Goal: Task Accomplishment & Management: Manage account settings

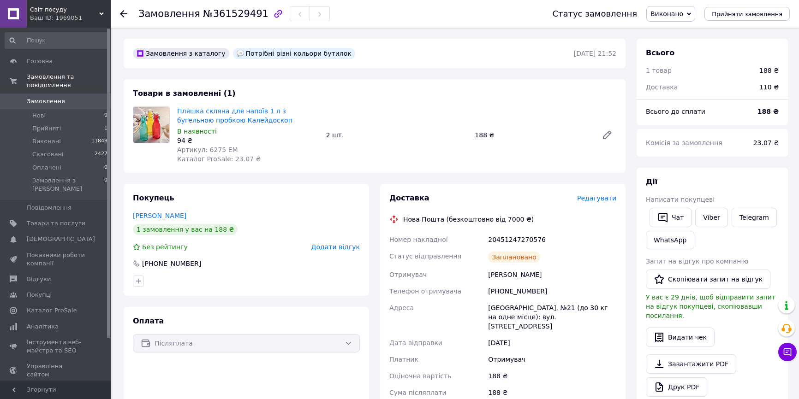
scroll to position [125, 0]
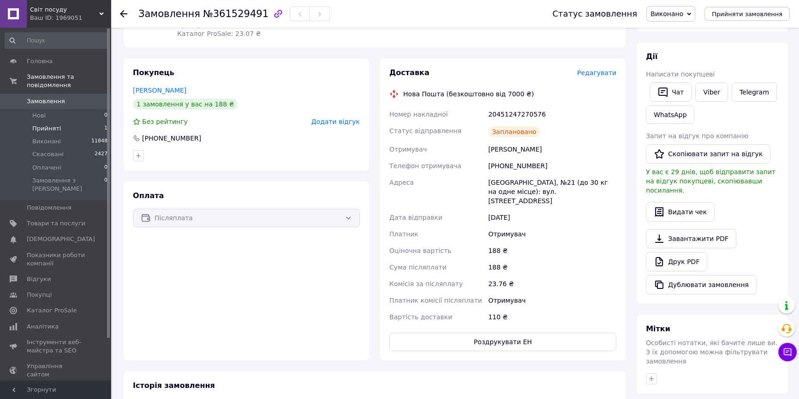
click at [42, 125] on span "Прийняті" at bounding box center [46, 129] width 29 height 8
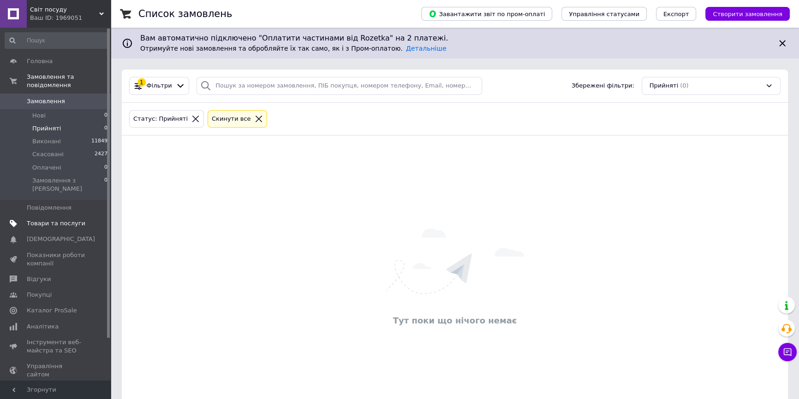
click at [51, 220] on span "Товари та послуги" at bounding box center [56, 224] width 59 height 8
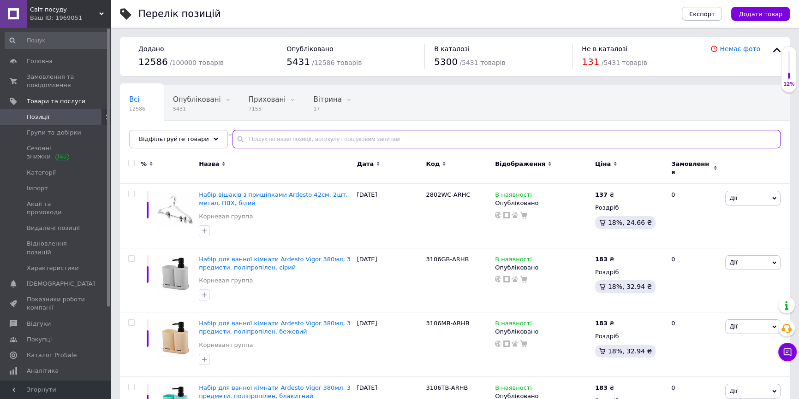
click at [246, 137] on input "text" at bounding box center [506, 139] width 548 height 18
click at [255, 138] on input "text" at bounding box center [506, 139] width 548 height 18
click at [255, 137] on input "text" at bounding box center [506, 139] width 548 height 18
click at [254, 137] on input "text" at bounding box center [506, 139] width 548 height 18
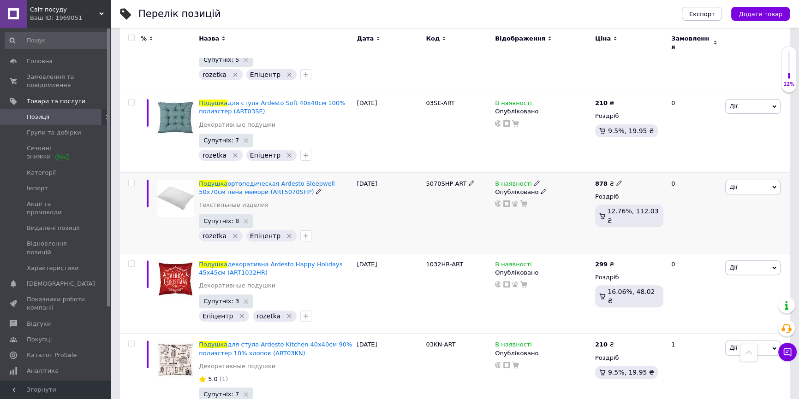
scroll to position [335, 0]
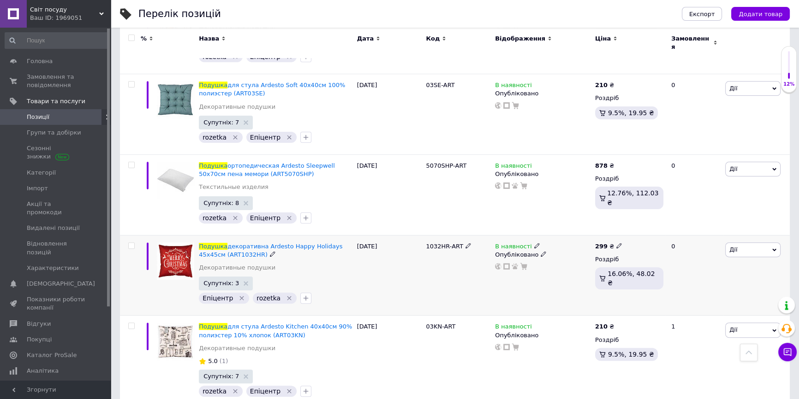
type input "подушка"
click at [131, 243] on input "checkbox" at bounding box center [131, 246] width 6 height 6
checkbox input "true"
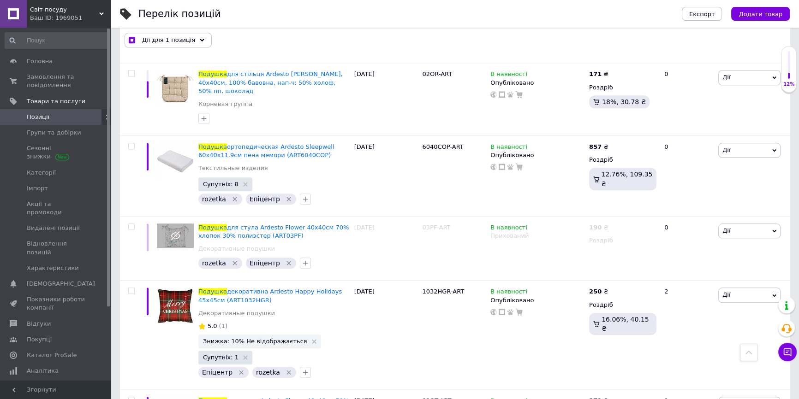
scroll to position [1132, 0]
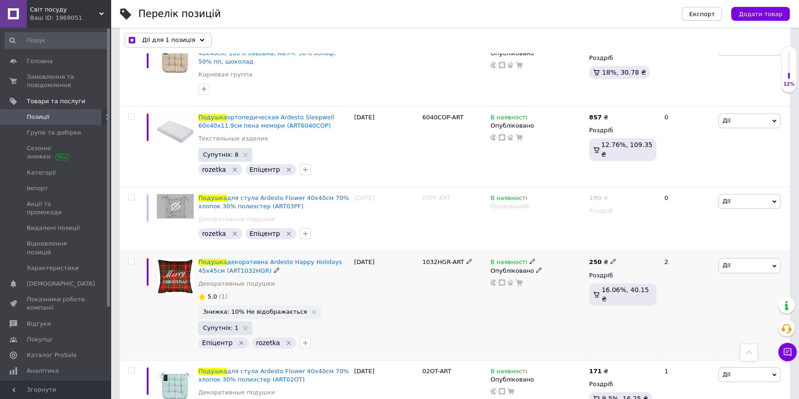
click at [130, 259] on input "checkbox" at bounding box center [131, 262] width 6 height 6
checkbox input "true"
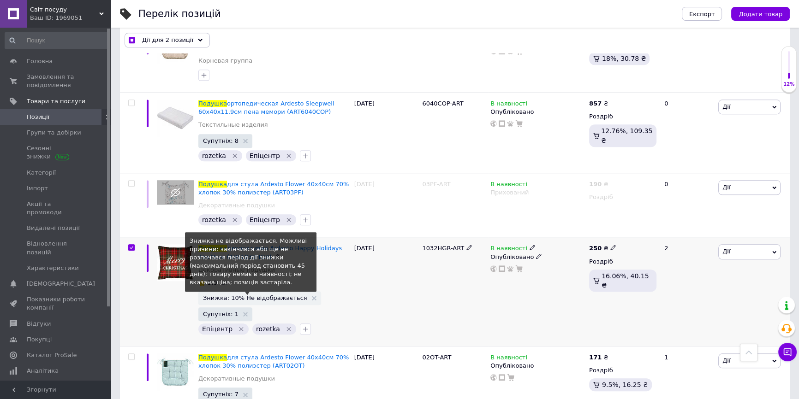
scroll to position [1156, 0]
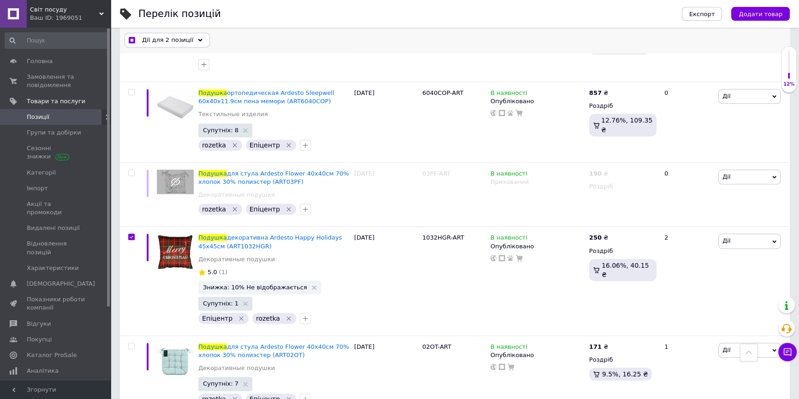
click at [170, 42] on span "Дії для 2 позиції" at bounding box center [167, 40] width 51 height 8
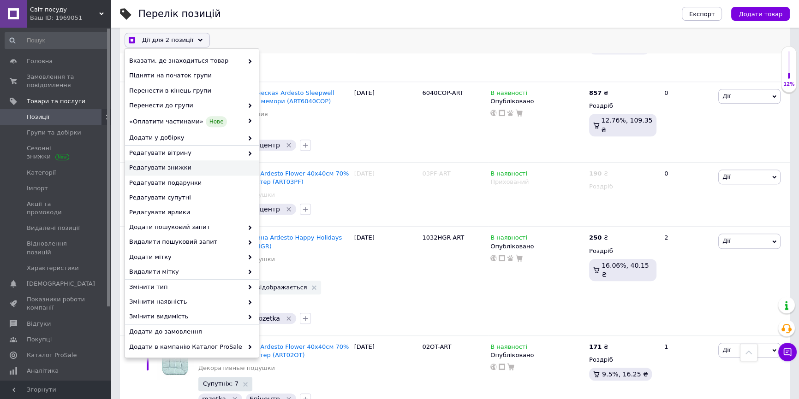
click at [148, 167] on span "Редагувати знижки" at bounding box center [190, 168] width 123 height 8
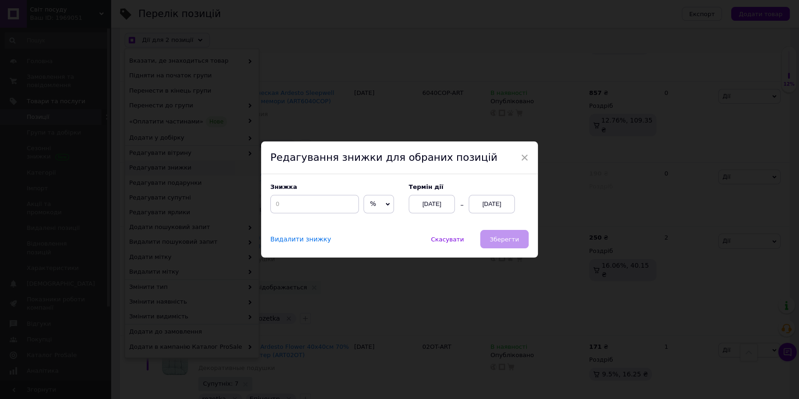
scroll to position [1132, 0]
drag, startPoint x: 312, startPoint y: 208, endPoint x: 326, endPoint y: 204, distance: 14.0
click at [320, 208] on input at bounding box center [317, 204] width 89 height 18
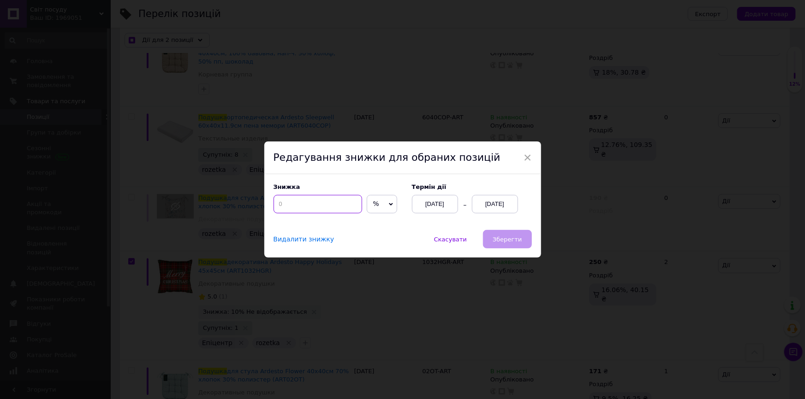
checkbox input "true"
type input "1"
checkbox input "true"
type input "10"
click at [492, 199] on div "[DATE]" at bounding box center [495, 204] width 46 height 18
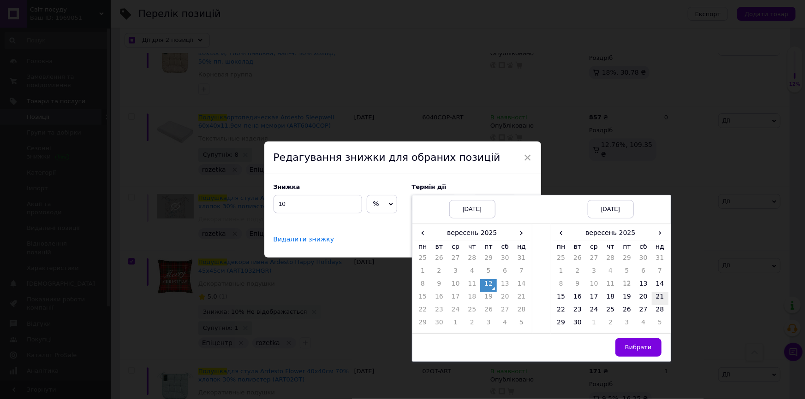
click at [658, 295] on td "21" at bounding box center [660, 298] width 17 height 13
click at [645, 347] on span "Вибрати" at bounding box center [638, 347] width 27 height 7
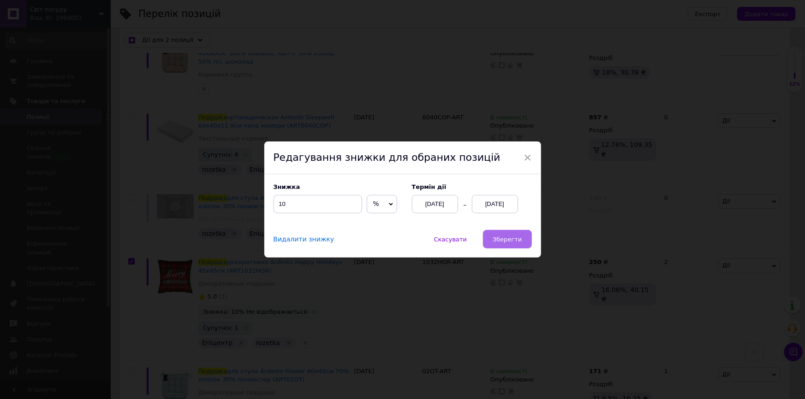
click at [517, 242] on span "Зберегти" at bounding box center [507, 239] width 29 height 7
checkbox input "true"
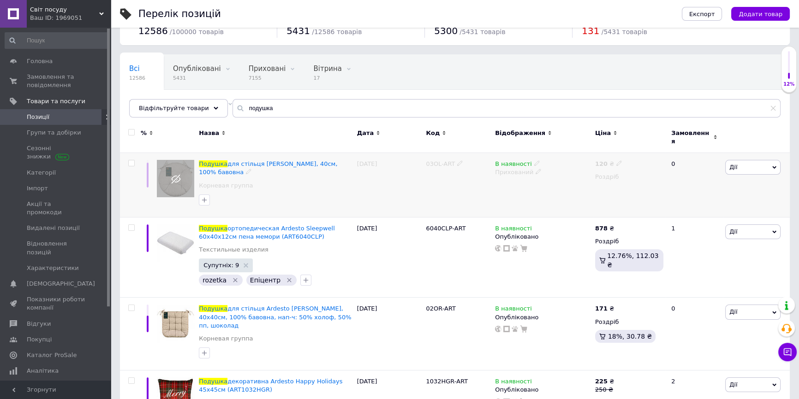
scroll to position [0, 0]
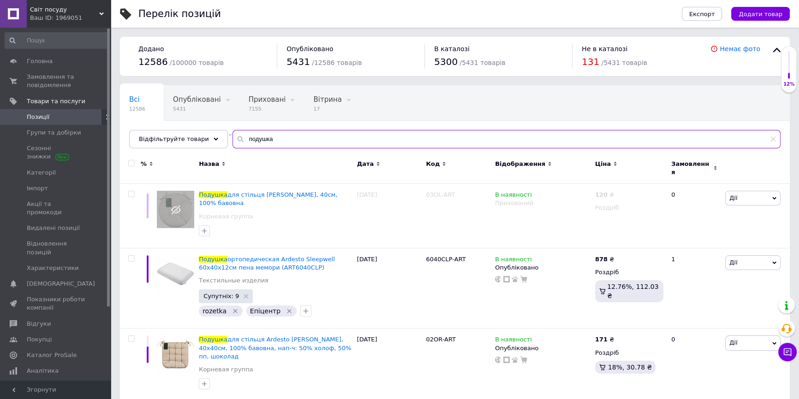
drag, startPoint x: 273, startPoint y: 138, endPoint x: 233, endPoint y: 137, distance: 39.2
click at [232, 139] on div "подушка" at bounding box center [506, 139] width 548 height 18
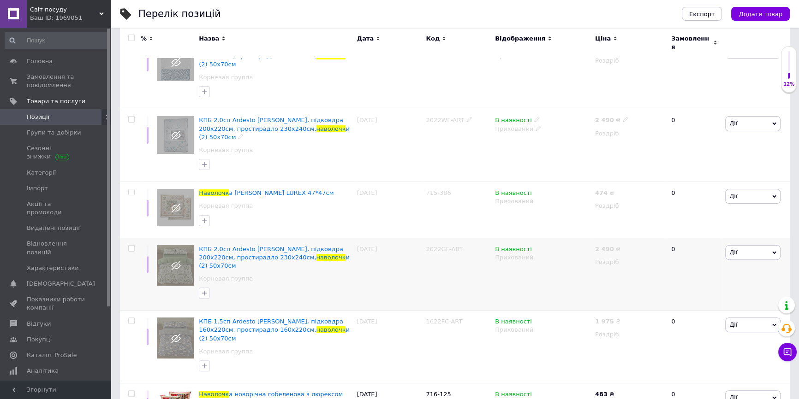
scroll to position [294, 0]
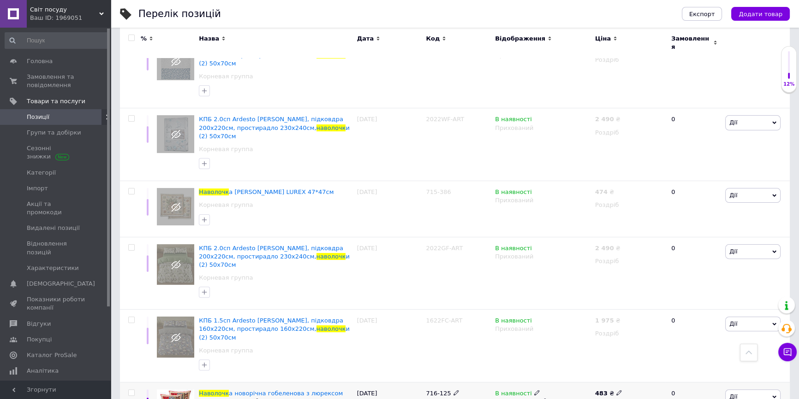
type input "наволочк"
click at [132, 390] on input "checkbox" at bounding box center [131, 393] width 6 height 6
checkbox input "true"
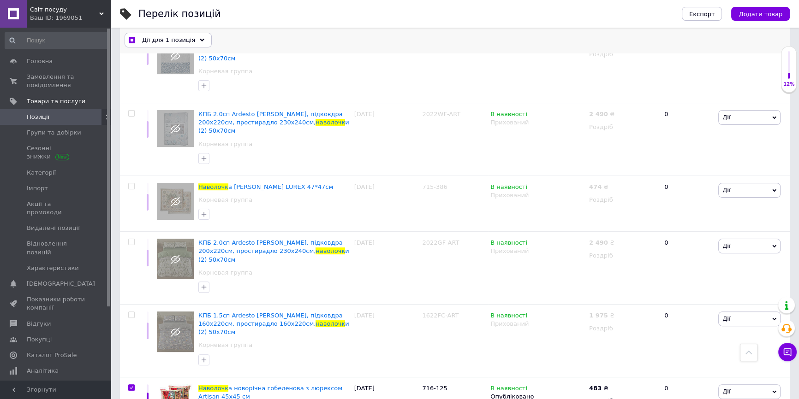
click at [180, 43] on span "Дії для 1 позиція" at bounding box center [168, 40] width 53 height 8
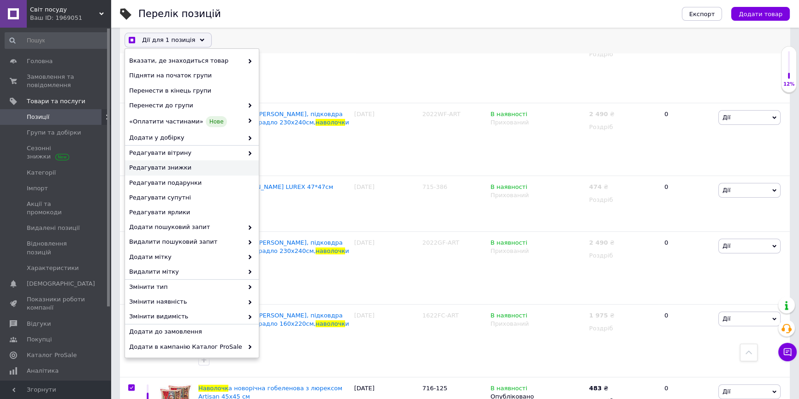
click at [149, 166] on span "Редагувати знижки" at bounding box center [190, 168] width 123 height 8
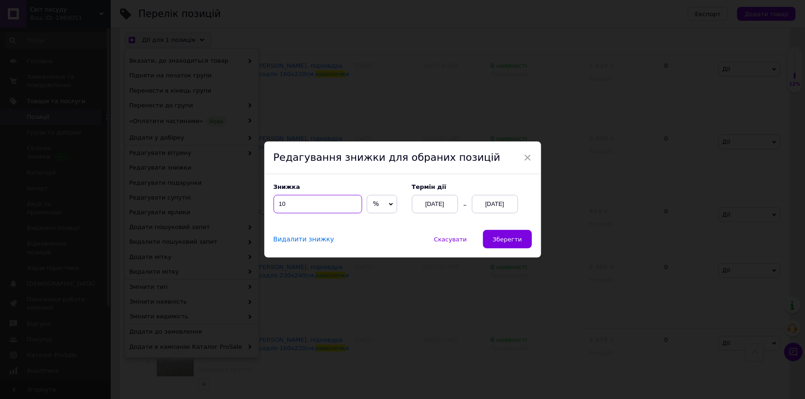
click at [299, 207] on input "10" at bounding box center [317, 204] width 89 height 18
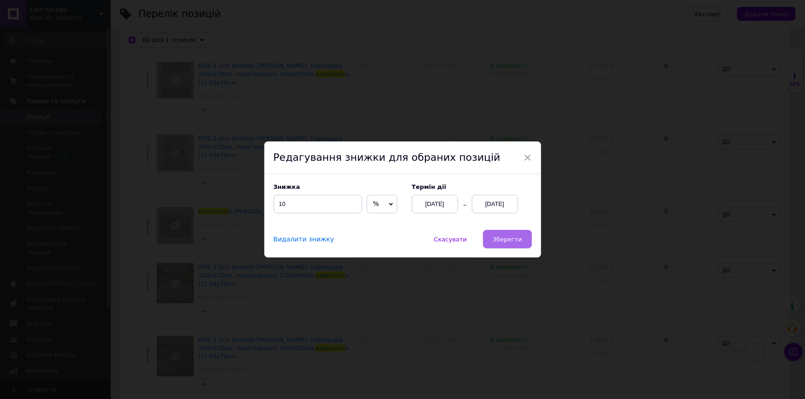
click at [501, 232] on button "Зберегти" at bounding box center [507, 239] width 48 height 18
checkbox input "true"
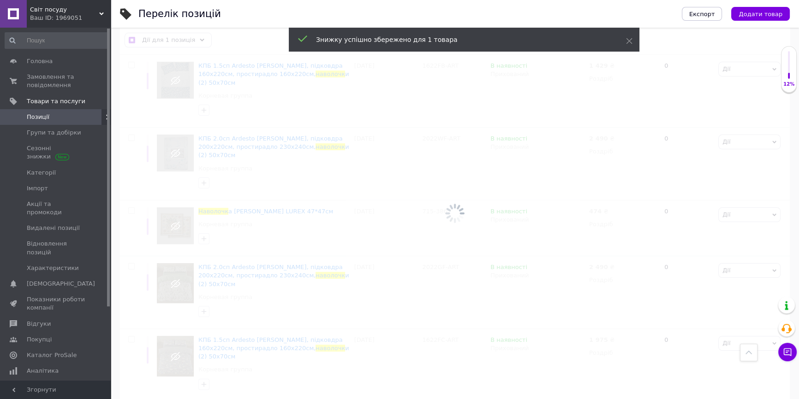
checkbox input "false"
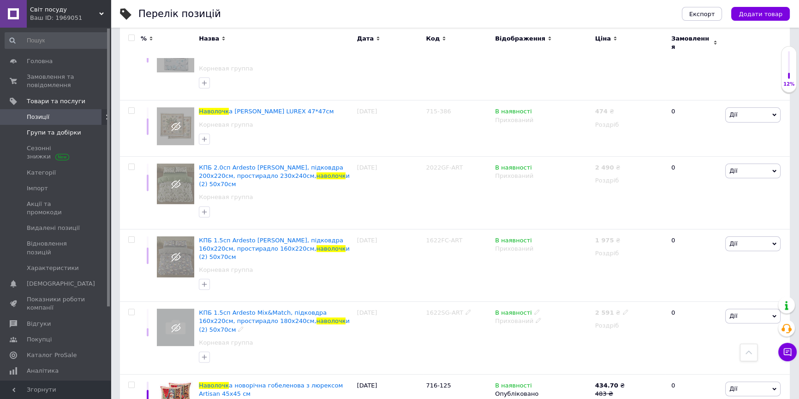
scroll to position [17, 0]
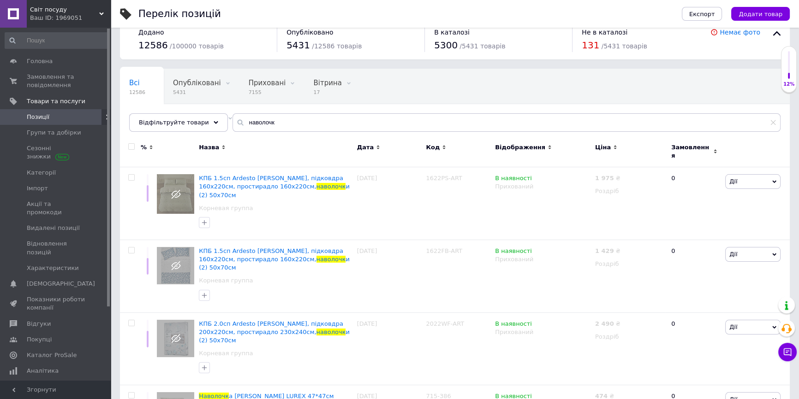
click at [45, 114] on span "Позиції" at bounding box center [38, 117] width 23 height 8
drag, startPoint x: 277, startPoint y: 124, endPoint x: 230, endPoint y: 125, distance: 46.6
click at [232, 125] on div "наволочк" at bounding box center [506, 122] width 548 height 18
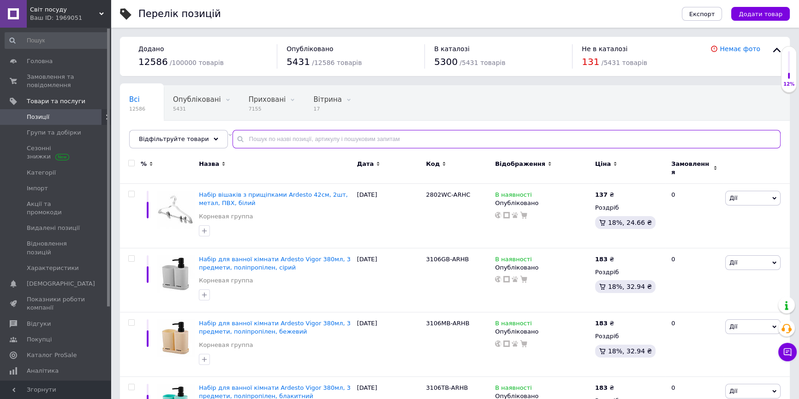
click at [247, 138] on input "text" at bounding box center [506, 139] width 548 height 18
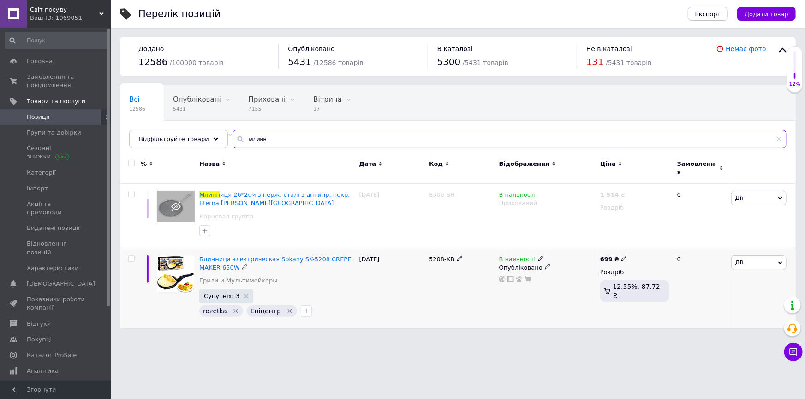
type input "млинн"
click at [131, 256] on input "checkbox" at bounding box center [131, 259] width 6 height 6
checkbox input "true"
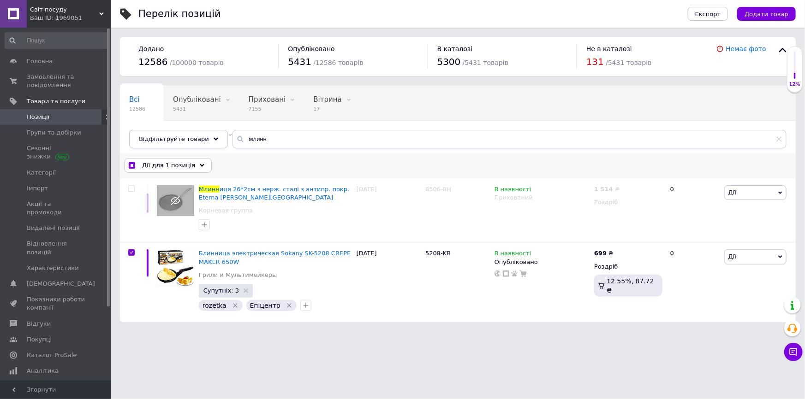
click at [190, 167] on div "Дії для 1 позиція" at bounding box center [168, 165] width 87 height 15
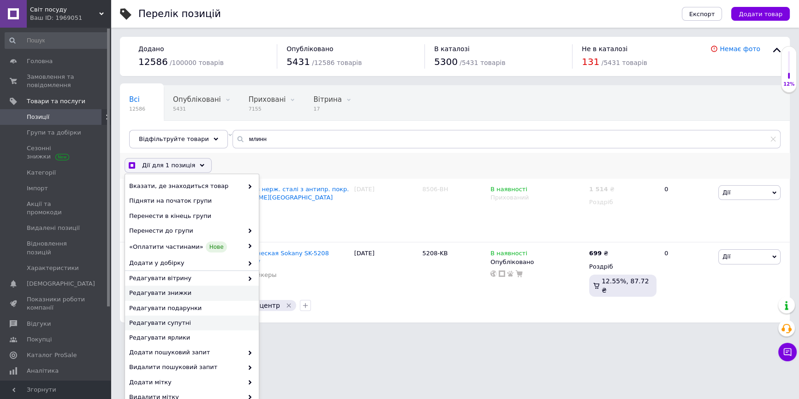
click at [172, 293] on span "Редагувати знижки" at bounding box center [190, 293] width 123 height 8
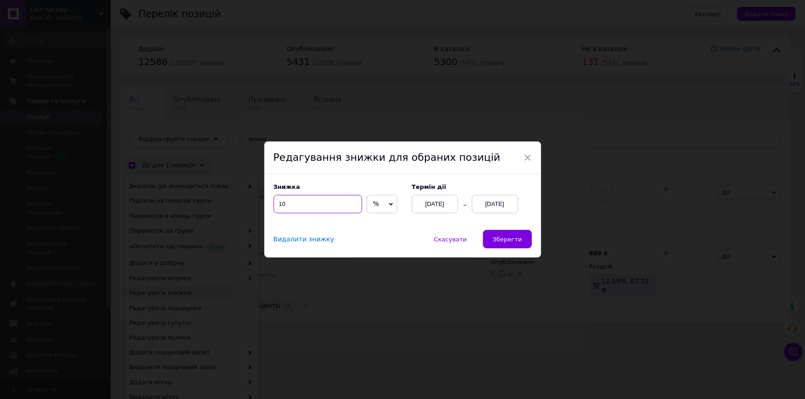
drag, startPoint x: 332, startPoint y: 199, endPoint x: 267, endPoint y: 211, distance: 65.2
click at [267, 211] on div "Знижка 10 % ₴ Термін дії [DATE] [DATE]" at bounding box center [402, 202] width 277 height 56
checkbox input "true"
type input "1"
checkbox input "true"
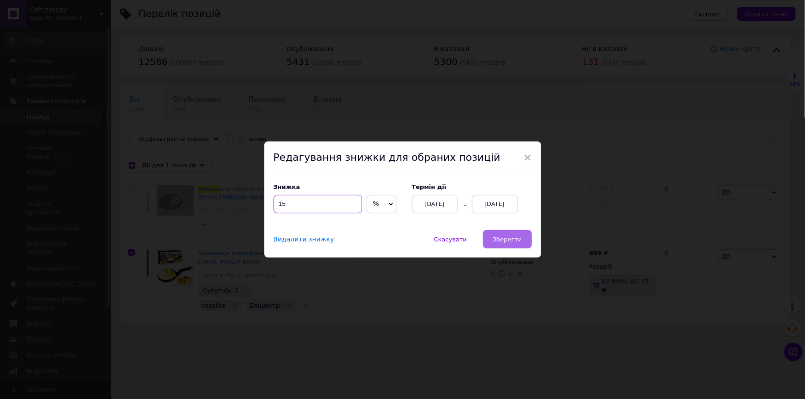
type input "15"
click at [505, 246] on button "Зберегти" at bounding box center [507, 239] width 48 height 18
checkbox input "true"
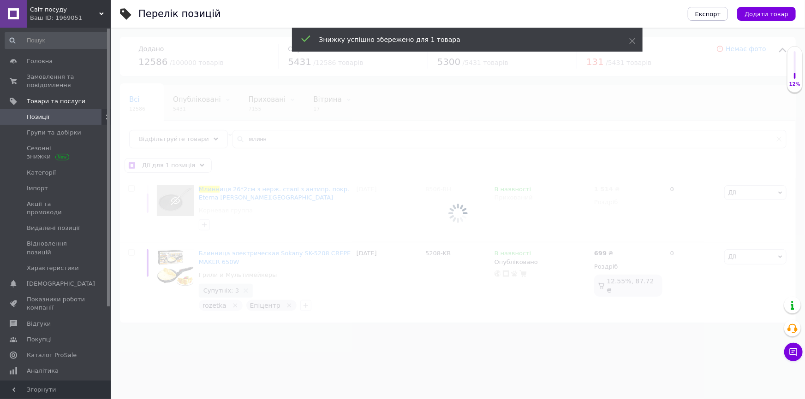
checkbox input "false"
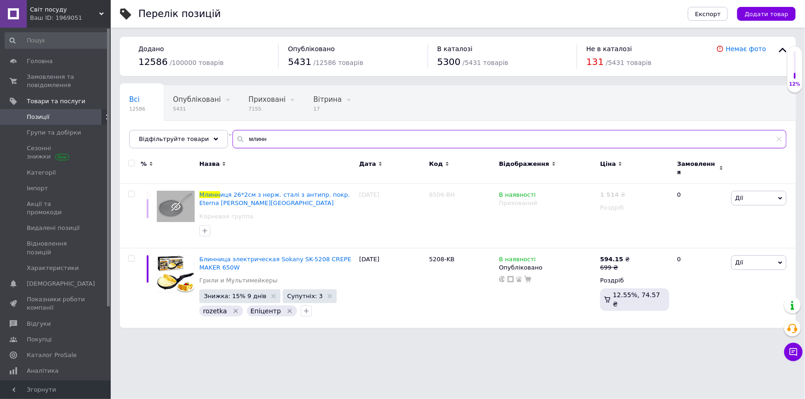
drag, startPoint x: 273, startPoint y: 136, endPoint x: 241, endPoint y: 138, distance: 32.8
click at [241, 138] on input "млинн" at bounding box center [509, 139] width 554 height 18
type input "м"
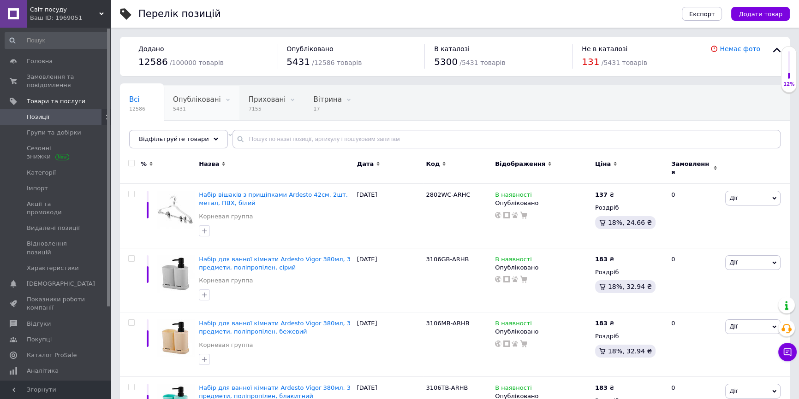
click at [180, 96] on span "Опубліковані" at bounding box center [197, 99] width 48 height 8
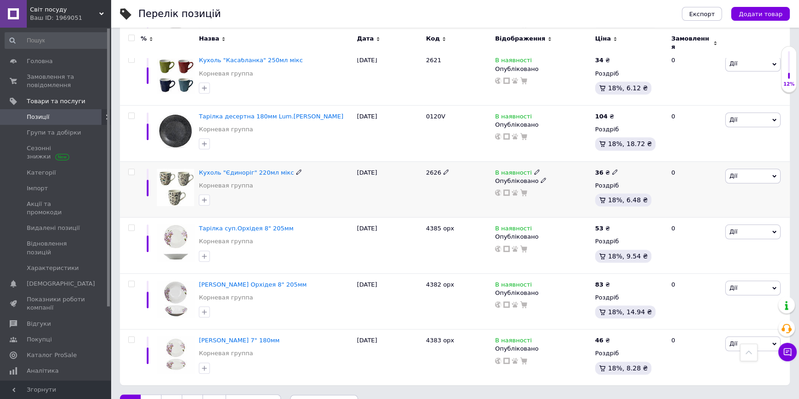
scroll to position [1078, 0]
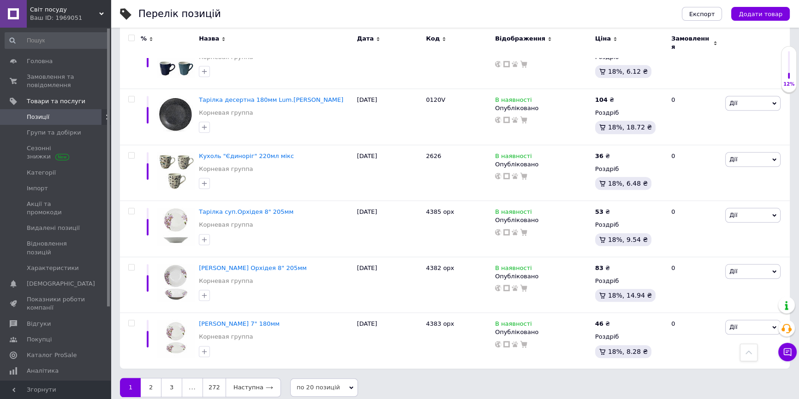
click at [340, 379] on span "по 20 позицій" at bounding box center [324, 388] width 68 height 18
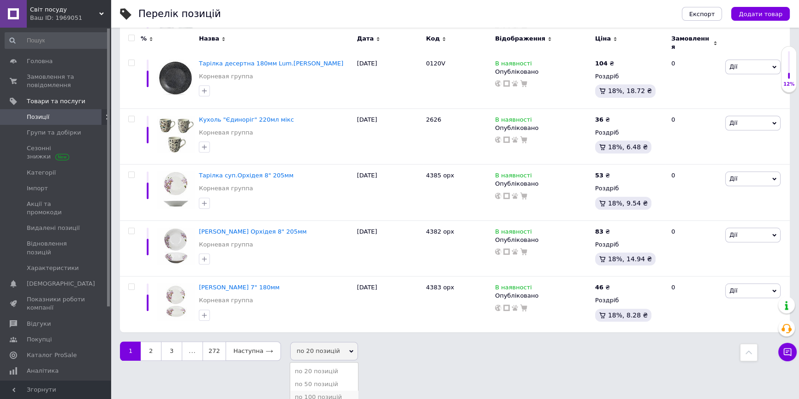
click at [308, 391] on li "по 100 позицій" at bounding box center [324, 397] width 68 height 13
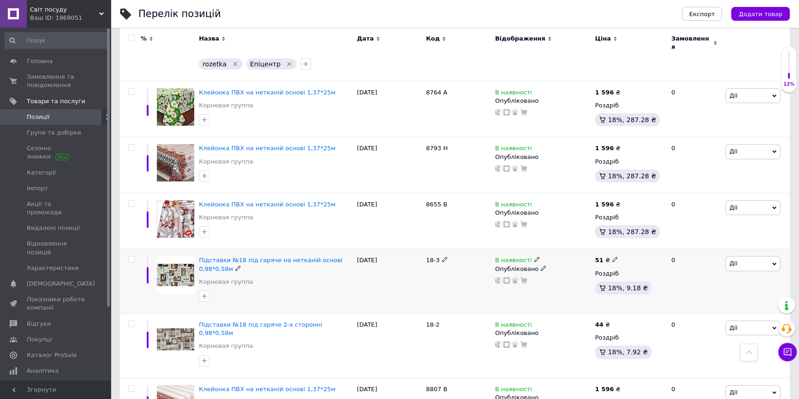
scroll to position [3378, 0]
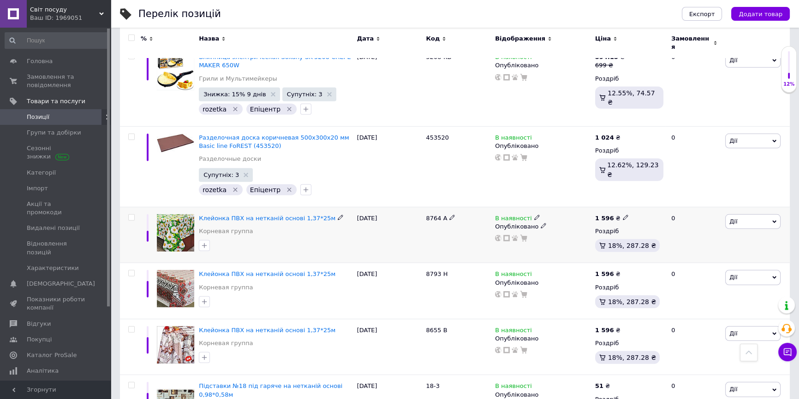
click at [131, 215] on input "checkbox" at bounding box center [131, 218] width 6 height 6
checkbox input "true"
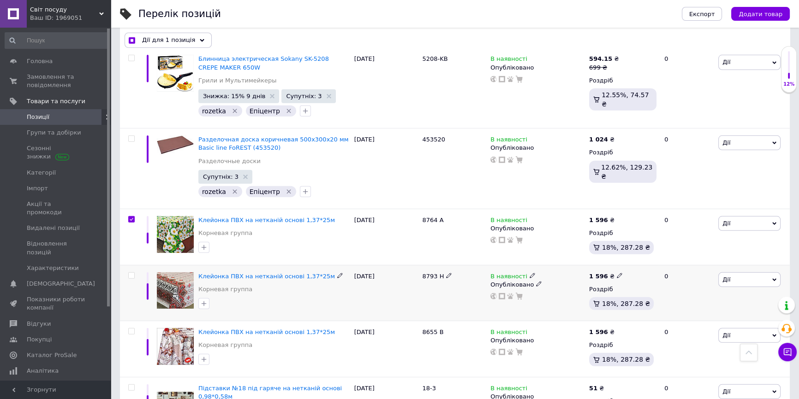
scroll to position [3377, 0]
click at [131, 274] on input "checkbox" at bounding box center [131, 277] width 6 height 6
checkbox input "true"
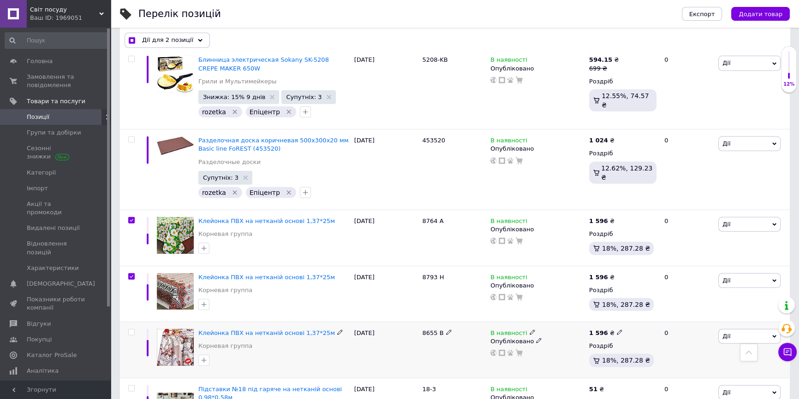
drag, startPoint x: 130, startPoint y: 282, endPoint x: 133, endPoint y: 290, distance: 9.1
click at [130, 330] on input "checkbox" at bounding box center [131, 333] width 6 height 6
checkbox input "true"
click at [132, 386] on input "checkbox" at bounding box center [131, 389] width 6 height 6
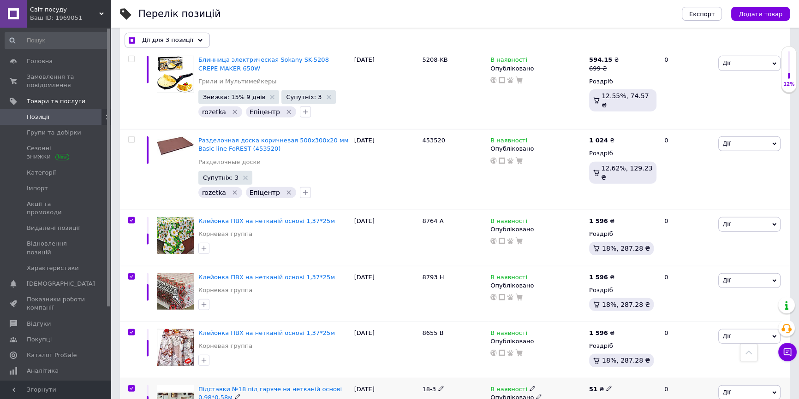
checkbox input "true"
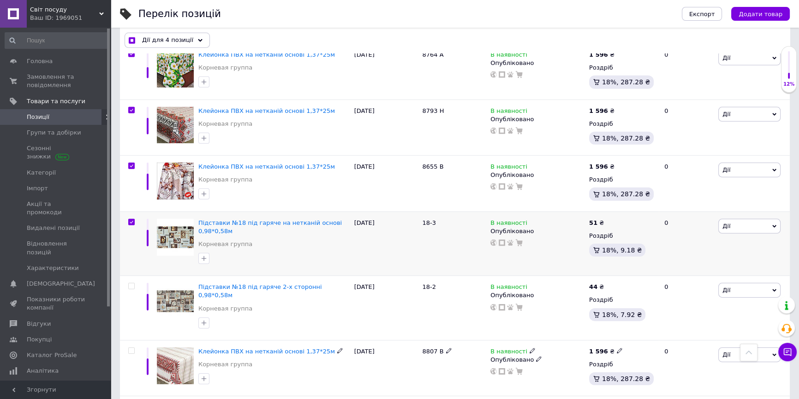
scroll to position [3545, 0]
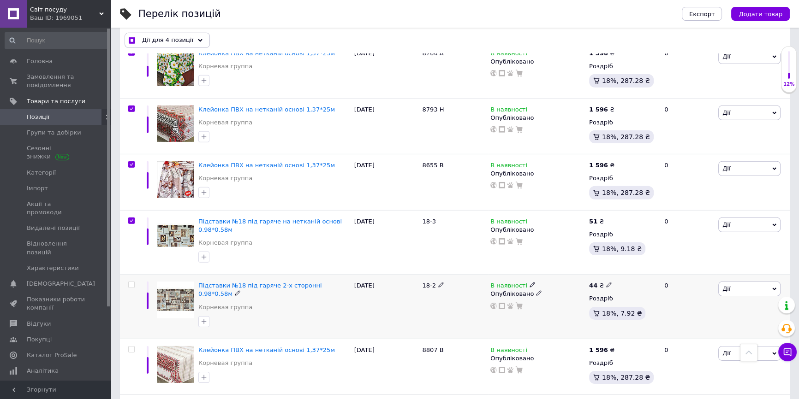
click at [133, 282] on input "checkbox" at bounding box center [131, 285] width 6 height 6
checkbox input "true"
click at [131, 347] on input "checkbox" at bounding box center [131, 350] width 6 height 6
checkbox input "true"
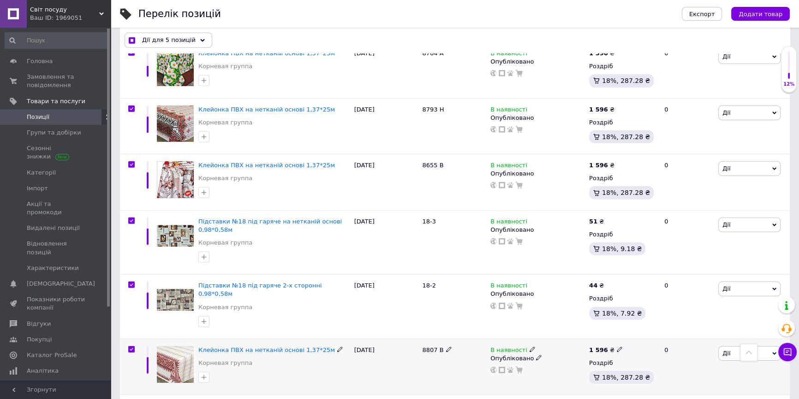
checkbox input "true"
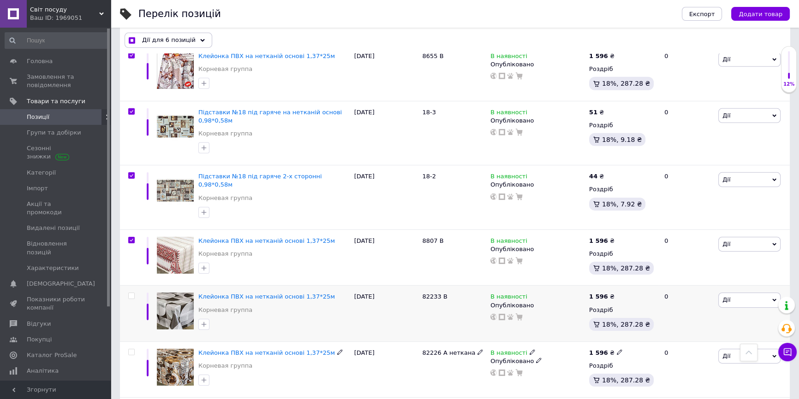
scroll to position [3671, 0]
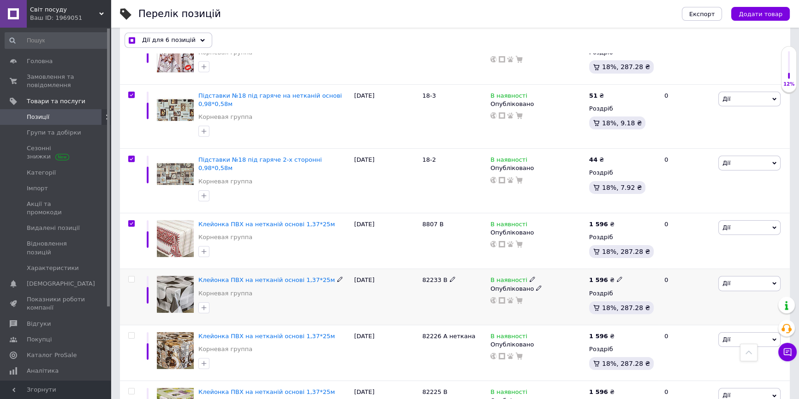
click at [132, 277] on input "checkbox" at bounding box center [131, 280] width 6 height 6
checkbox input "true"
drag, startPoint x: 133, startPoint y: 275, endPoint x: 138, endPoint y: 304, distance: 29.1
click at [133, 333] on input "checkbox" at bounding box center [131, 336] width 6 height 6
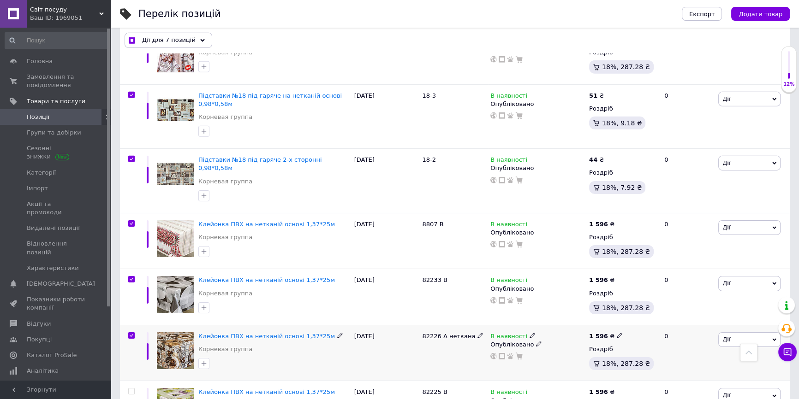
checkbox input "true"
click at [133, 389] on input "checkbox" at bounding box center [131, 392] width 6 height 6
checkbox input "true"
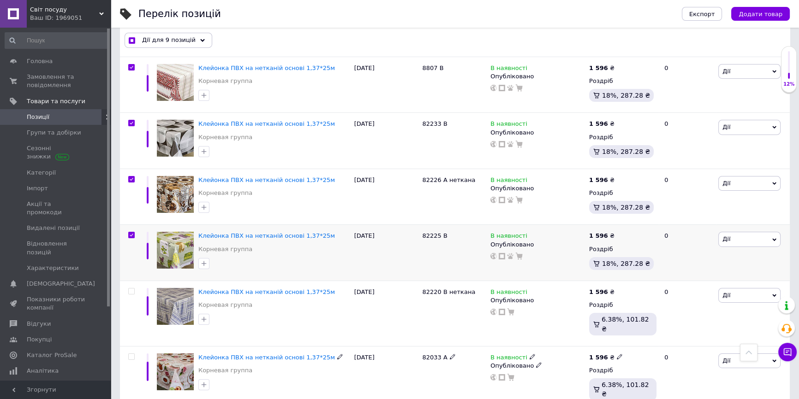
scroll to position [3838, 0]
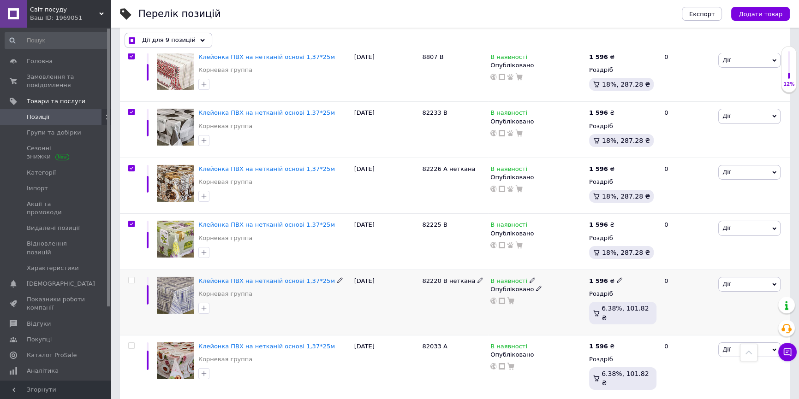
click at [131, 277] on span at bounding box center [131, 280] width 6 height 6
click at [131, 278] on input "checkbox" at bounding box center [131, 281] width 6 height 6
checkbox input "true"
click at [130, 343] on input "checkbox" at bounding box center [131, 346] width 6 height 6
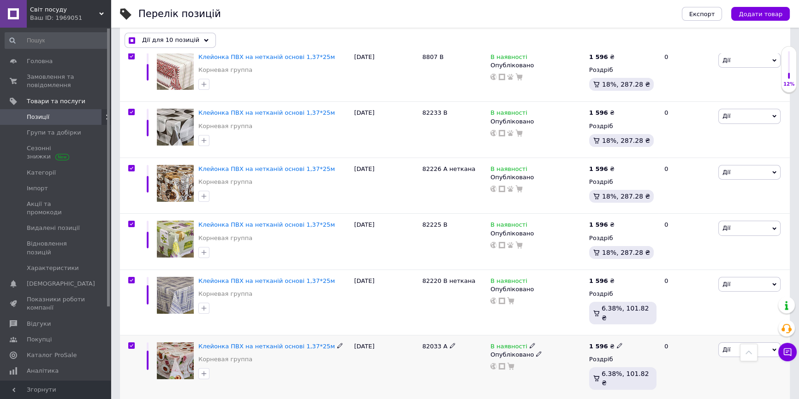
checkbox input "true"
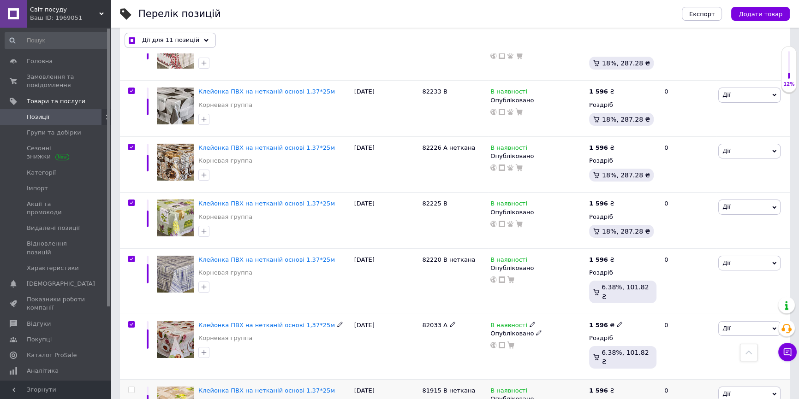
scroll to position [3922, 0]
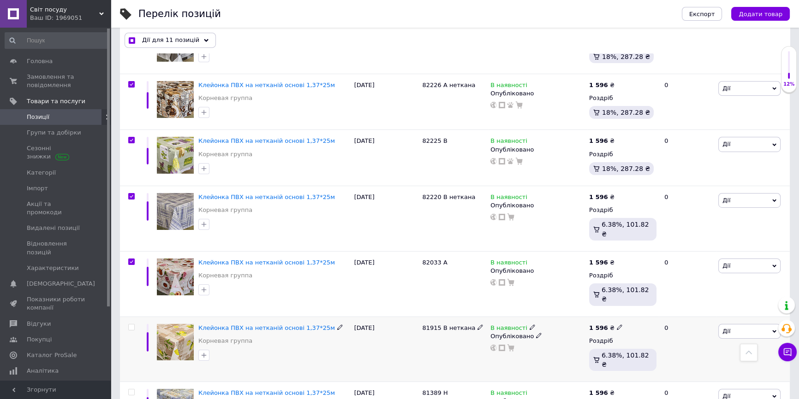
click at [131, 325] on input "checkbox" at bounding box center [131, 328] width 6 height 6
checkbox input "true"
drag, startPoint x: 134, startPoint y: 303, endPoint x: 135, endPoint y: 297, distance: 5.7
click at [134, 390] on input "checkbox" at bounding box center [131, 393] width 6 height 6
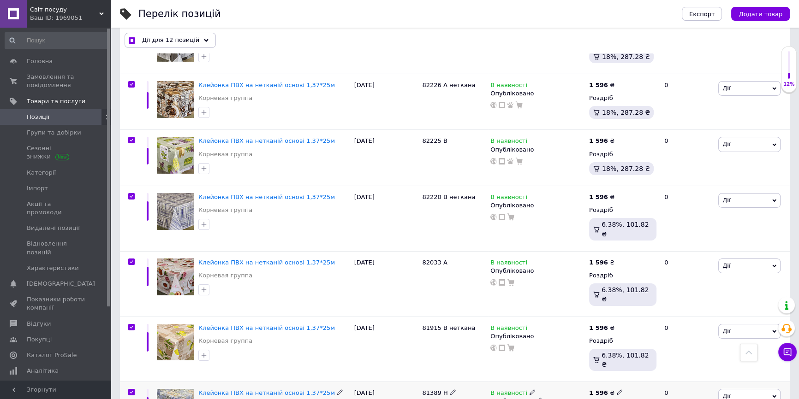
checkbox input "true"
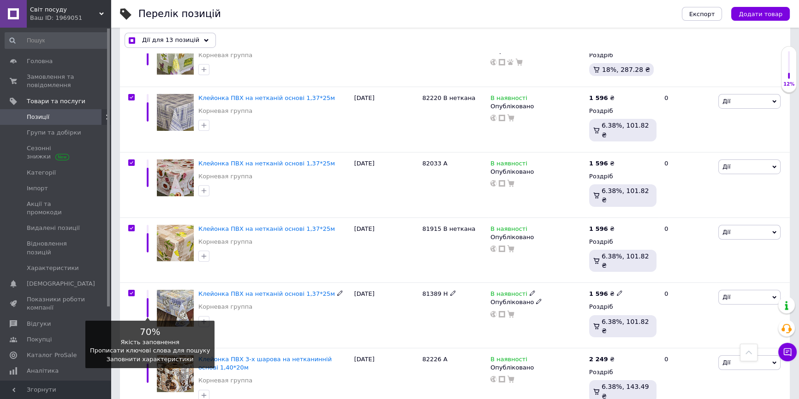
scroll to position [4090, 0]
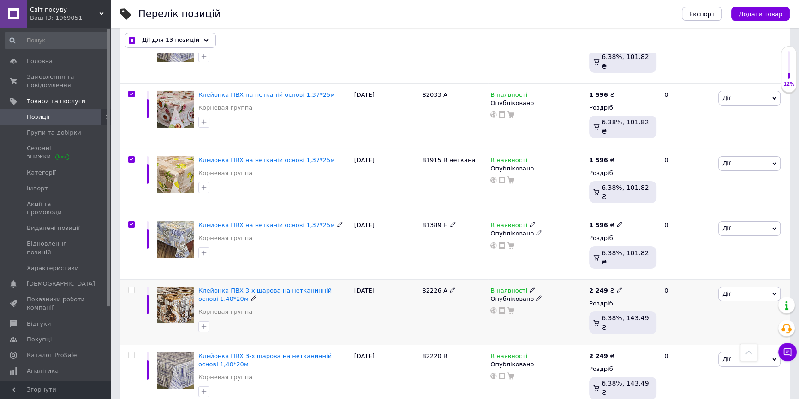
click at [132, 287] on input "checkbox" at bounding box center [131, 290] width 6 height 6
checkbox input "true"
click at [133, 353] on input "checkbox" at bounding box center [131, 356] width 6 height 6
checkbox input "true"
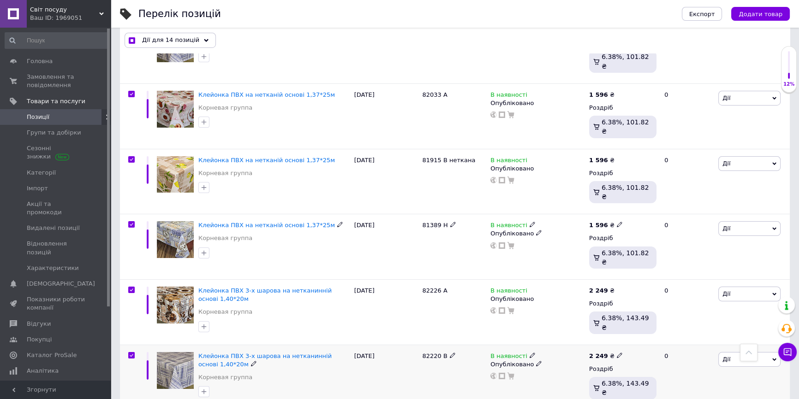
checkbox input "true"
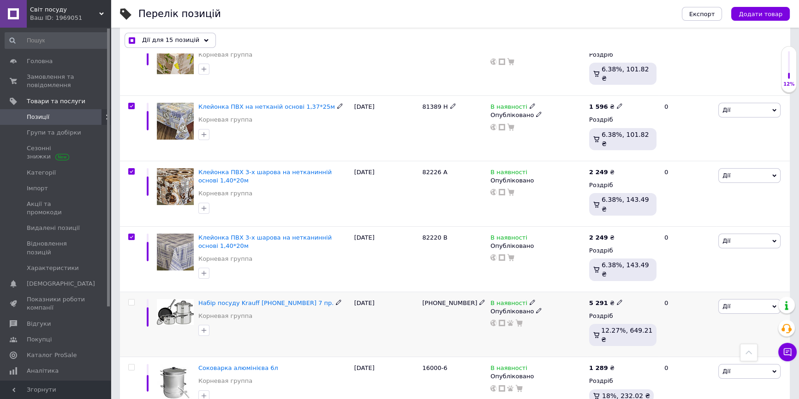
scroll to position [4216, 0]
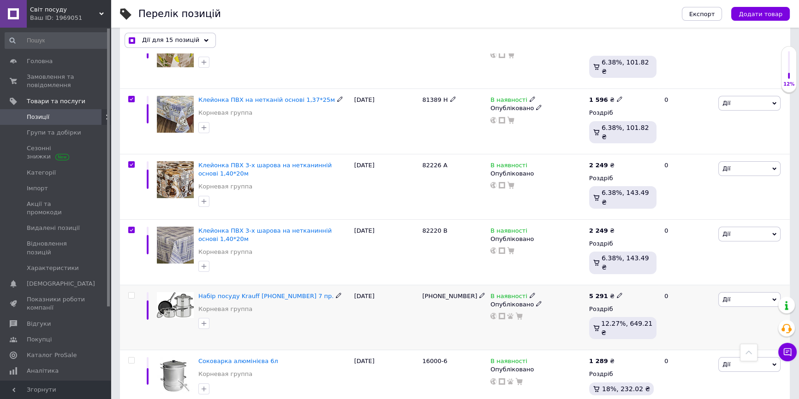
click at [131, 293] on input "checkbox" at bounding box center [131, 296] width 6 height 6
checkbox input "true"
click at [128, 358] on input "checkbox" at bounding box center [131, 361] width 6 height 6
checkbox input "true"
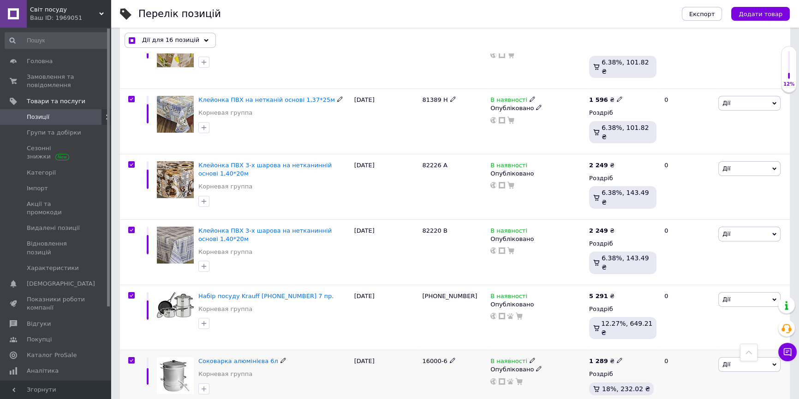
checkbox input "true"
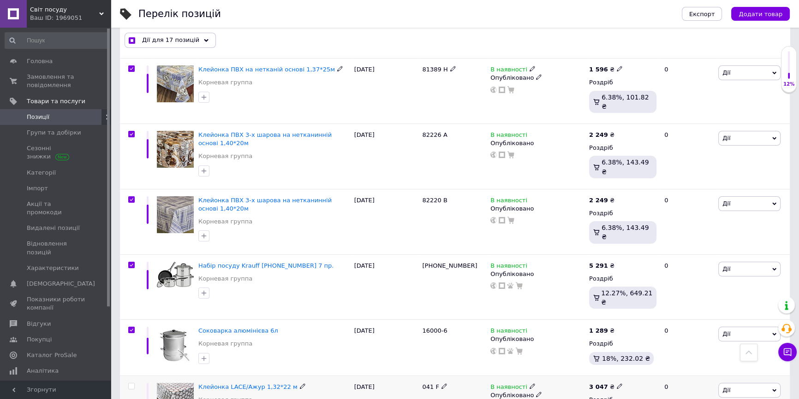
scroll to position [4342, 0]
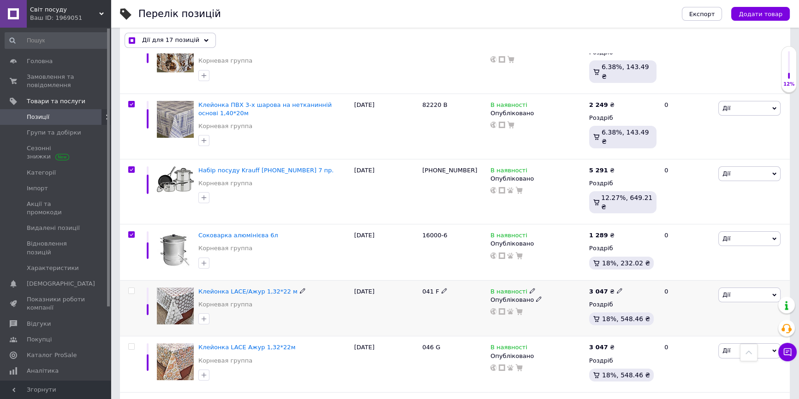
drag, startPoint x: 132, startPoint y: 181, endPoint x: 131, endPoint y: 240, distance: 59.0
click at [132, 288] on input "checkbox" at bounding box center [131, 291] width 6 height 6
checkbox input "true"
drag, startPoint x: 132, startPoint y: 235, endPoint x: 131, endPoint y: 269, distance: 34.6
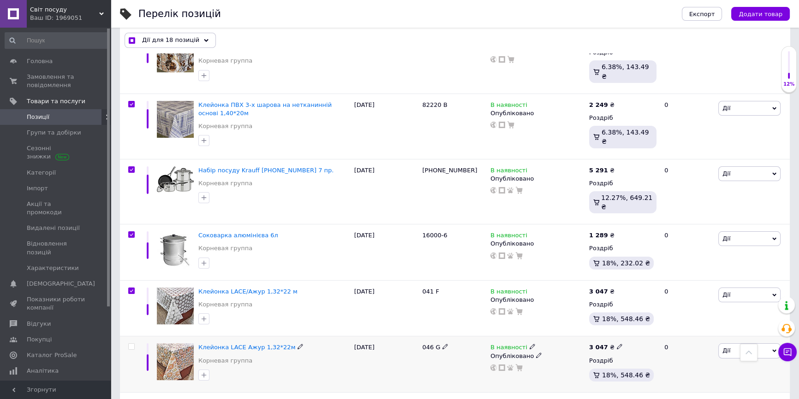
click at [132, 344] on input "checkbox" at bounding box center [131, 347] width 6 height 6
checkbox input "true"
click at [132, 399] on input "checkbox" at bounding box center [131, 403] width 6 height 6
checkbox input "true"
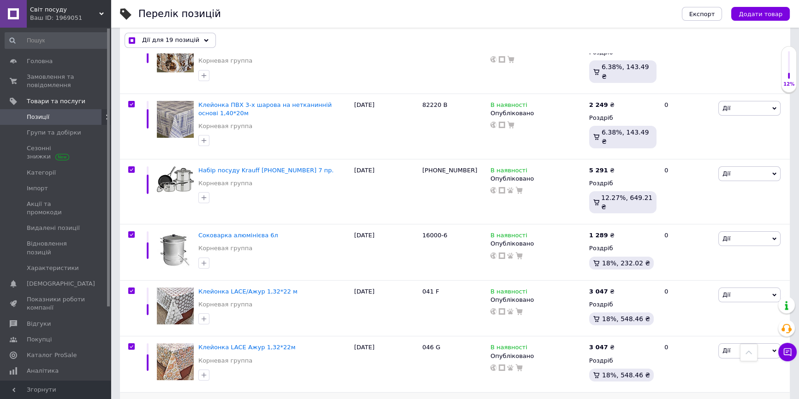
checkbox input "true"
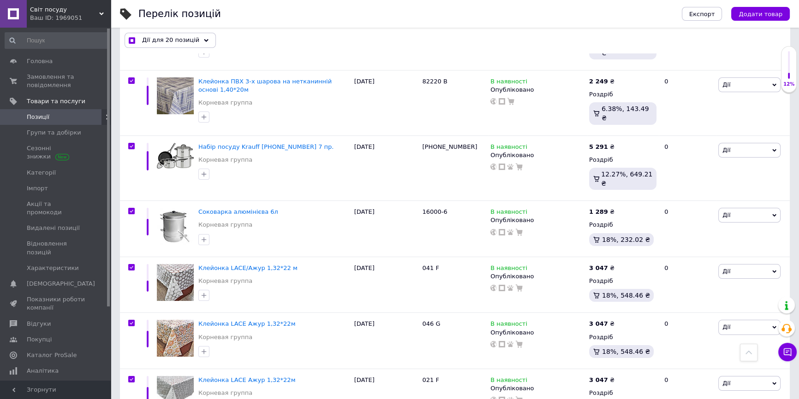
scroll to position [4467, 0]
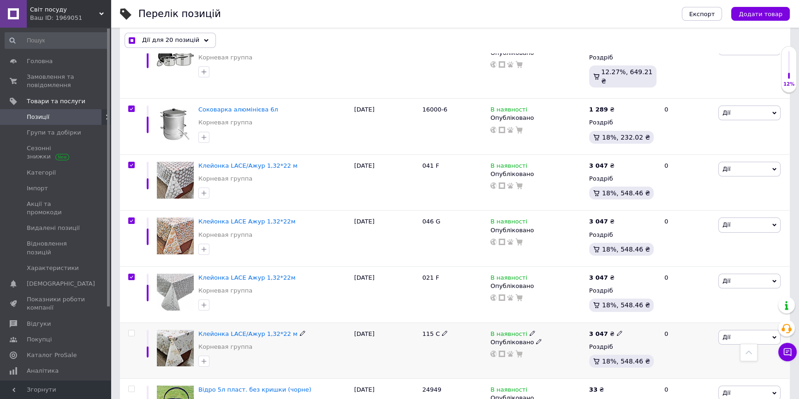
drag, startPoint x: 130, startPoint y: 225, endPoint x: 132, endPoint y: 229, distance: 5.2
click at [130, 331] on input "checkbox" at bounding box center [131, 334] width 6 height 6
checkbox input "true"
click at [131, 386] on input "checkbox" at bounding box center [131, 389] width 6 height 6
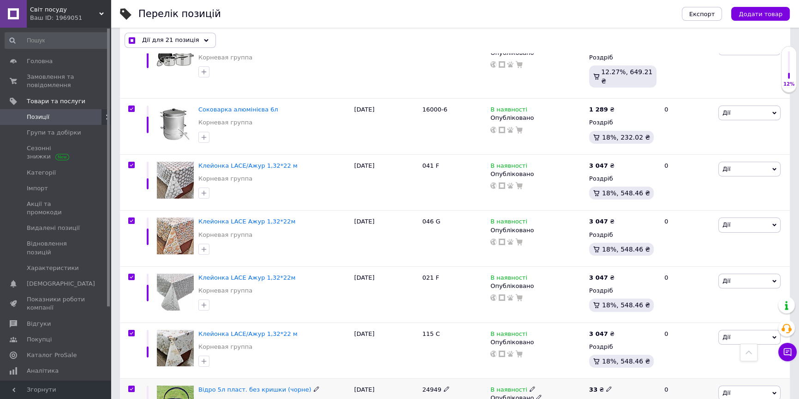
checkbox input "true"
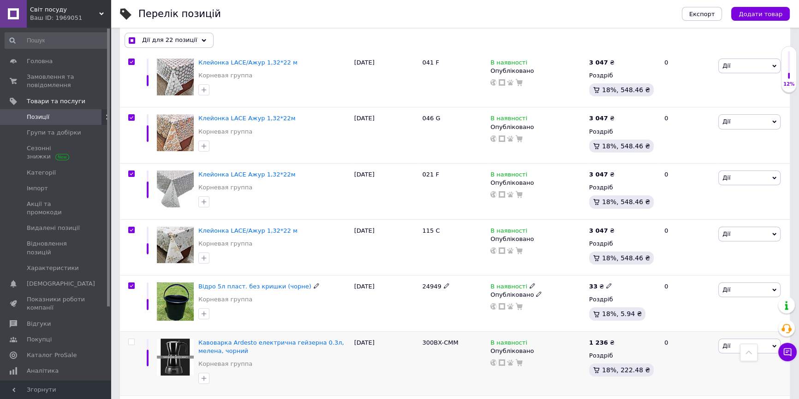
scroll to position [4593, 0]
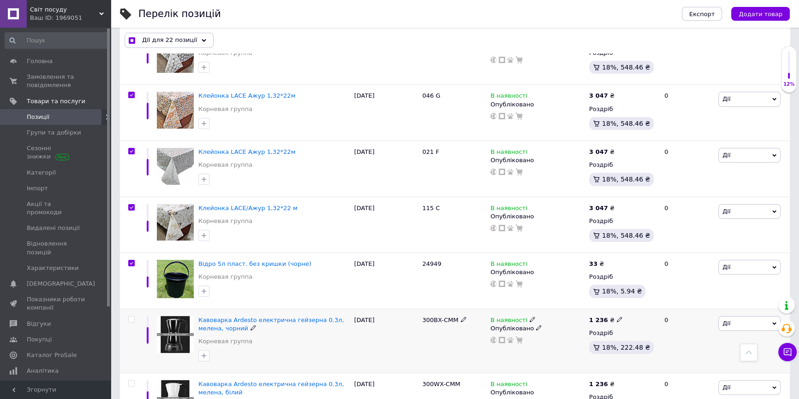
click at [131, 317] on input "checkbox" at bounding box center [131, 320] width 6 height 6
checkbox input "true"
click at [131, 381] on input "checkbox" at bounding box center [131, 384] width 6 height 6
checkbox input "true"
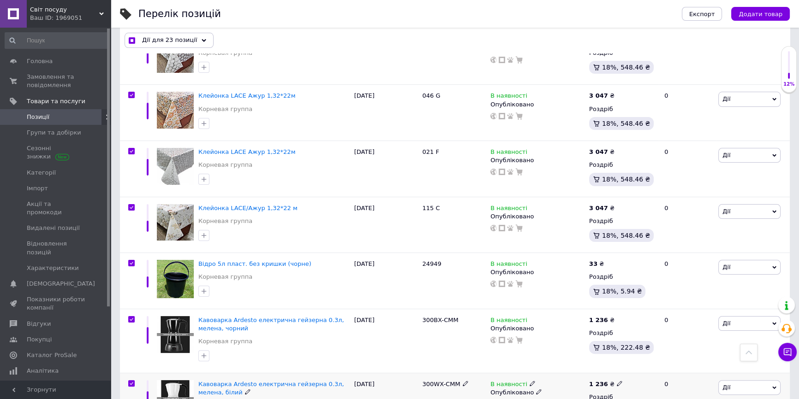
checkbox input "true"
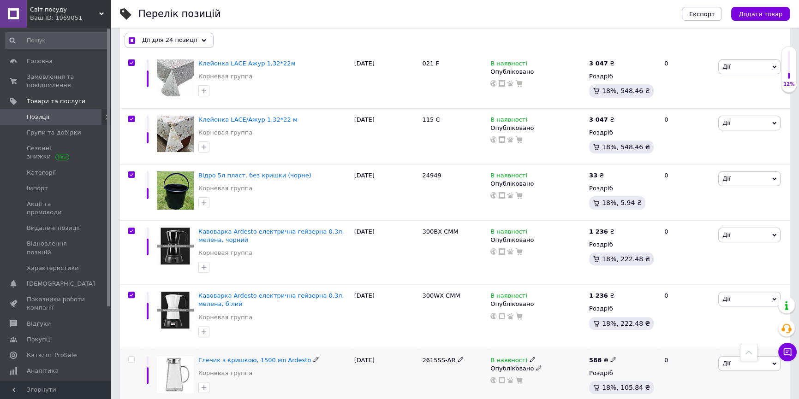
scroll to position [4719, 0]
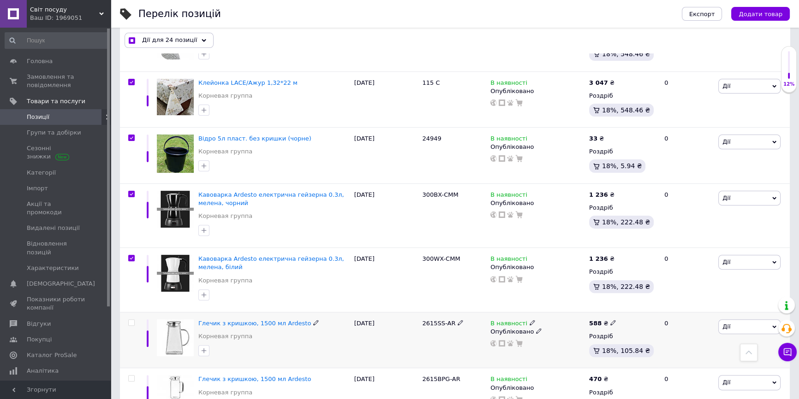
click at [132, 320] on input "checkbox" at bounding box center [131, 323] width 6 height 6
checkbox input "true"
click at [130, 376] on input "checkbox" at bounding box center [131, 379] width 6 height 6
checkbox input "true"
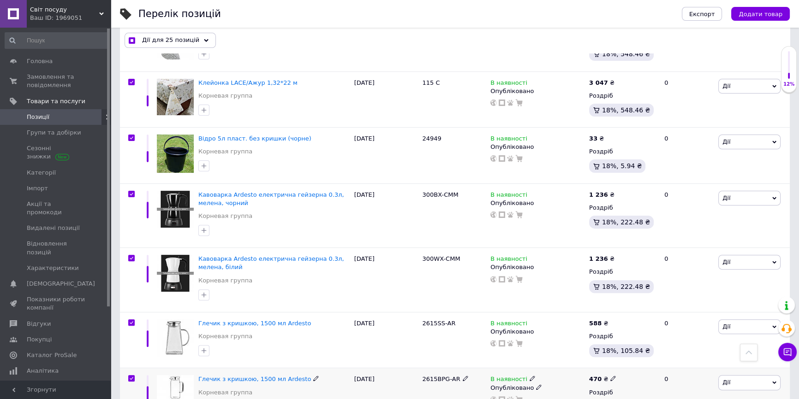
checkbox input "true"
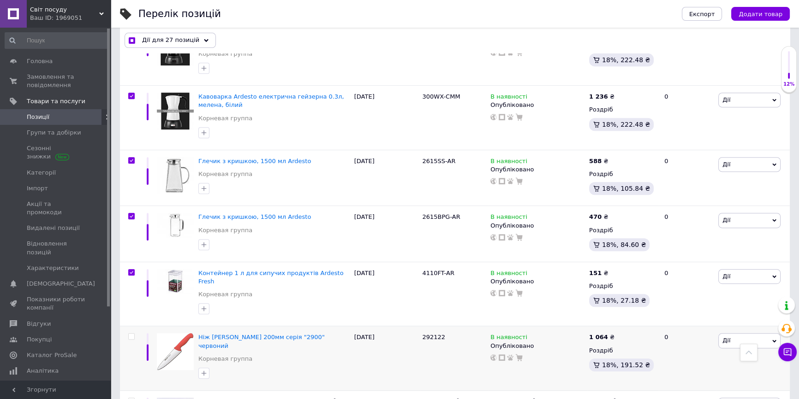
scroll to position [4887, 0]
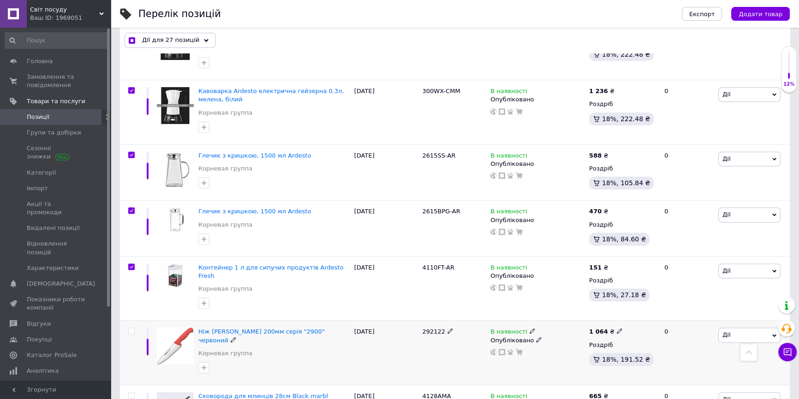
click at [131, 328] on input "checkbox" at bounding box center [131, 331] width 6 height 6
checkbox input "true"
click at [131, 393] on input "checkbox" at bounding box center [131, 396] width 6 height 6
checkbox input "true"
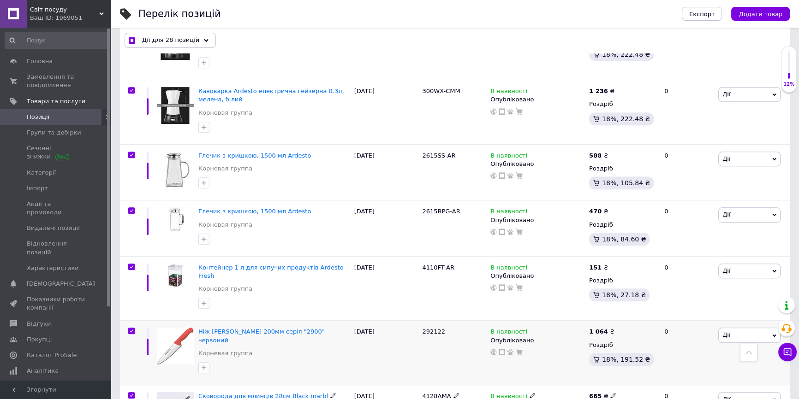
checkbox input "true"
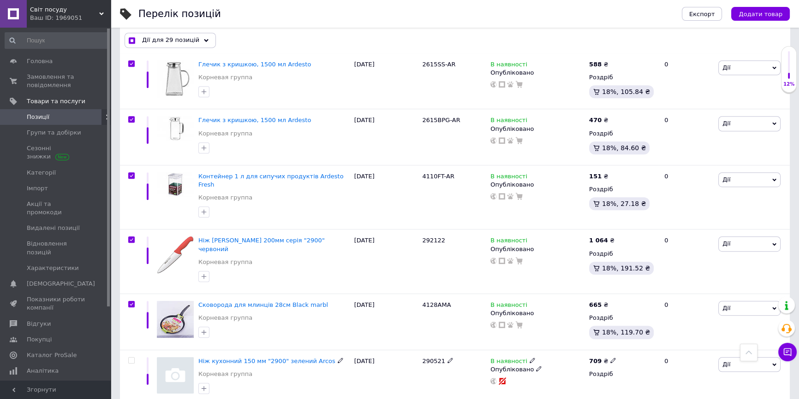
scroll to position [5013, 0]
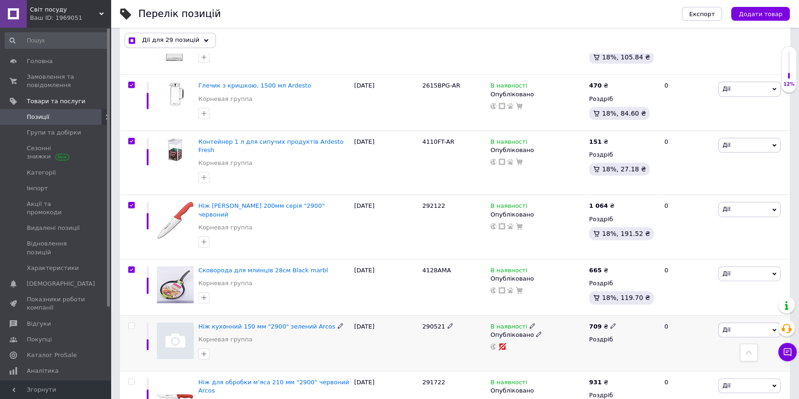
drag, startPoint x: 131, startPoint y: 198, endPoint x: 126, endPoint y: 265, distance: 66.6
click at [131, 323] on input "checkbox" at bounding box center [131, 326] width 6 height 6
checkbox input "true"
click at [130, 379] on input "checkbox" at bounding box center [131, 382] width 6 height 6
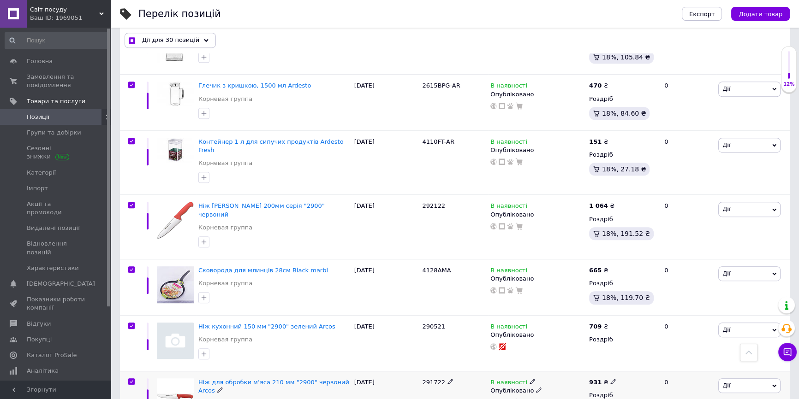
checkbox input "true"
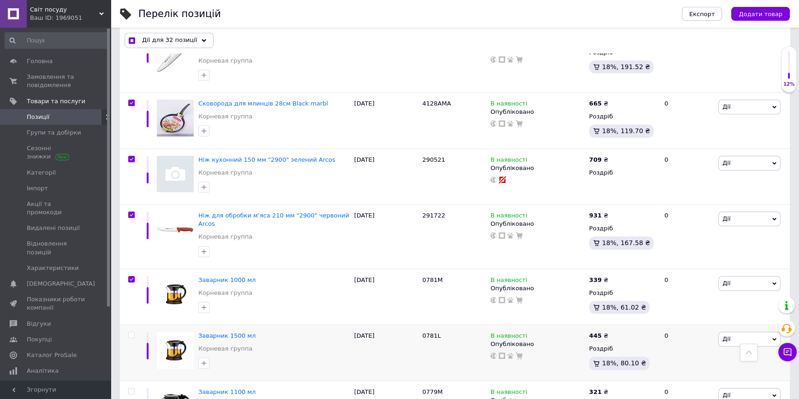
scroll to position [5222, 0]
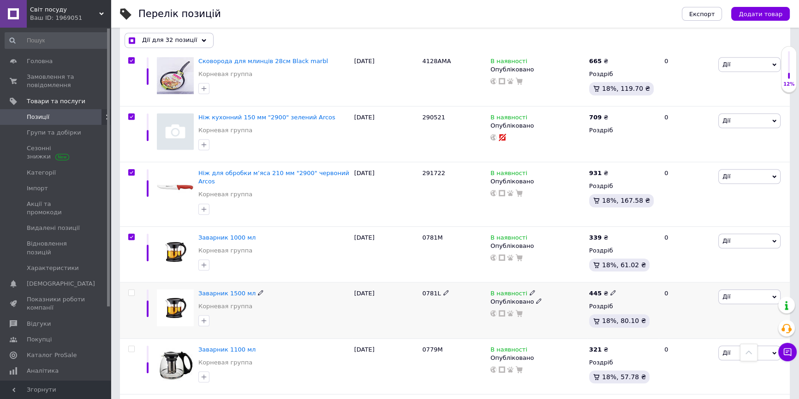
click at [132, 290] on input "checkbox" at bounding box center [131, 293] width 6 height 6
checkbox input "true"
click at [132, 346] on input "checkbox" at bounding box center [131, 349] width 6 height 6
checkbox input "true"
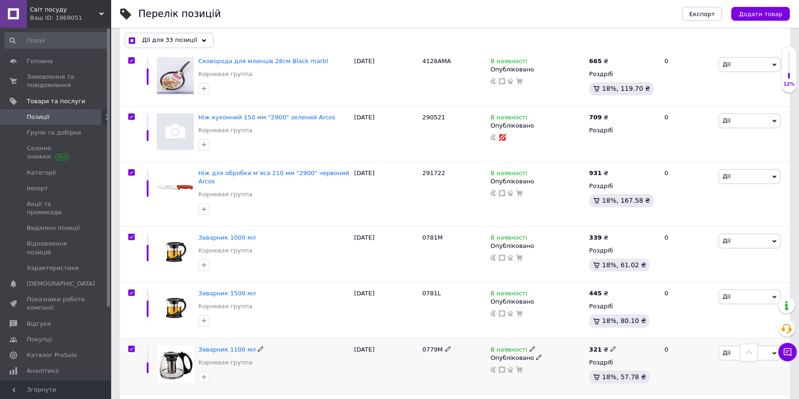
checkbox input "true"
click at [131, 399] on input "checkbox" at bounding box center [131, 405] width 6 height 6
checkbox input "true"
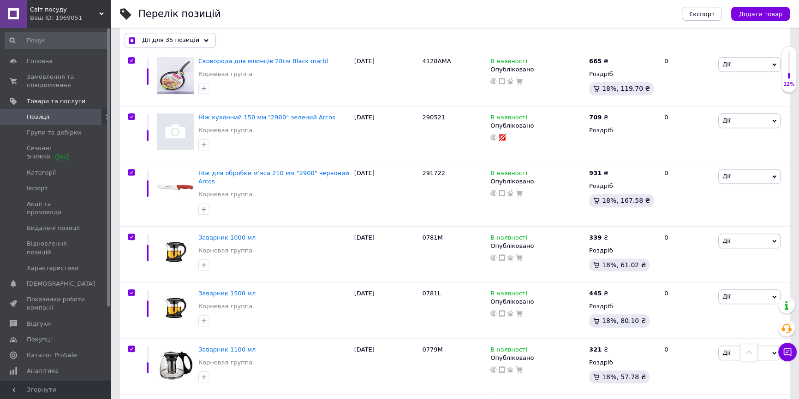
checkbox input "true"
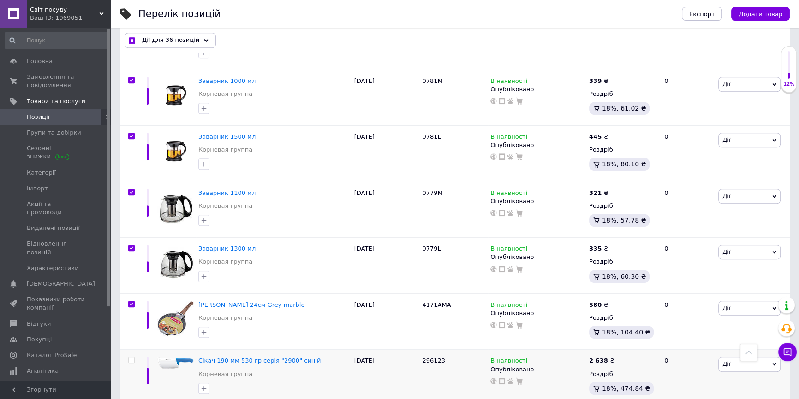
scroll to position [5432, 0]
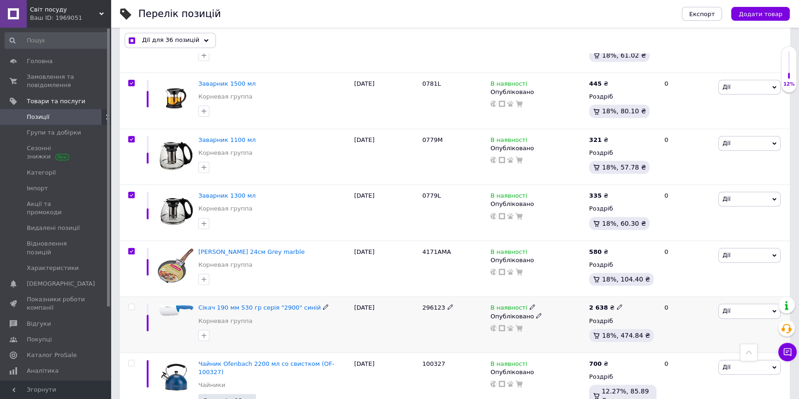
click at [131, 304] on input "checkbox" at bounding box center [131, 307] width 6 height 6
checkbox input "true"
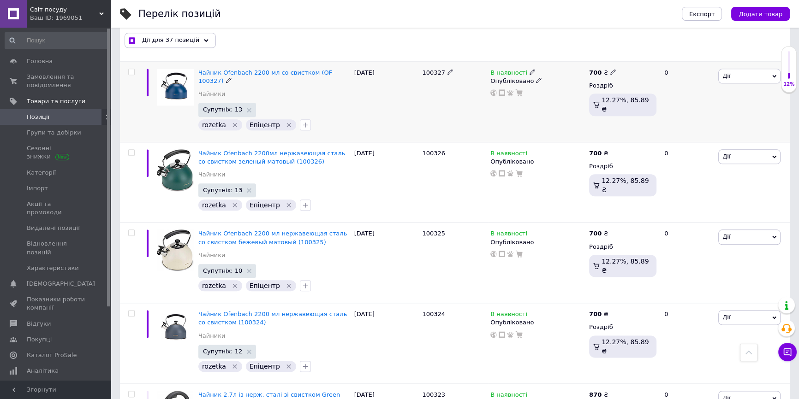
scroll to position [5809, 0]
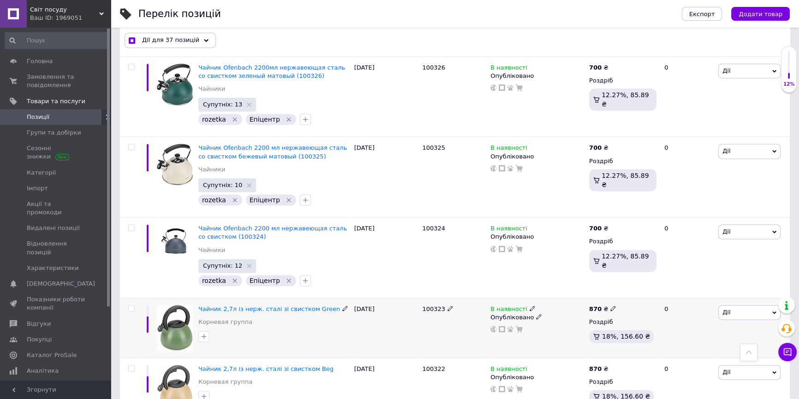
click at [132, 306] on input "checkbox" at bounding box center [131, 309] width 6 height 6
checkbox input "true"
click at [131, 366] on input "checkbox" at bounding box center [131, 369] width 6 height 6
checkbox input "true"
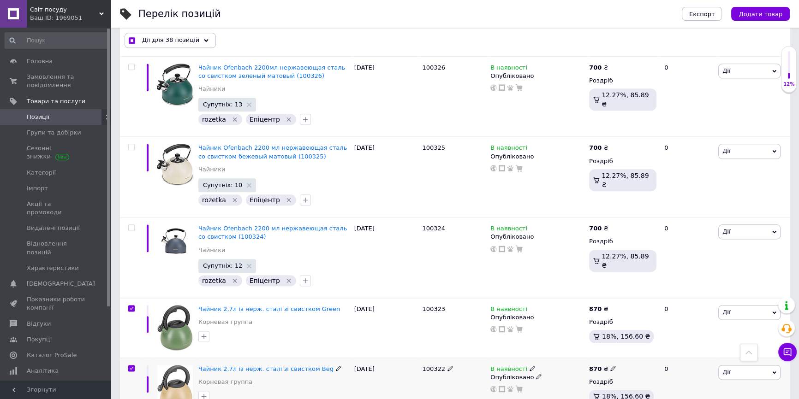
checkbox input "true"
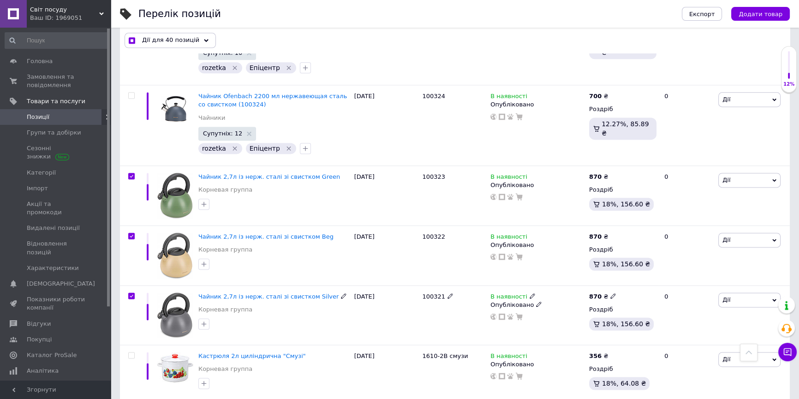
scroll to position [5956, 0]
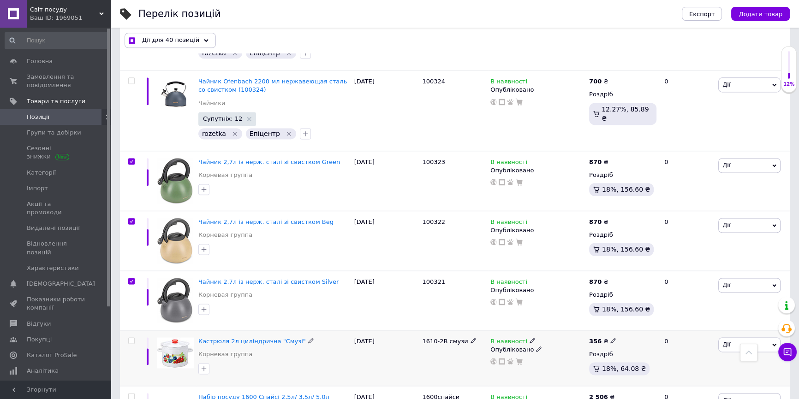
click at [132, 338] on input "checkbox" at bounding box center [131, 341] width 6 height 6
checkbox input "true"
drag, startPoint x: 131, startPoint y: 249, endPoint x: 140, endPoint y: 290, distance: 41.6
click at [131, 394] on input "checkbox" at bounding box center [131, 397] width 6 height 6
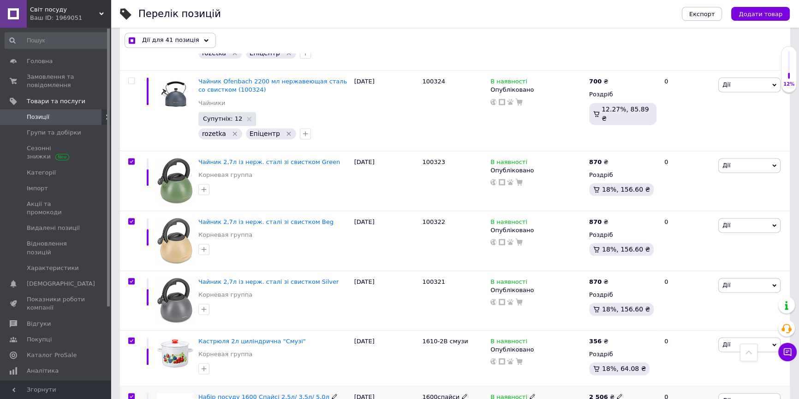
checkbox input "true"
click at [200, 42] on div "Дії для 43 позиції" at bounding box center [169, 40] width 89 height 15
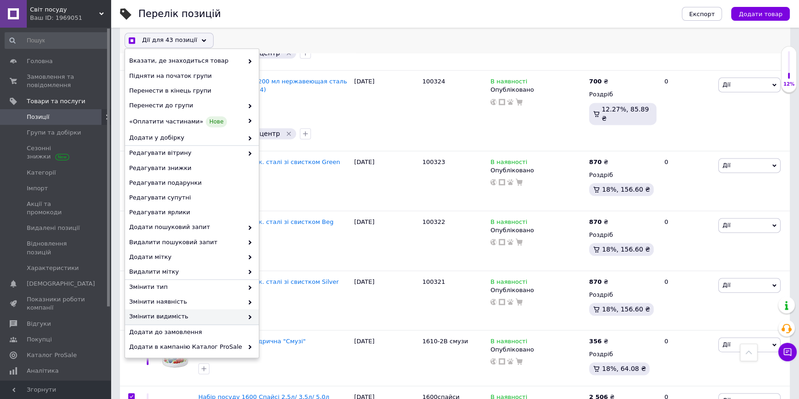
click at [147, 314] on span "Змінити видимість" at bounding box center [186, 317] width 114 height 8
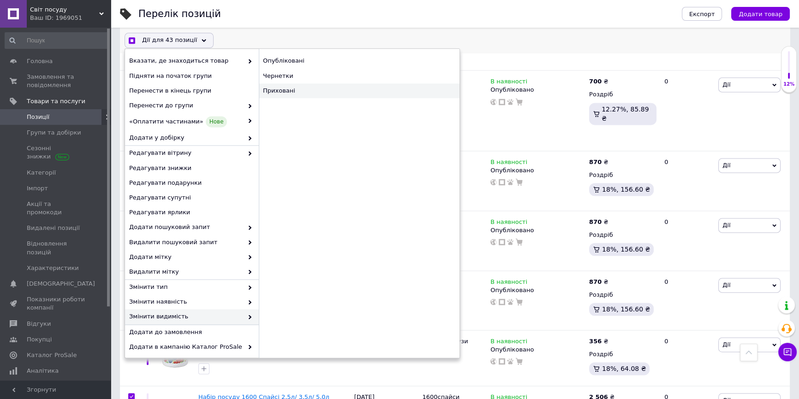
click at [293, 89] on div "Приховані" at bounding box center [359, 90] width 201 height 15
checkbox input "true"
checkbox input "false"
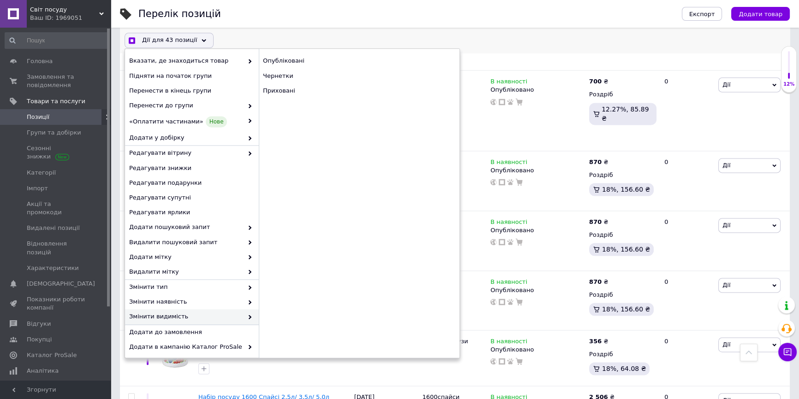
checkbox input "false"
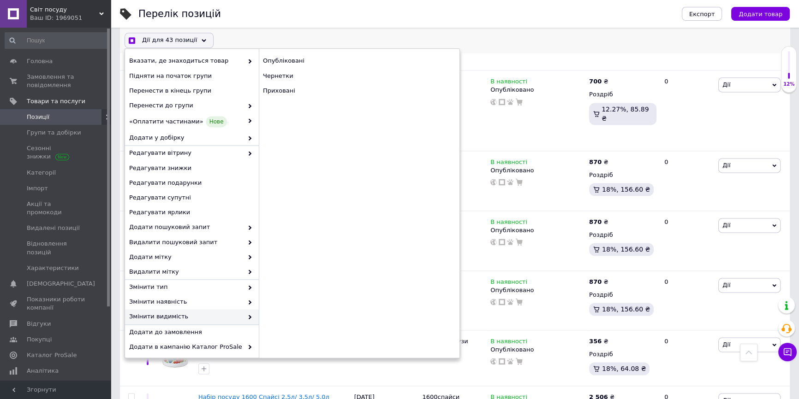
checkbox input "false"
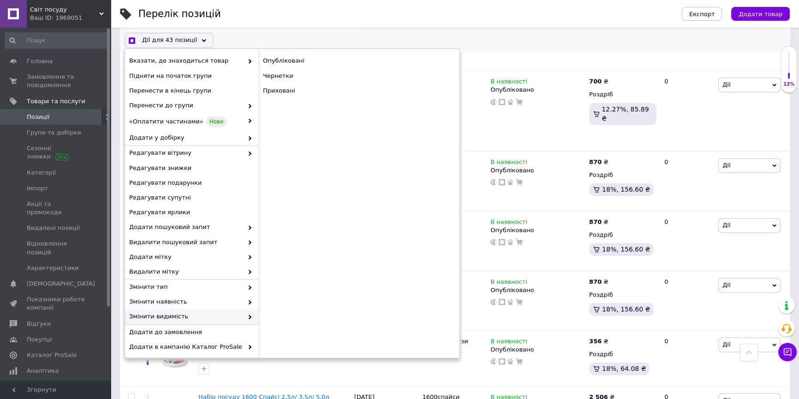
checkbox input "false"
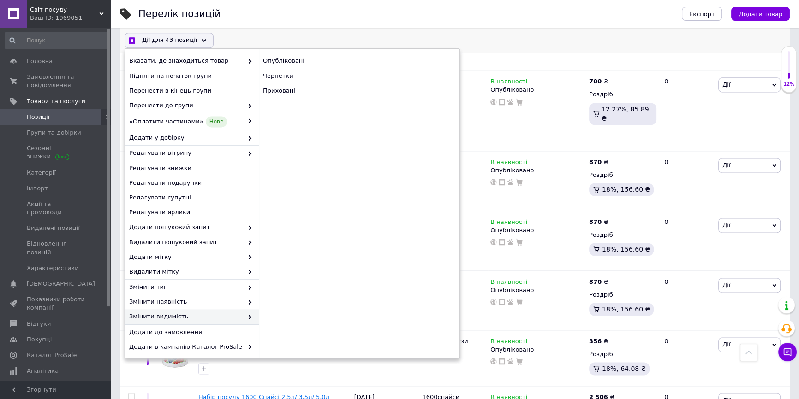
checkbox input "false"
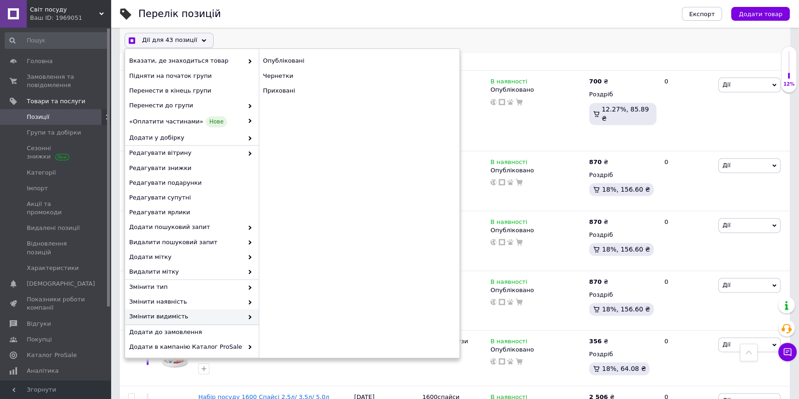
checkbox input "false"
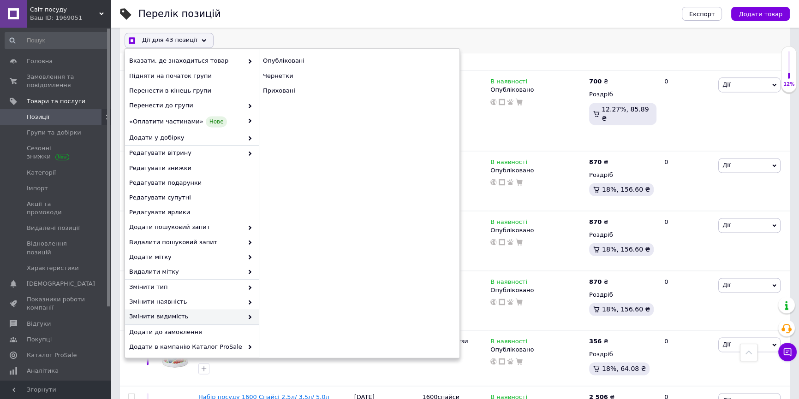
checkbox input "false"
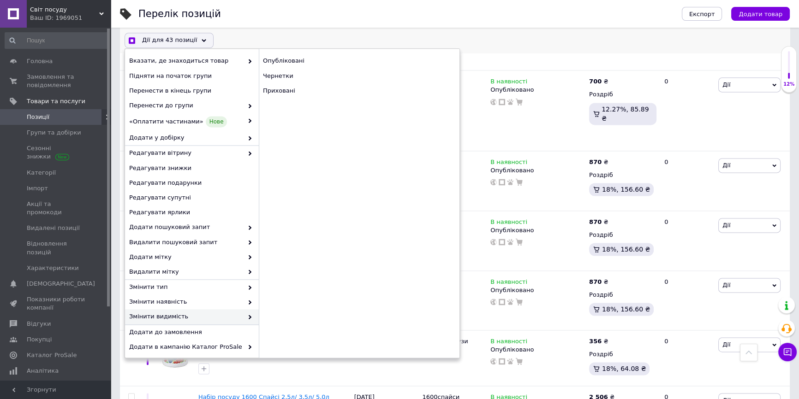
checkbox input "false"
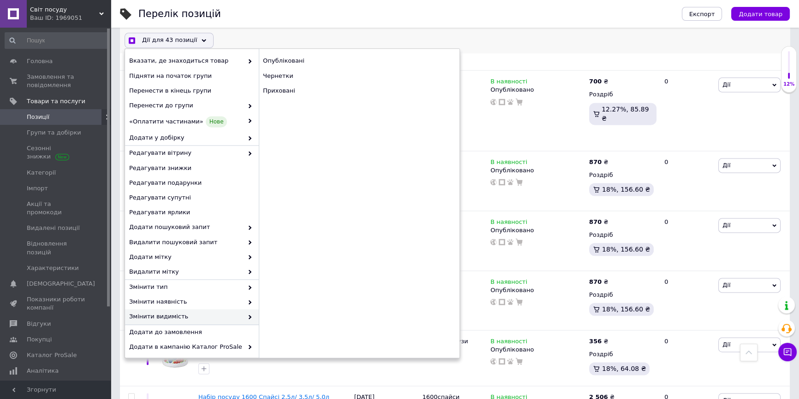
checkbox input "false"
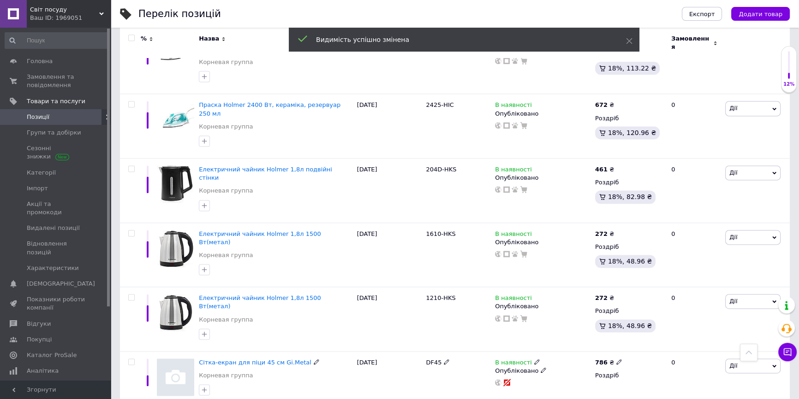
scroll to position [5949, 0]
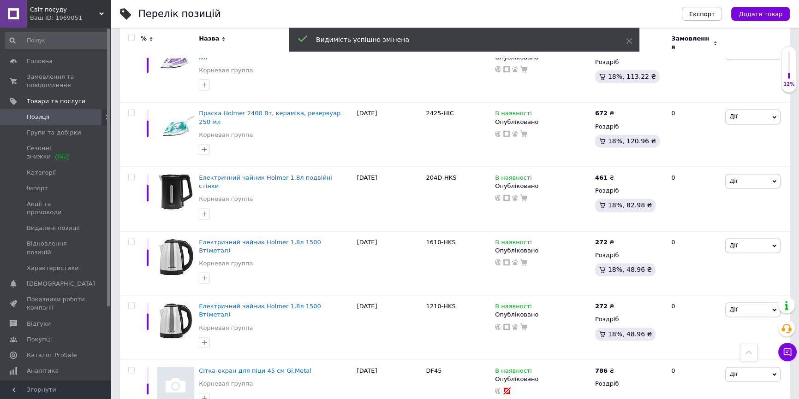
checkbox input "true"
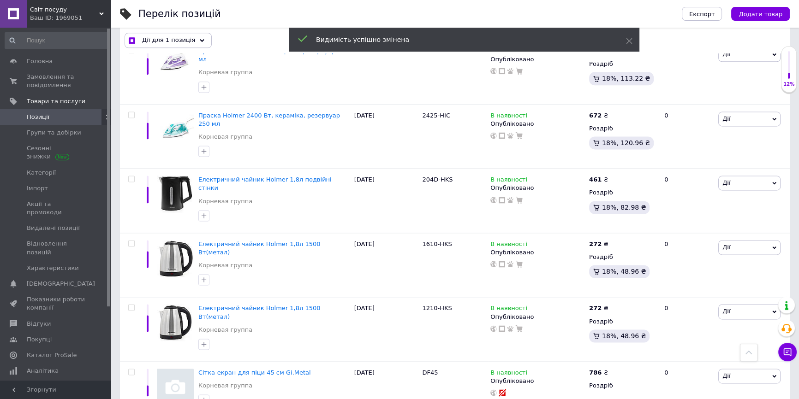
scroll to position [5948, 0]
checkbox input "true"
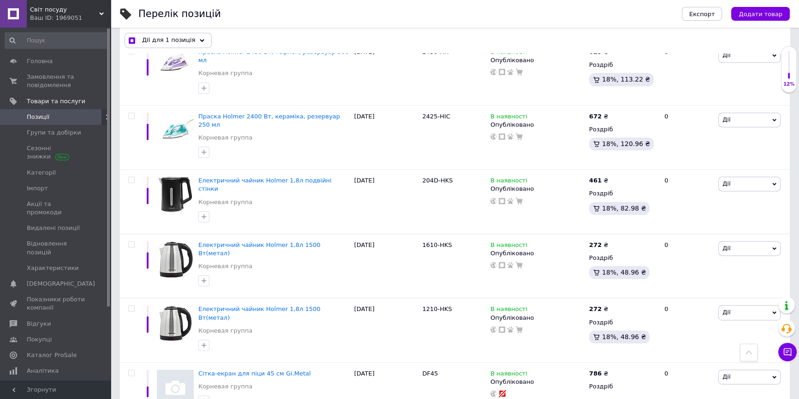
checkbox input "true"
click at [131, 370] on input "checkbox" at bounding box center [131, 373] width 6 height 6
checkbox input "true"
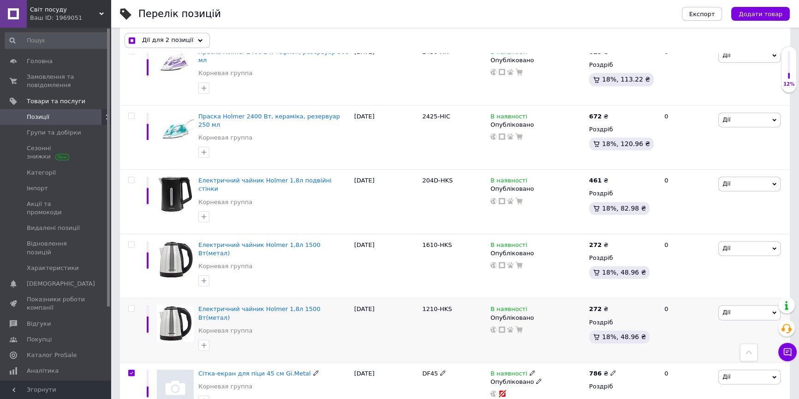
checkbox input "true"
click at [129, 306] on input "checkbox" at bounding box center [131, 309] width 6 height 6
checkbox input "true"
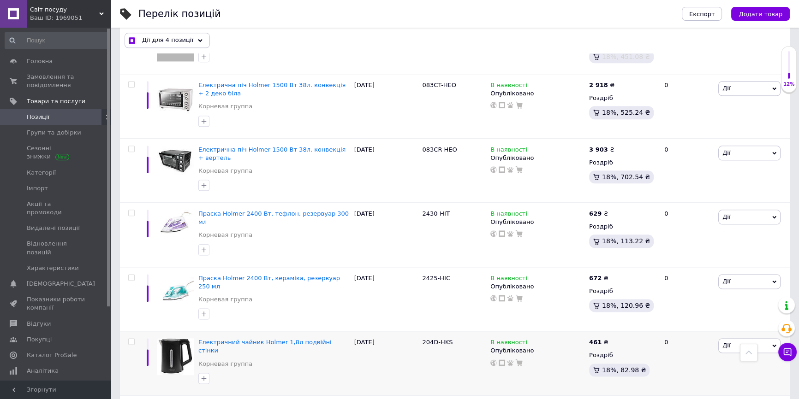
scroll to position [5780, 0]
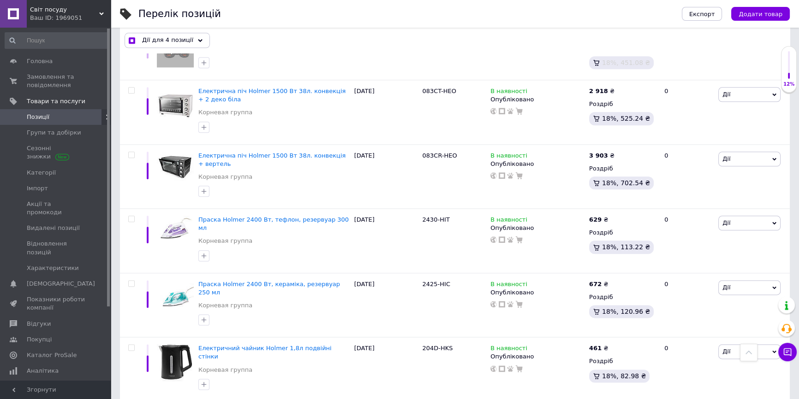
checkbox input "true"
click at [131, 345] on input "checkbox" at bounding box center [131, 348] width 6 height 6
checkbox input "true"
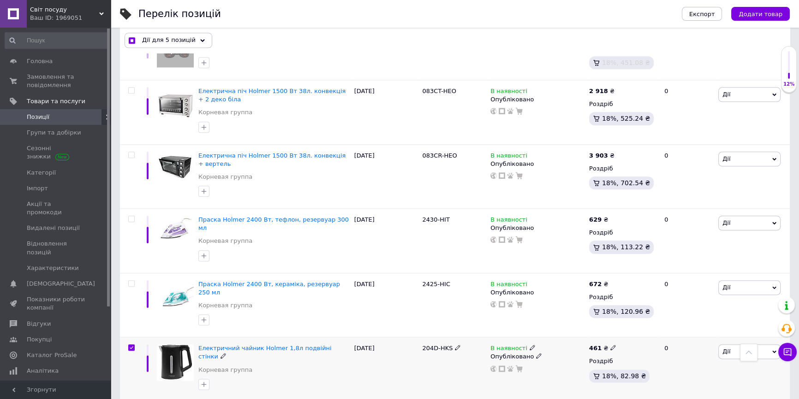
checkbox input "true"
click at [131, 281] on input "checkbox" at bounding box center [131, 284] width 6 height 6
checkbox input "true"
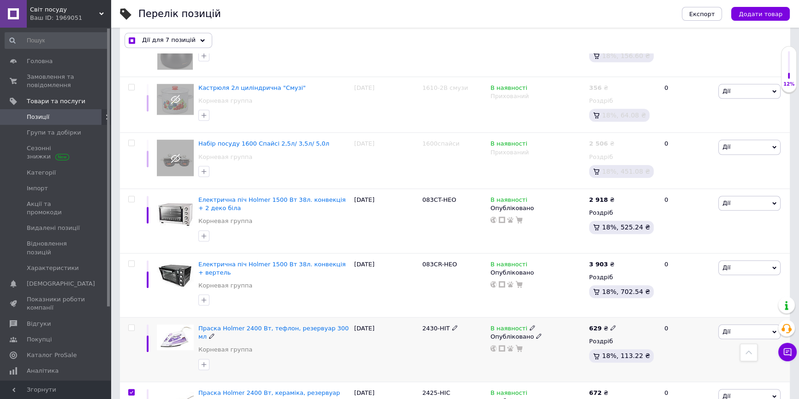
scroll to position [5654, 0]
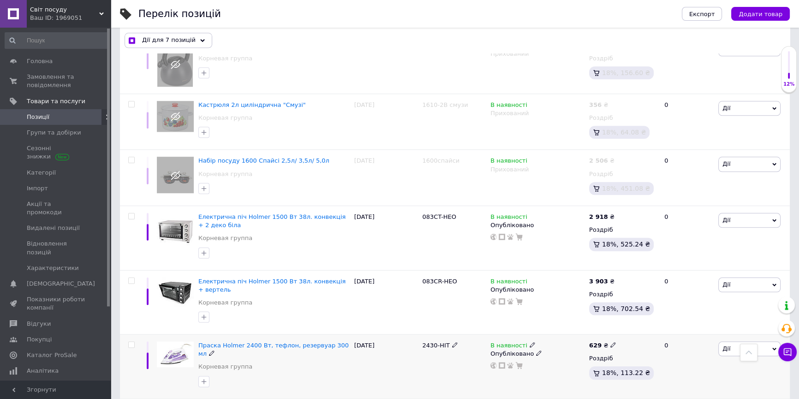
click at [131, 342] on input "checkbox" at bounding box center [131, 345] width 6 height 6
checkbox input "true"
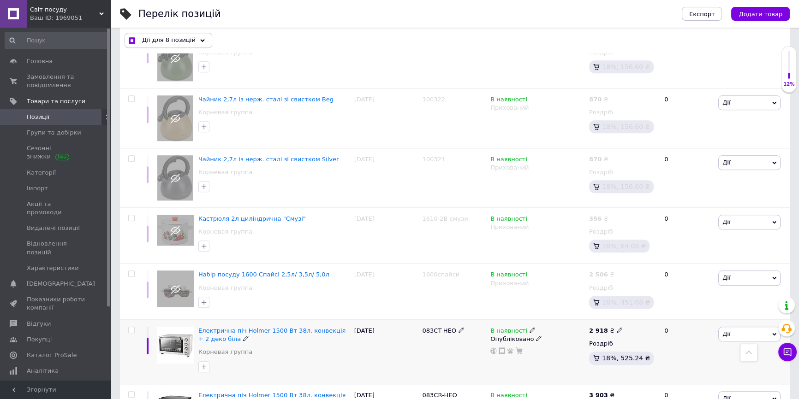
scroll to position [5529, 0]
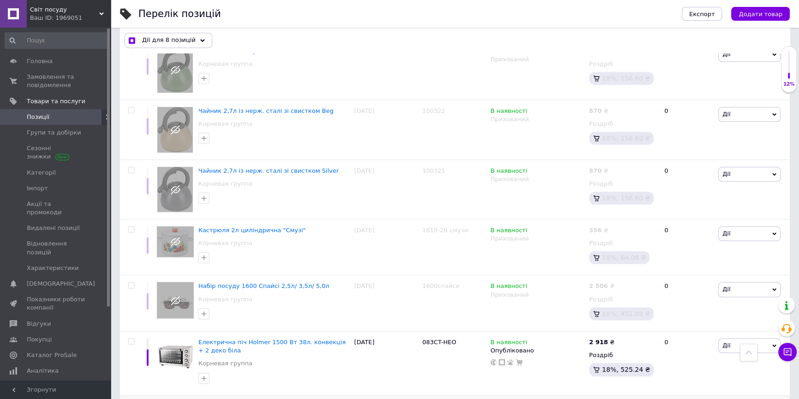
checkbox input "true"
click at [131, 331] on div at bounding box center [130, 363] width 21 height 65
checkbox input "true"
click at [130, 339] on input "checkbox" at bounding box center [131, 342] width 6 height 6
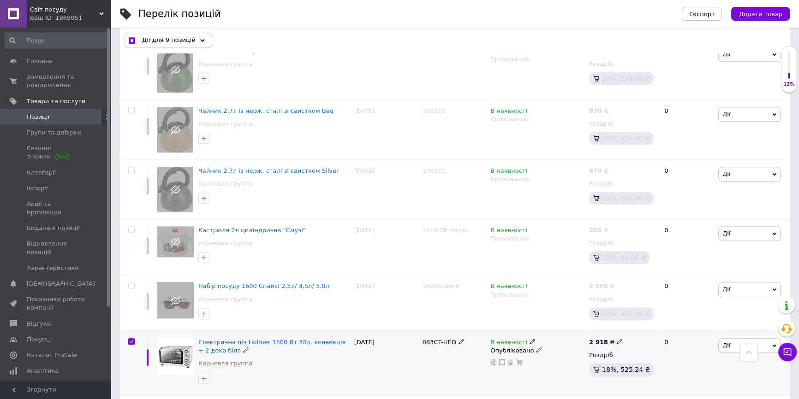
checkbox input "true"
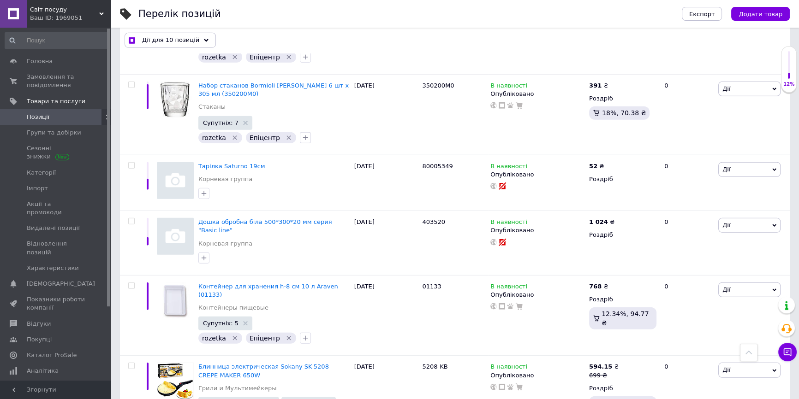
scroll to position [3055, 0]
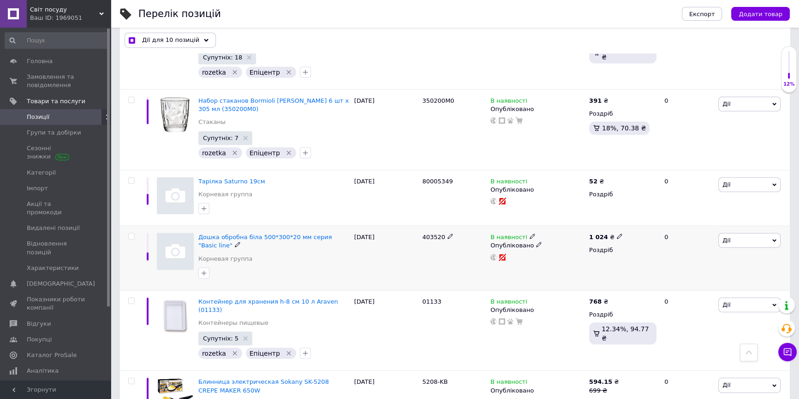
click at [131, 234] on input "checkbox" at bounding box center [131, 237] width 6 height 6
checkbox input "true"
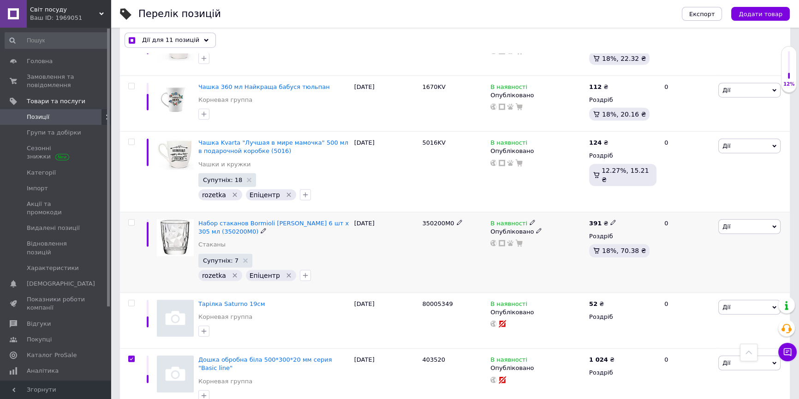
scroll to position [2929, 0]
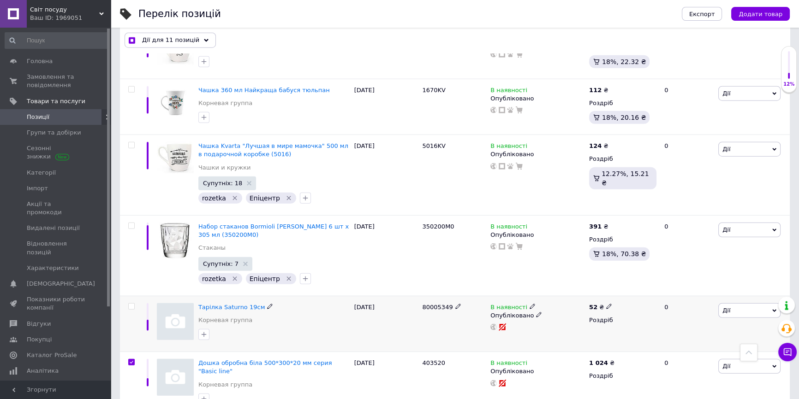
click at [130, 304] on input "checkbox" at bounding box center [131, 307] width 6 height 6
checkbox input "true"
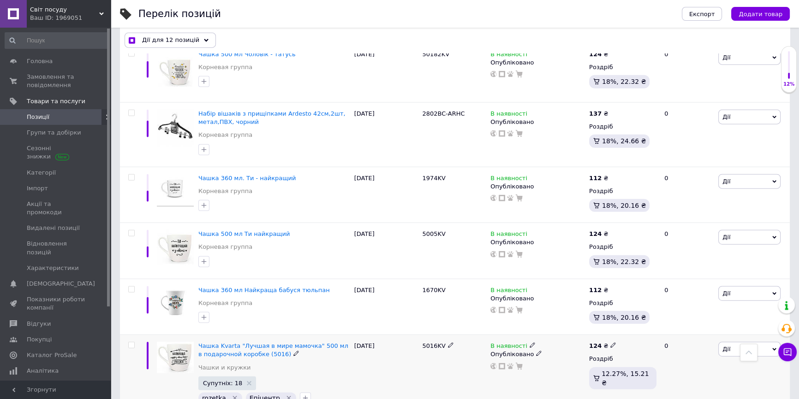
scroll to position [2720, 0]
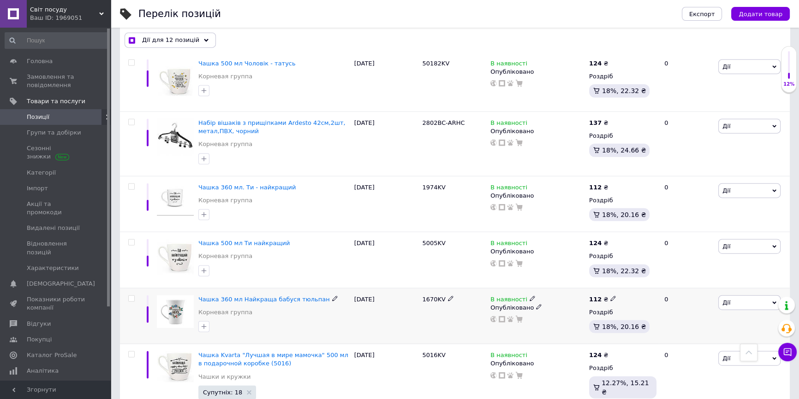
drag, startPoint x: 131, startPoint y: 265, endPoint x: 132, endPoint y: 220, distance: 44.8
click at [131, 296] on input "checkbox" at bounding box center [131, 299] width 6 height 6
checkbox input "true"
click at [131, 240] on input "checkbox" at bounding box center [131, 243] width 6 height 6
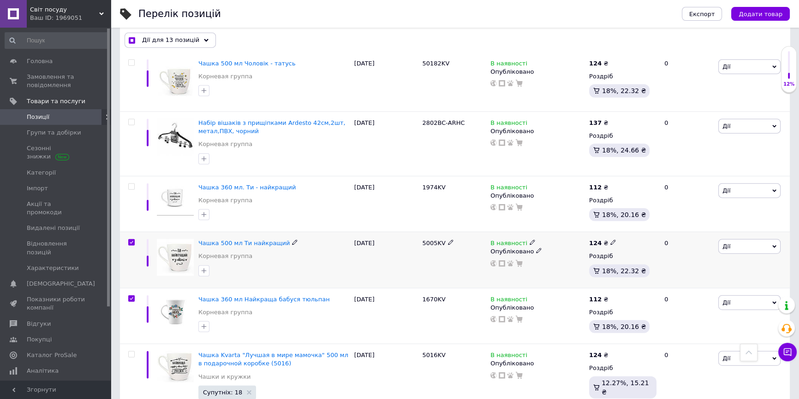
checkbox input "true"
drag, startPoint x: 130, startPoint y: 151, endPoint x: 127, endPoint y: 161, distance: 10.5
click at [129, 184] on label at bounding box center [131, 187] width 6 height 6
click at [129, 184] on input "checkbox" at bounding box center [131, 187] width 6 height 6
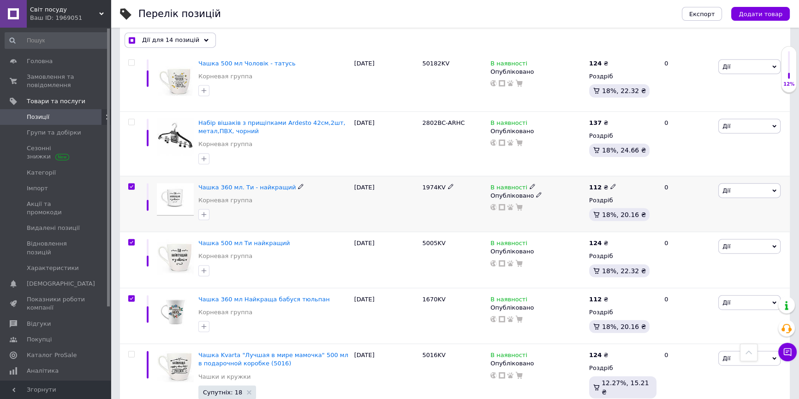
checkbox input "true"
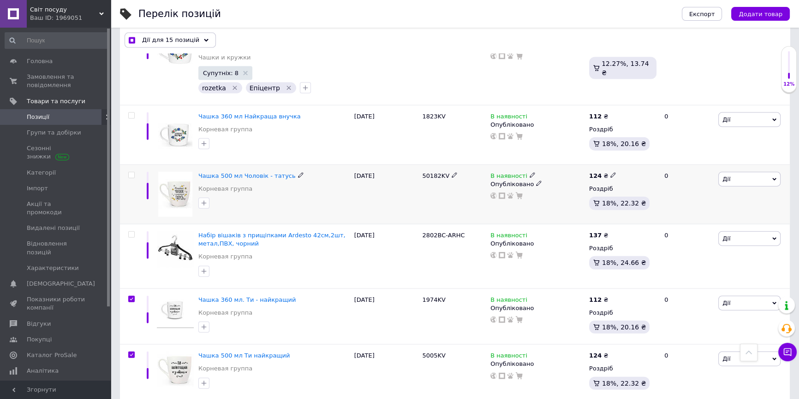
scroll to position [2594, 0]
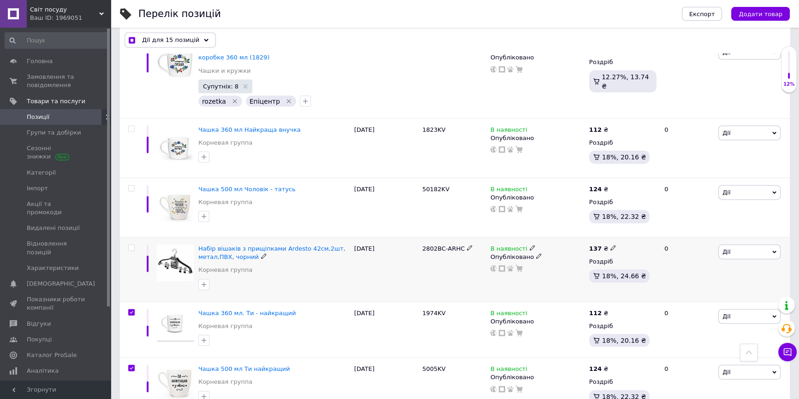
click at [130, 245] on input "checkbox" at bounding box center [131, 248] width 6 height 6
checkbox input "true"
click at [133, 186] on input "checkbox" at bounding box center [131, 189] width 6 height 6
checkbox input "true"
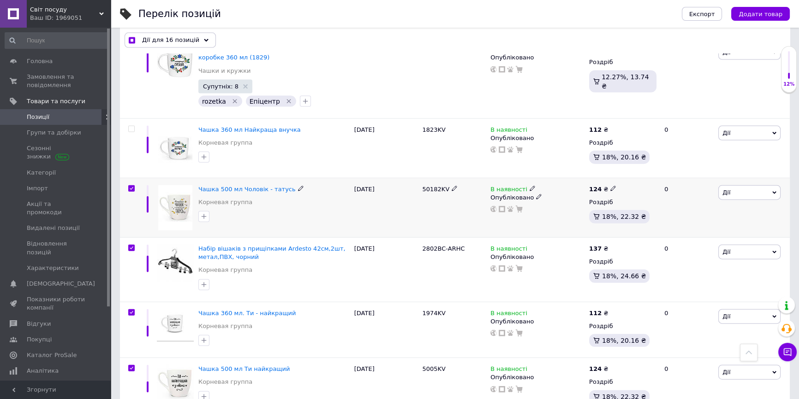
checkbox input "true"
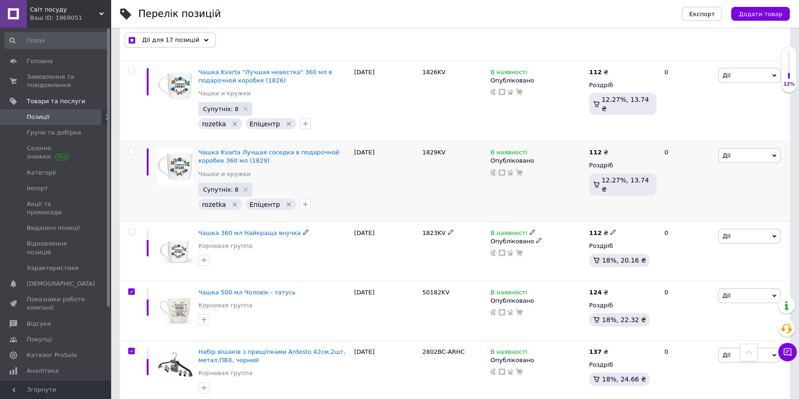
scroll to position [2468, 0]
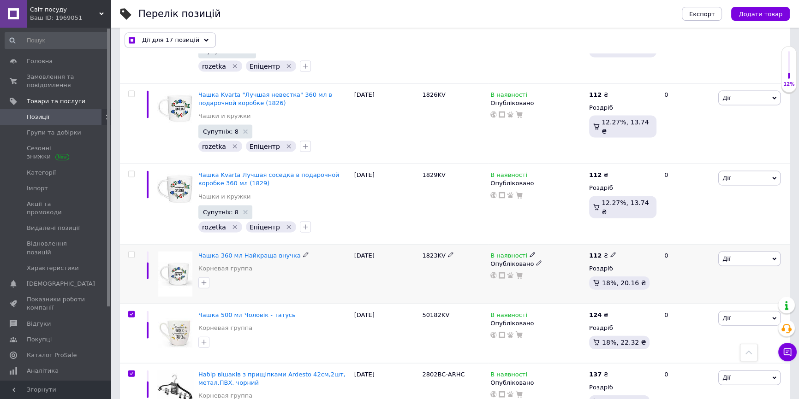
click at [132, 252] on input "checkbox" at bounding box center [131, 255] width 6 height 6
checkbox input "true"
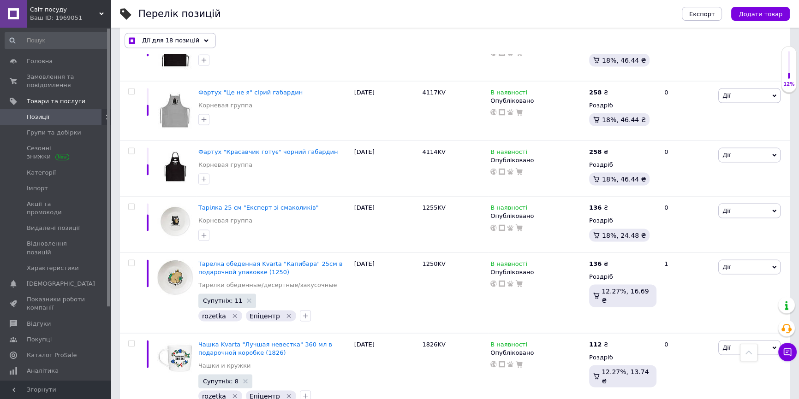
scroll to position [2216, 0]
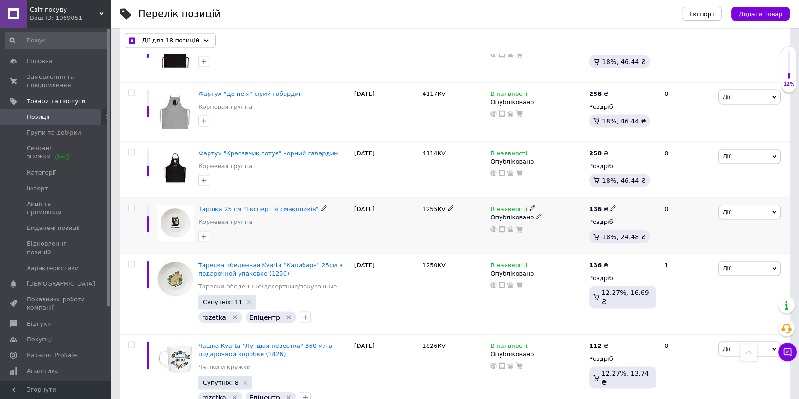
click at [131, 206] on input "checkbox" at bounding box center [131, 209] width 6 height 6
checkbox input "true"
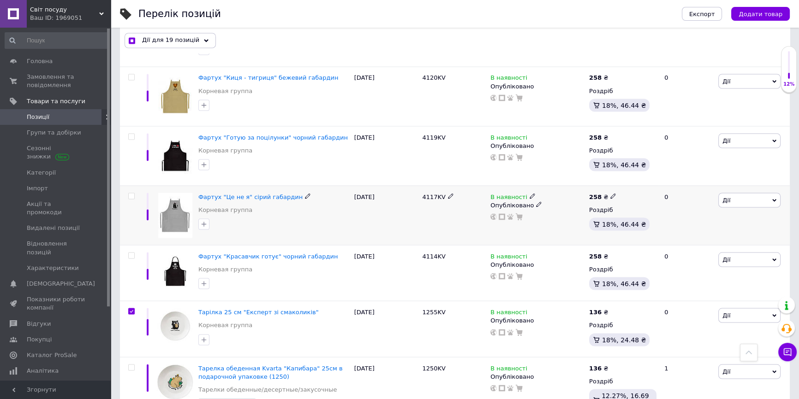
scroll to position [2091, 0]
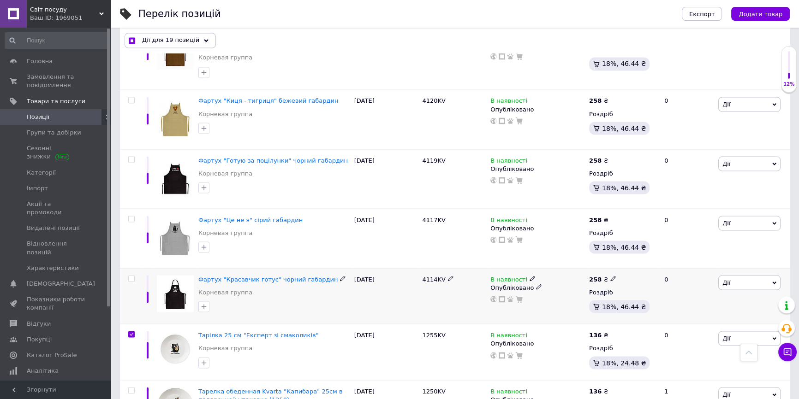
click at [131, 276] on input "checkbox" at bounding box center [131, 279] width 6 height 6
checkbox input "true"
click at [128, 208] on div at bounding box center [130, 237] width 21 height 59
checkbox input "true"
drag, startPoint x: 132, startPoint y: 186, endPoint x: 138, endPoint y: 152, distance: 34.7
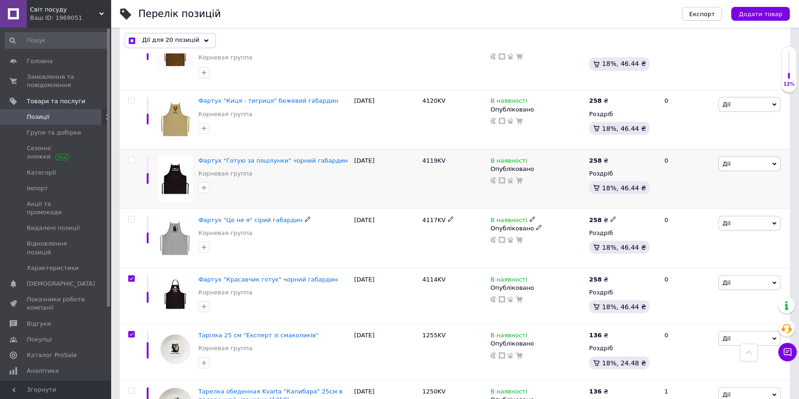
click at [132, 216] on input "checkbox" at bounding box center [131, 219] width 6 height 6
checkbox input "true"
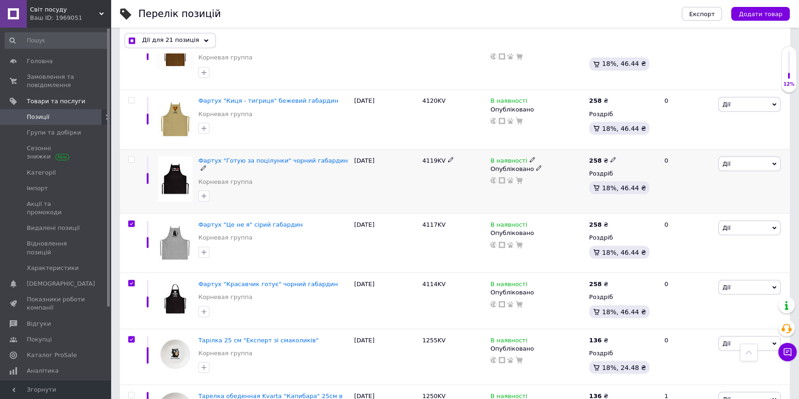
click at [131, 157] on input "checkbox" at bounding box center [131, 160] width 6 height 6
checkbox input "true"
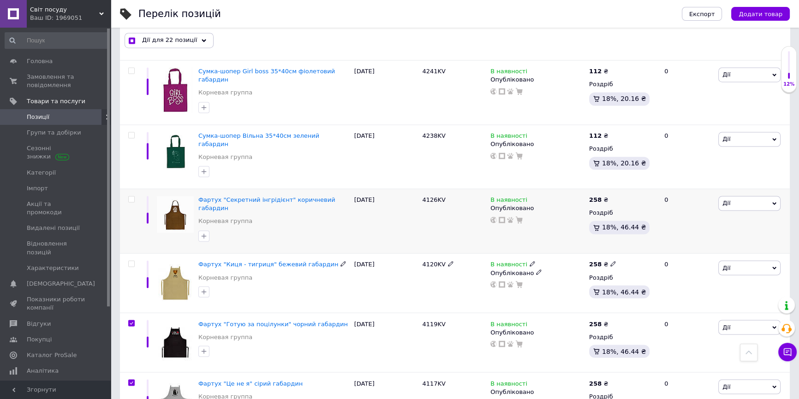
scroll to position [1923, 0]
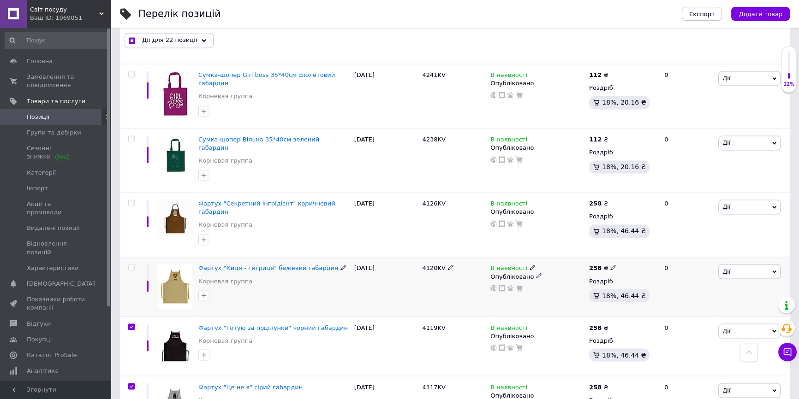
click at [130, 257] on div at bounding box center [130, 286] width 21 height 59
checkbox input "true"
click at [130, 265] on input "checkbox" at bounding box center [131, 268] width 6 height 6
checkbox input "true"
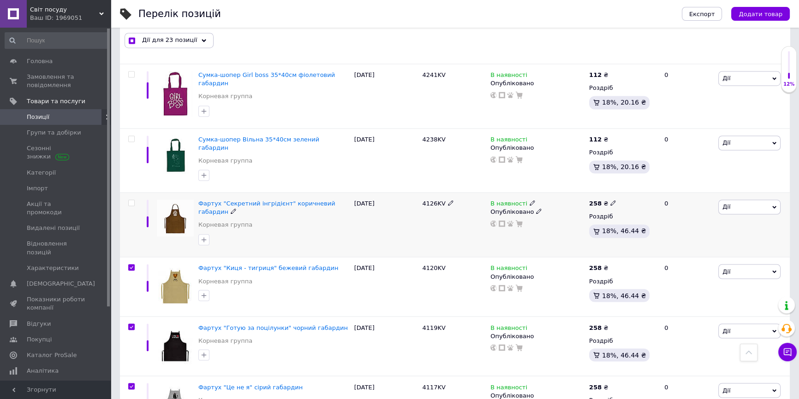
click at [131, 200] on input "checkbox" at bounding box center [131, 203] width 6 height 6
checkbox input "true"
click at [133, 136] on input "checkbox" at bounding box center [131, 139] width 6 height 6
checkbox input "true"
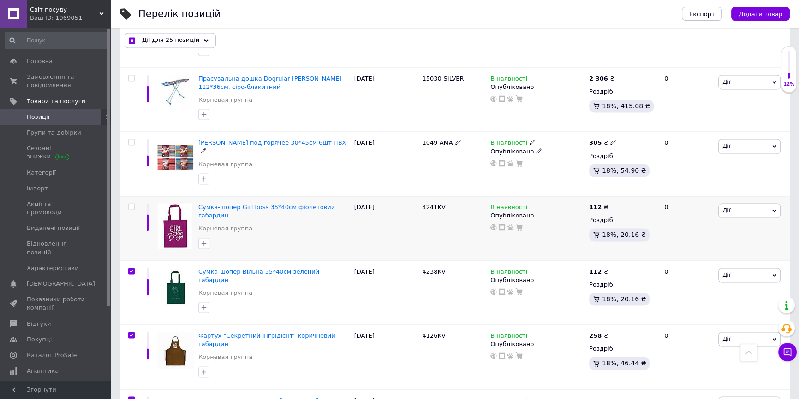
scroll to position [1797, 0]
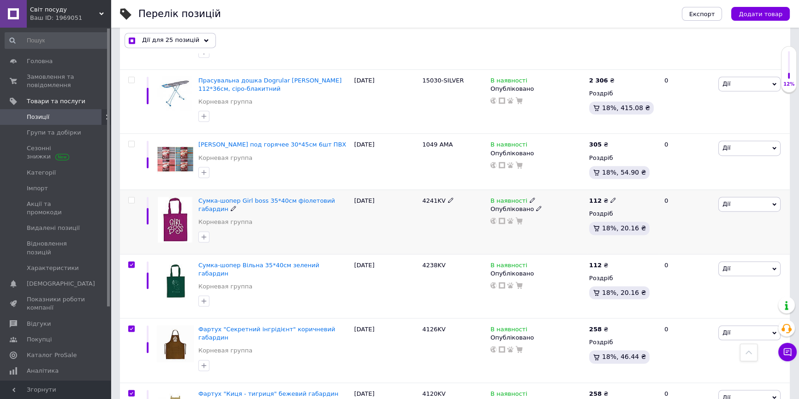
click at [130, 190] on div at bounding box center [130, 222] width 21 height 65
checkbox input "true"
click at [131, 197] on input "checkbox" at bounding box center [131, 200] width 6 height 6
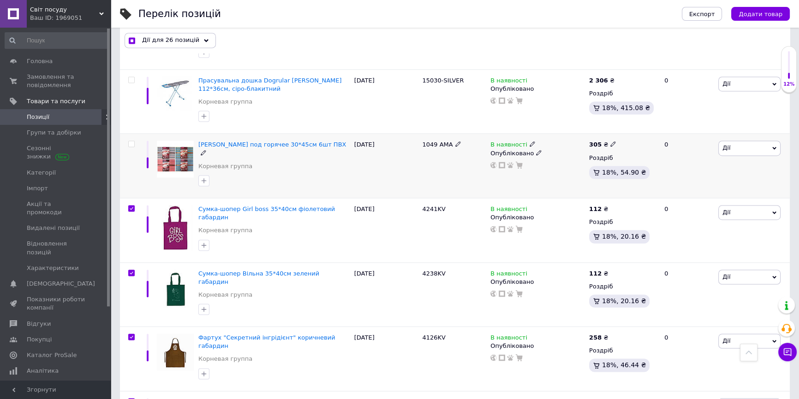
click at [130, 141] on input "checkbox" at bounding box center [131, 144] width 6 height 6
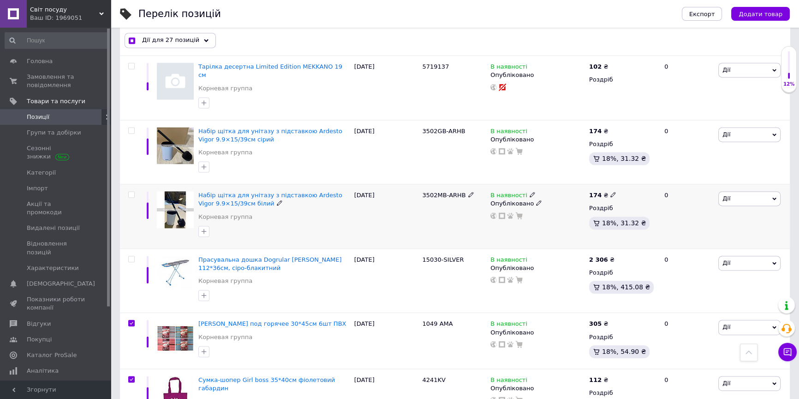
scroll to position [1587, 0]
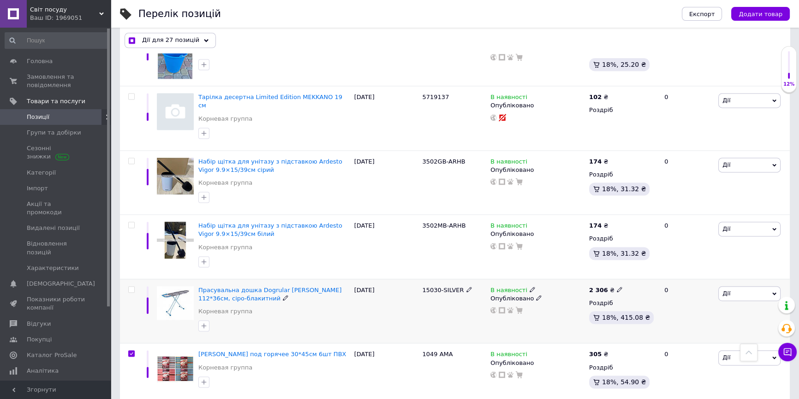
click at [131, 287] on input "checkbox" at bounding box center [131, 290] width 6 height 6
click at [131, 222] on input "checkbox" at bounding box center [131, 225] width 6 height 6
click at [131, 158] on input "checkbox" at bounding box center [131, 161] width 6 height 6
click at [131, 94] on input "checkbox" at bounding box center [131, 97] width 6 height 6
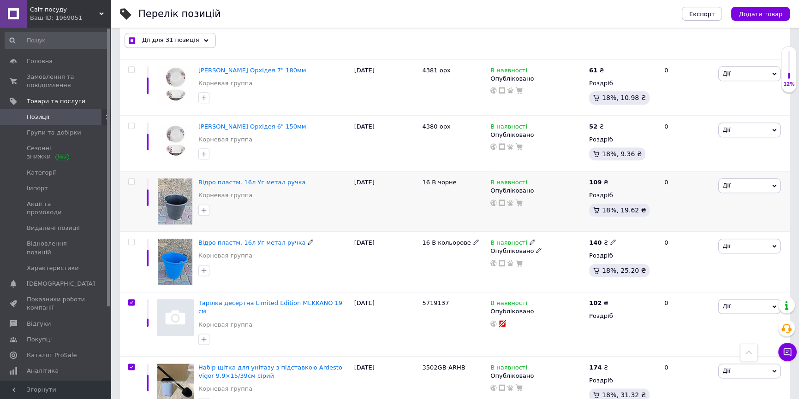
scroll to position [1378, 0]
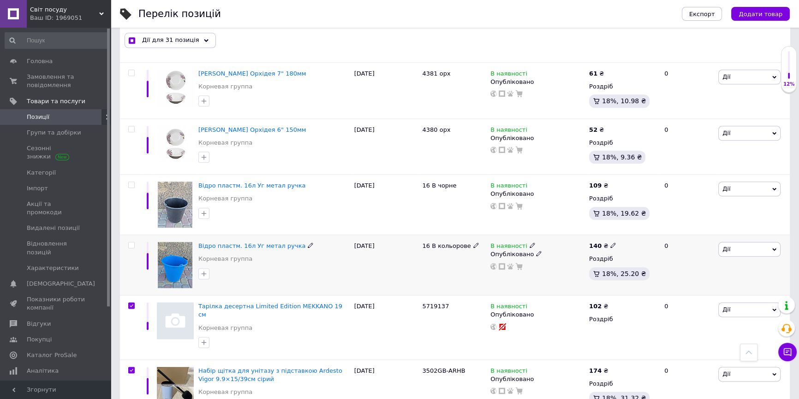
click at [130, 243] on input "checkbox" at bounding box center [131, 246] width 6 height 6
click at [131, 182] on input "checkbox" at bounding box center [131, 185] width 6 height 6
click at [133, 126] on input "checkbox" at bounding box center [131, 129] width 6 height 6
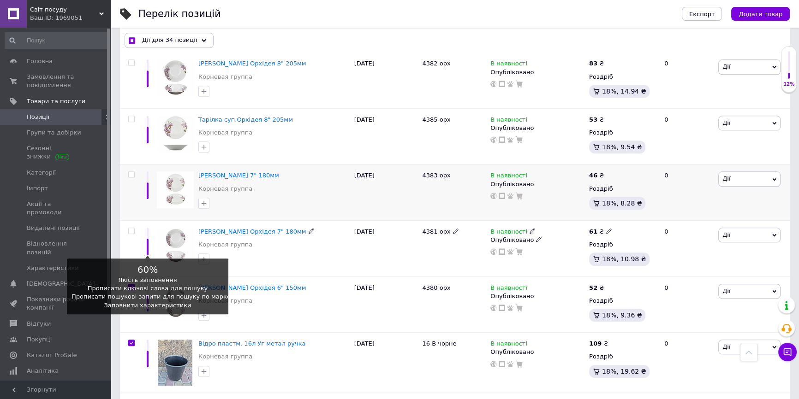
scroll to position [1210, 0]
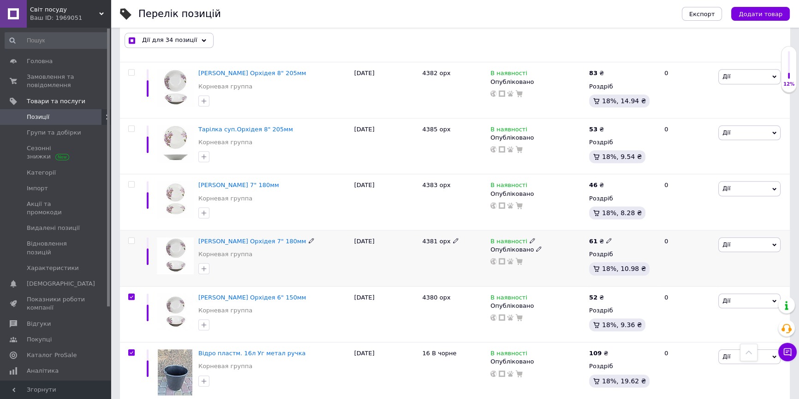
drag, startPoint x: 132, startPoint y: 238, endPoint x: 132, endPoint y: 205, distance: 33.2
click at [132, 238] on input "checkbox" at bounding box center [131, 241] width 6 height 6
click at [131, 184] on input "checkbox" at bounding box center [131, 185] width 6 height 6
drag, startPoint x: 131, startPoint y: 129, endPoint x: 136, endPoint y: 83, distance: 45.4
click at [131, 128] on input "checkbox" at bounding box center [131, 129] width 6 height 6
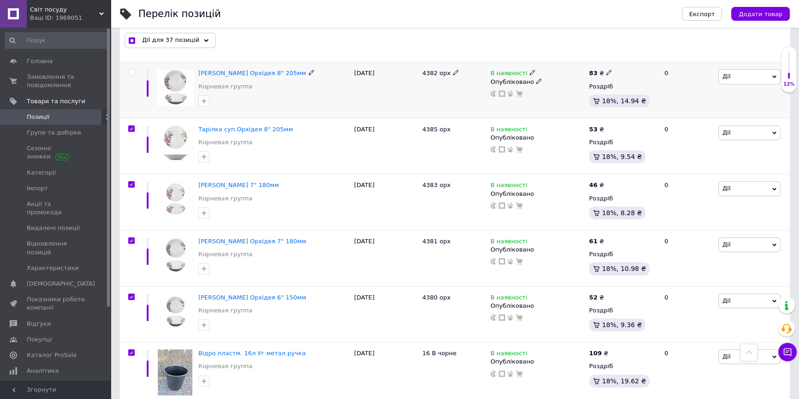
click at [131, 71] on input "checkbox" at bounding box center [131, 73] width 6 height 6
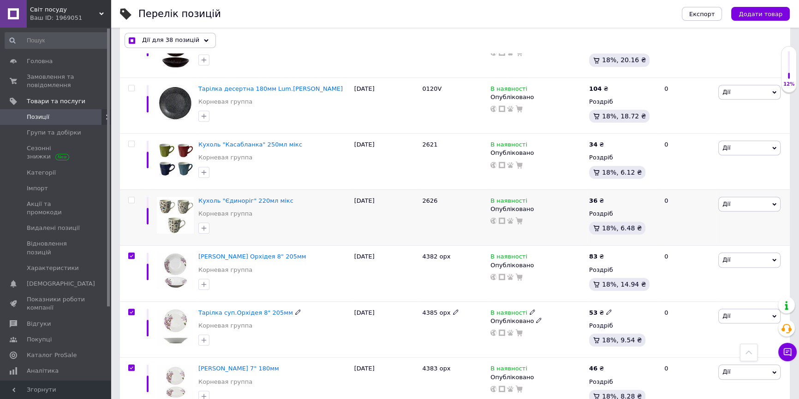
scroll to position [1001, 0]
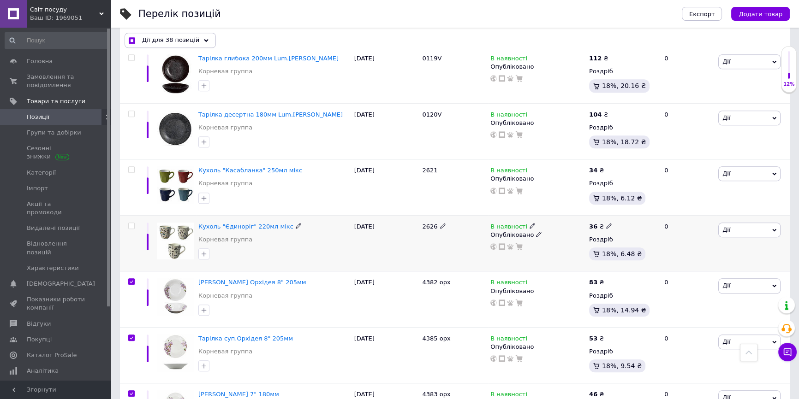
click at [129, 224] on input "checkbox" at bounding box center [131, 226] width 6 height 6
click at [128, 168] on input "checkbox" at bounding box center [131, 170] width 6 height 6
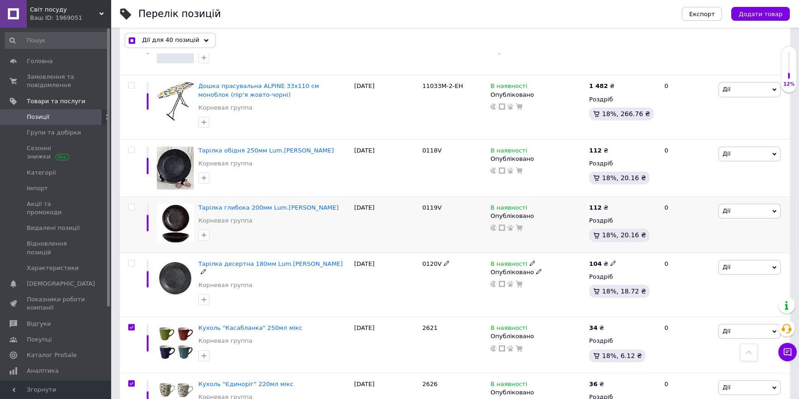
scroll to position [833, 0]
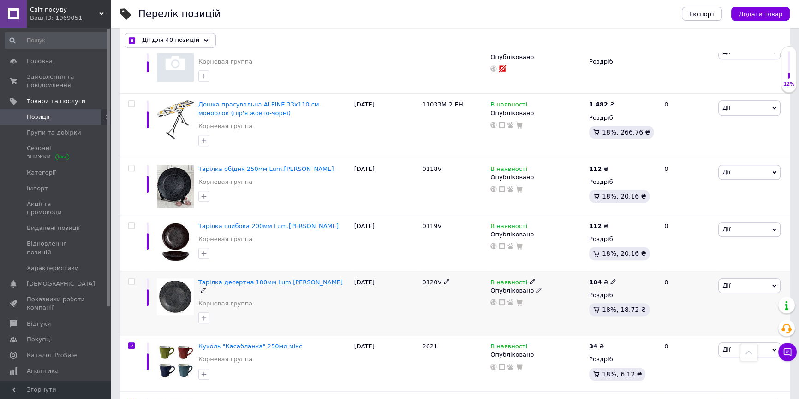
drag, startPoint x: 131, startPoint y: 280, endPoint x: 133, endPoint y: 254, distance: 26.3
click at [131, 279] on input "checkbox" at bounding box center [131, 282] width 6 height 6
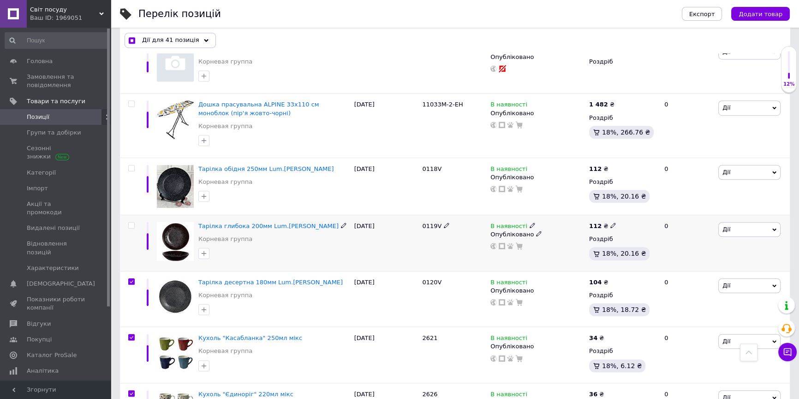
click at [131, 224] on input "checkbox" at bounding box center [131, 226] width 6 height 6
click at [132, 168] on input "checkbox" at bounding box center [131, 169] width 6 height 6
click at [131, 103] on input "checkbox" at bounding box center [131, 104] width 6 height 6
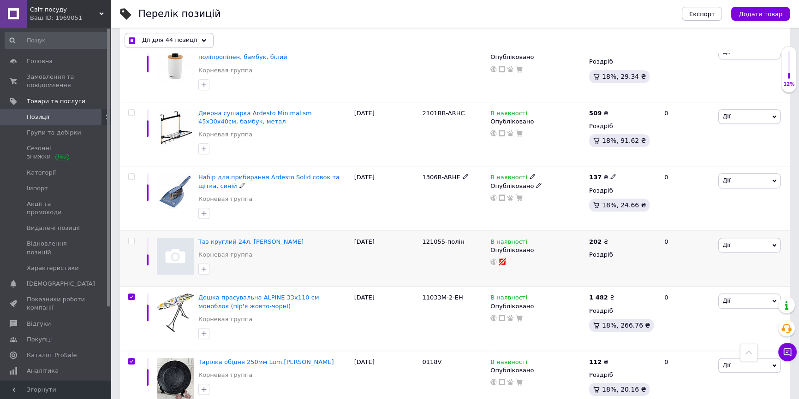
scroll to position [623, 0]
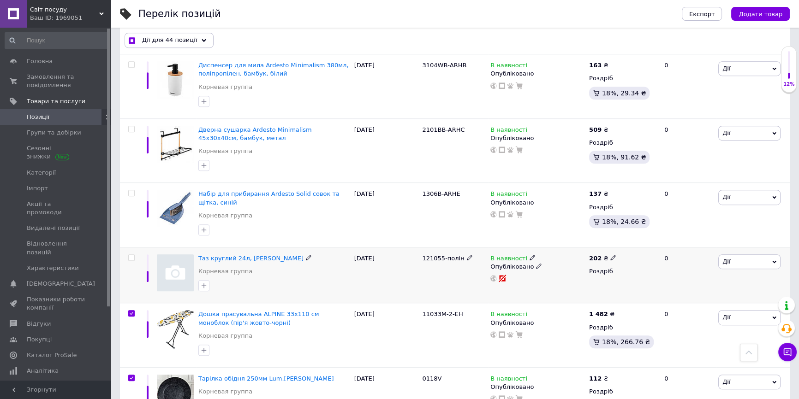
click at [130, 256] on input "checkbox" at bounding box center [131, 258] width 6 height 6
drag, startPoint x: 132, startPoint y: 192, endPoint x: 138, endPoint y: 176, distance: 17.7
click at [132, 190] on input "checkbox" at bounding box center [131, 193] width 6 height 6
click at [131, 127] on input "checkbox" at bounding box center [131, 129] width 6 height 6
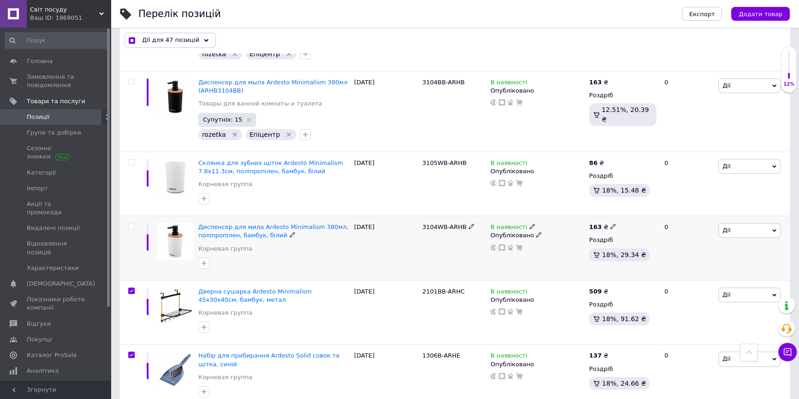
scroll to position [456, 0]
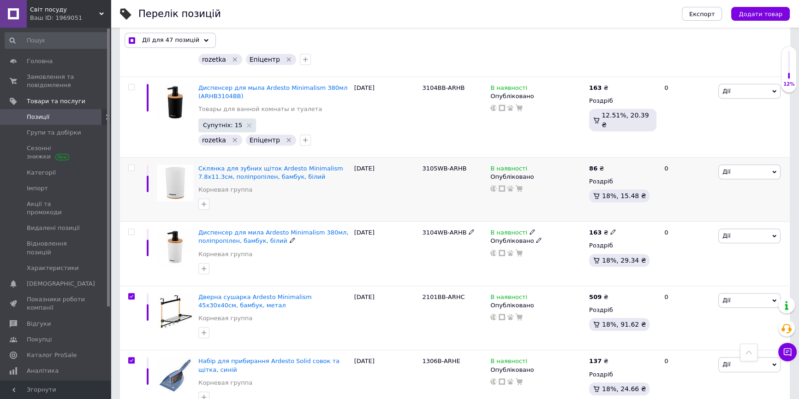
drag, startPoint x: 130, startPoint y: 231, endPoint x: 138, endPoint y: 186, distance: 46.0
click at [130, 230] on input "checkbox" at bounding box center [131, 232] width 6 height 6
click at [131, 163] on div at bounding box center [130, 189] width 21 height 65
click at [131, 166] on input "checkbox" at bounding box center [131, 168] width 6 height 6
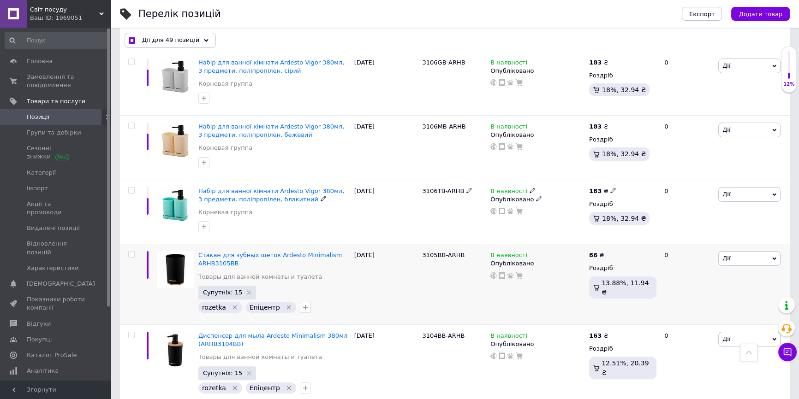
scroll to position [204, 0]
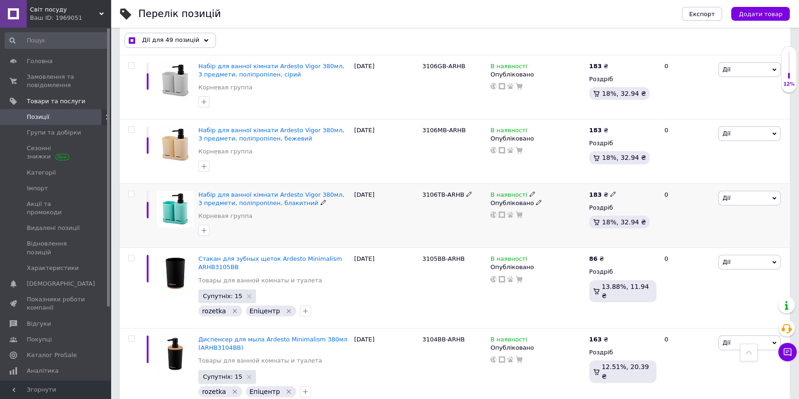
click at [133, 191] on input "checkbox" at bounding box center [131, 194] width 6 height 6
click at [131, 126] on span at bounding box center [131, 129] width 6 height 6
click at [131, 127] on input "checkbox" at bounding box center [131, 130] width 6 height 6
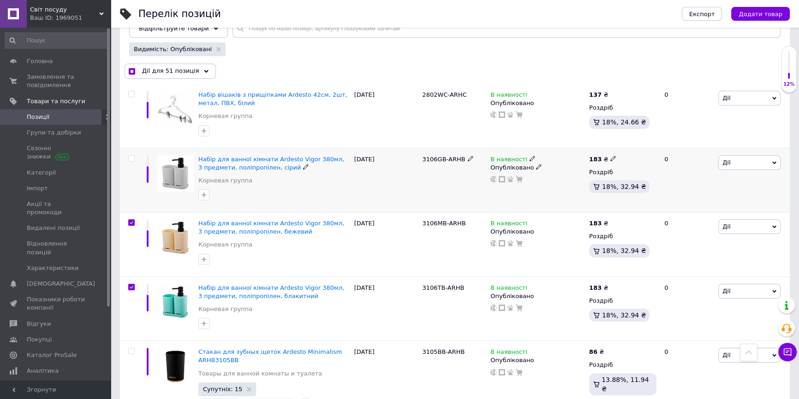
scroll to position [78, 0]
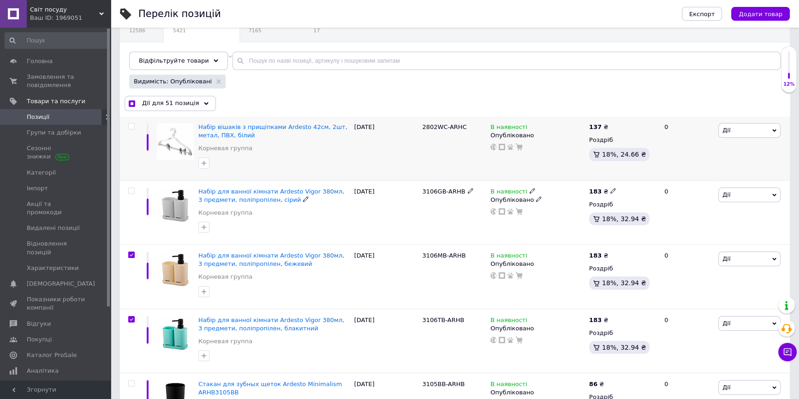
click at [133, 189] on input "checkbox" at bounding box center [131, 191] width 6 height 6
click at [131, 125] on input "checkbox" at bounding box center [131, 127] width 6 height 6
click at [181, 104] on span "Дії для 53 позиції" at bounding box center [169, 103] width 55 height 8
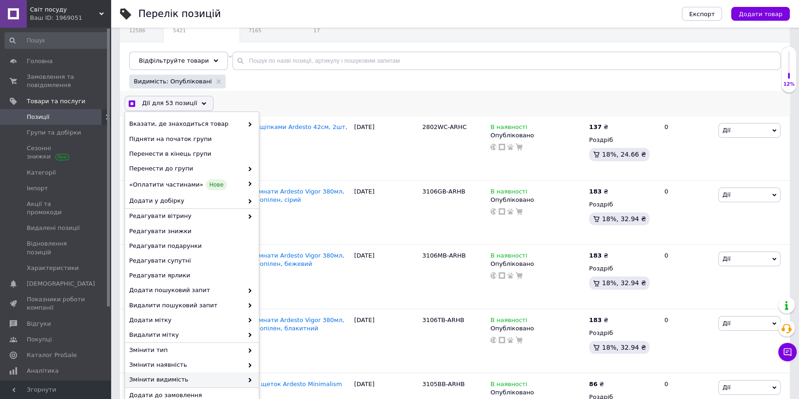
click at [160, 377] on span "Змінити видимість" at bounding box center [186, 380] width 114 height 8
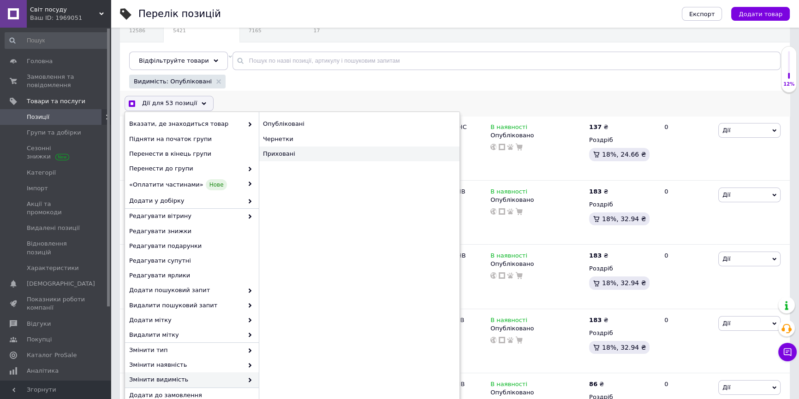
click at [289, 160] on div "Приховані" at bounding box center [359, 154] width 201 height 15
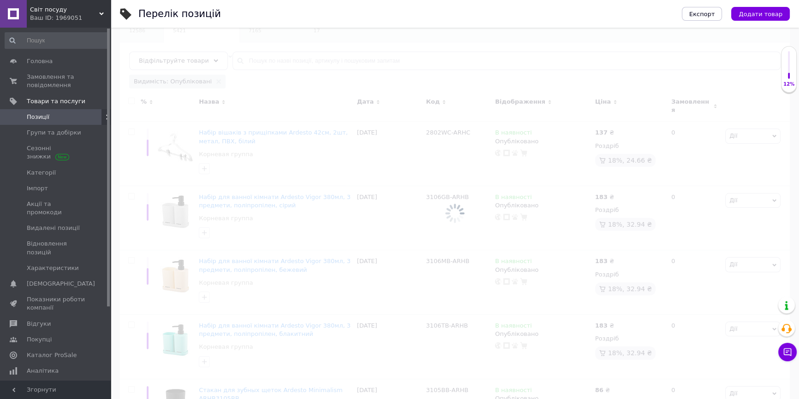
click at [273, 153] on div at bounding box center [455, 214] width 688 height 372
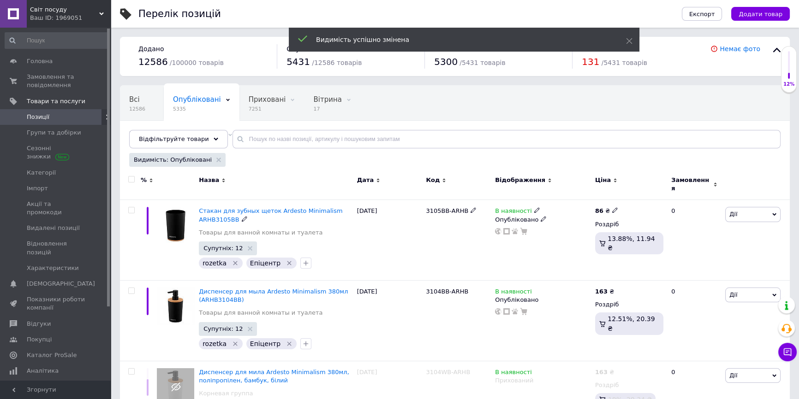
scroll to position [0, 0]
click at [256, 108] on span "7251" at bounding box center [267, 109] width 37 height 7
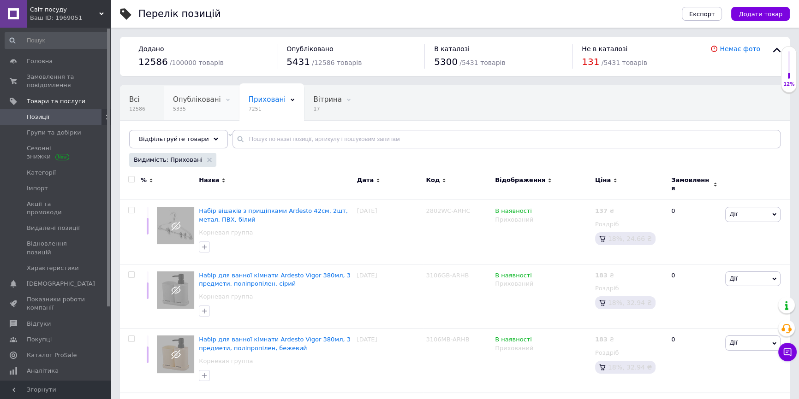
click at [181, 103] on span "Опубліковані" at bounding box center [197, 99] width 48 height 8
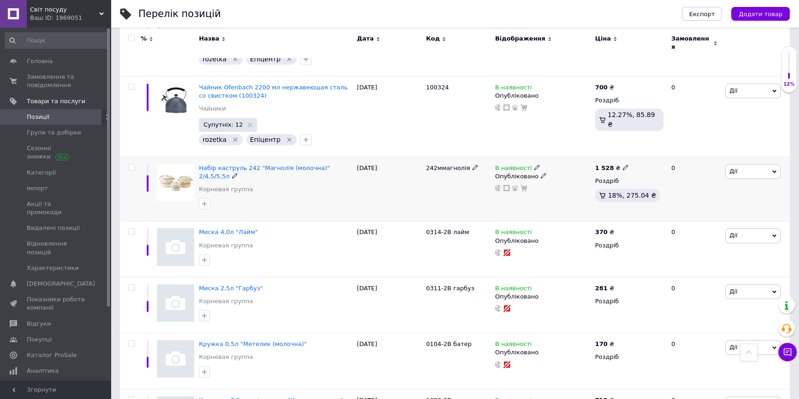
scroll to position [1174, 0]
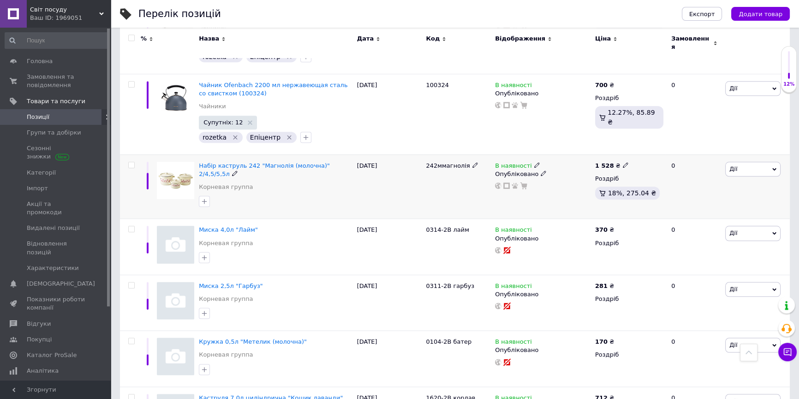
click at [131, 162] on input "checkbox" at bounding box center [131, 165] width 6 height 6
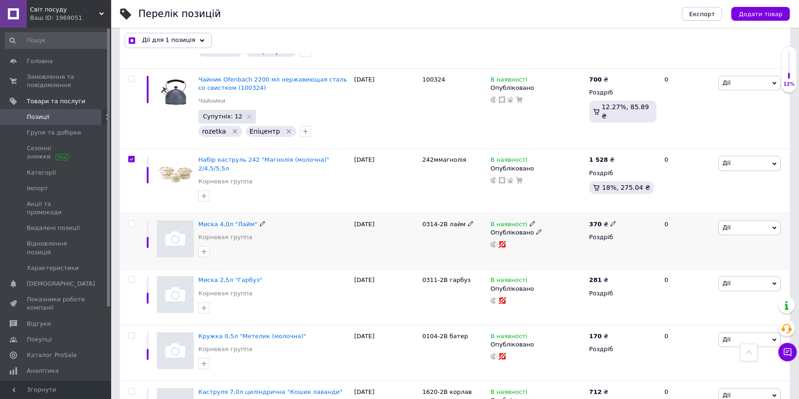
click at [131, 221] on input "checkbox" at bounding box center [131, 224] width 6 height 6
click at [131, 277] on input "checkbox" at bounding box center [131, 280] width 6 height 6
click at [131, 333] on input "checkbox" at bounding box center [131, 336] width 6 height 6
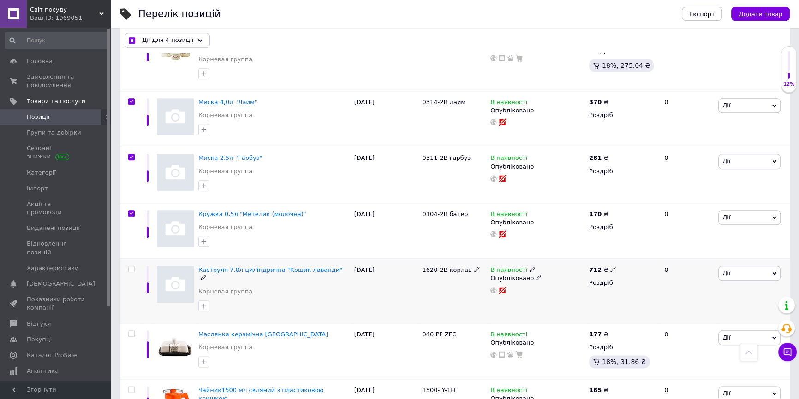
scroll to position [1342, 0]
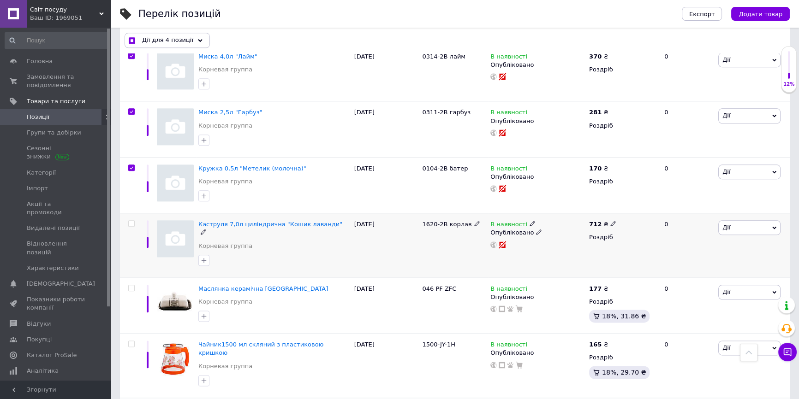
click at [132, 221] on input "checkbox" at bounding box center [131, 224] width 6 height 6
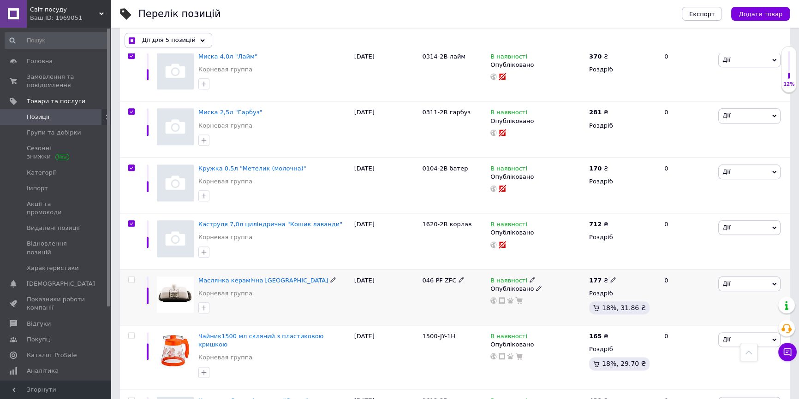
click at [132, 277] on input "checkbox" at bounding box center [131, 280] width 6 height 6
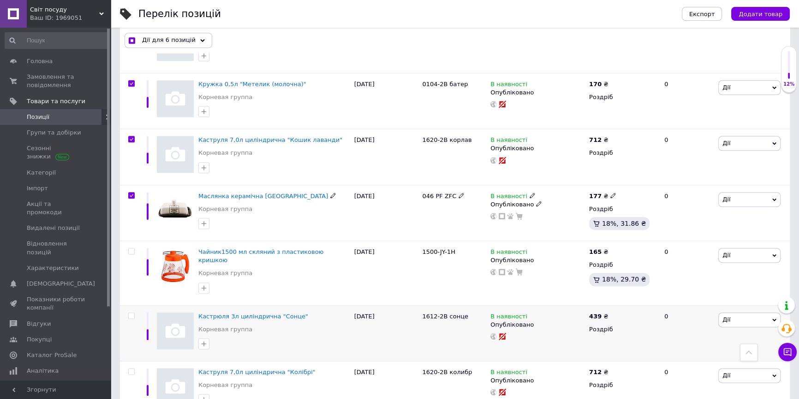
scroll to position [1467, 0]
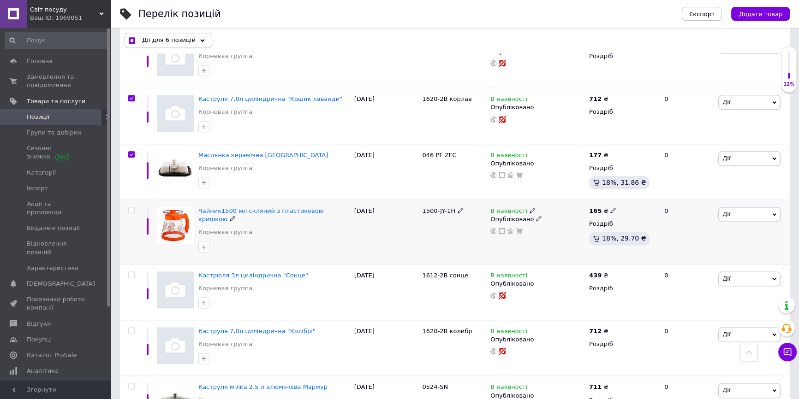
click at [131, 208] on input "checkbox" at bounding box center [131, 211] width 6 height 6
click at [131, 272] on input "checkbox" at bounding box center [131, 275] width 6 height 6
drag, startPoint x: 131, startPoint y: 295, endPoint x: 129, endPoint y: 281, distance: 14.0
click at [131, 328] on input "checkbox" at bounding box center [131, 331] width 6 height 6
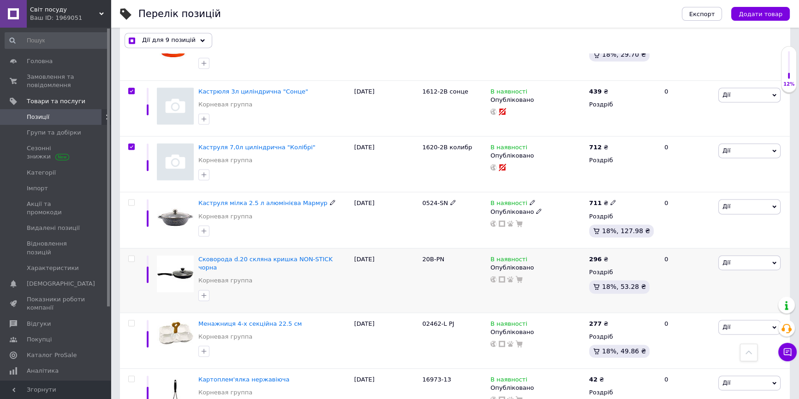
scroll to position [1677, 0]
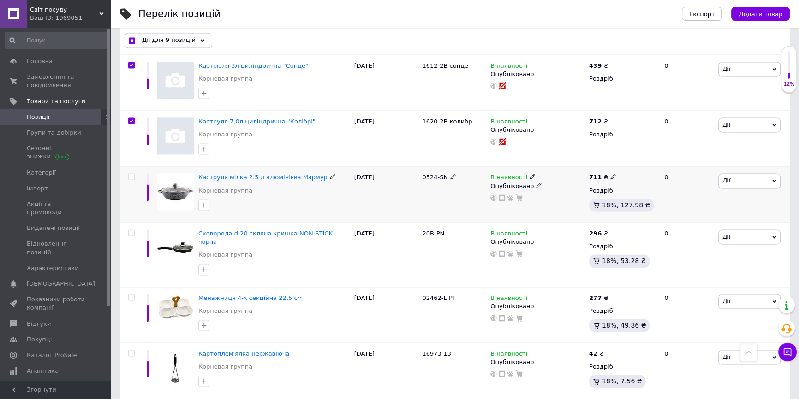
click at [131, 174] on input "checkbox" at bounding box center [131, 177] width 6 height 6
click at [131, 230] on span at bounding box center [131, 233] width 6 height 6
click at [131, 230] on input "checkbox" at bounding box center [131, 233] width 6 height 6
click at [134, 295] on input "checkbox" at bounding box center [131, 298] width 6 height 6
click at [131, 350] on input "checkbox" at bounding box center [131, 353] width 6 height 6
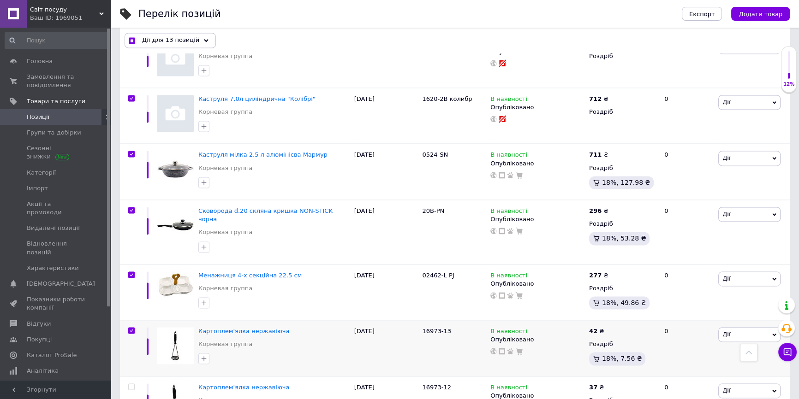
scroll to position [1803, 0]
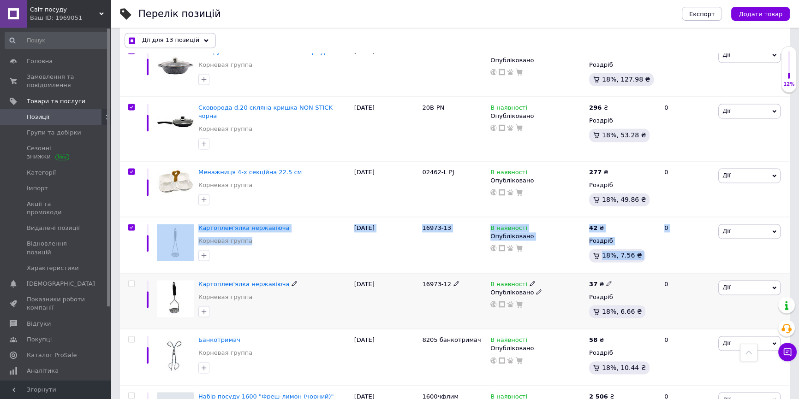
click at [130, 281] on input "checkbox" at bounding box center [131, 284] width 6 height 6
click at [131, 337] on input "checkbox" at bounding box center [131, 340] width 6 height 6
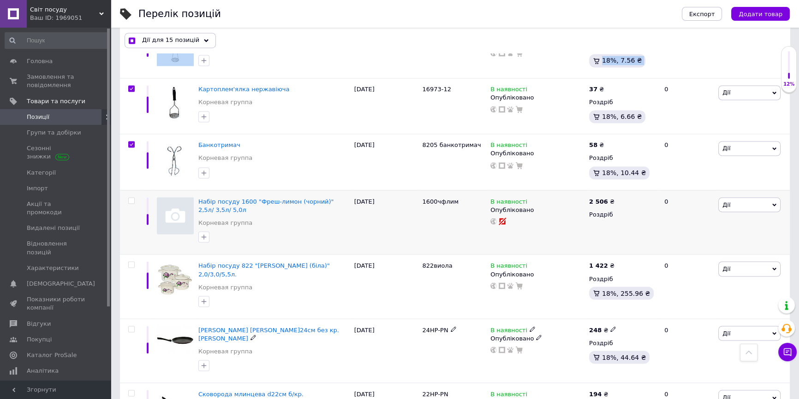
scroll to position [2012, 0]
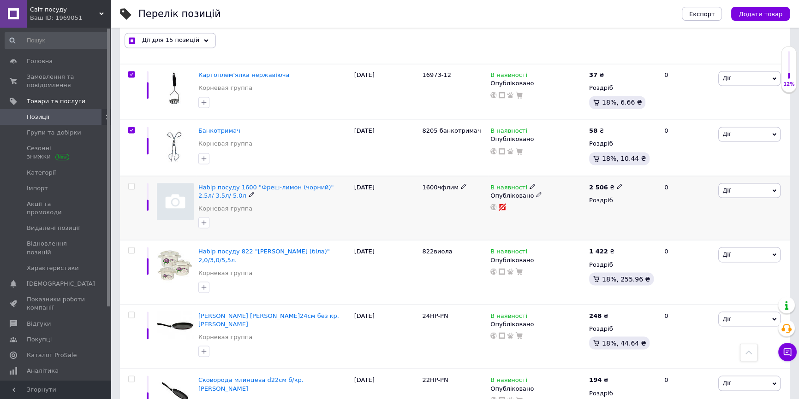
drag, startPoint x: 134, startPoint y: 142, endPoint x: 133, endPoint y: 148, distance: 6.1
click at [133, 184] on input "checkbox" at bounding box center [131, 187] width 6 height 6
click at [132, 248] on input "checkbox" at bounding box center [131, 251] width 6 height 6
drag, startPoint x: 129, startPoint y: 263, endPoint x: 130, endPoint y: 282, distance: 19.0
click at [129, 312] on input "checkbox" at bounding box center [131, 315] width 6 height 6
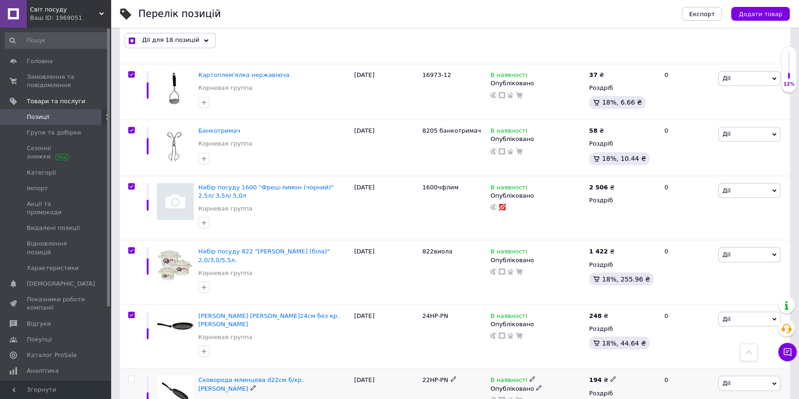
click at [131, 376] on input "checkbox" at bounding box center [131, 379] width 6 height 6
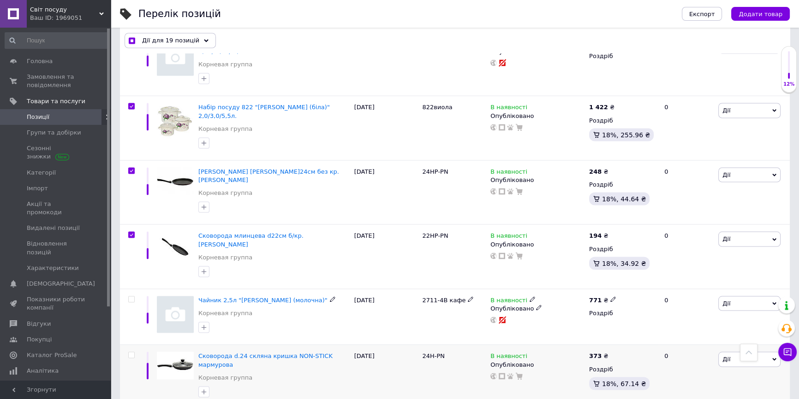
scroll to position [2180, 0]
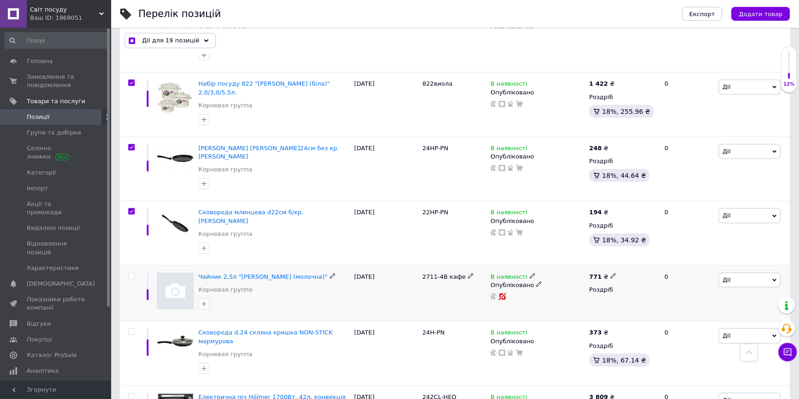
click at [131, 273] on input "checkbox" at bounding box center [131, 276] width 6 height 6
click at [134, 328] on span at bounding box center [131, 331] width 6 height 6
click at [134, 329] on input "checkbox" at bounding box center [131, 332] width 6 height 6
click at [130, 393] on input "checkbox" at bounding box center [131, 396] width 6 height 6
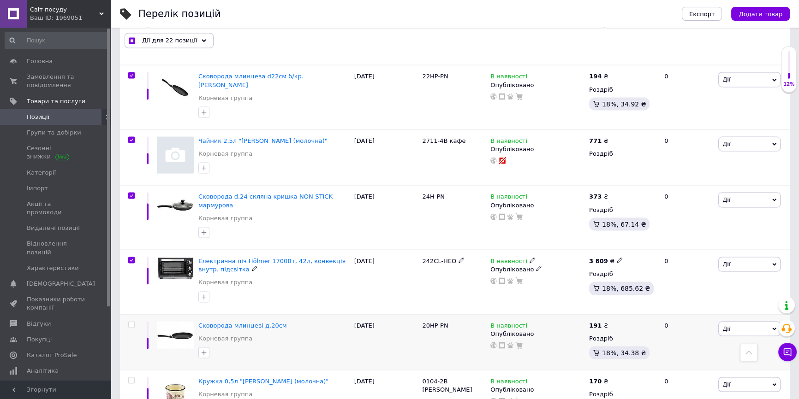
scroll to position [2347, 0]
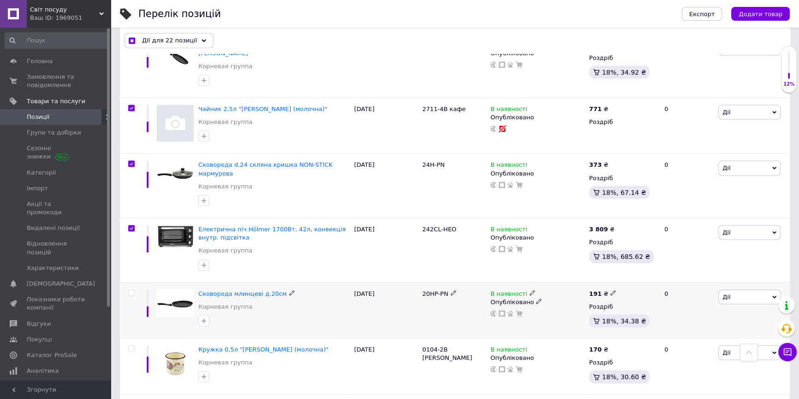
click at [131, 291] on input "checkbox" at bounding box center [131, 294] width 6 height 6
drag, startPoint x: 132, startPoint y: 278, endPoint x: 133, endPoint y: 318, distance: 40.6
click at [132, 346] on input "checkbox" at bounding box center [131, 349] width 6 height 6
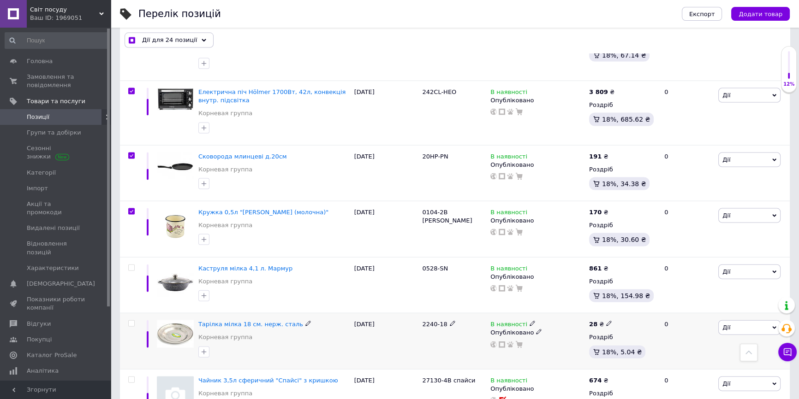
scroll to position [2515, 0]
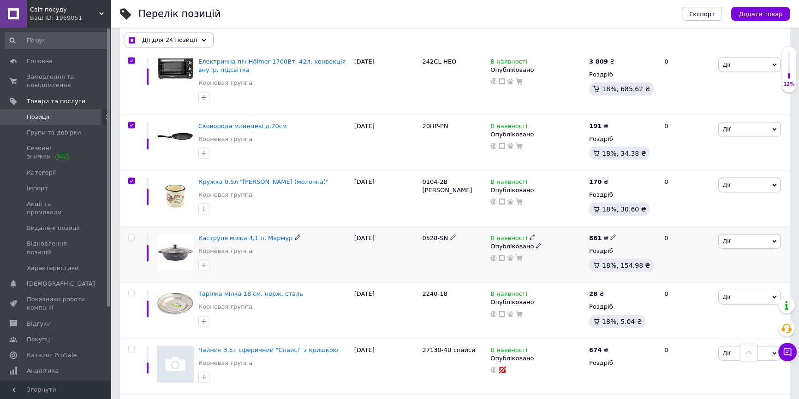
click at [129, 235] on input "checkbox" at bounding box center [131, 238] width 6 height 6
click at [132, 291] on input "checkbox" at bounding box center [131, 294] width 6 height 6
click at [131, 347] on input "checkbox" at bounding box center [131, 350] width 6 height 6
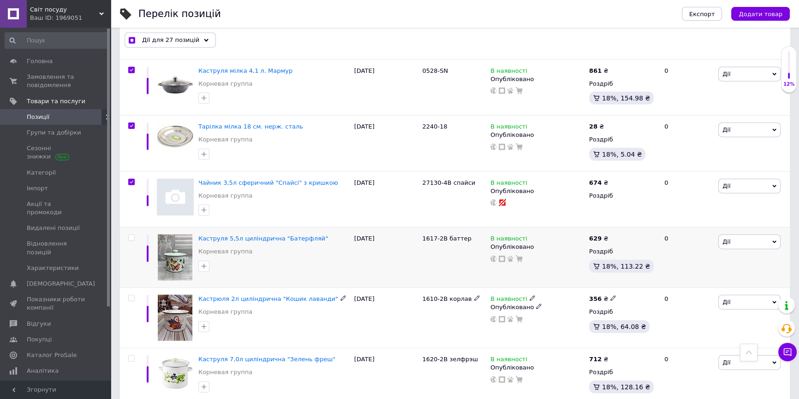
scroll to position [2683, 0]
click at [128, 235] on input "checkbox" at bounding box center [131, 238] width 6 height 6
click at [131, 295] on input "checkbox" at bounding box center [131, 298] width 6 height 6
click at [129, 356] on input "checkbox" at bounding box center [131, 359] width 6 height 6
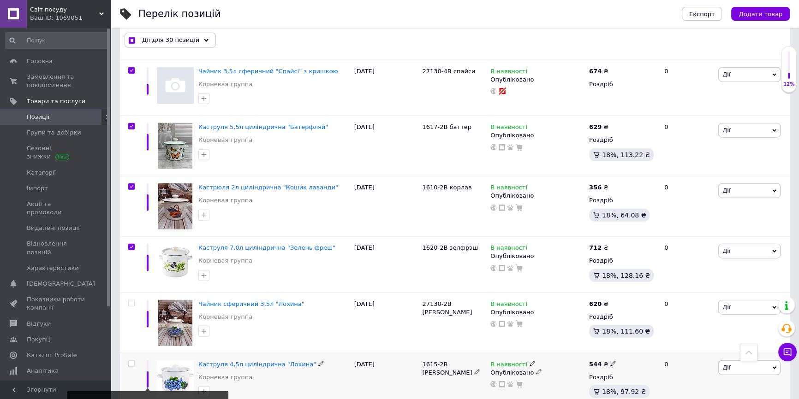
scroll to position [2851, 0]
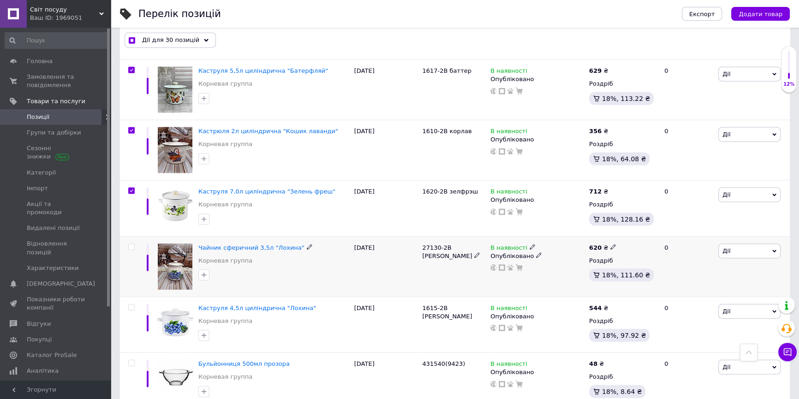
click at [131, 244] on input "checkbox" at bounding box center [131, 247] width 6 height 6
drag, startPoint x: 131, startPoint y: 236, endPoint x: 133, endPoint y: 264, distance: 28.7
click at [131, 305] on input "checkbox" at bounding box center [131, 308] width 6 height 6
click at [131, 361] on input "checkbox" at bounding box center [131, 364] width 6 height 6
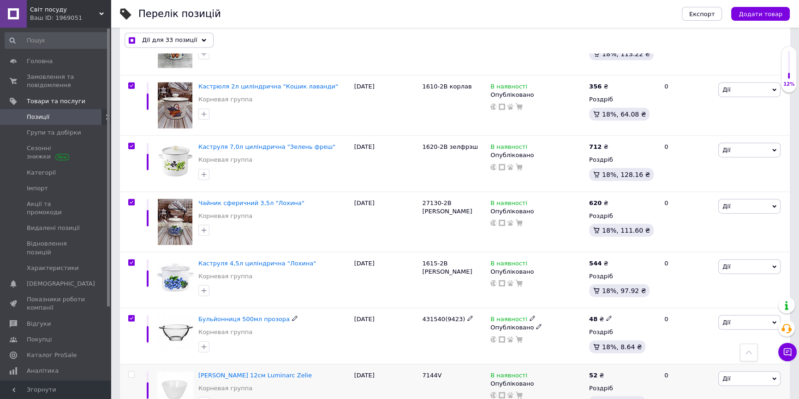
scroll to position [2976, 0]
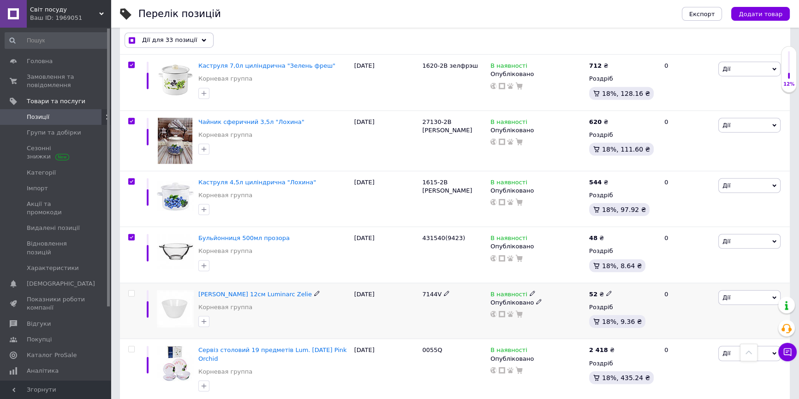
click at [132, 291] on input "checkbox" at bounding box center [131, 294] width 6 height 6
click at [131, 347] on input "checkbox" at bounding box center [131, 350] width 6 height 6
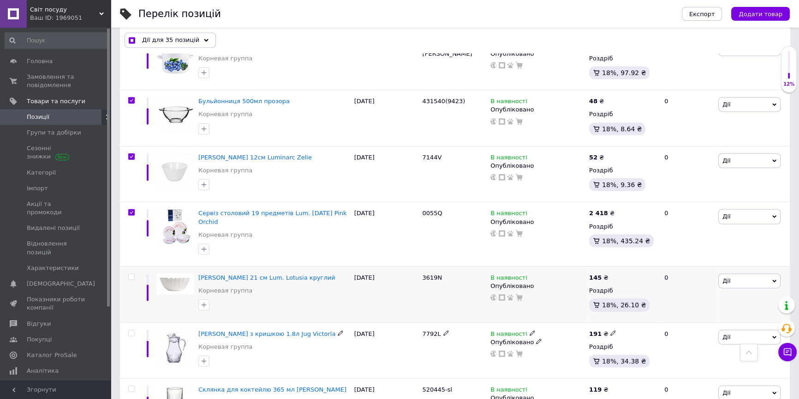
scroll to position [3144, 0]
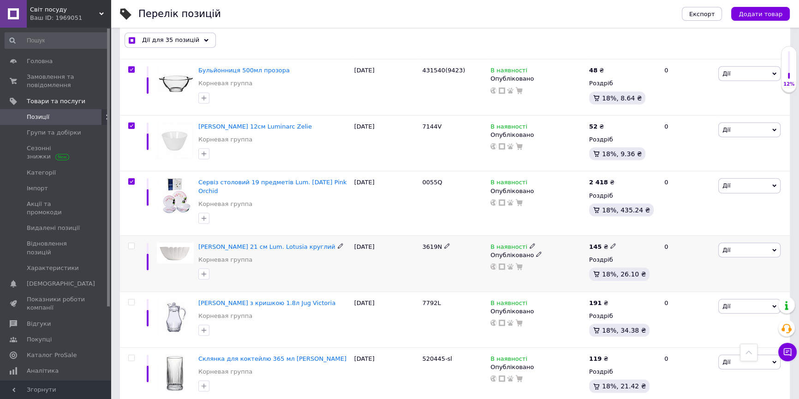
click at [132, 244] on input "checkbox" at bounding box center [131, 247] width 6 height 6
drag, startPoint x: 131, startPoint y: 221, endPoint x: 132, endPoint y: 238, distance: 16.2
click at [131, 300] on input "checkbox" at bounding box center [131, 303] width 6 height 6
click at [131, 356] on input "checkbox" at bounding box center [131, 359] width 6 height 6
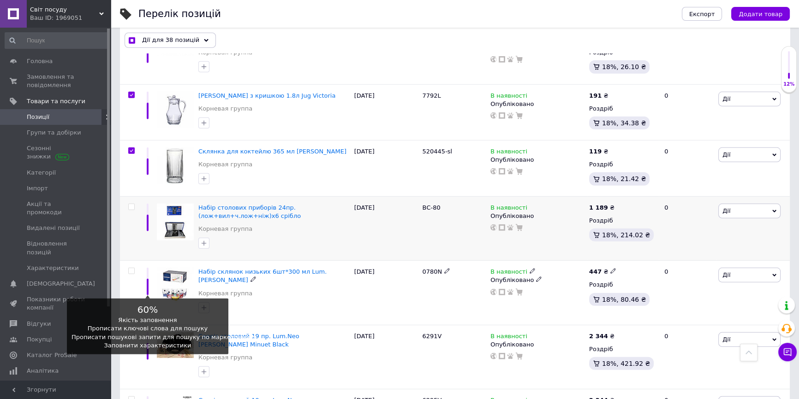
scroll to position [3354, 0]
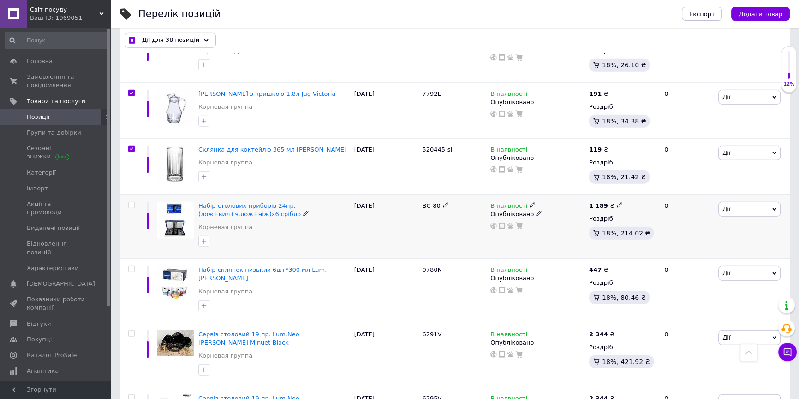
click at [131, 202] on input "checkbox" at bounding box center [131, 205] width 6 height 6
drag, startPoint x: 131, startPoint y: 189, endPoint x: 129, endPoint y: 196, distance: 7.3
click at [131, 267] on input "checkbox" at bounding box center [131, 270] width 6 height 6
click at [131, 331] on input "checkbox" at bounding box center [131, 334] width 6 height 6
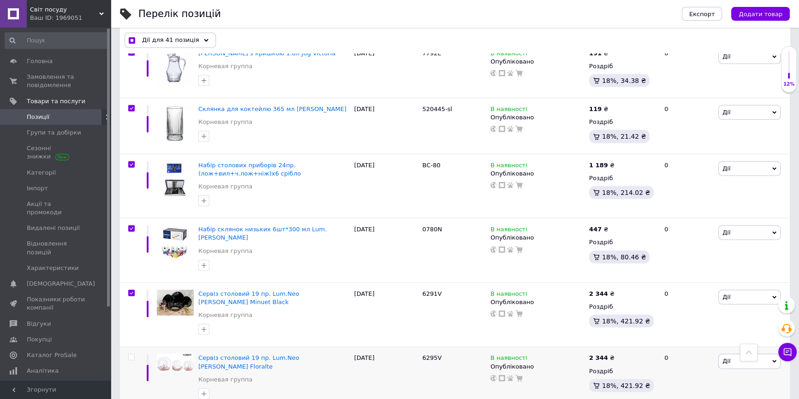
scroll to position [3522, 0]
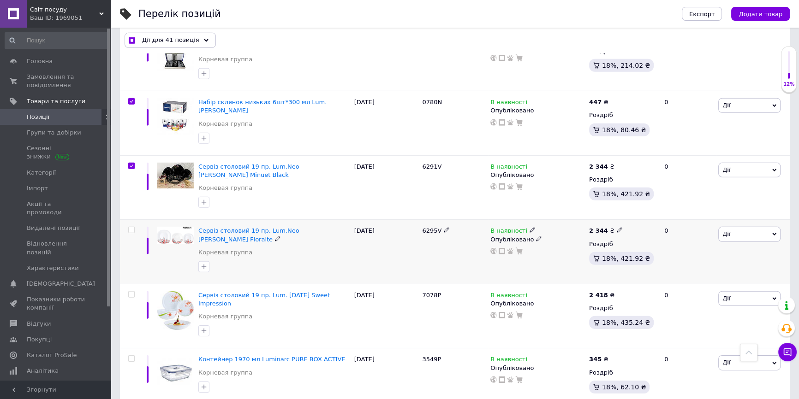
click at [130, 227] on input "checkbox" at bounding box center [131, 230] width 6 height 6
click at [132, 292] on input "checkbox" at bounding box center [131, 295] width 6 height 6
click at [132, 356] on input "checkbox" at bounding box center [131, 359] width 6 height 6
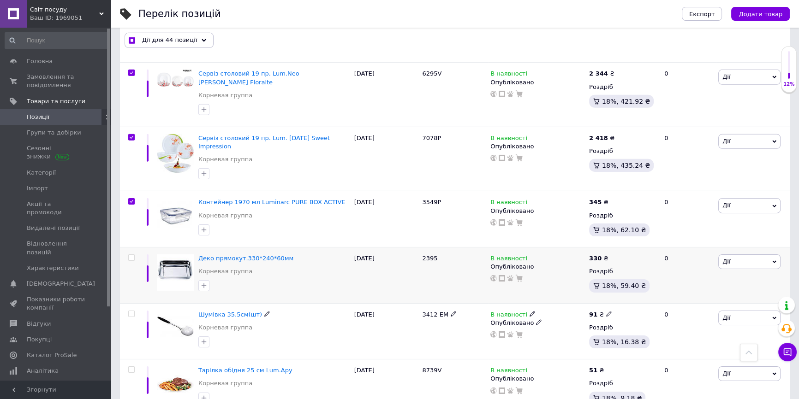
scroll to position [3689, 0]
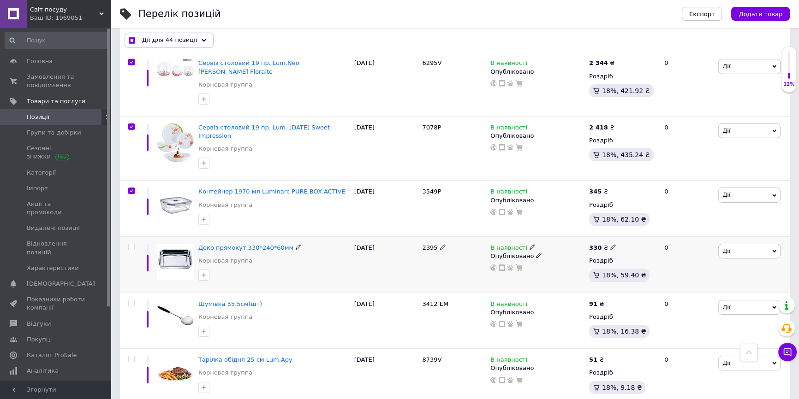
click at [134, 244] on input "checkbox" at bounding box center [131, 247] width 6 height 6
click at [133, 301] on input "checkbox" at bounding box center [131, 304] width 6 height 6
click at [130, 356] on input "checkbox" at bounding box center [131, 359] width 6 height 6
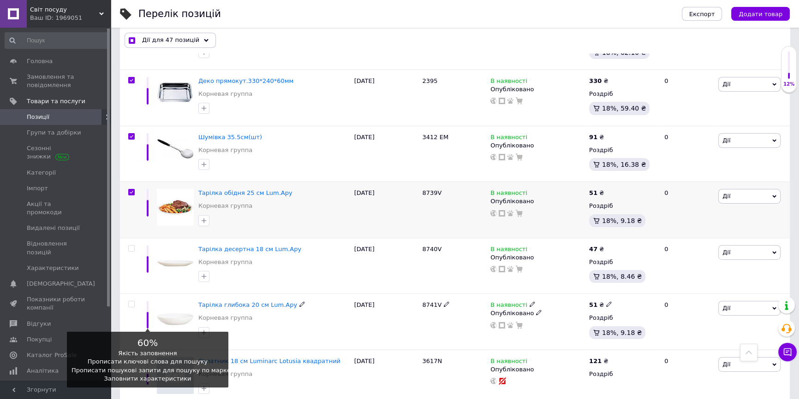
scroll to position [3857, 0]
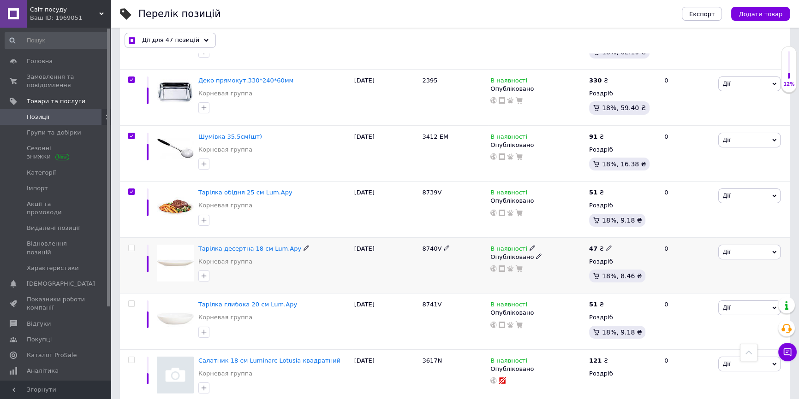
drag, startPoint x: 131, startPoint y: 141, endPoint x: 128, endPoint y: 152, distance: 11.4
click at [131, 245] on input "checkbox" at bounding box center [131, 248] width 6 height 6
drag, startPoint x: 129, startPoint y: 198, endPoint x: 133, endPoint y: 218, distance: 20.6
click at [130, 301] on input "checkbox" at bounding box center [131, 304] width 6 height 6
click at [130, 357] on input "checkbox" at bounding box center [131, 360] width 6 height 6
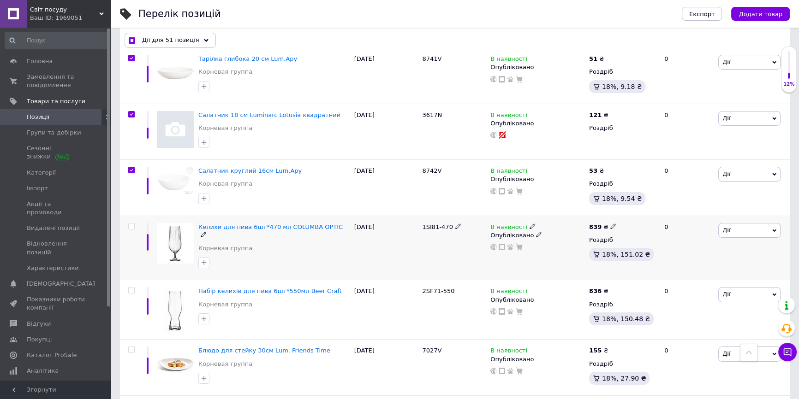
scroll to position [4109, 0]
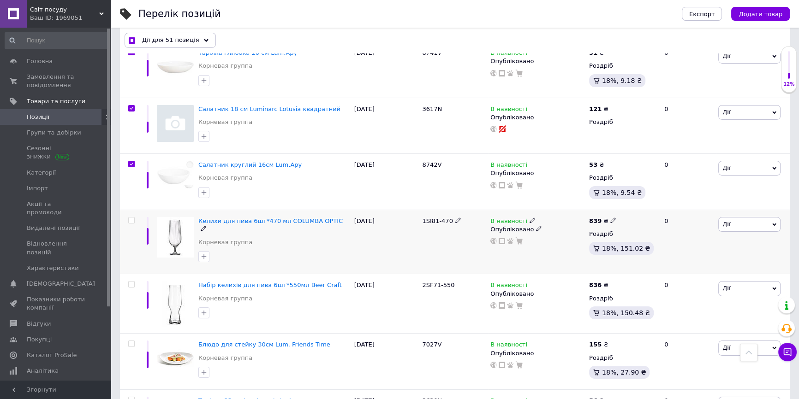
click at [134, 218] on input "checkbox" at bounding box center [131, 221] width 6 height 6
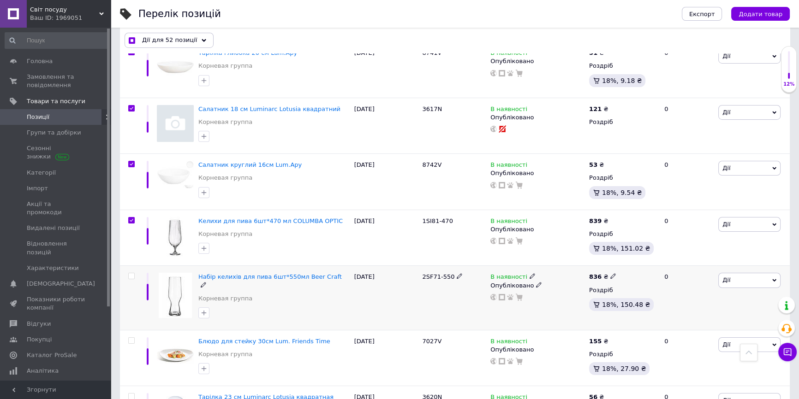
click at [134, 273] on input "checkbox" at bounding box center [131, 276] width 6 height 6
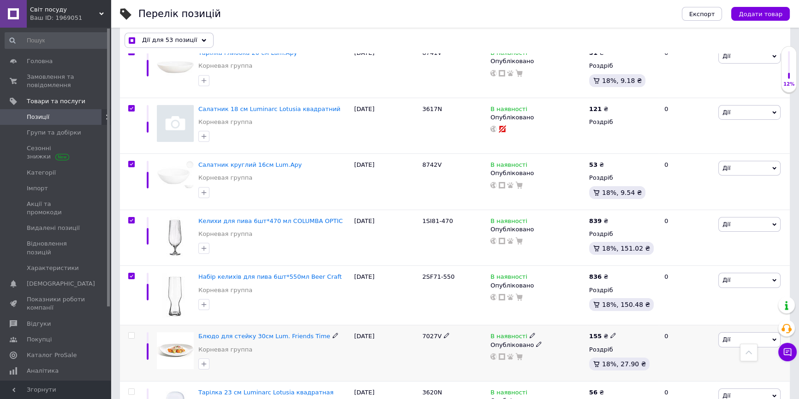
click at [134, 333] on input "checkbox" at bounding box center [131, 336] width 6 height 6
click at [131, 389] on input "checkbox" at bounding box center [131, 392] width 6 height 6
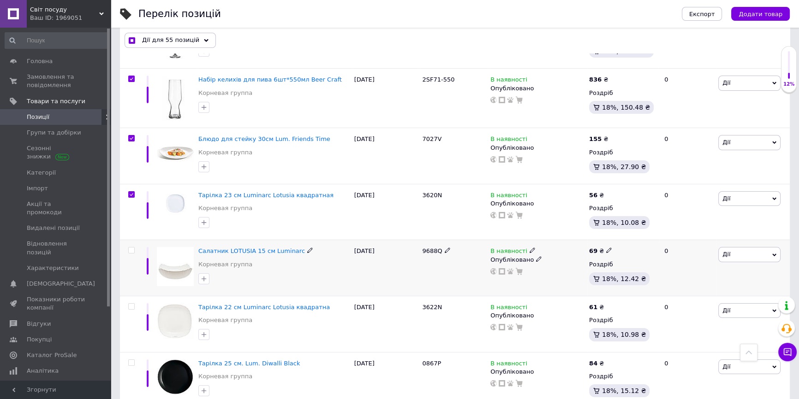
scroll to position [4318, 0]
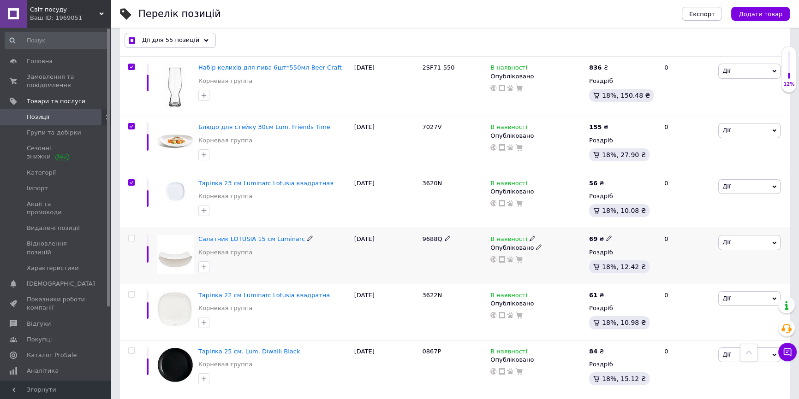
click at [131, 236] on input "checkbox" at bounding box center [131, 239] width 6 height 6
drag, startPoint x: 129, startPoint y: 187, endPoint x: 132, endPoint y: 201, distance: 14.1
click at [129, 292] on input "checkbox" at bounding box center [131, 295] width 6 height 6
click at [131, 340] on div at bounding box center [130, 368] width 21 height 56
drag, startPoint x: 130, startPoint y: 243, endPoint x: 131, endPoint y: 269, distance: 26.3
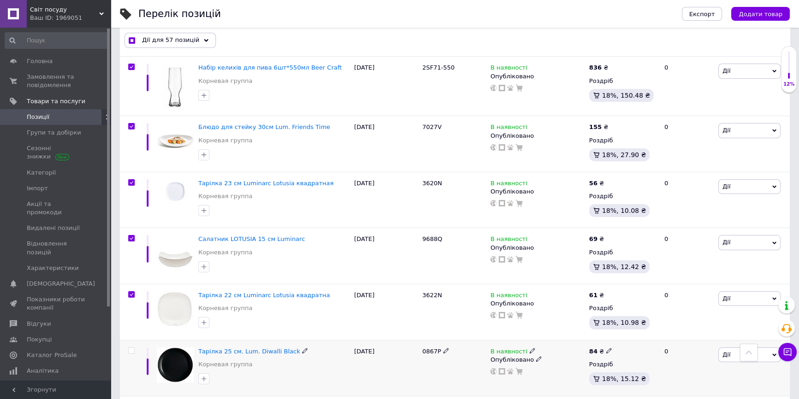
click at [130, 348] on input "checkbox" at bounding box center [131, 351] width 6 height 6
drag, startPoint x: 131, startPoint y: 298, endPoint x: 131, endPoint y: 278, distance: 20.8
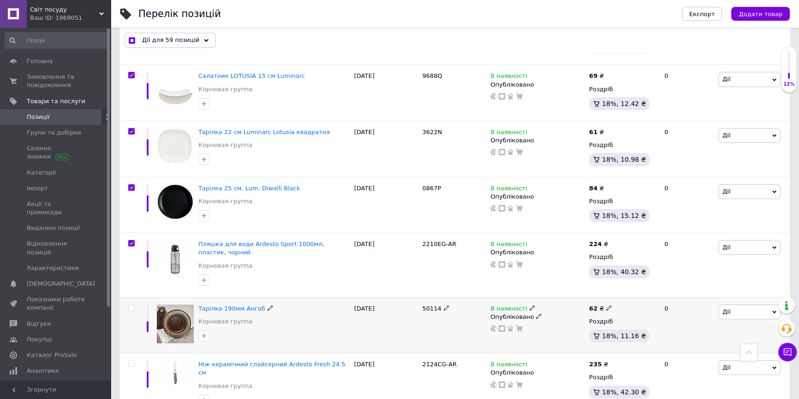
scroll to position [4486, 0]
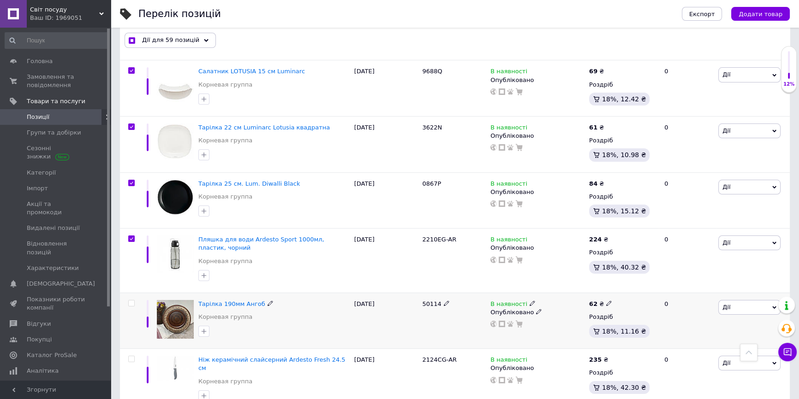
click at [131, 301] on input "checkbox" at bounding box center [131, 304] width 6 height 6
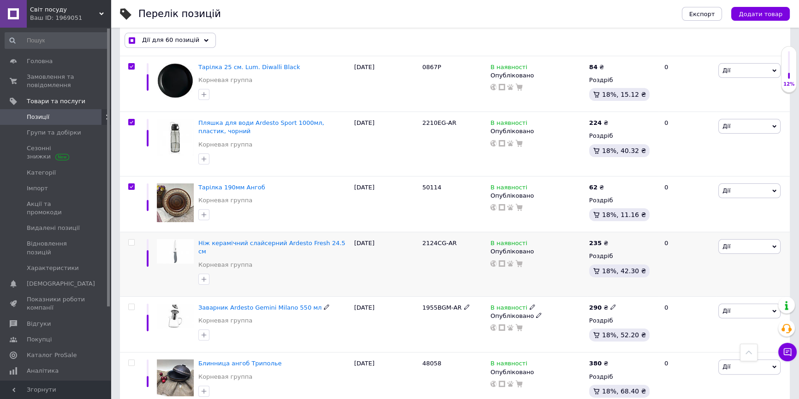
scroll to position [4612, 0]
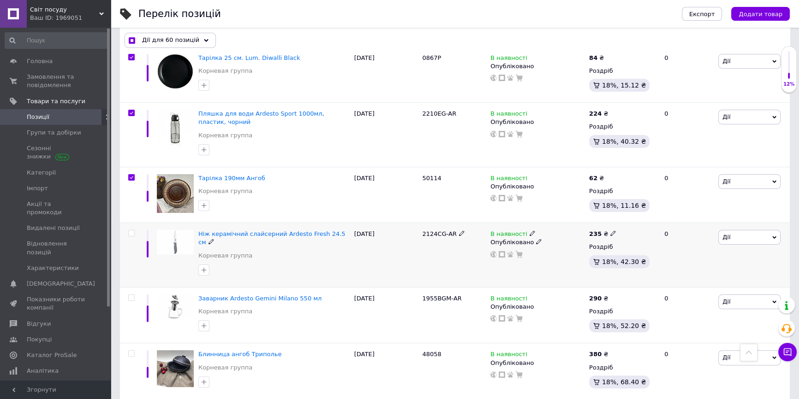
drag, startPoint x: 130, startPoint y: 125, endPoint x: 130, endPoint y: 164, distance: 39.7
click at [130, 231] on input "checkbox" at bounding box center [131, 234] width 6 height 6
click at [132, 295] on input "checkbox" at bounding box center [131, 298] width 6 height 6
click at [130, 351] on input "checkbox" at bounding box center [131, 354] width 6 height 6
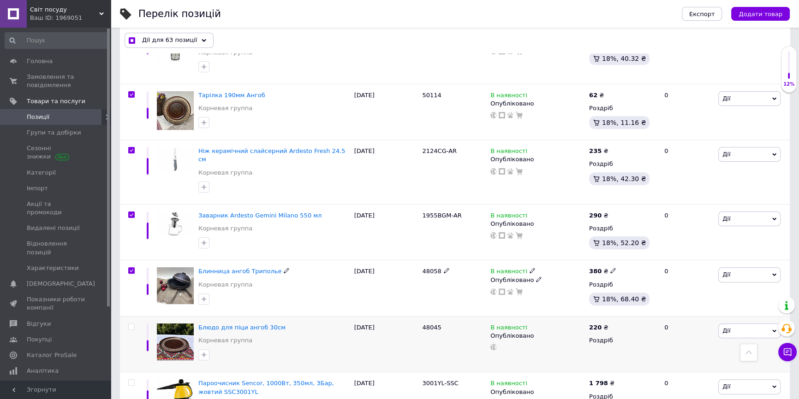
scroll to position [4779, 0]
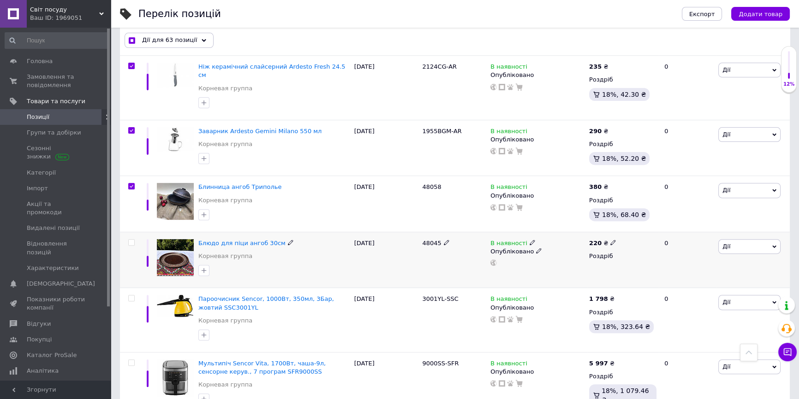
click at [132, 240] on input "checkbox" at bounding box center [131, 243] width 6 height 6
click at [131, 296] on input "checkbox" at bounding box center [131, 299] width 6 height 6
click at [131, 360] on input "checkbox" at bounding box center [131, 363] width 6 height 6
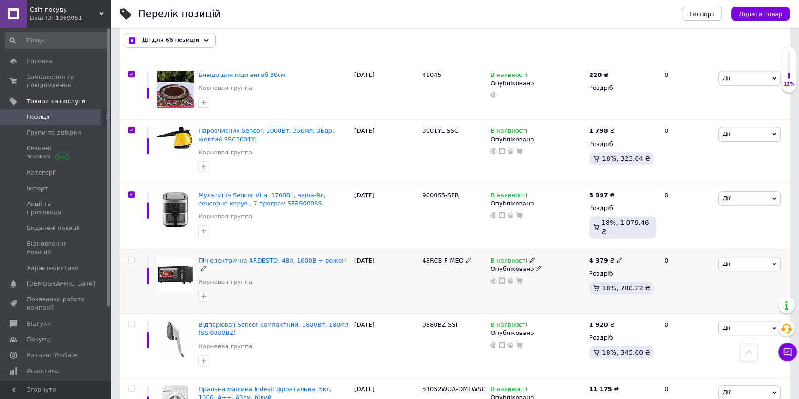
scroll to position [4947, 0]
click at [130, 258] on input "checkbox" at bounding box center [131, 261] width 6 height 6
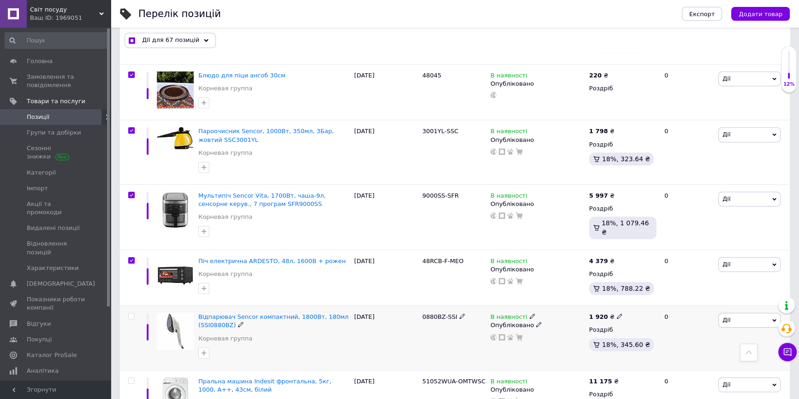
drag, startPoint x: 129, startPoint y: 200, endPoint x: 139, endPoint y: 230, distance: 31.2
click at [129, 314] on input "checkbox" at bounding box center [131, 317] width 6 height 6
click at [131, 378] on input "checkbox" at bounding box center [131, 381] width 6 height 6
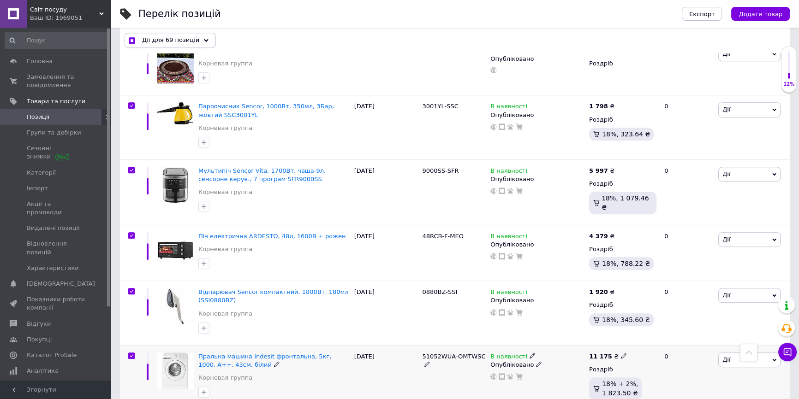
scroll to position [4989, 0]
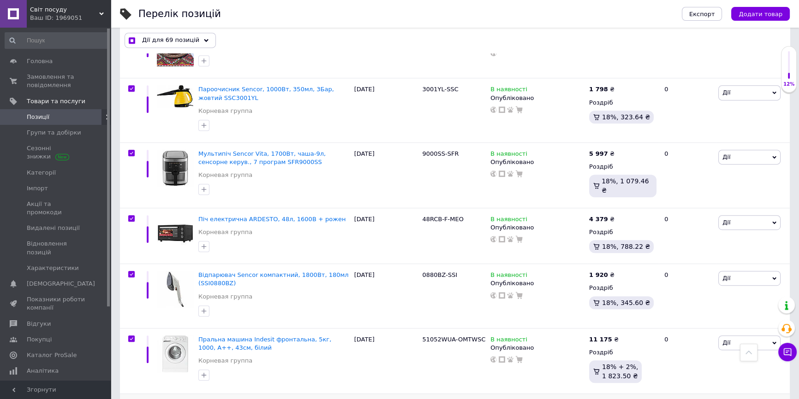
click at [130, 399] on input "checkbox" at bounding box center [131, 405] width 6 height 6
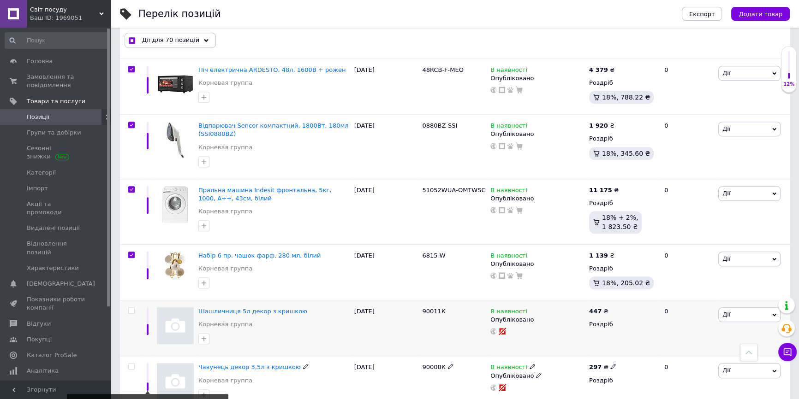
scroll to position [5156, 0]
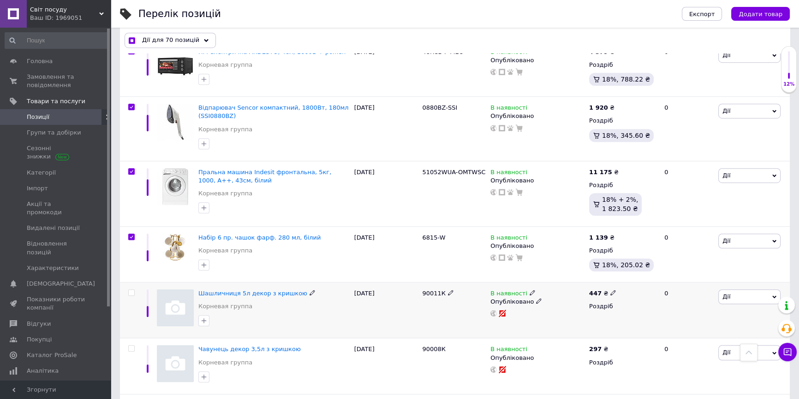
click at [131, 290] on input "checkbox" at bounding box center [131, 293] width 6 height 6
click at [131, 346] on input "checkbox" at bounding box center [131, 349] width 6 height 6
click at [131, 399] on input "checkbox" at bounding box center [131, 405] width 6 height 6
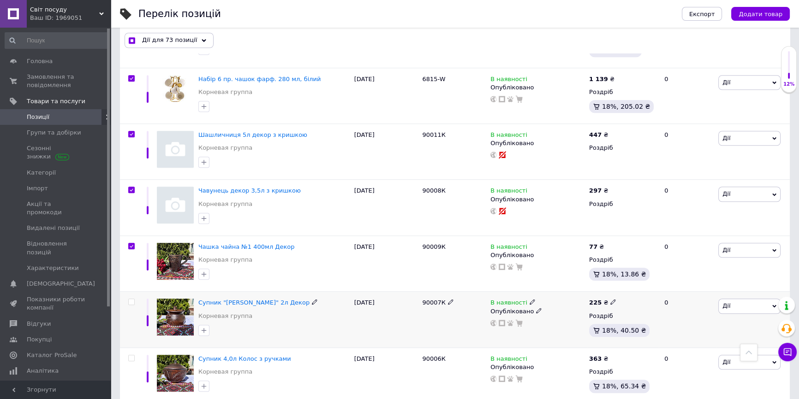
scroll to position [5324, 0]
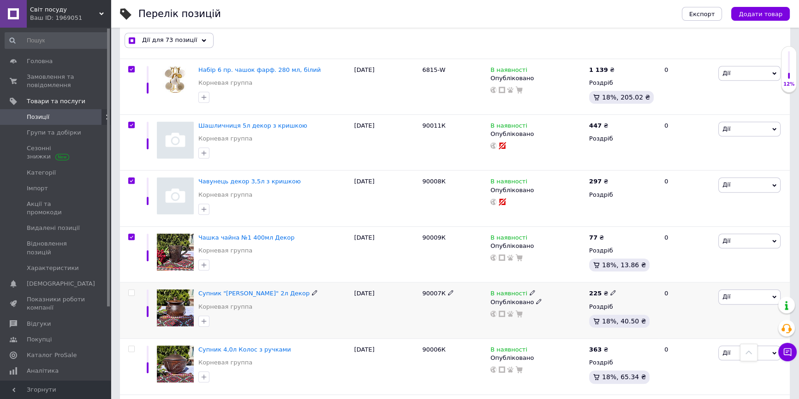
click at [132, 290] on input "checkbox" at bounding box center [131, 293] width 6 height 6
click at [131, 346] on input "checkbox" at bounding box center [131, 349] width 6 height 6
click at [130, 399] on input "checkbox" at bounding box center [131, 406] width 6 height 6
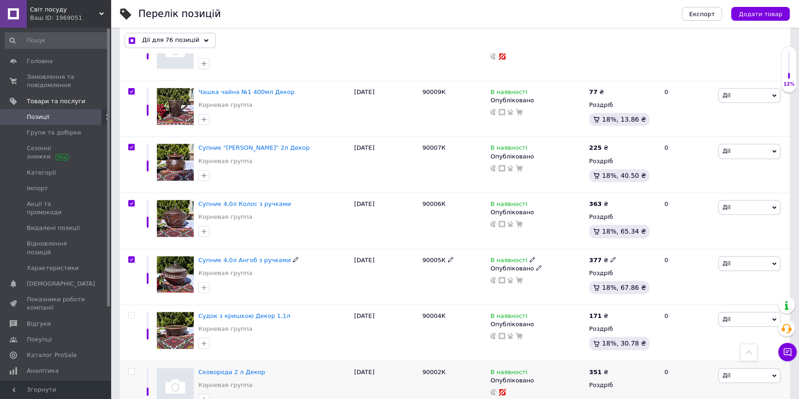
scroll to position [5534, 0]
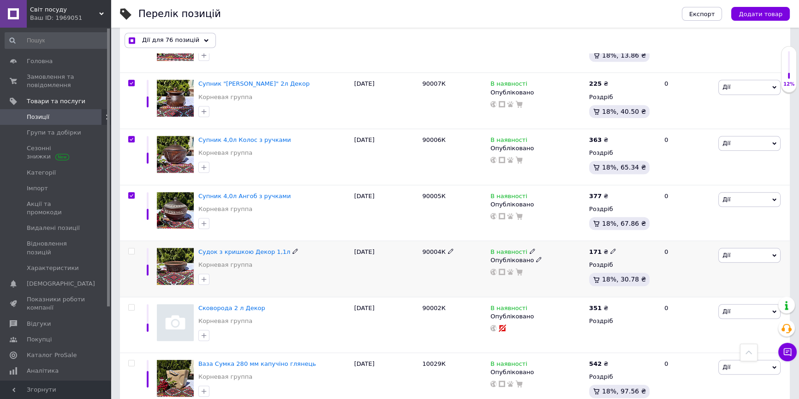
click at [129, 249] on input "checkbox" at bounding box center [131, 252] width 6 height 6
click at [131, 305] on input "checkbox" at bounding box center [131, 308] width 6 height 6
click at [132, 361] on input "checkbox" at bounding box center [131, 364] width 6 height 6
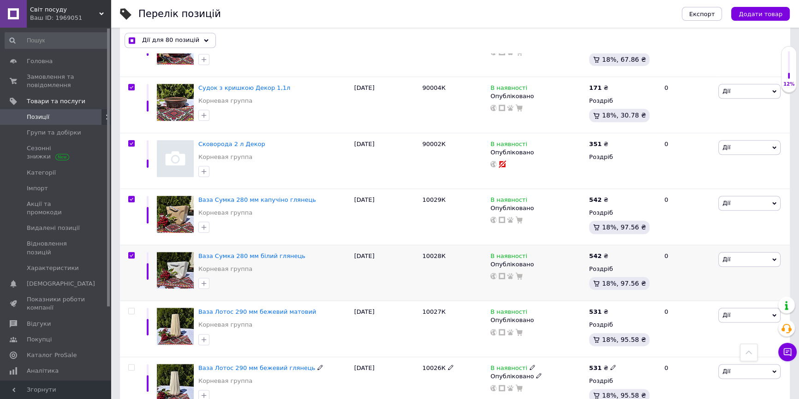
scroll to position [5702, 0]
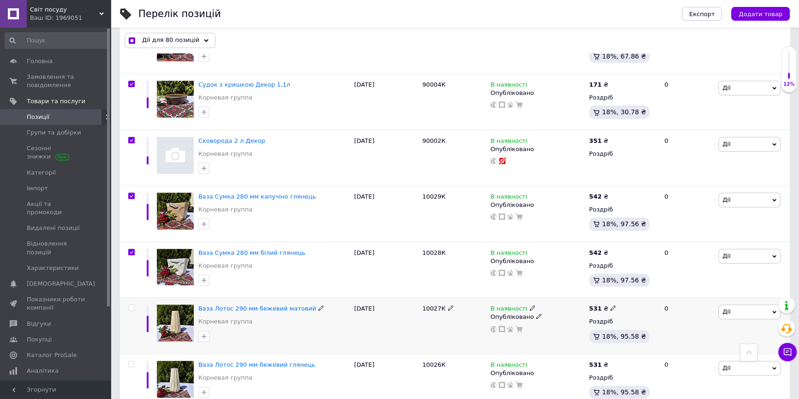
drag, startPoint x: 130, startPoint y: 186, endPoint x: 131, endPoint y: 191, distance: 4.6
click at [130, 305] on label at bounding box center [131, 308] width 6 height 6
click at [130, 305] on input "checkbox" at bounding box center [131, 308] width 6 height 6
click at [132, 362] on input "checkbox" at bounding box center [131, 365] width 6 height 6
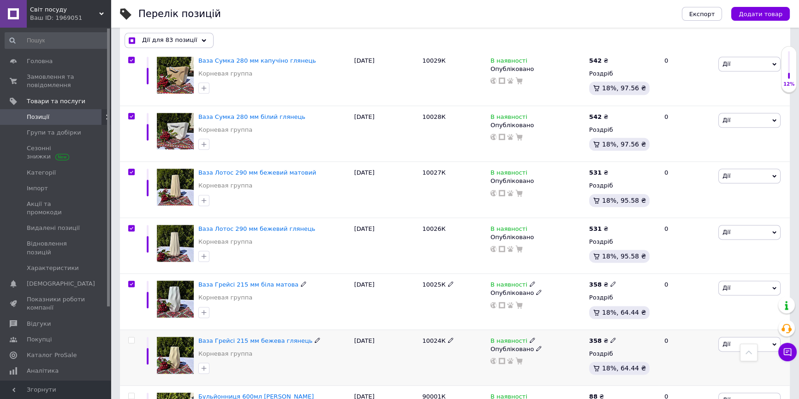
scroll to position [5855, 0]
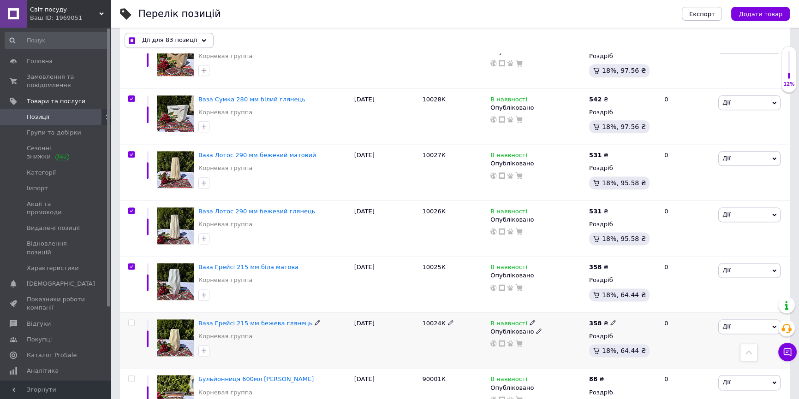
click at [131, 320] on input "checkbox" at bounding box center [131, 323] width 6 height 6
drag, startPoint x: 132, startPoint y: 258, endPoint x: 134, endPoint y: 278, distance: 19.5
click at [132, 376] on input "checkbox" at bounding box center [131, 379] width 6 height 6
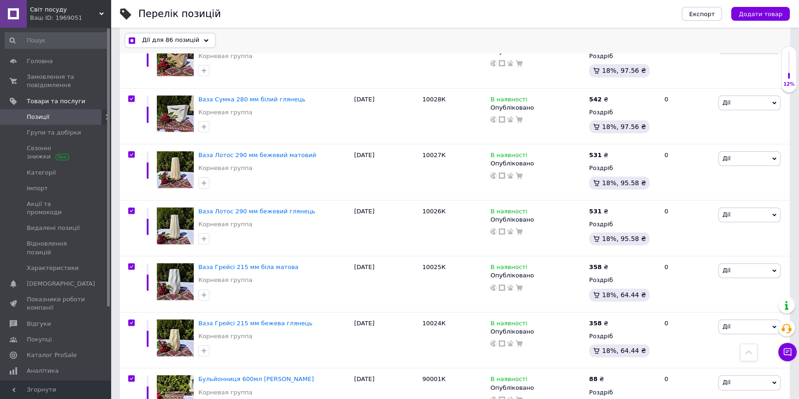
click at [197, 42] on div "Дії для 86 позицій" at bounding box center [170, 40] width 91 height 15
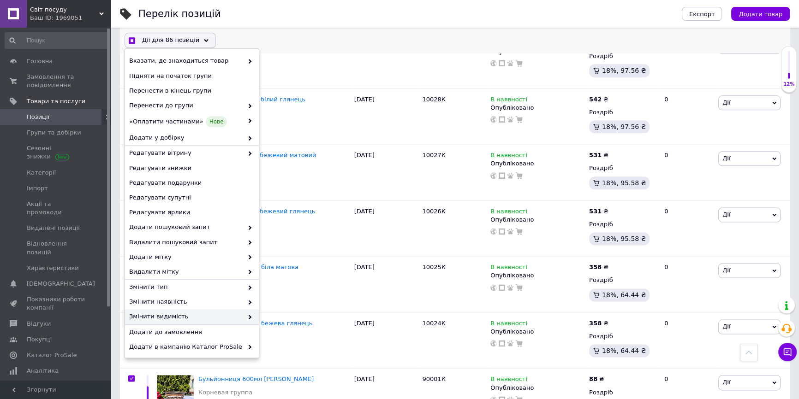
click at [138, 318] on span "Змінити видимість" at bounding box center [186, 317] width 114 height 8
click at [232, 316] on span "Змінити видимість" at bounding box center [186, 317] width 114 height 8
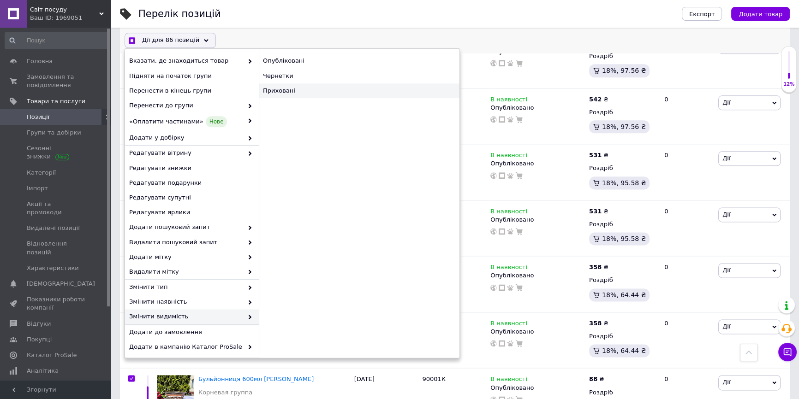
click at [286, 94] on div "Приховані" at bounding box center [359, 90] width 201 height 15
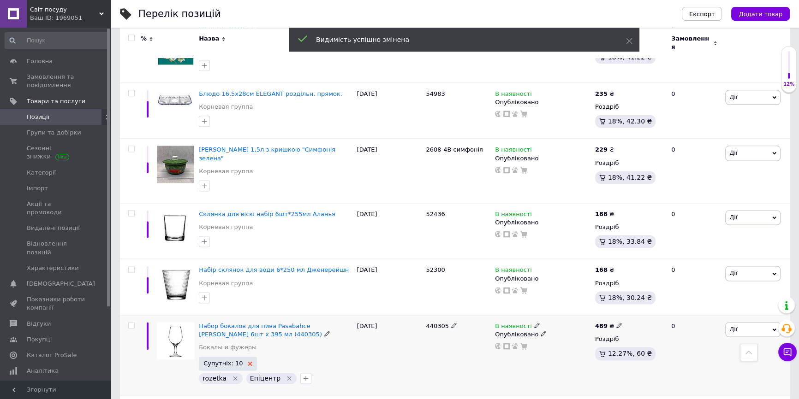
scroll to position [5928, 0]
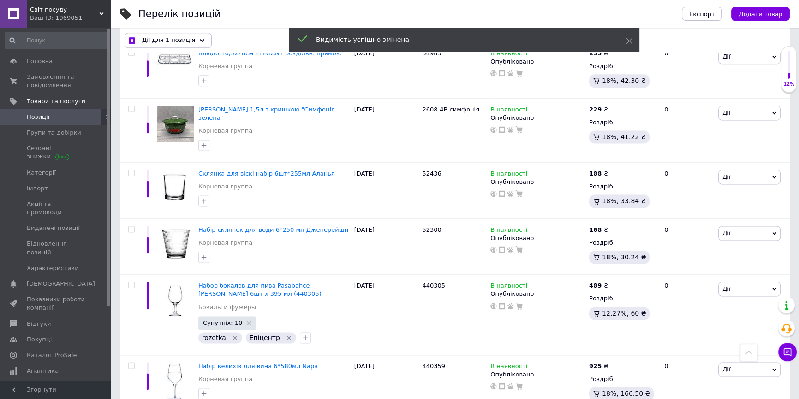
scroll to position [5935, 0]
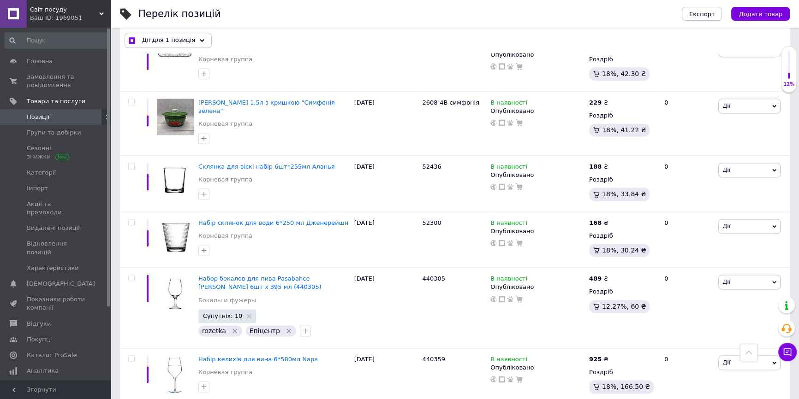
drag, startPoint x: 131, startPoint y: 259, endPoint x: 138, endPoint y: 222, distance: 38.1
click at [131, 356] on input "checkbox" at bounding box center [131, 359] width 6 height 6
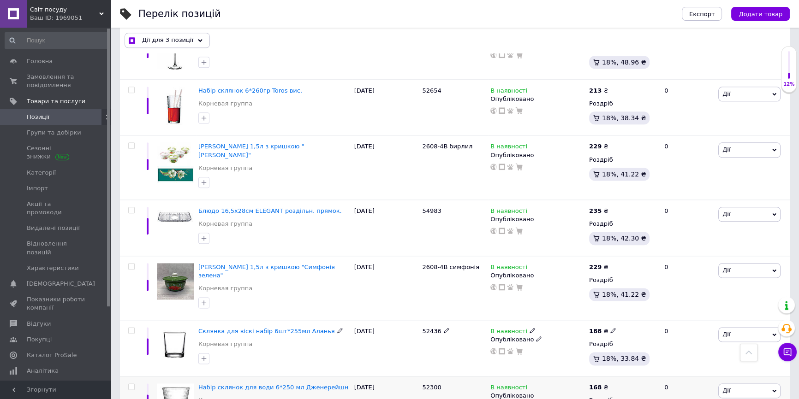
scroll to position [5767, 0]
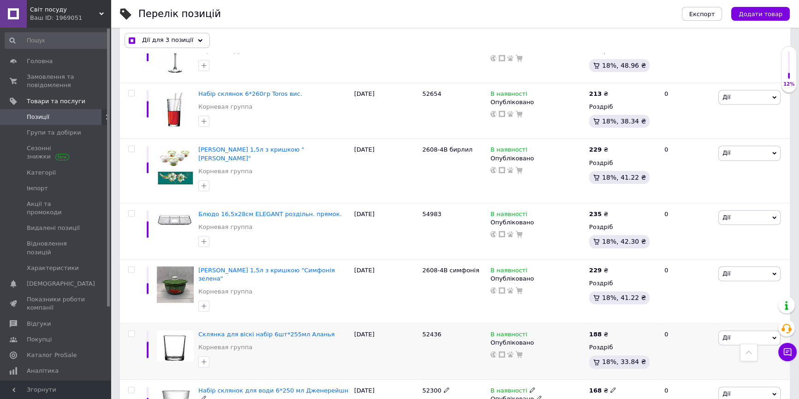
drag, startPoint x: 130, startPoint y: 234, endPoint x: 127, endPoint y: 212, distance: 22.8
click at [130, 387] on input "checkbox" at bounding box center [131, 390] width 6 height 6
click at [131, 331] on input "checkbox" at bounding box center [131, 334] width 6 height 6
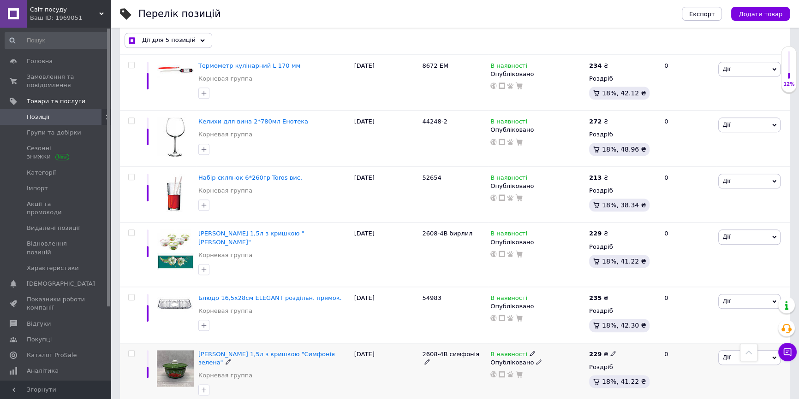
click at [130, 351] on input "checkbox" at bounding box center [131, 354] width 6 height 6
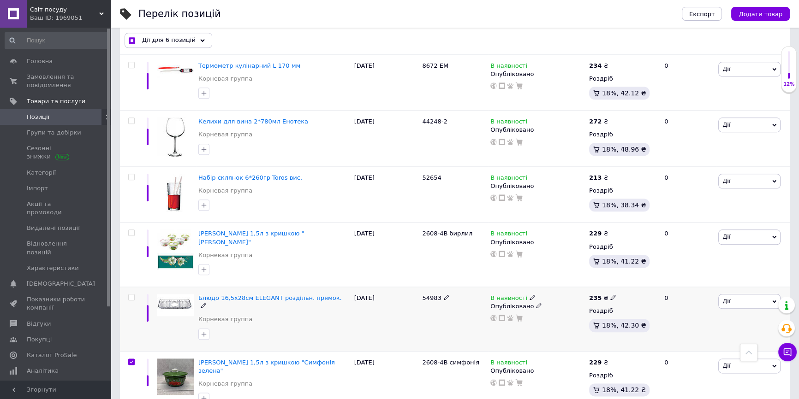
click at [129, 295] on input "checkbox" at bounding box center [131, 298] width 6 height 6
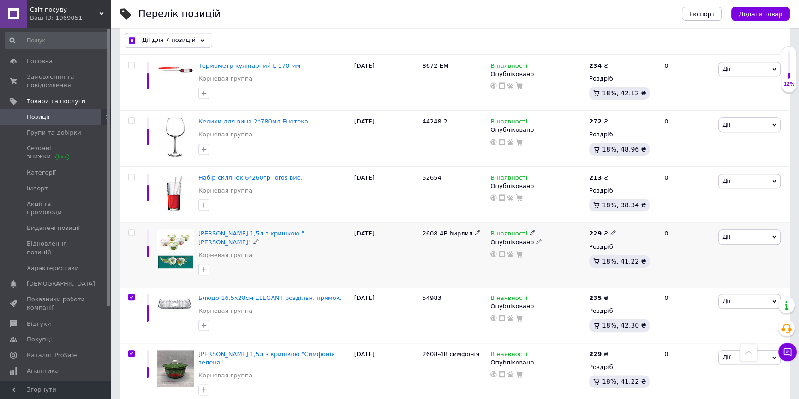
click at [131, 230] on input "checkbox" at bounding box center [131, 233] width 6 height 6
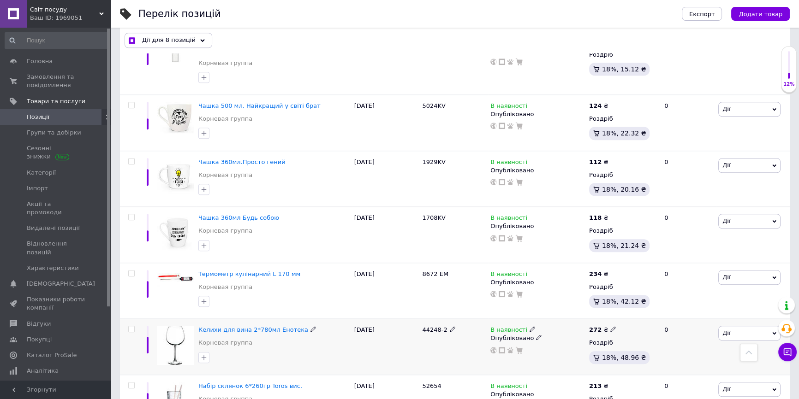
scroll to position [5474, 0]
click at [130, 384] on input "checkbox" at bounding box center [131, 387] width 6 height 6
drag, startPoint x: 131, startPoint y: 193, endPoint x: 135, endPoint y: 144, distance: 49.1
click at [131, 327] on input "checkbox" at bounding box center [131, 330] width 6 height 6
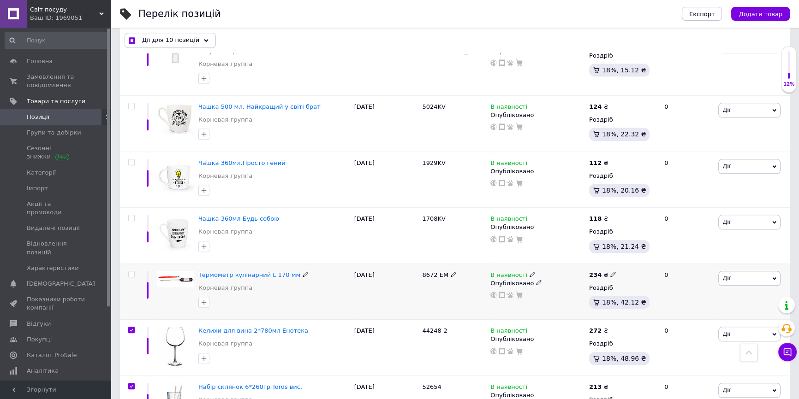
drag, startPoint x: 130, startPoint y: 136, endPoint x: 135, endPoint y: 111, distance: 25.4
click at [130, 272] on input "checkbox" at bounding box center [131, 275] width 6 height 6
click at [131, 215] on input "checkbox" at bounding box center [131, 218] width 6 height 6
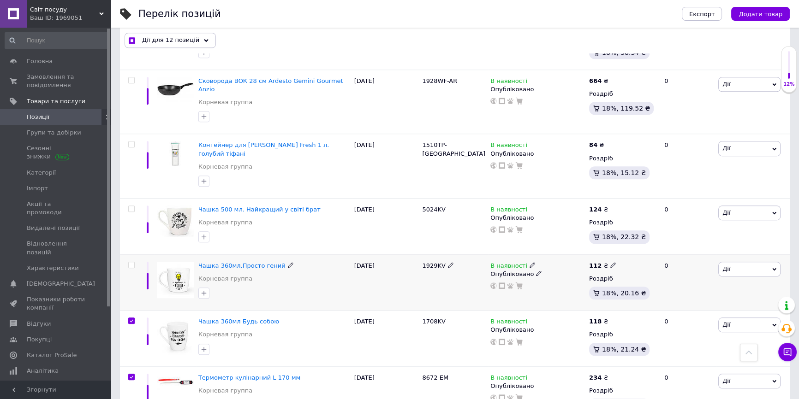
scroll to position [5306, 0]
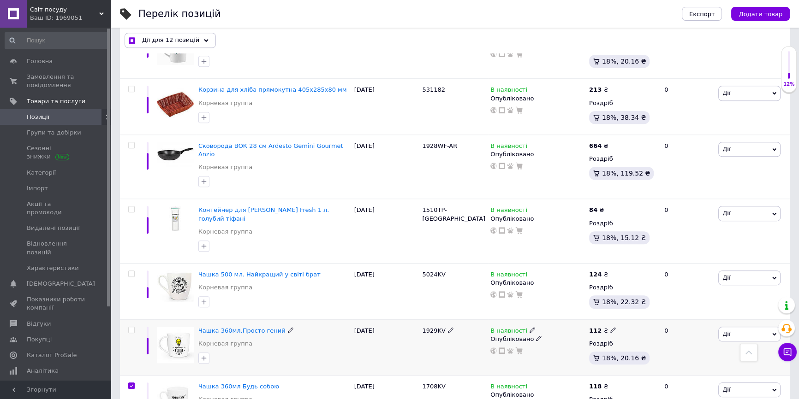
click at [133, 327] on input "checkbox" at bounding box center [131, 330] width 6 height 6
click at [132, 264] on div at bounding box center [130, 292] width 21 height 56
click at [132, 271] on input "checkbox" at bounding box center [131, 274] width 6 height 6
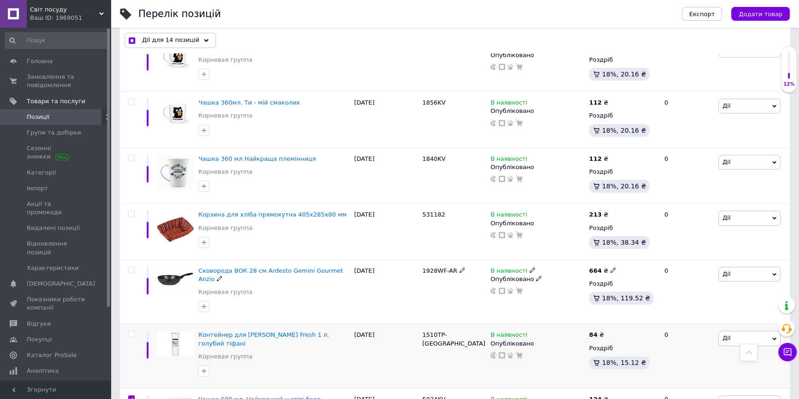
scroll to position [5180, 0]
click at [129, 333] on input "checkbox" at bounding box center [131, 336] width 6 height 6
click at [133, 268] on input "checkbox" at bounding box center [131, 271] width 6 height 6
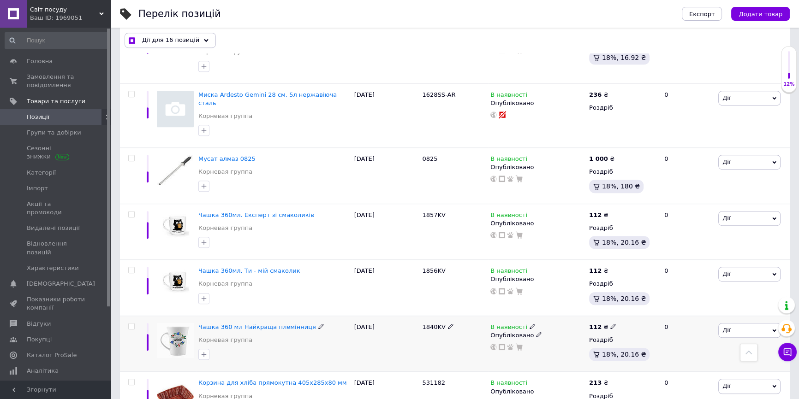
scroll to position [4971, 0]
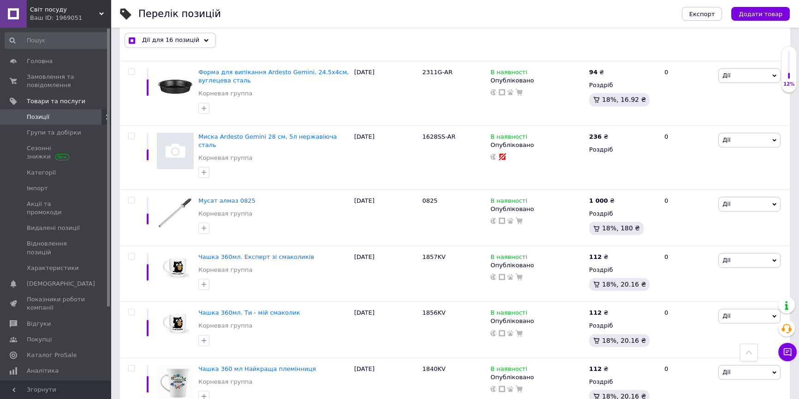
drag, startPoint x: 129, startPoint y: 304, endPoint x: 129, endPoint y: 270, distance: 34.1
click at [130, 366] on input "checkbox" at bounding box center [131, 369] width 6 height 6
click at [130, 309] on span at bounding box center [131, 312] width 6 height 6
click at [130, 309] on input "checkbox" at bounding box center [131, 312] width 6 height 6
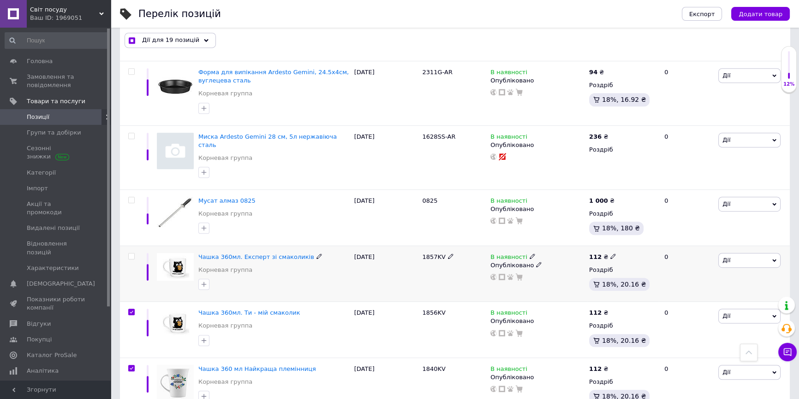
drag, startPoint x: 130, startPoint y: 136, endPoint x: 131, endPoint y: 131, distance: 5.2
click at [130, 254] on input "checkbox" at bounding box center [131, 257] width 6 height 6
click at [130, 197] on input "checkbox" at bounding box center [131, 200] width 6 height 6
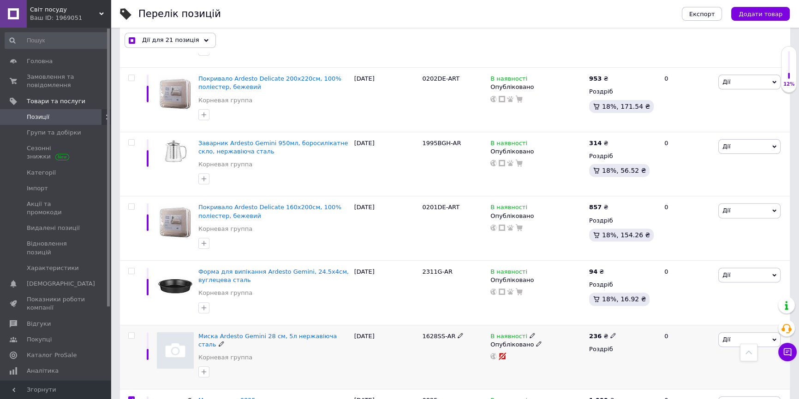
scroll to position [4761, 0]
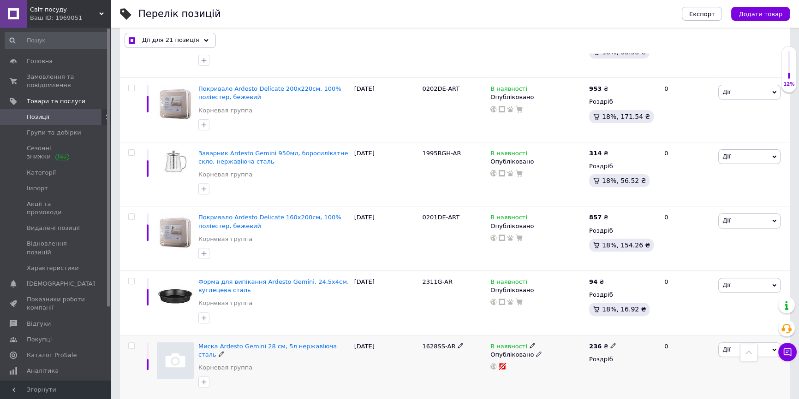
click at [130, 343] on input "checkbox" at bounding box center [131, 346] width 6 height 6
click at [129, 279] on input "checkbox" at bounding box center [131, 282] width 6 height 6
click at [131, 214] on input "checkbox" at bounding box center [131, 217] width 6 height 6
click at [181, 36] on span "Дії для 24 позиції" at bounding box center [169, 40] width 55 height 8
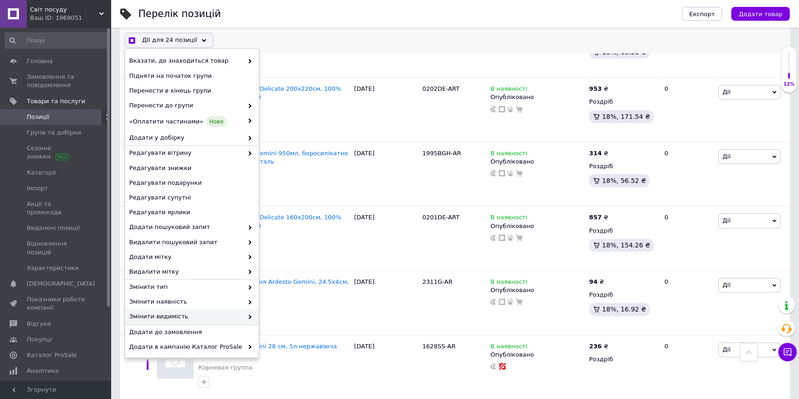
click at [148, 315] on span "Змінити видимість" at bounding box center [186, 317] width 114 height 8
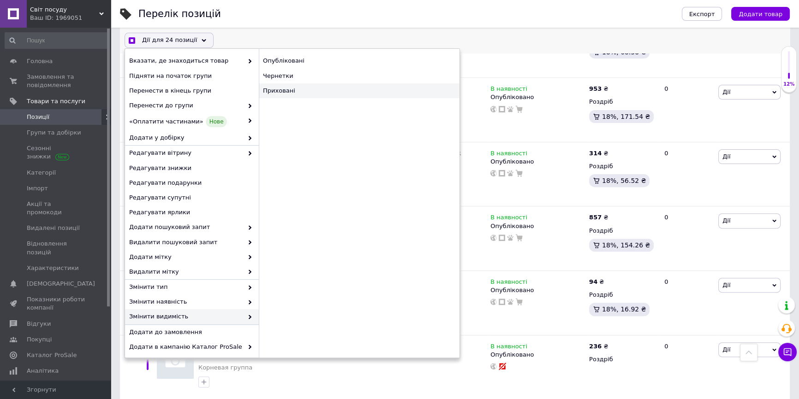
click at [272, 86] on div "Приховані" at bounding box center [359, 90] width 201 height 15
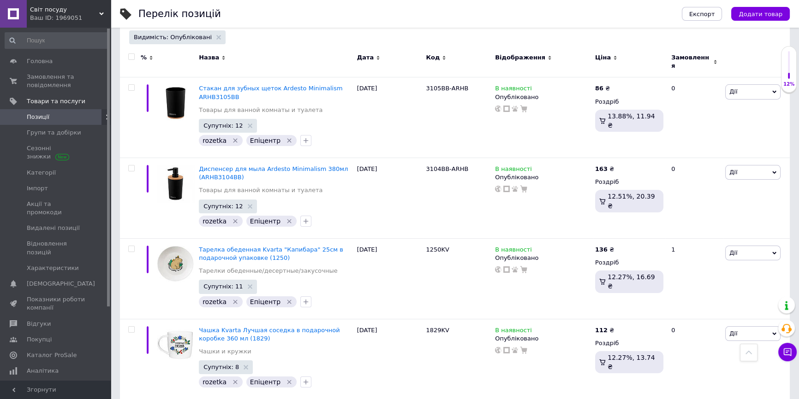
scroll to position [0, 0]
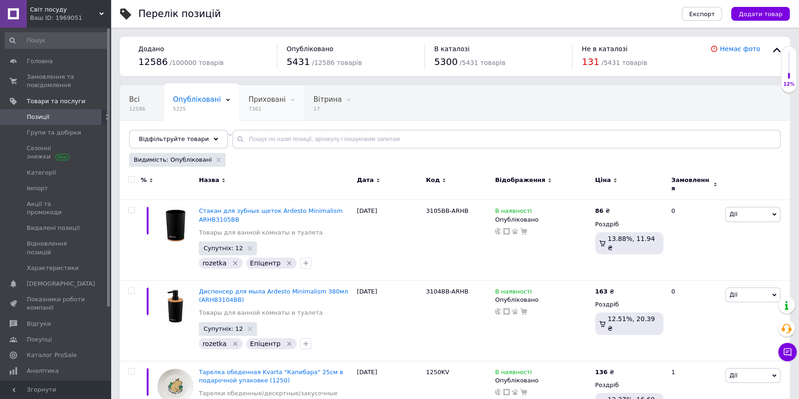
click at [249, 103] on span "Приховані" at bounding box center [267, 99] width 37 height 8
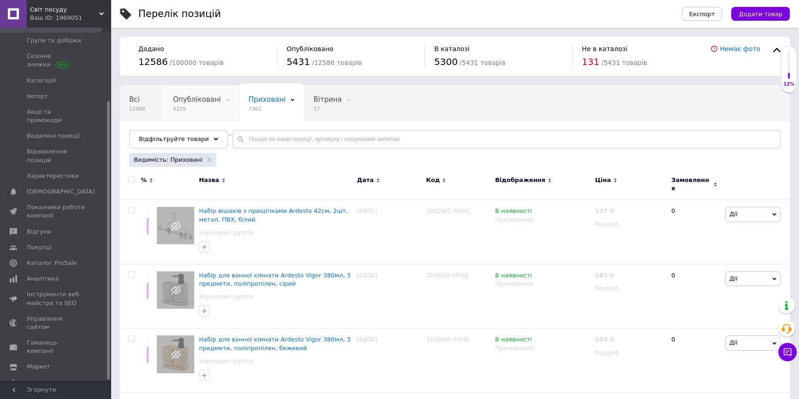
click at [182, 101] on span "Опубліковані" at bounding box center [197, 99] width 48 height 8
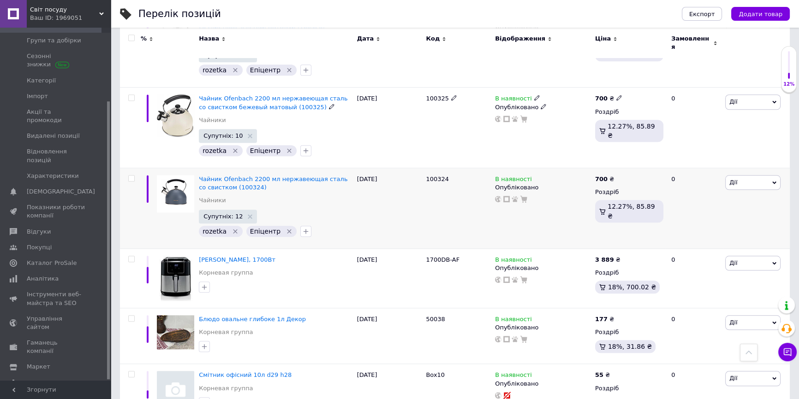
scroll to position [1048, 0]
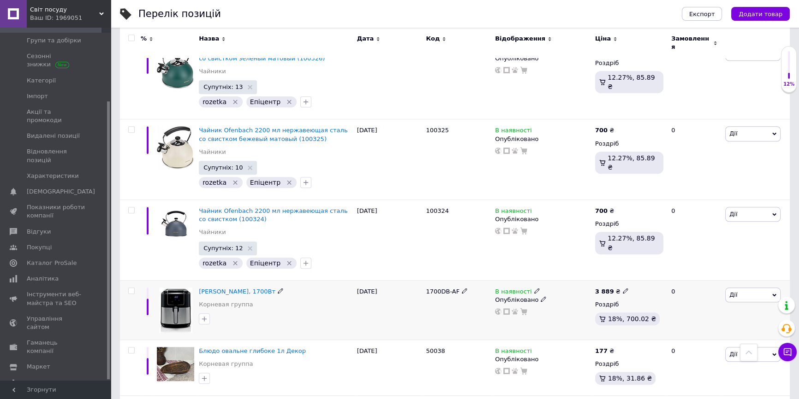
click at [131, 280] on div at bounding box center [130, 309] width 21 height 59
click at [130, 288] on input "checkbox" at bounding box center [131, 291] width 6 height 6
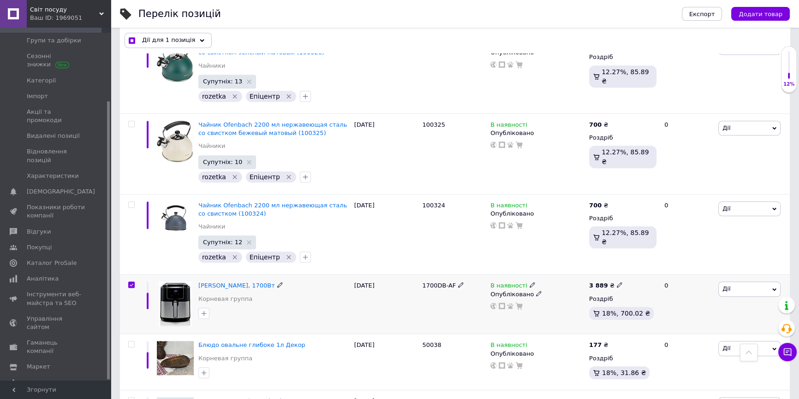
scroll to position [1047, 0]
drag, startPoint x: 129, startPoint y: 325, endPoint x: 130, endPoint y: 318, distance: 6.5
click at [131, 335] on div at bounding box center [130, 363] width 21 height 56
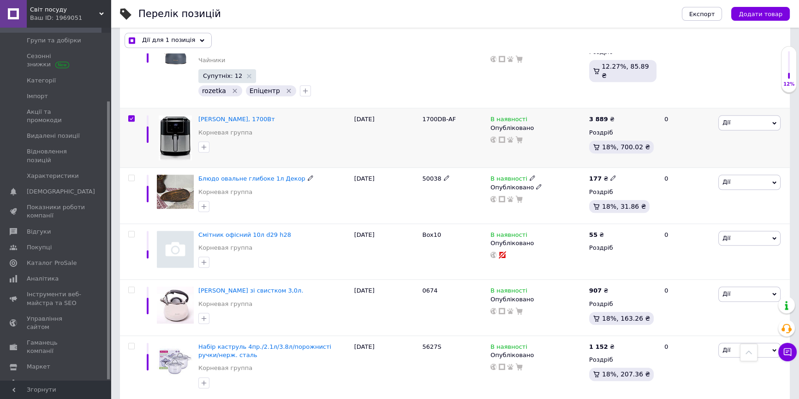
scroll to position [1215, 0]
click at [132, 174] on input "checkbox" at bounding box center [131, 177] width 6 height 6
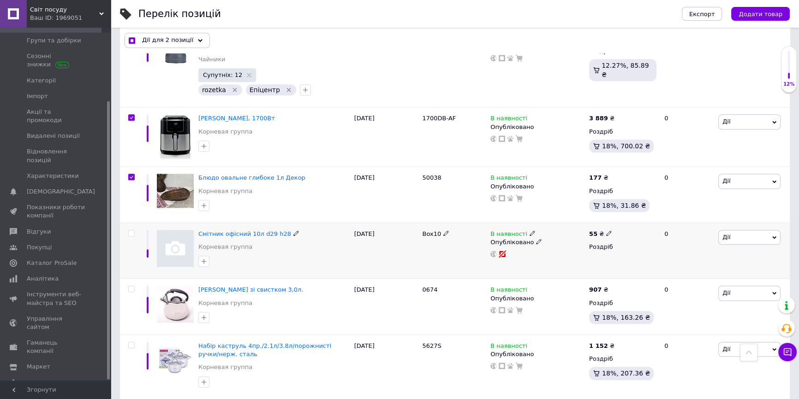
drag, startPoint x: 129, startPoint y: 214, endPoint x: 140, endPoint y: 257, distance: 43.7
click at [130, 231] on input "checkbox" at bounding box center [131, 234] width 6 height 6
click at [130, 286] on input "checkbox" at bounding box center [131, 289] width 6 height 6
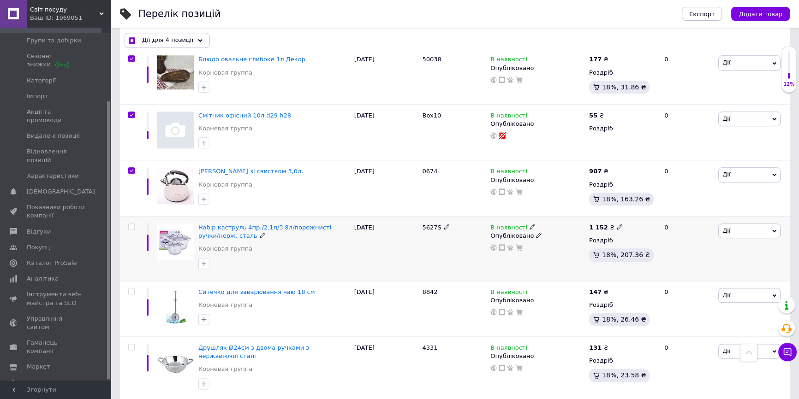
scroll to position [1341, 0]
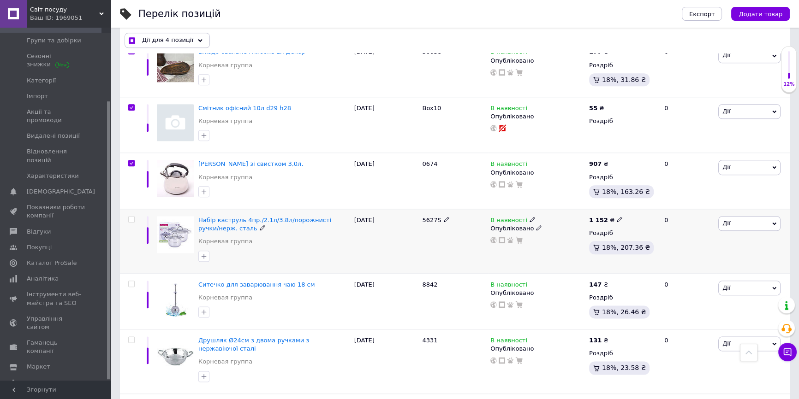
click at [131, 217] on input "checkbox" at bounding box center [131, 220] width 6 height 6
click at [131, 281] on input "checkbox" at bounding box center [131, 284] width 6 height 6
drag, startPoint x: 130, startPoint y: 321, endPoint x: 173, endPoint y: 285, distance: 55.7
click at [131, 337] on input "checkbox" at bounding box center [131, 340] width 6 height 6
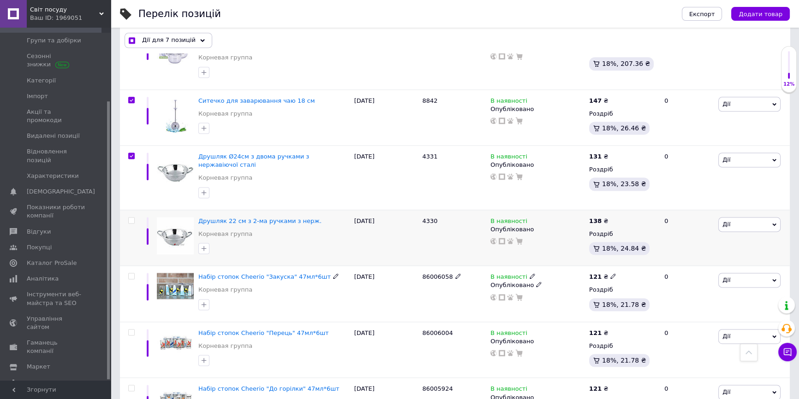
scroll to position [1550, 0]
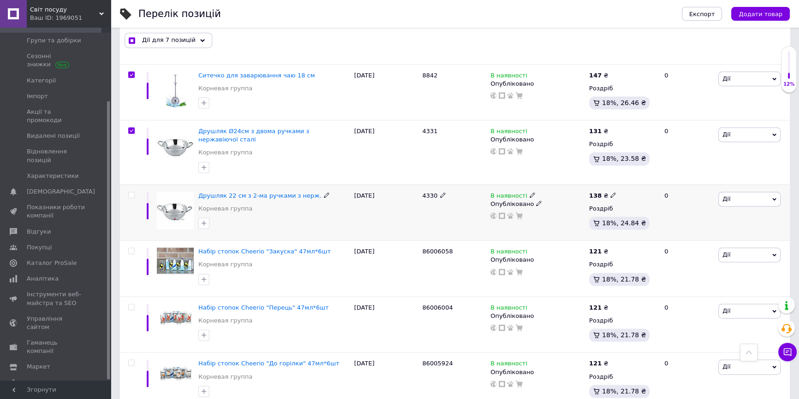
click at [131, 192] on input "checkbox" at bounding box center [131, 195] width 6 height 6
click at [132, 248] on input "checkbox" at bounding box center [131, 251] width 6 height 6
drag, startPoint x: 129, startPoint y: 279, endPoint x: 138, endPoint y: 312, distance: 34.3
click at [131, 304] on input "checkbox" at bounding box center [131, 307] width 6 height 6
drag, startPoint x: 131, startPoint y: 334, endPoint x: 153, endPoint y: 273, distance: 64.8
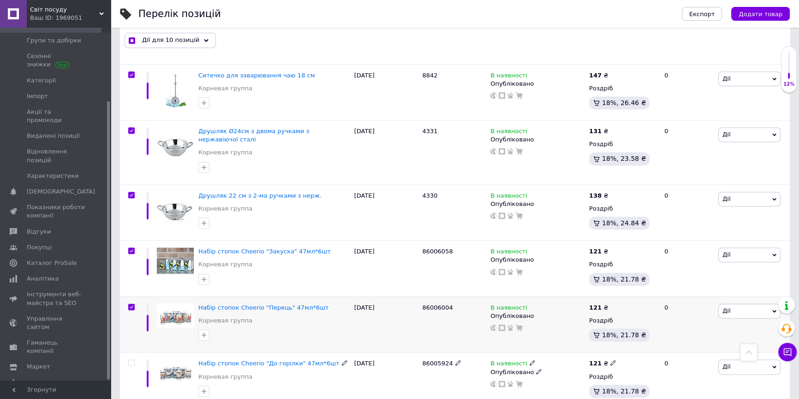
click at [131, 360] on input "checkbox" at bounding box center [131, 363] width 6 height 6
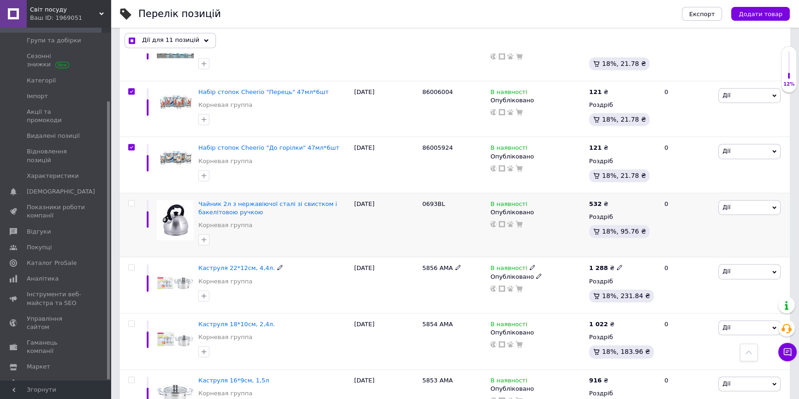
scroll to position [1802, 0]
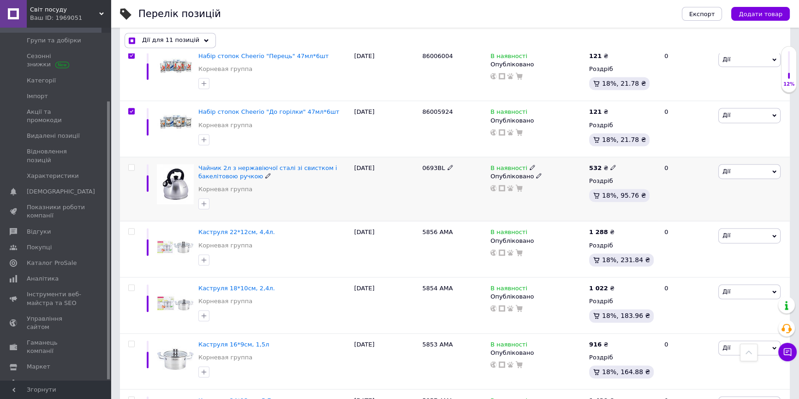
click at [131, 157] on div at bounding box center [130, 189] width 21 height 65
click at [131, 165] on input "checkbox" at bounding box center [131, 168] width 6 height 6
click at [132, 229] on input "checkbox" at bounding box center [131, 232] width 6 height 6
drag, startPoint x: 129, startPoint y: 262, endPoint x: 133, endPoint y: 267, distance: 6.9
click at [129, 285] on input "checkbox" at bounding box center [131, 288] width 6 height 6
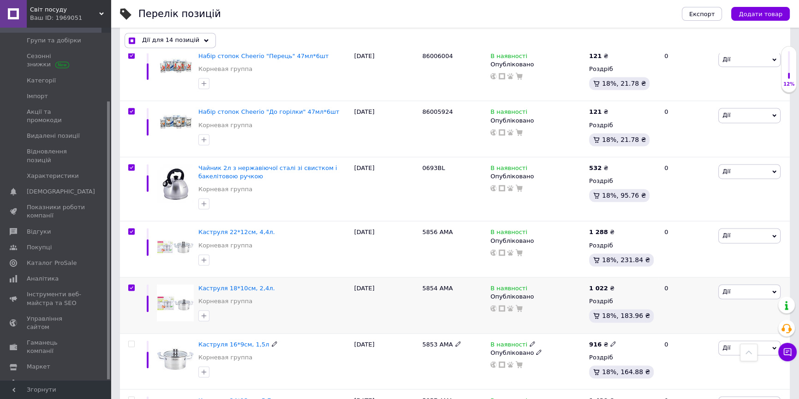
click at [133, 341] on input "checkbox" at bounding box center [131, 344] width 6 height 6
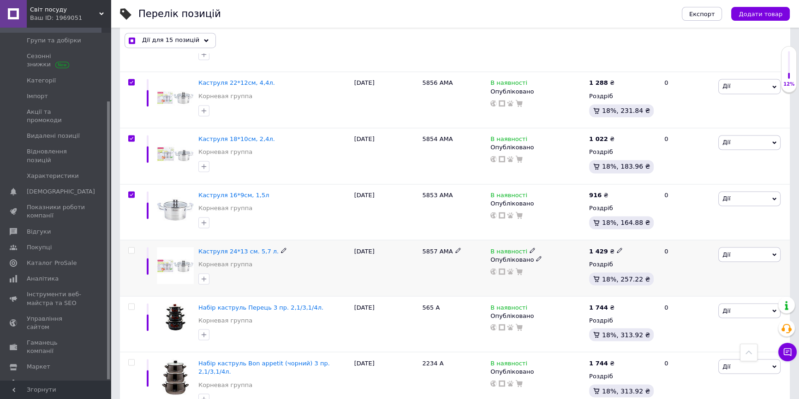
scroll to position [1970, 0]
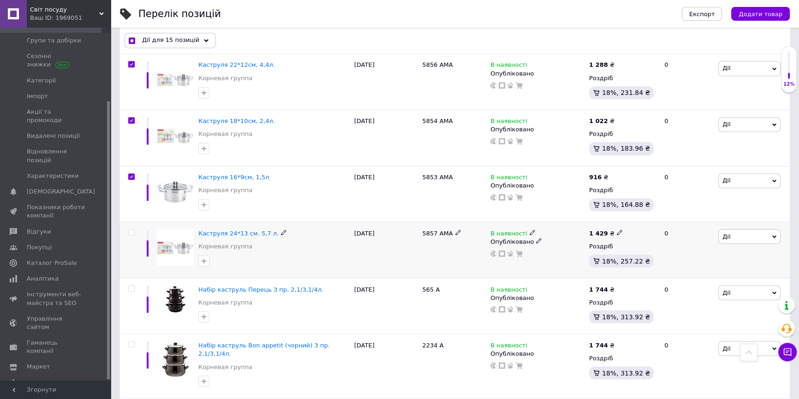
click at [130, 230] on input "checkbox" at bounding box center [131, 233] width 6 height 6
drag, startPoint x: 132, startPoint y: 261, endPoint x: 130, endPoint y: 299, distance: 38.3
click at [132, 286] on input "checkbox" at bounding box center [131, 289] width 6 height 6
click at [133, 342] on input "checkbox" at bounding box center [131, 345] width 6 height 6
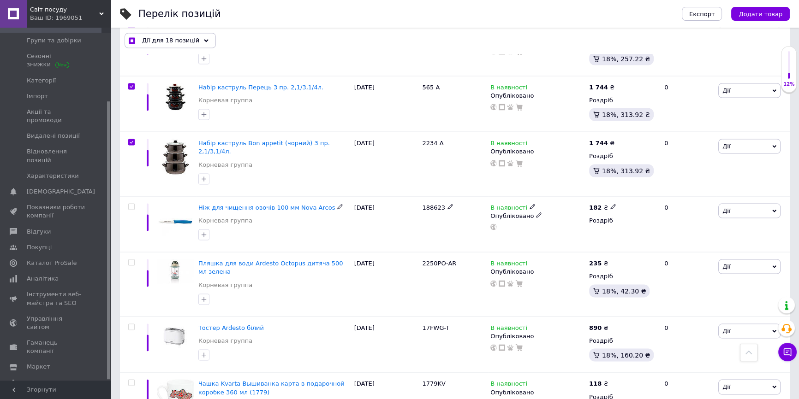
scroll to position [2180, 0]
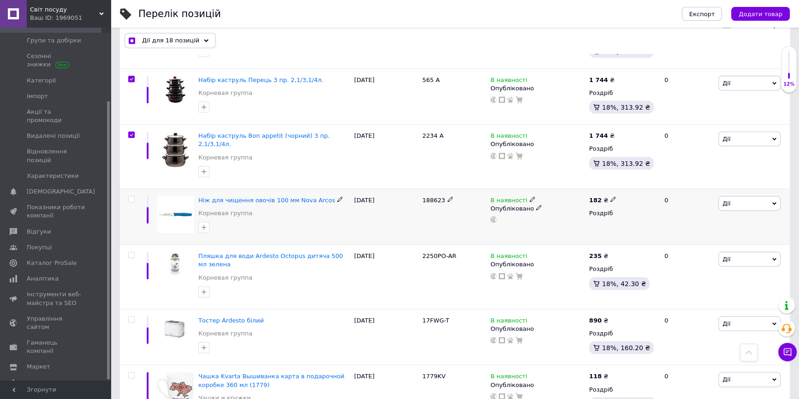
click at [131, 196] on input "checkbox" at bounding box center [131, 199] width 6 height 6
click at [130, 252] on input "checkbox" at bounding box center [131, 255] width 6 height 6
click at [130, 317] on input "checkbox" at bounding box center [131, 320] width 6 height 6
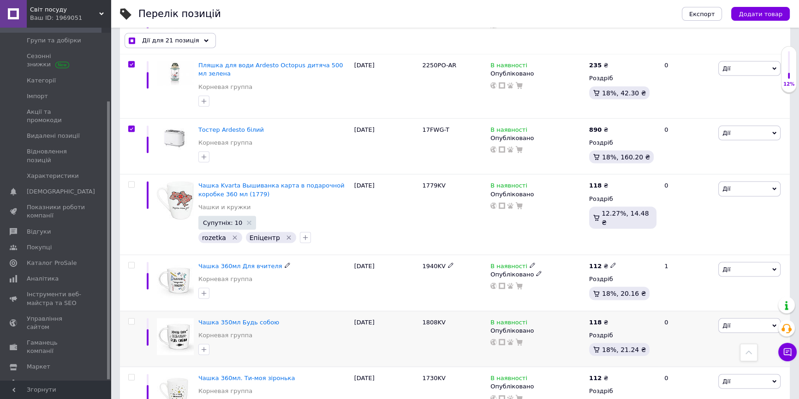
scroll to position [2389, 0]
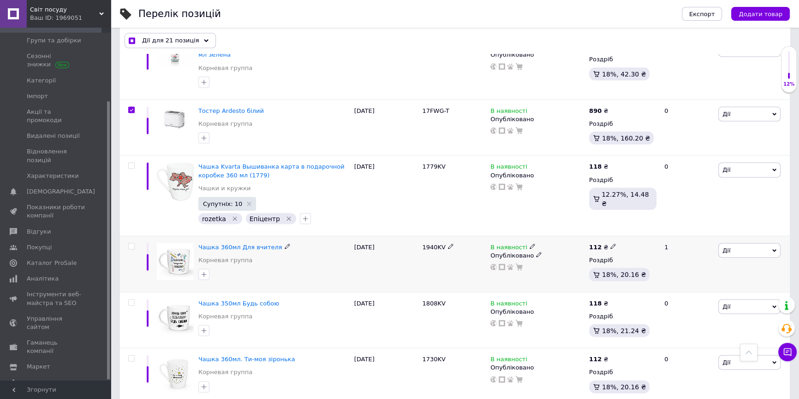
click at [131, 244] on input "checkbox" at bounding box center [131, 247] width 6 height 6
drag, startPoint x: 129, startPoint y: 264, endPoint x: 134, endPoint y: 260, distance: 6.5
click at [129, 300] on input "checkbox" at bounding box center [131, 303] width 6 height 6
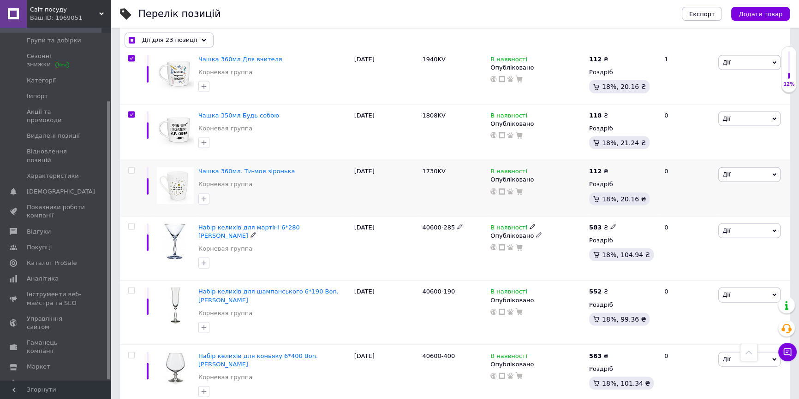
scroll to position [2599, 0]
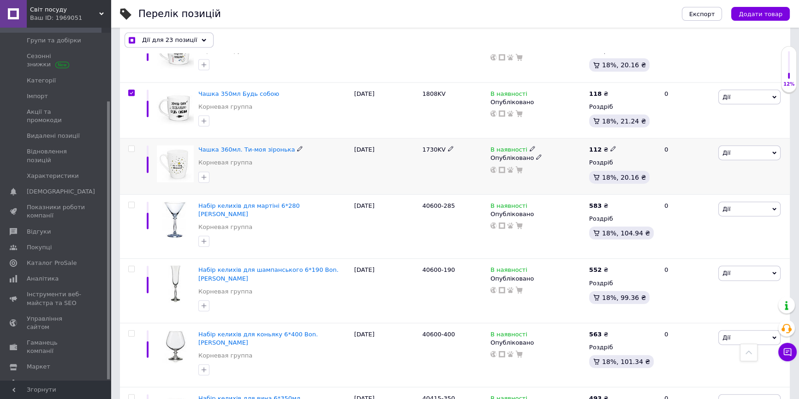
click at [132, 146] on input "checkbox" at bounding box center [131, 149] width 6 height 6
click at [131, 202] on input "checkbox" at bounding box center [131, 205] width 6 height 6
click at [131, 267] on input "checkbox" at bounding box center [131, 270] width 6 height 6
click at [131, 331] on input "checkbox" at bounding box center [131, 334] width 6 height 6
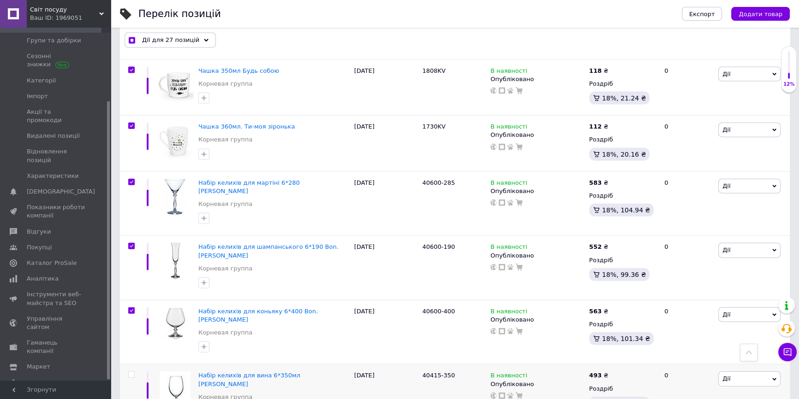
scroll to position [2767, 0]
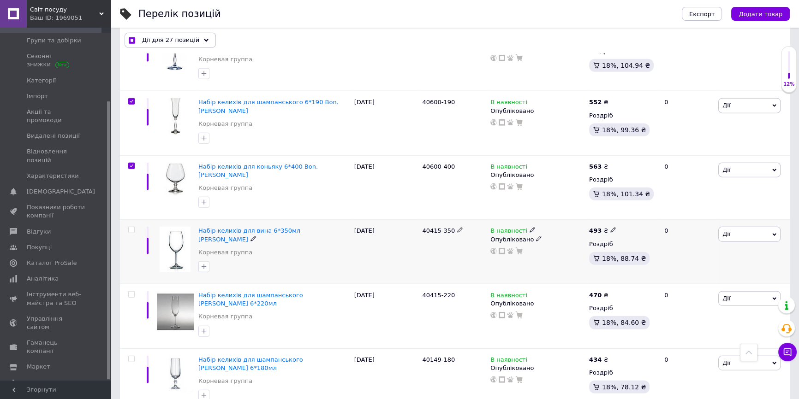
click at [132, 227] on input "checkbox" at bounding box center [131, 230] width 6 height 6
drag, startPoint x: 131, startPoint y: 228, endPoint x: 137, endPoint y: 262, distance: 34.8
click at [131, 292] on input "checkbox" at bounding box center [131, 295] width 6 height 6
click at [132, 356] on input "checkbox" at bounding box center [131, 359] width 6 height 6
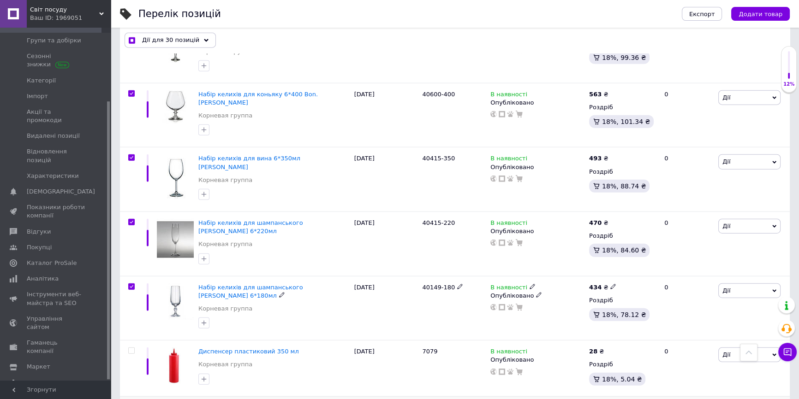
scroll to position [2934, 0]
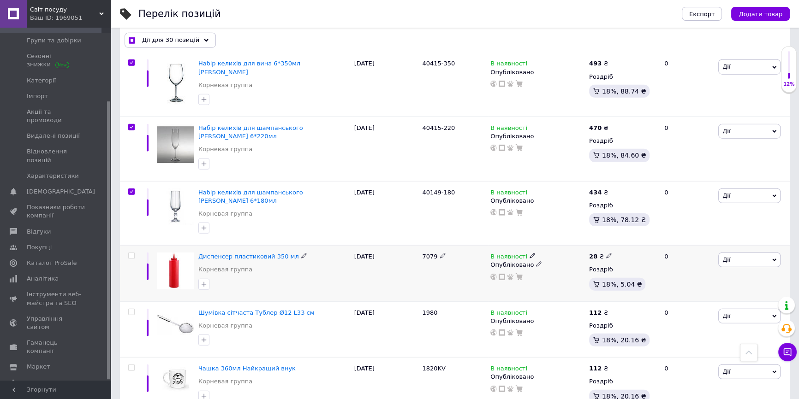
click at [133, 253] on input "checkbox" at bounding box center [131, 256] width 6 height 6
drag, startPoint x: 131, startPoint y: 227, endPoint x: 130, endPoint y: 252, distance: 24.9
click at [131, 309] on input "checkbox" at bounding box center [131, 312] width 6 height 6
click at [132, 365] on input "checkbox" at bounding box center [131, 368] width 6 height 6
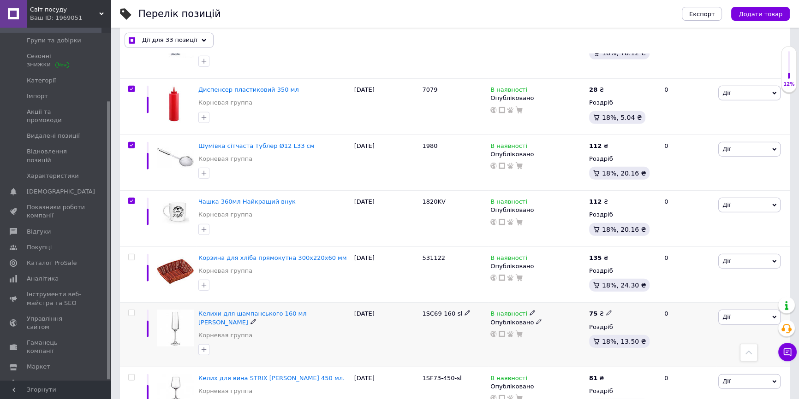
scroll to position [3102, 0]
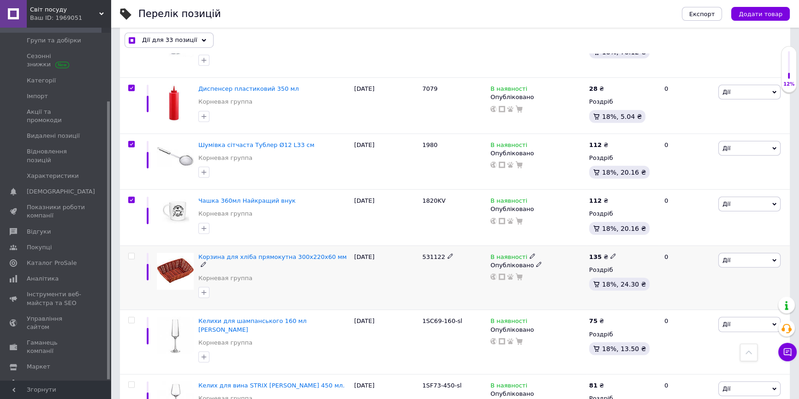
drag, startPoint x: 132, startPoint y: 171, endPoint x: 132, endPoint y: 177, distance: 6.5
click at [132, 254] on input "checkbox" at bounding box center [131, 257] width 6 height 6
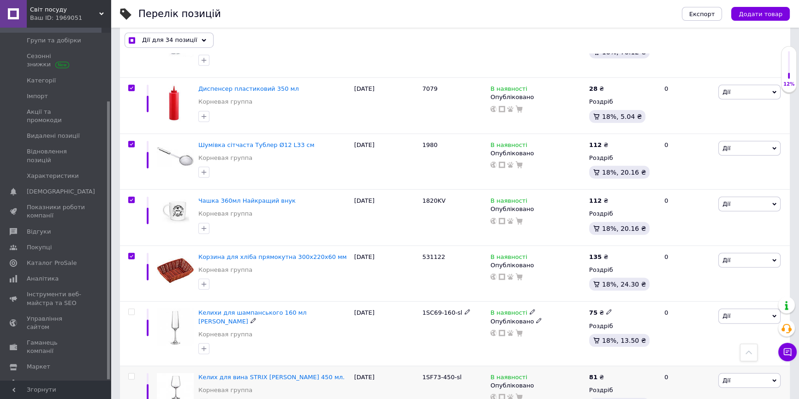
drag, startPoint x: 130, startPoint y: 224, endPoint x: 138, endPoint y: 278, distance: 55.0
click at [130, 302] on div at bounding box center [130, 334] width 21 height 65
click at [130, 374] on input "checkbox" at bounding box center [131, 377] width 6 height 6
click at [130, 309] on input "checkbox" at bounding box center [131, 312] width 6 height 6
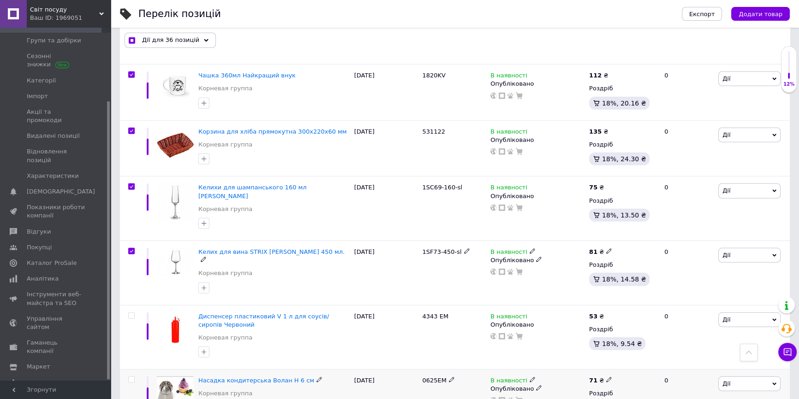
scroll to position [3270, 0]
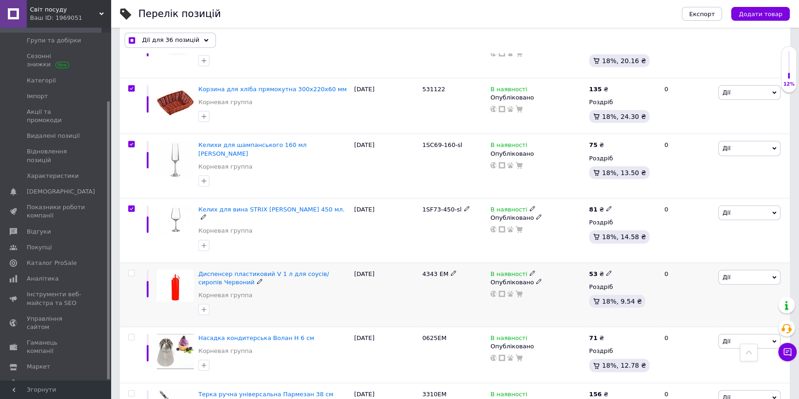
click at [131, 271] on input "checkbox" at bounding box center [131, 274] width 6 height 6
click at [131, 335] on input "checkbox" at bounding box center [131, 338] width 6 height 6
click at [130, 391] on label at bounding box center [131, 394] width 6 height 6
click at [130, 391] on input "checkbox" at bounding box center [131, 394] width 6 height 6
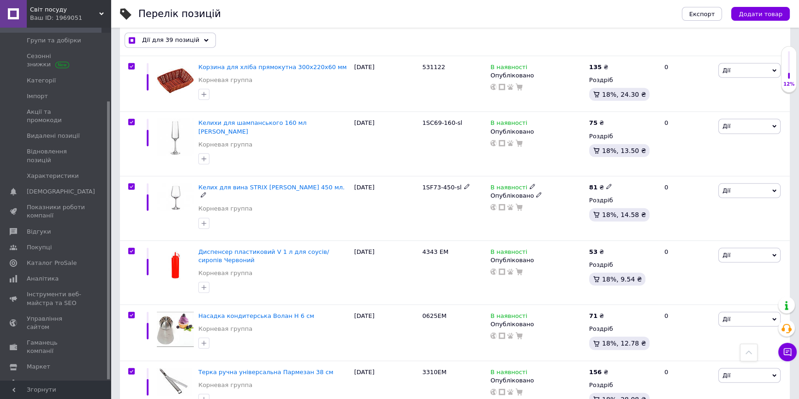
scroll to position [3395, 0]
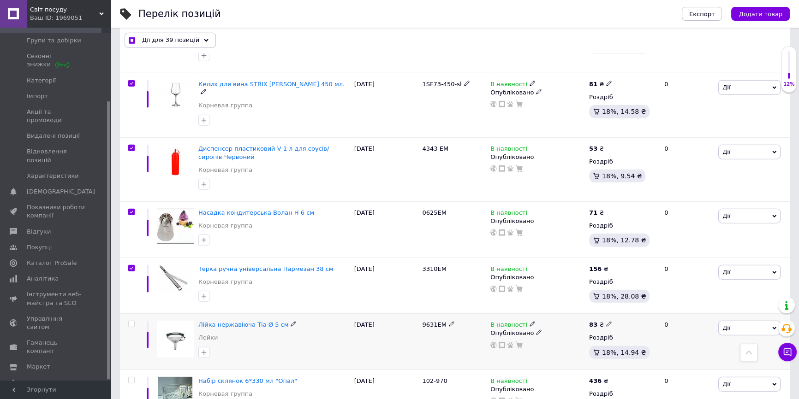
click at [132, 321] on input "checkbox" at bounding box center [131, 324] width 6 height 6
click at [132, 378] on input "checkbox" at bounding box center [131, 381] width 6 height 6
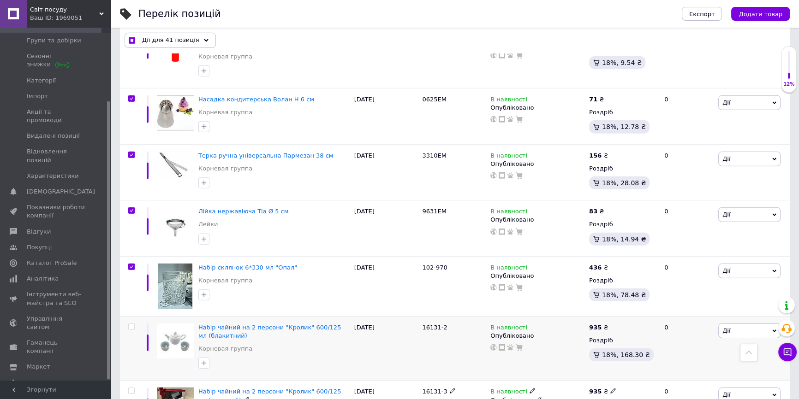
scroll to position [3521, 0]
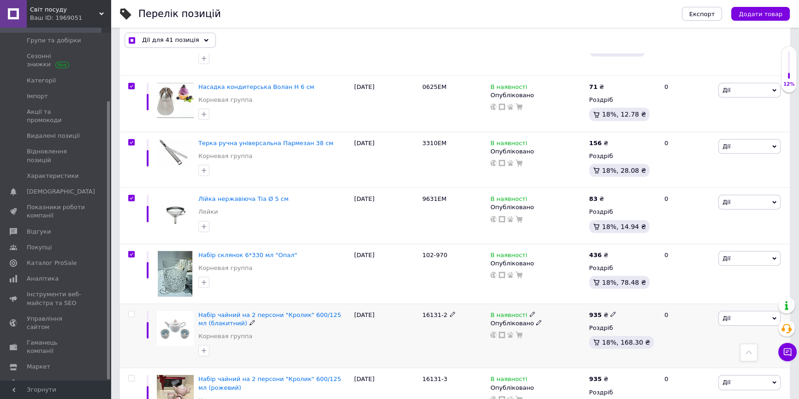
click at [132, 312] on input "checkbox" at bounding box center [131, 315] width 6 height 6
click at [130, 376] on input "checkbox" at bounding box center [131, 379] width 6 height 6
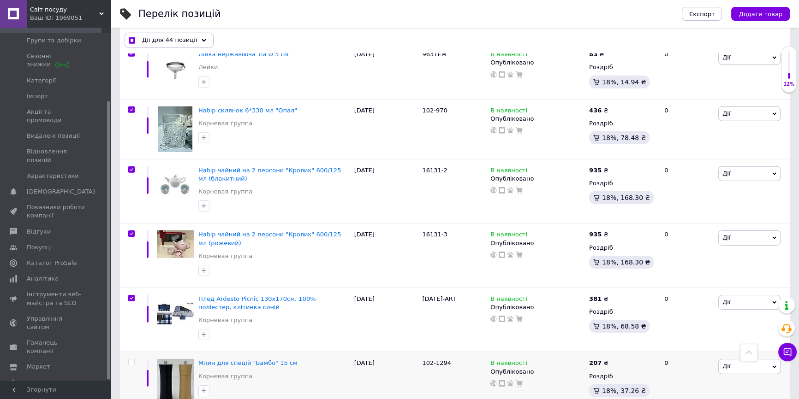
scroll to position [3689, 0]
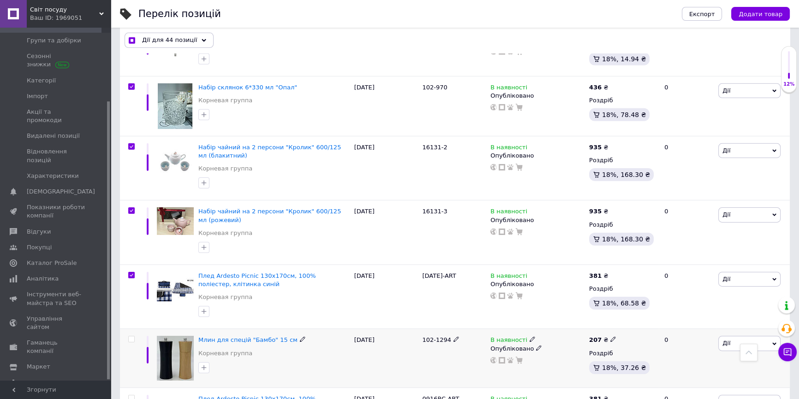
click at [131, 337] on input "checkbox" at bounding box center [131, 340] width 6 height 6
click at [131, 396] on input "checkbox" at bounding box center [131, 399] width 6 height 6
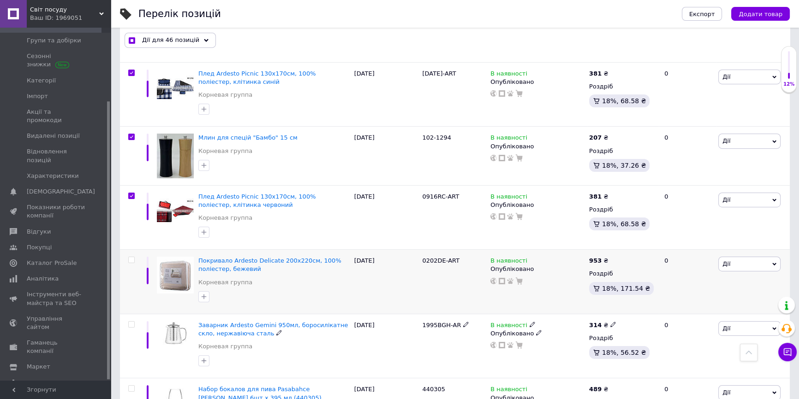
scroll to position [3898, 0]
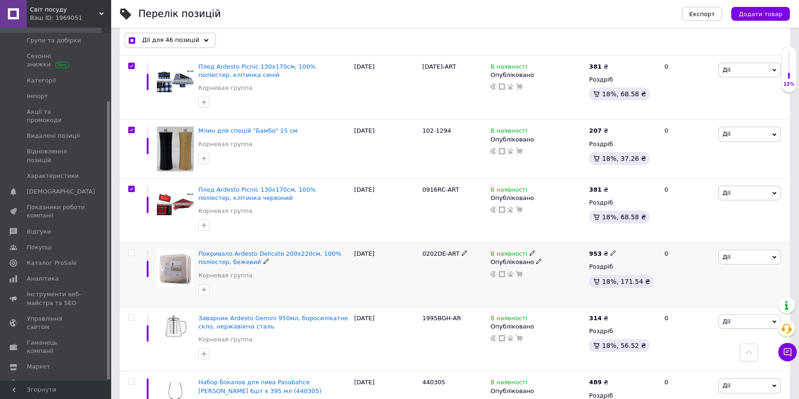
click at [133, 250] on input "checkbox" at bounding box center [131, 253] width 6 height 6
click at [131, 315] on input "checkbox" at bounding box center [131, 318] width 6 height 6
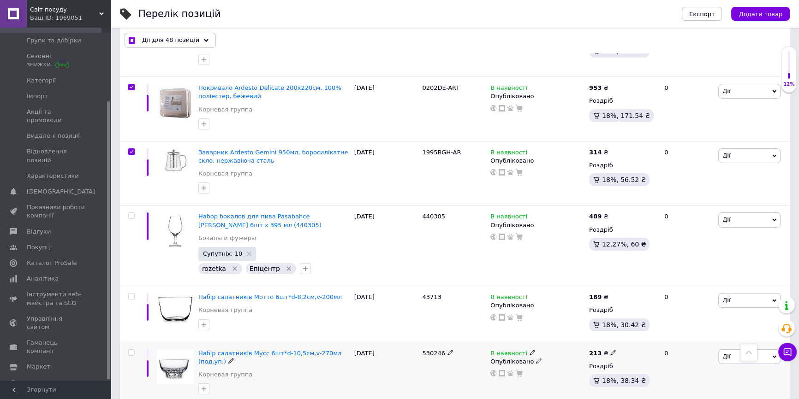
scroll to position [4066, 0]
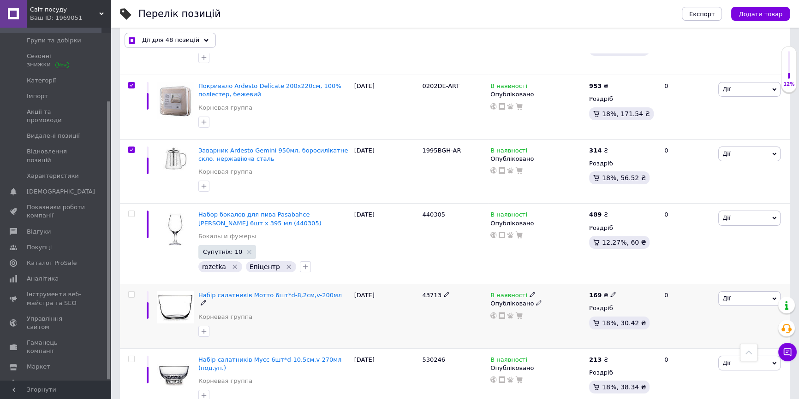
click at [134, 292] on input "checkbox" at bounding box center [131, 295] width 6 height 6
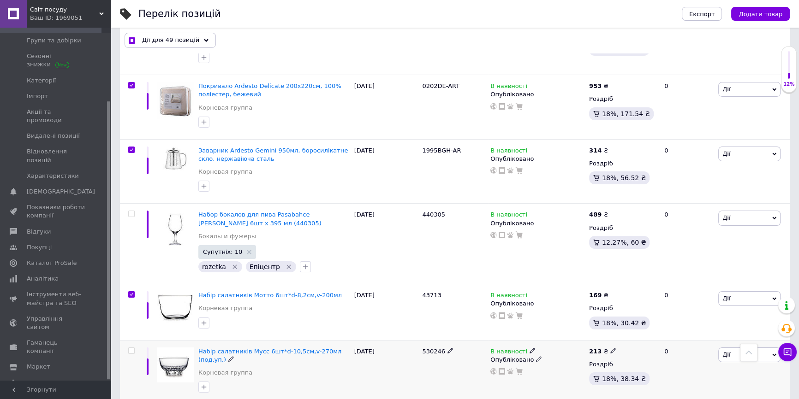
click at [130, 348] on input "checkbox" at bounding box center [131, 351] width 6 height 6
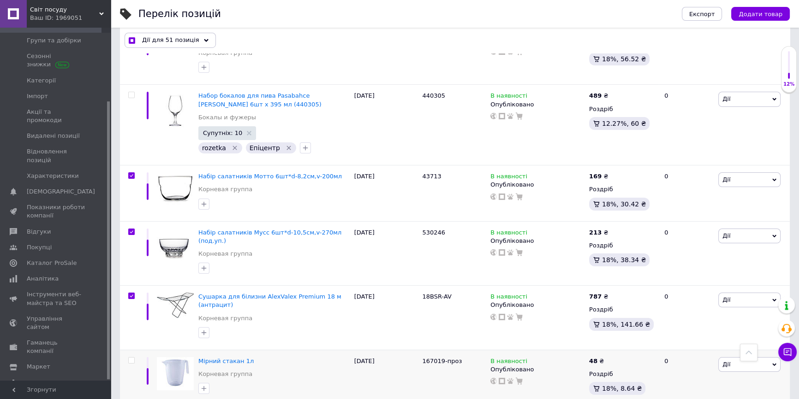
scroll to position [4234, 0]
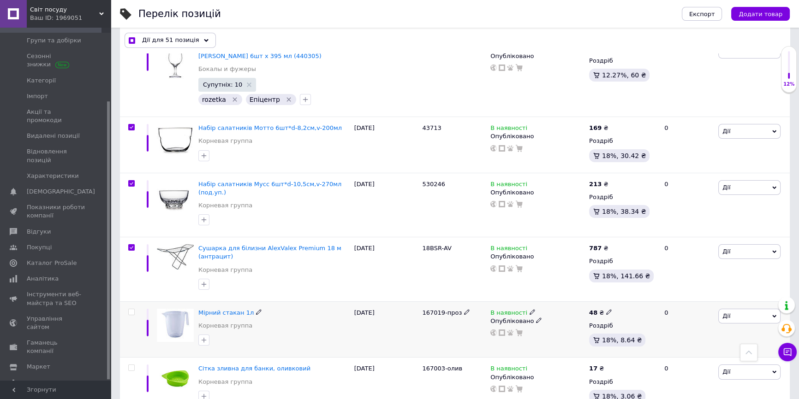
click at [132, 309] on input "checkbox" at bounding box center [131, 312] width 6 height 6
drag, startPoint x: 131, startPoint y: 254, endPoint x: 129, endPoint y: 261, distance: 7.6
click at [131, 365] on label at bounding box center [131, 368] width 6 height 6
click at [131, 365] on input "checkbox" at bounding box center [131, 368] width 6 height 6
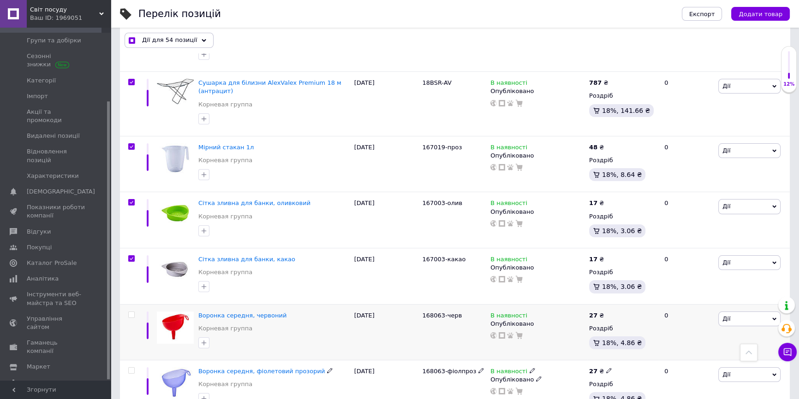
scroll to position [4402, 0]
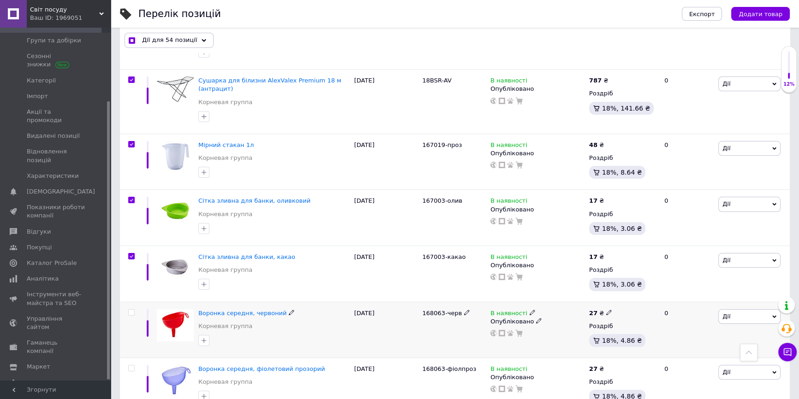
click at [131, 310] on input "checkbox" at bounding box center [131, 313] width 6 height 6
drag, startPoint x: 130, startPoint y: 257, endPoint x: 134, endPoint y: 290, distance: 33.0
click at [130, 366] on input "checkbox" at bounding box center [131, 369] width 6 height 6
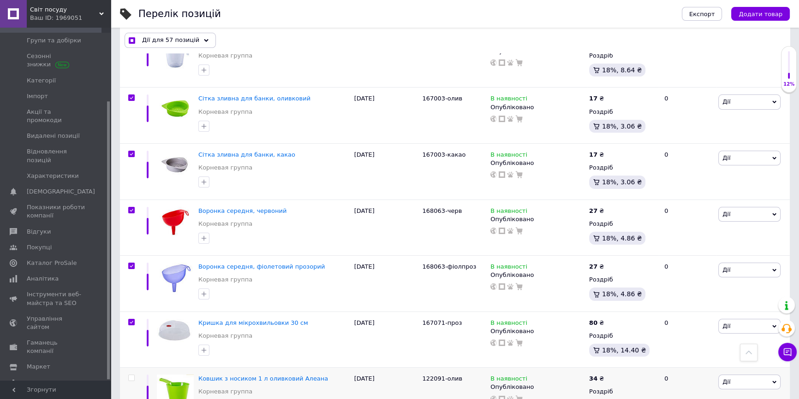
scroll to position [4569, 0]
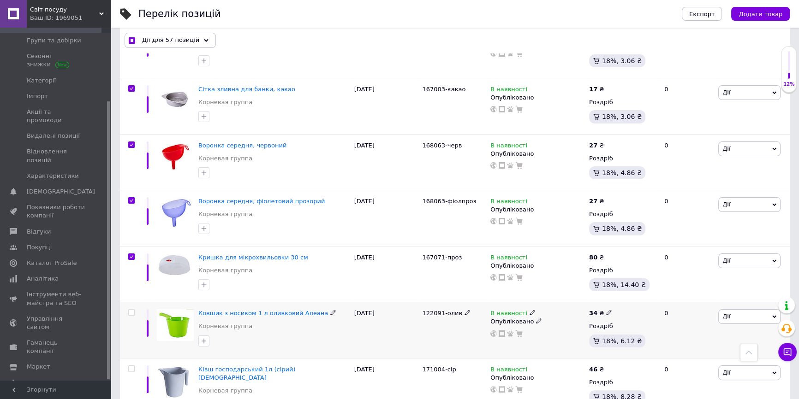
click at [134, 309] on span at bounding box center [131, 312] width 6 height 6
click at [134, 310] on input "checkbox" at bounding box center [131, 313] width 6 height 6
drag, startPoint x: 132, startPoint y: 257, endPoint x: 132, endPoint y: 268, distance: 10.6
click at [132, 366] on input "checkbox" at bounding box center [131, 369] width 6 height 6
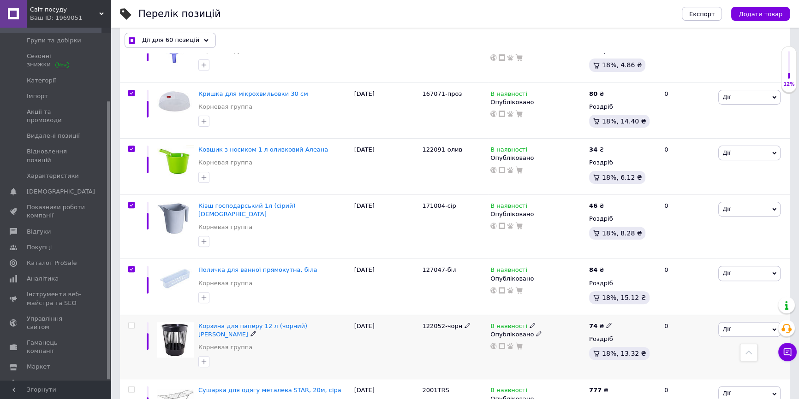
scroll to position [4737, 0]
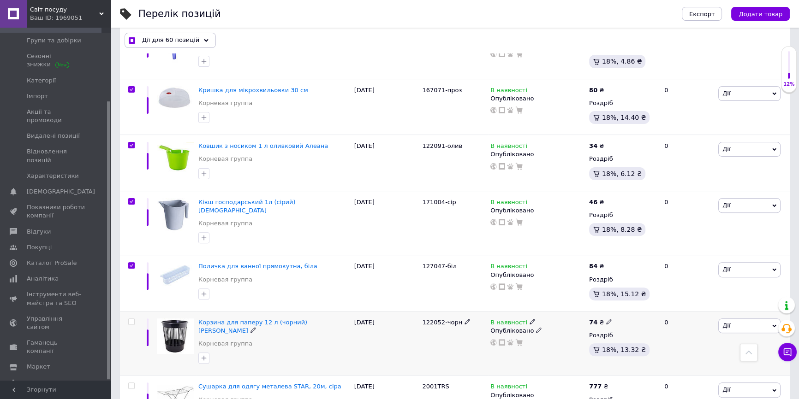
click at [132, 319] on input "checkbox" at bounding box center [131, 322] width 6 height 6
click at [130, 383] on input "checkbox" at bounding box center [131, 386] width 6 height 6
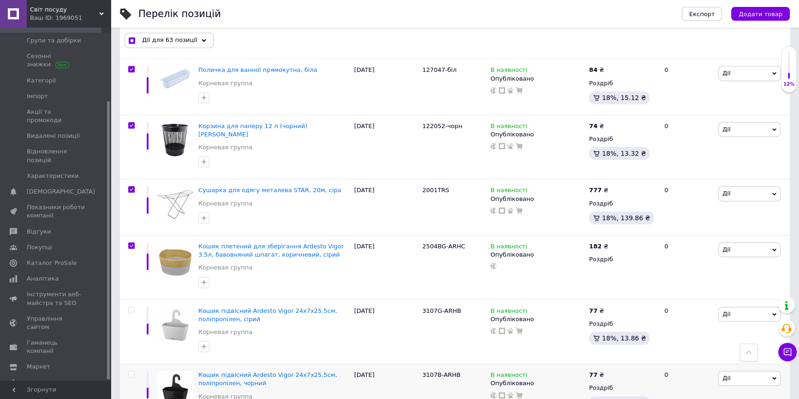
scroll to position [4947, 0]
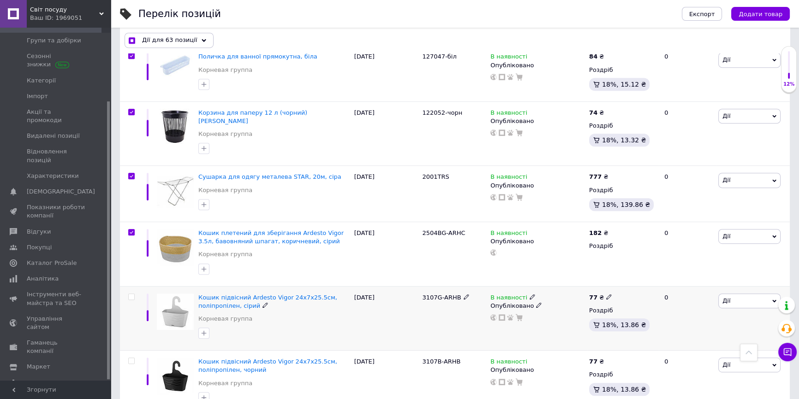
click at [132, 294] on input "checkbox" at bounding box center [131, 297] width 6 height 6
click at [134, 358] on input "checkbox" at bounding box center [131, 361] width 6 height 6
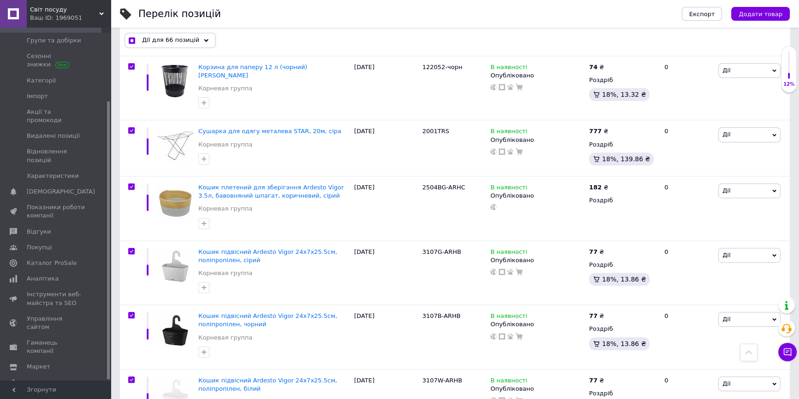
scroll to position [5156, 0]
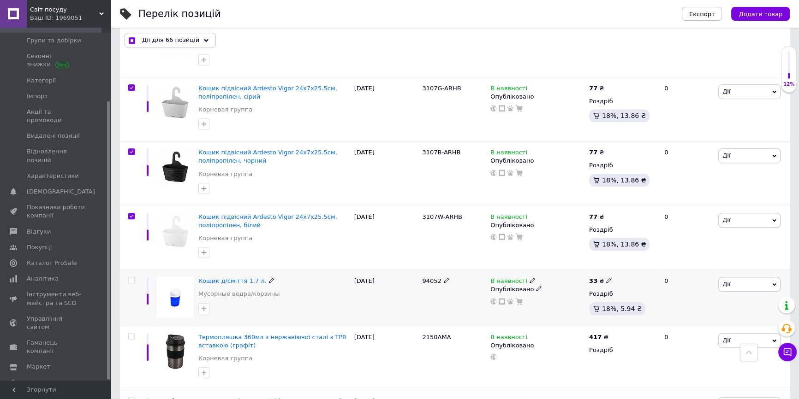
click at [132, 278] on input "checkbox" at bounding box center [131, 281] width 6 height 6
drag, startPoint x: 132, startPoint y: 208, endPoint x: 131, endPoint y: 226, distance: 18.0
click at [132, 334] on input "checkbox" at bounding box center [131, 337] width 6 height 6
click at [131, 398] on input "checkbox" at bounding box center [131, 401] width 6 height 6
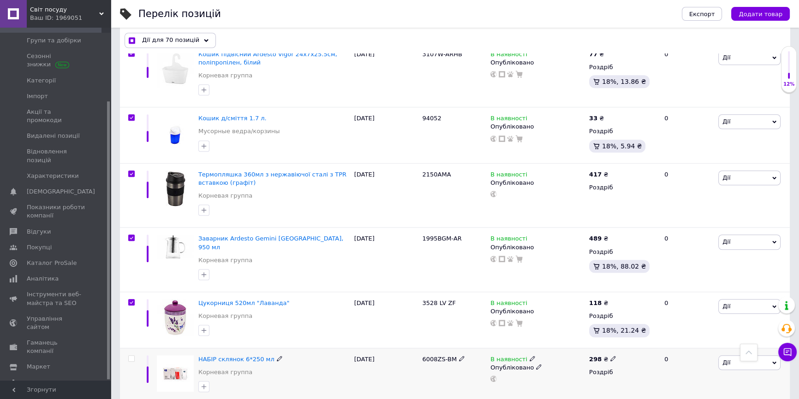
scroll to position [5324, 0]
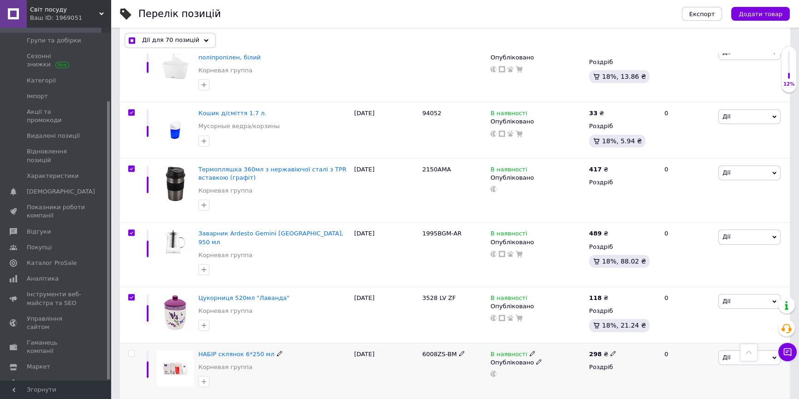
click at [131, 351] on input "checkbox" at bounding box center [131, 354] width 6 height 6
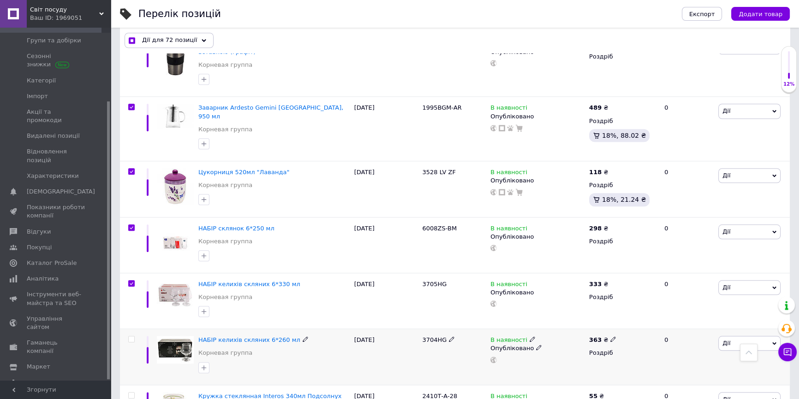
click at [131, 337] on input "checkbox" at bounding box center [131, 340] width 6 height 6
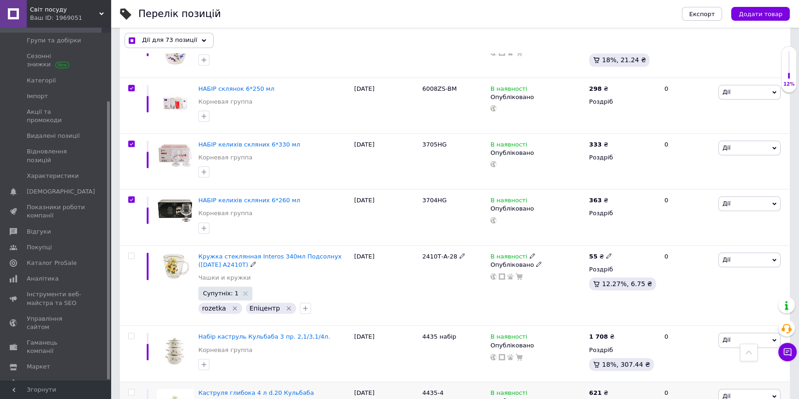
scroll to position [5617, 0]
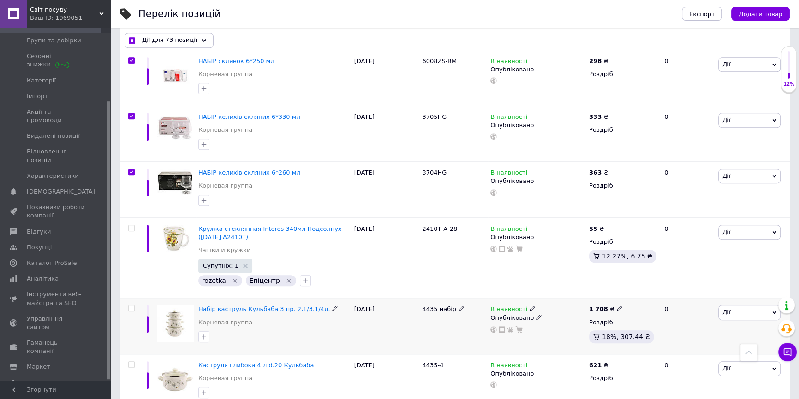
drag, startPoint x: 133, startPoint y: 170, endPoint x: 136, endPoint y: 197, distance: 27.8
click at [133, 306] on input "checkbox" at bounding box center [131, 309] width 6 height 6
click at [132, 362] on input "checkbox" at bounding box center [131, 365] width 6 height 6
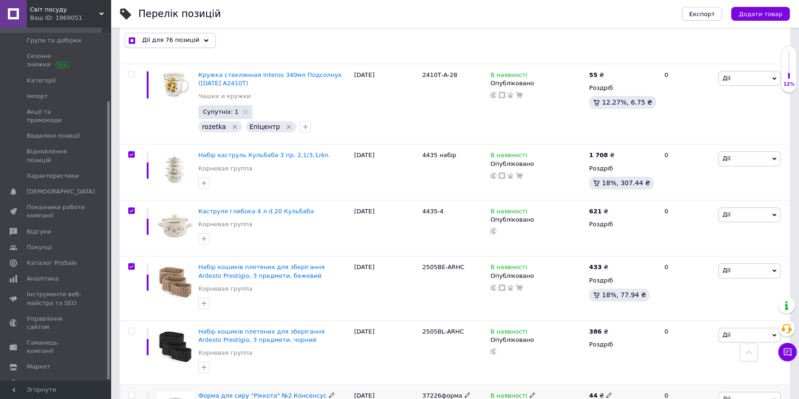
scroll to position [5785, 0]
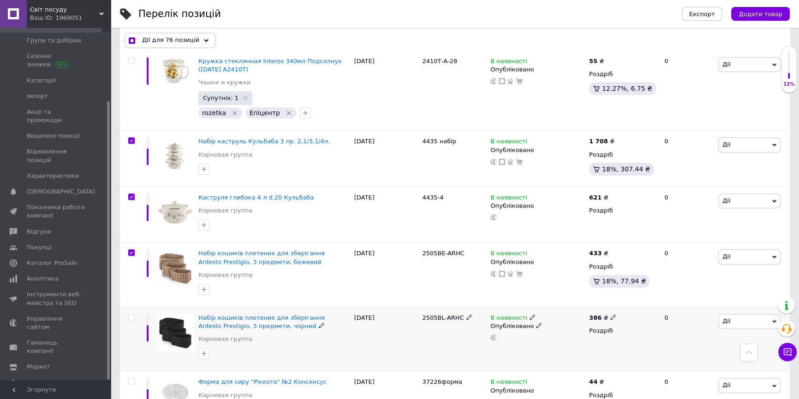
click at [131, 315] on input "checkbox" at bounding box center [131, 318] width 6 height 6
drag, startPoint x: 129, startPoint y: 240, endPoint x: 129, endPoint y: 249, distance: 8.8
click at [129, 378] on label at bounding box center [131, 381] width 6 height 6
click at [129, 379] on input "checkbox" at bounding box center [131, 382] width 6 height 6
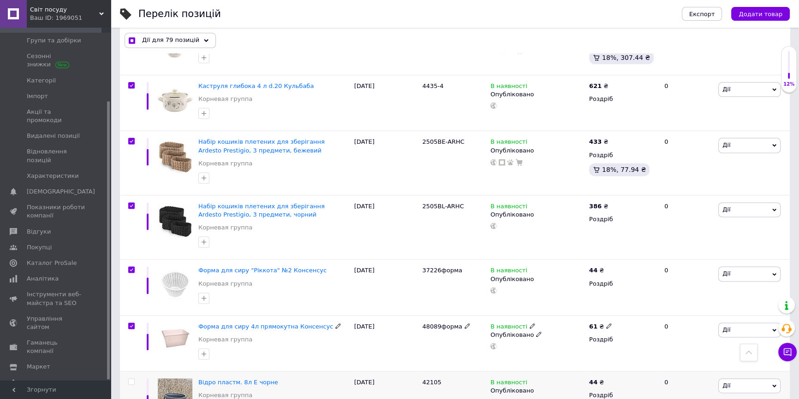
scroll to position [5911, 0]
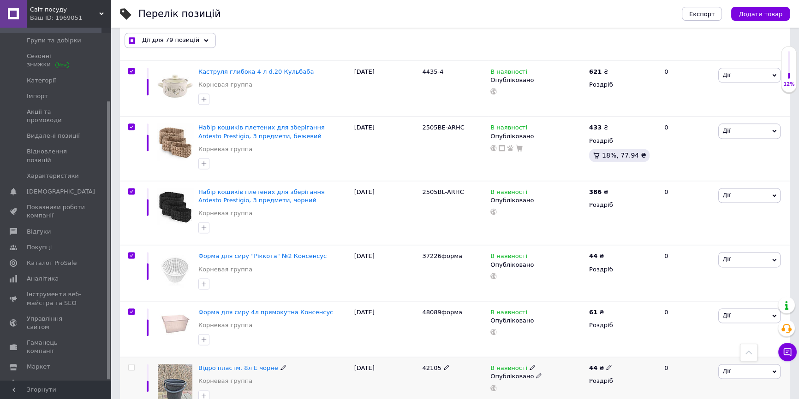
drag, startPoint x: 131, startPoint y: 230, endPoint x: 131, endPoint y: 279, distance: 49.4
click at [131, 365] on input "checkbox" at bounding box center [131, 368] width 6 height 6
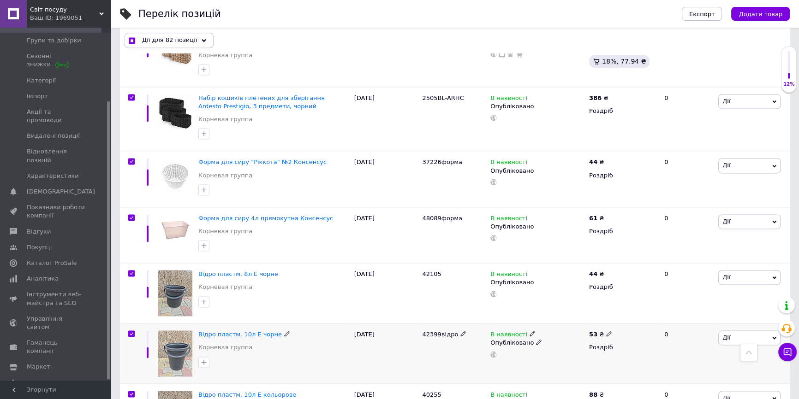
scroll to position [6006, 0]
click at [202, 42] on icon at bounding box center [204, 40] width 5 height 5
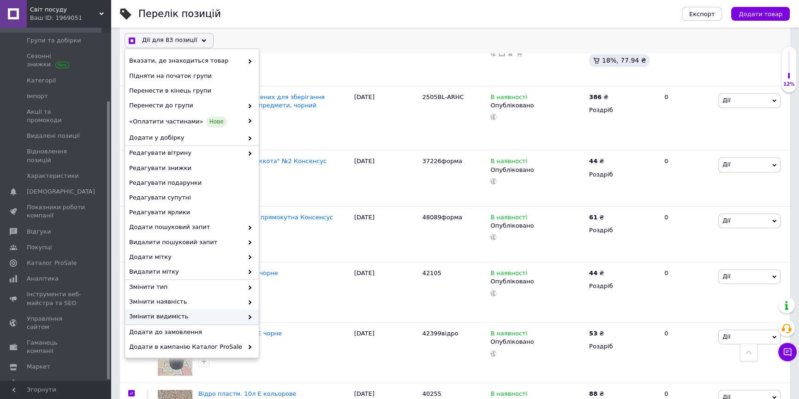
click at [157, 314] on span "Змінити видимість" at bounding box center [186, 317] width 114 height 8
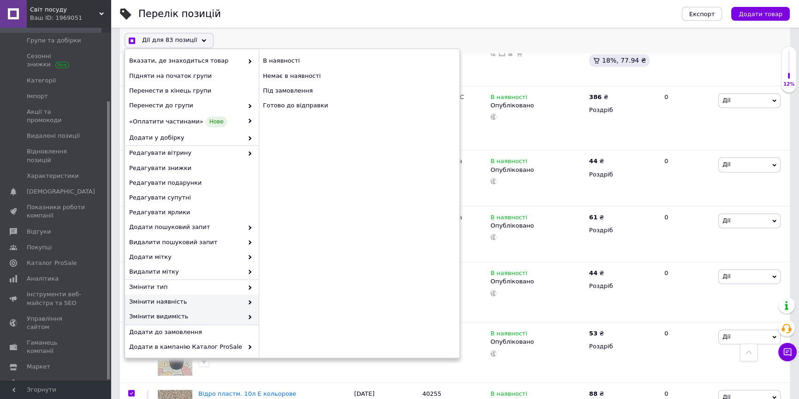
click at [183, 311] on div "Змінити видимість" at bounding box center [192, 317] width 134 height 15
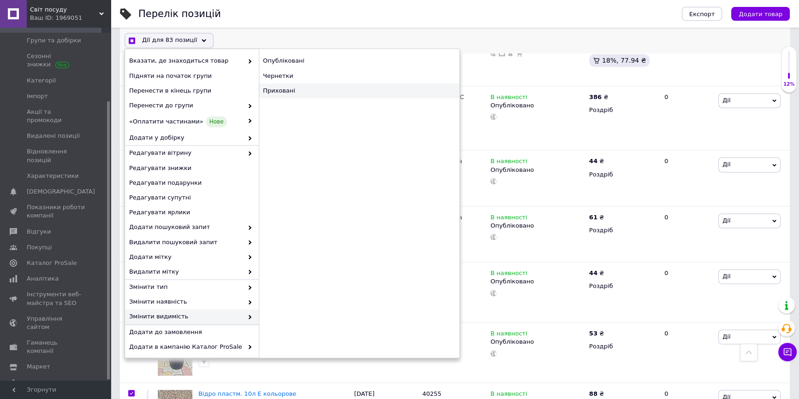
click at [268, 92] on div "Приховані" at bounding box center [359, 90] width 201 height 15
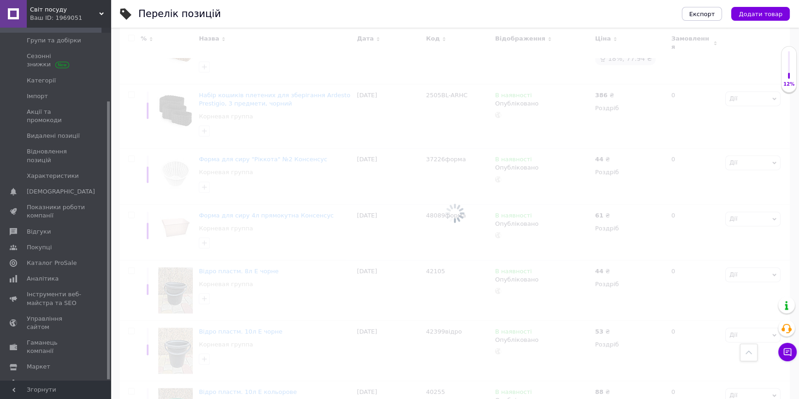
scroll to position [6008, 0]
click at [285, 91] on div at bounding box center [455, 214] width 688 height 372
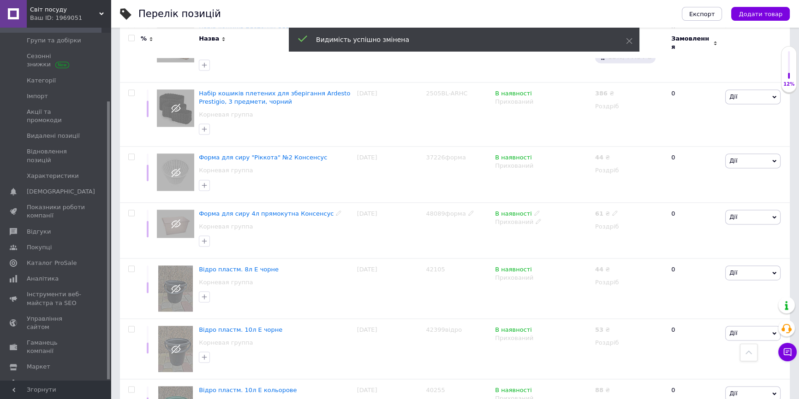
scroll to position [6007, 0]
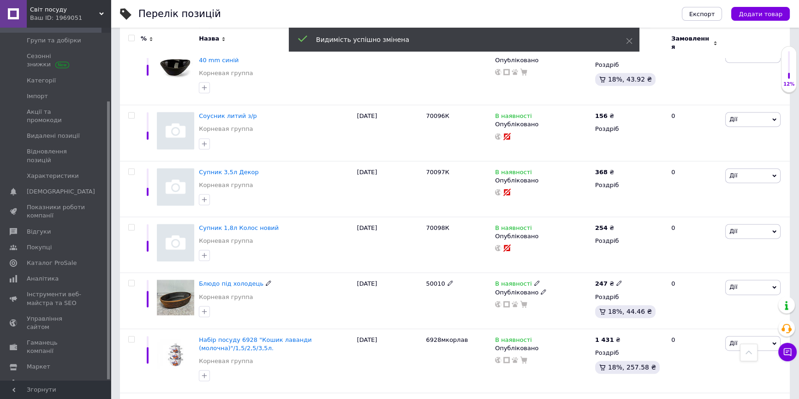
scroll to position [5903, 0]
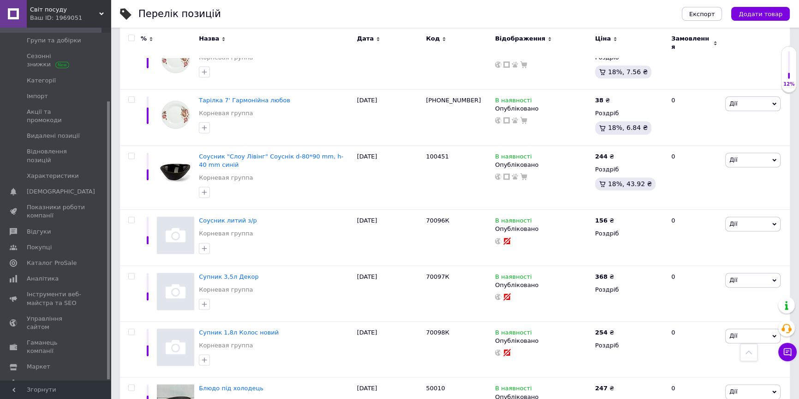
drag, startPoint x: 130, startPoint y: 305, endPoint x: 138, endPoint y: 254, distance: 52.4
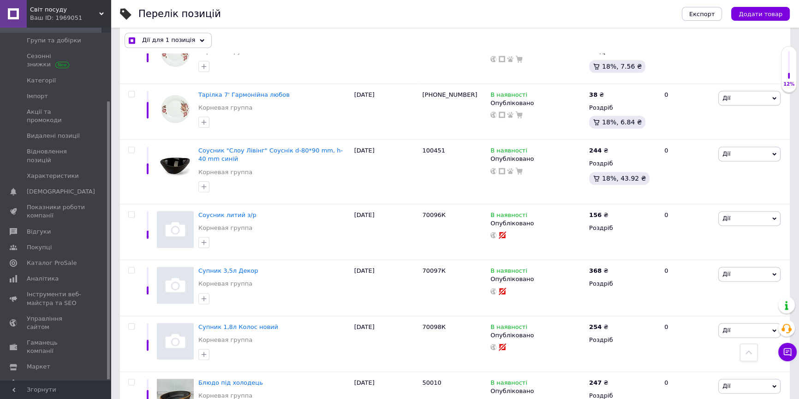
scroll to position [5902, 0]
click at [131, 380] on input "checkbox" at bounding box center [131, 383] width 6 height 6
click at [134, 325] on input "checkbox" at bounding box center [131, 328] width 6 height 6
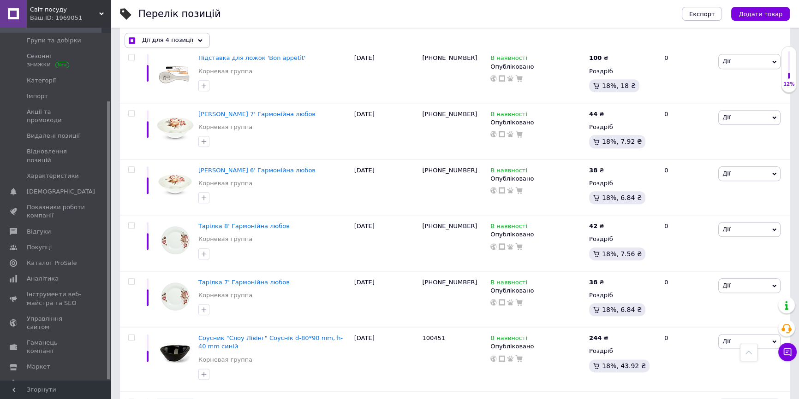
scroll to position [5692, 0]
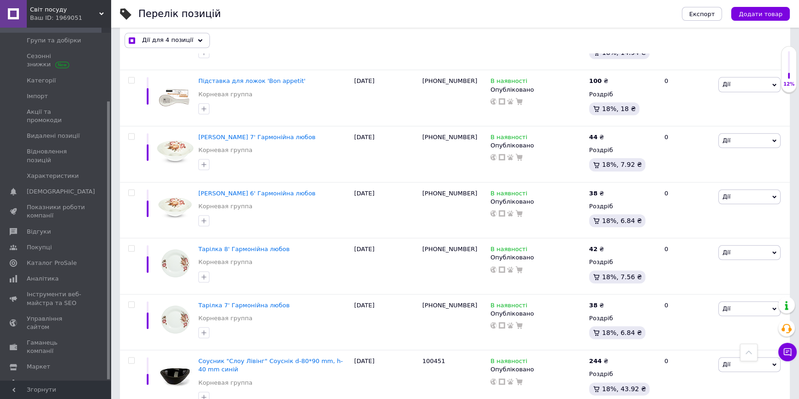
click at [131, 358] on input "checkbox" at bounding box center [131, 361] width 6 height 6
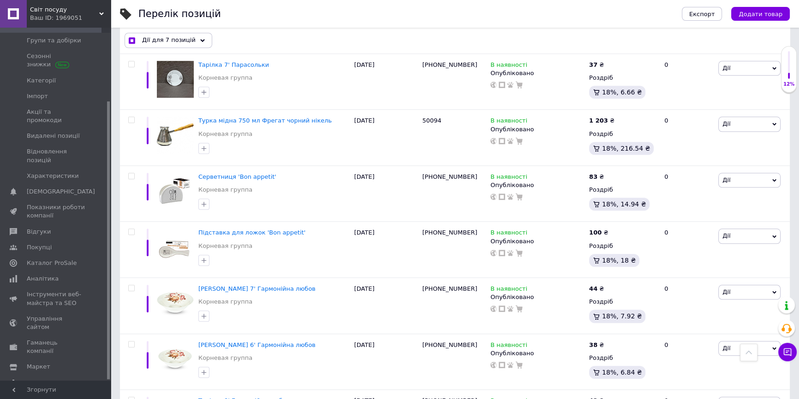
scroll to position [5525, 0]
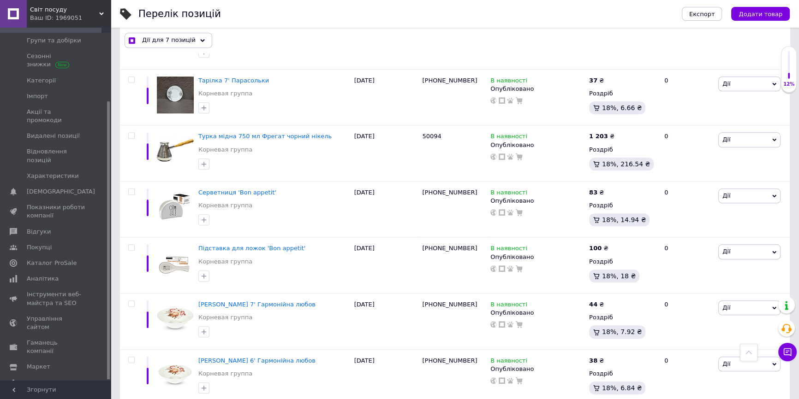
click at [129, 357] on input "checkbox" at bounding box center [131, 360] width 6 height 6
click at [131, 301] on input "checkbox" at bounding box center [131, 304] width 6 height 6
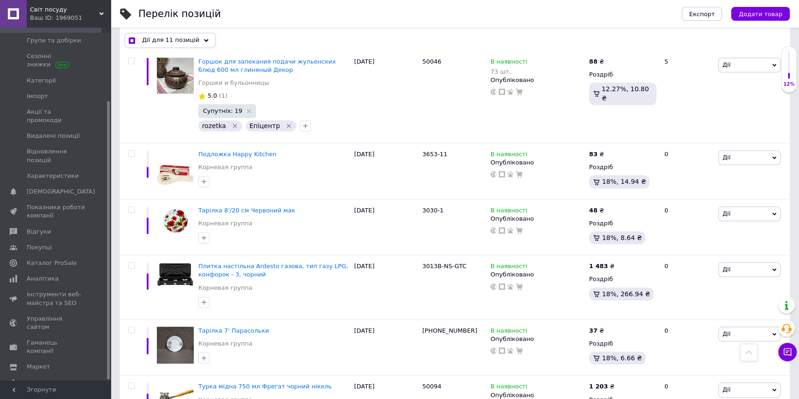
scroll to position [5273, 0]
drag, startPoint x: 131, startPoint y: 305, endPoint x: 136, endPoint y: 253, distance: 52.3
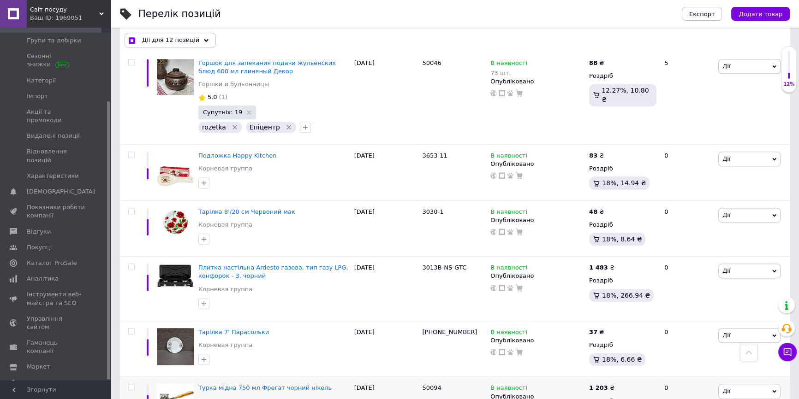
click at [129, 385] on input "checkbox" at bounding box center [131, 388] width 6 height 6
drag, startPoint x: 130, startPoint y: 134, endPoint x: 134, endPoint y: 170, distance: 35.7
click at [131, 329] on input "checkbox" at bounding box center [131, 332] width 6 height 6
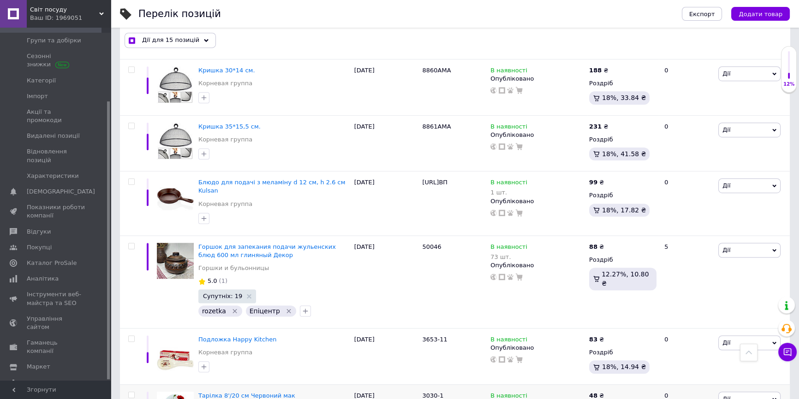
scroll to position [5064, 0]
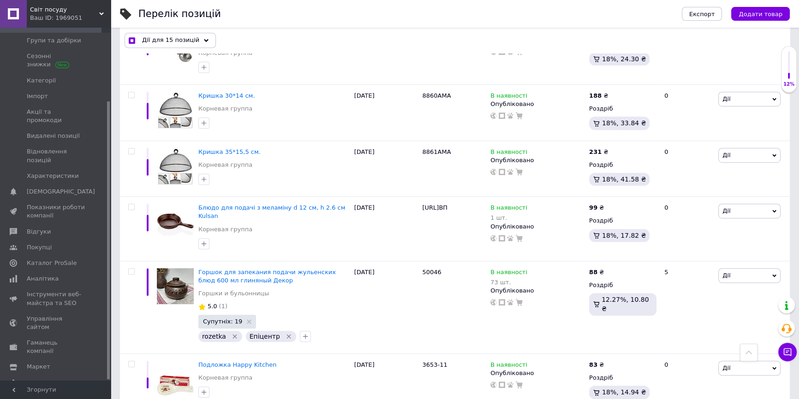
click at [127, 361] on div at bounding box center [131, 364] width 18 height 6
click at [132, 362] on input "checkbox" at bounding box center [131, 365] width 6 height 6
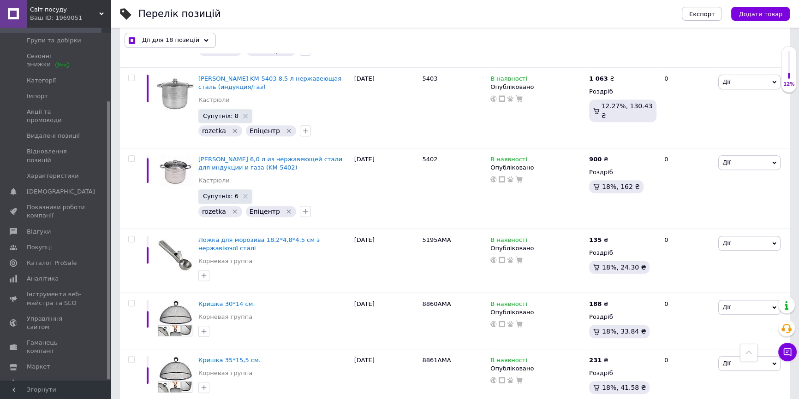
scroll to position [4854, 0]
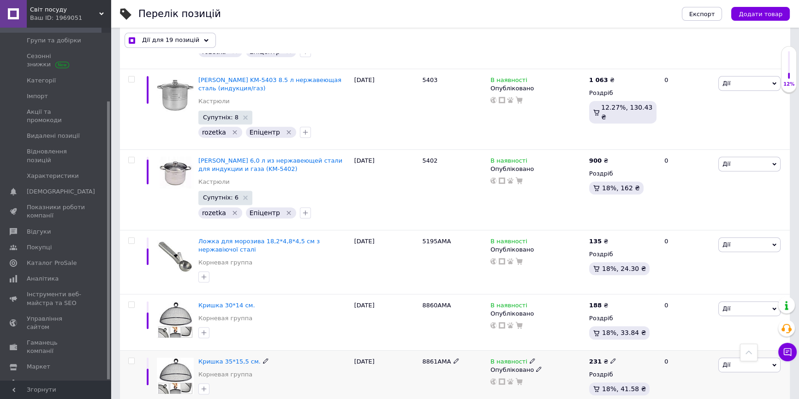
click at [130, 358] on input "checkbox" at bounding box center [131, 361] width 6 height 6
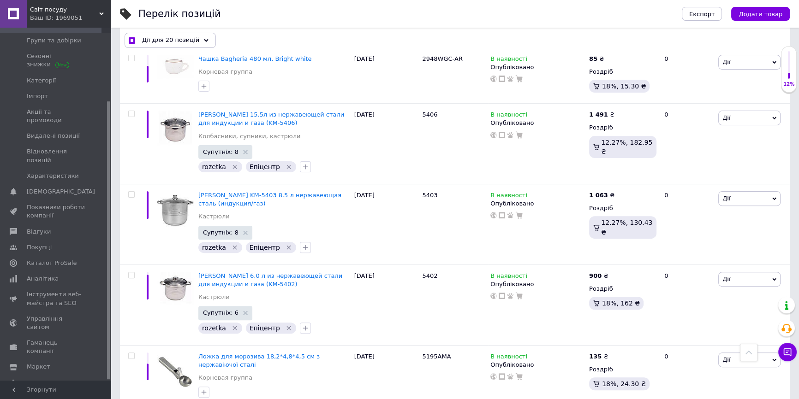
scroll to position [4728, 0]
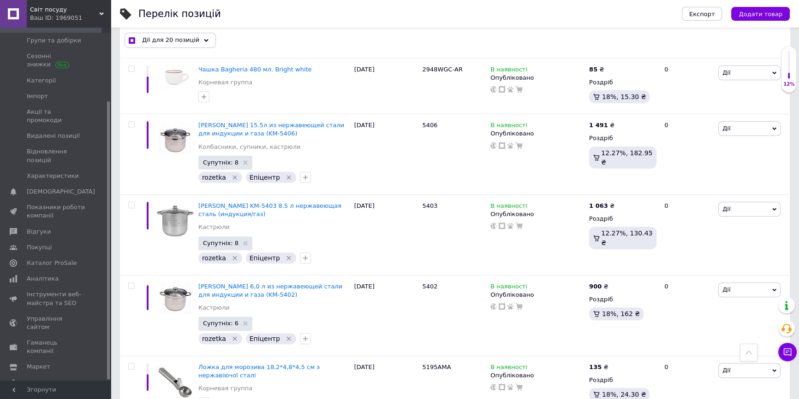
drag, startPoint x: 135, startPoint y: 181, endPoint x: 125, endPoint y: 175, distance: 12.0
click at [134, 363] on div at bounding box center [131, 366] width 18 height 6
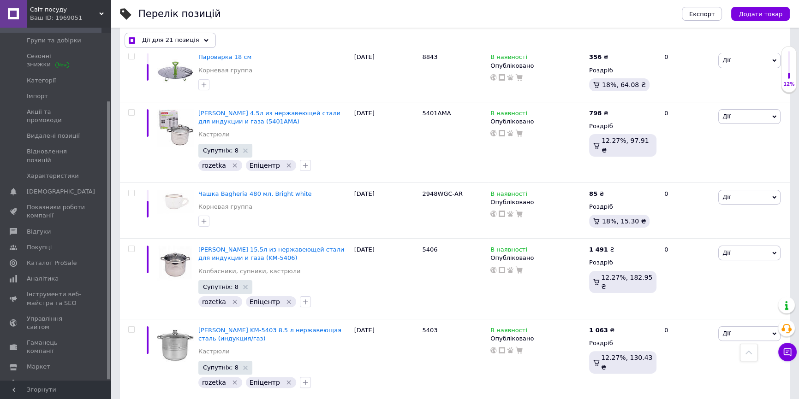
scroll to position [4603, 0]
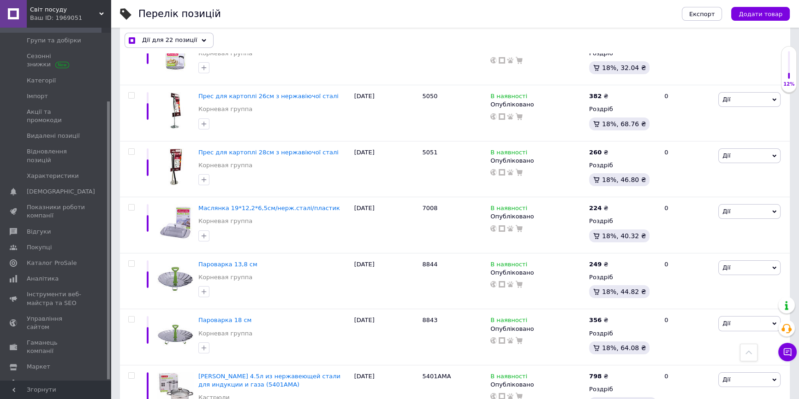
scroll to position [4309, 0]
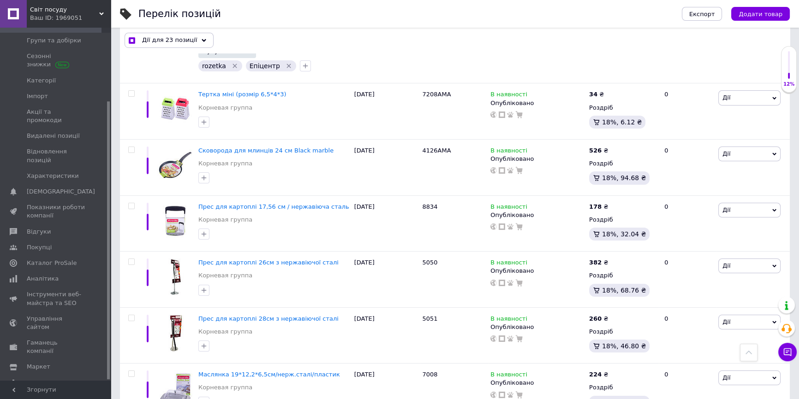
scroll to position [4141, 0]
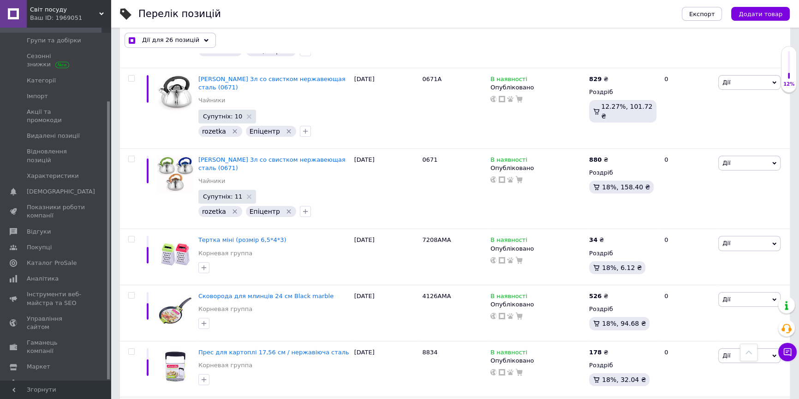
scroll to position [4015, 0]
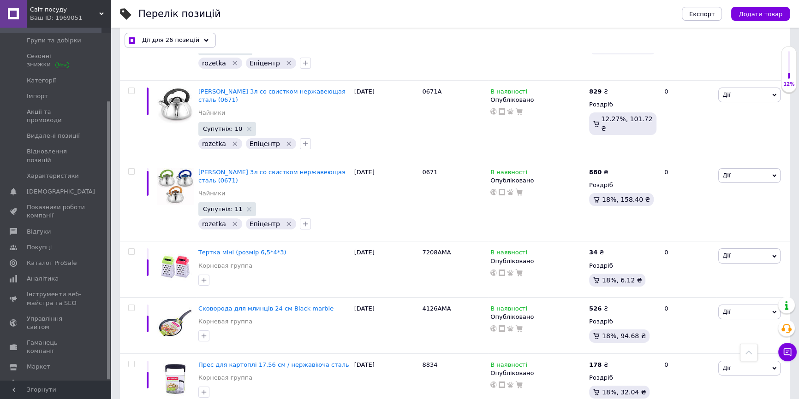
click at [131, 362] on input "checkbox" at bounding box center [131, 365] width 6 height 6
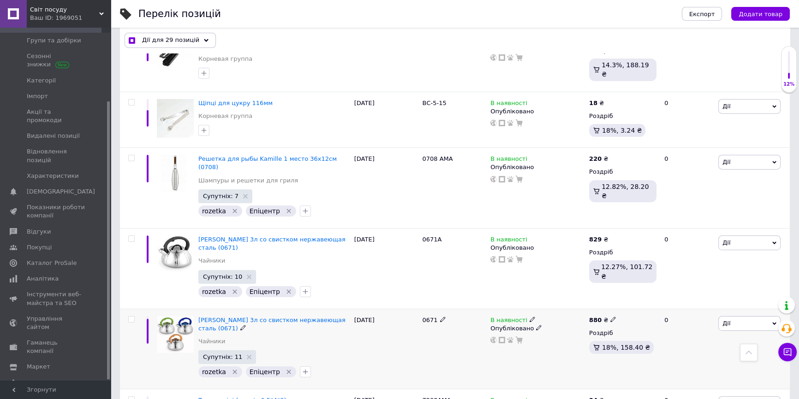
scroll to position [3848, 0]
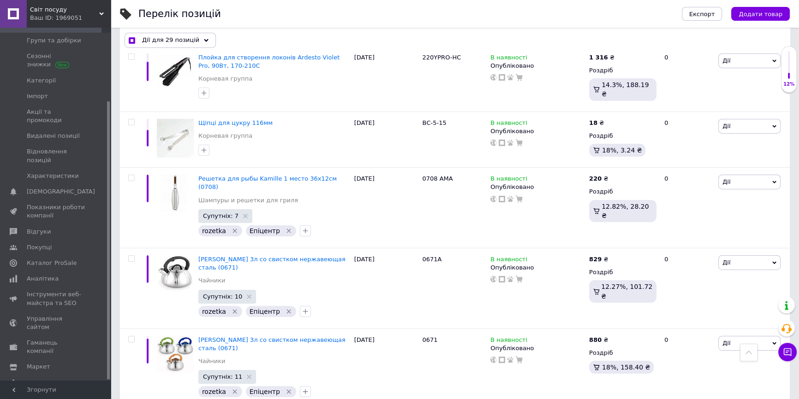
drag, startPoint x: 131, startPoint y: 290, endPoint x: 138, endPoint y: 271, distance: 20.3
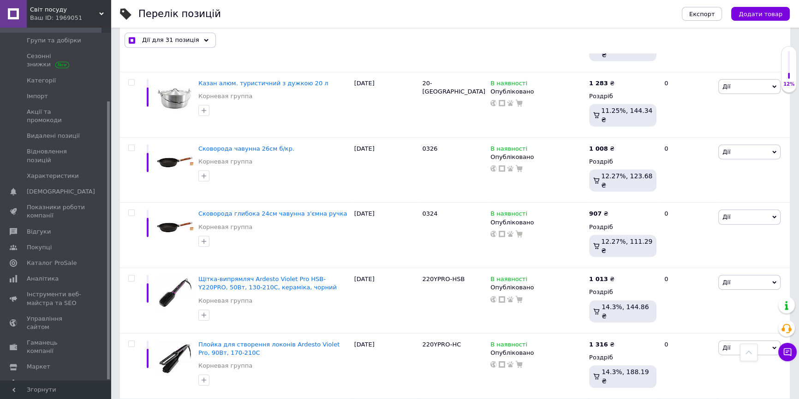
scroll to position [3554, 0]
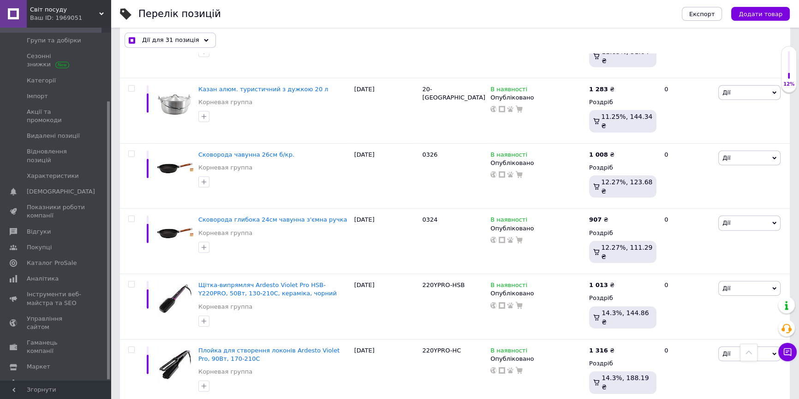
click at [130, 347] on input "checkbox" at bounding box center [131, 350] width 6 height 6
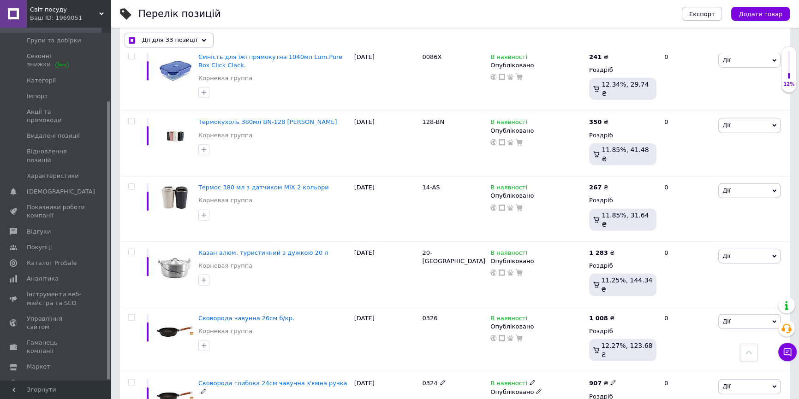
scroll to position [3386, 0]
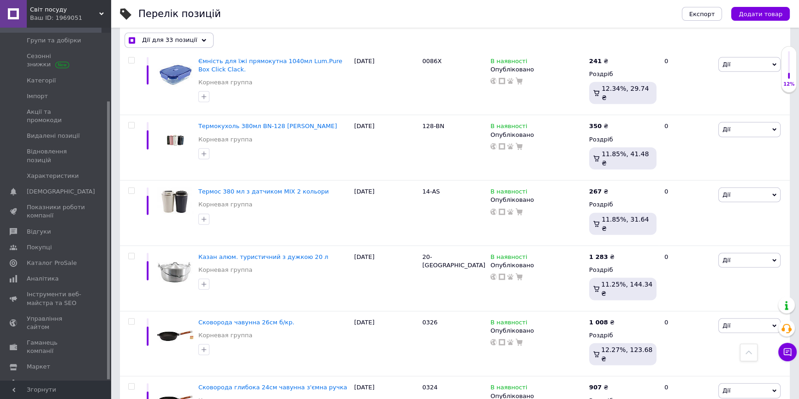
drag, startPoint x: 132, startPoint y: 222, endPoint x: 131, endPoint y: 216, distance: 6.0
click at [131, 384] on input "checkbox" at bounding box center [131, 387] width 6 height 6
click at [131, 319] on span at bounding box center [131, 322] width 6 height 6
click at [131, 319] on input "checkbox" at bounding box center [131, 322] width 6 height 6
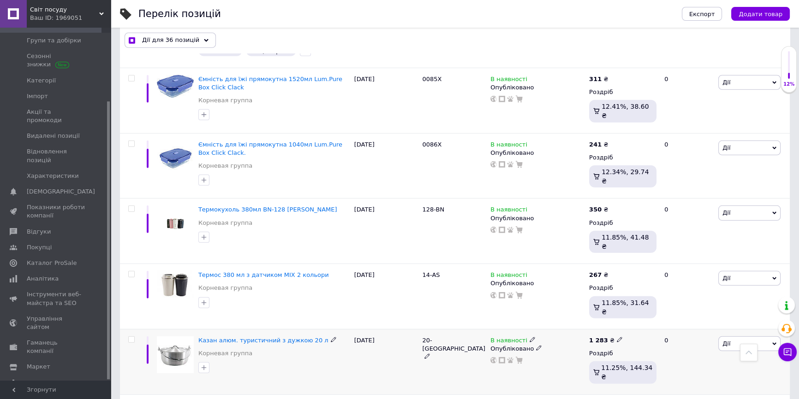
scroll to position [3303, 0]
click at [134, 338] on input "checkbox" at bounding box center [131, 341] width 6 height 6
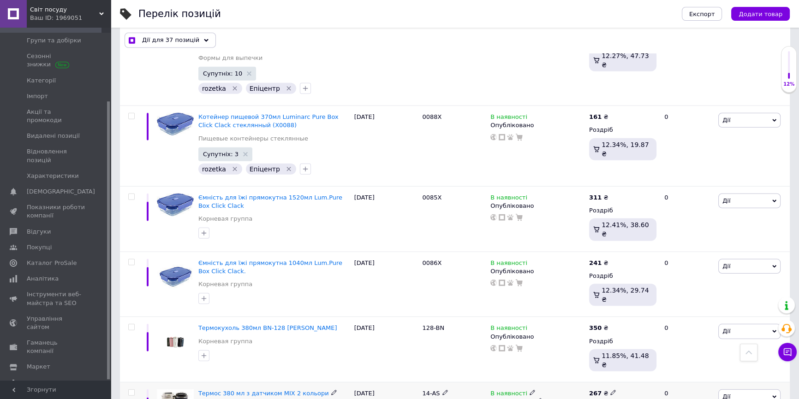
scroll to position [3177, 0]
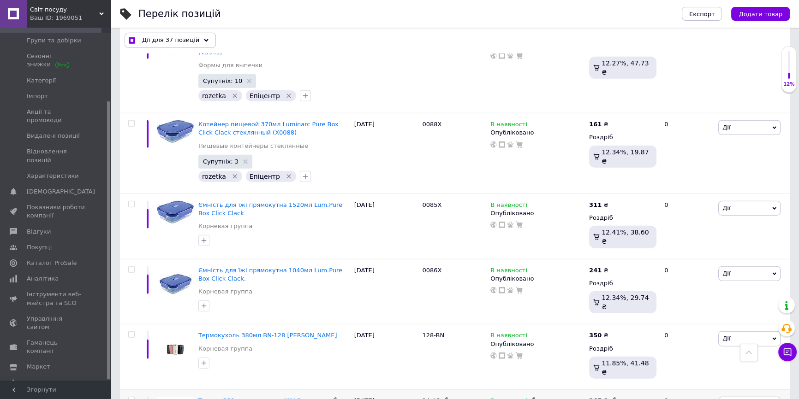
click at [132, 398] on input "checkbox" at bounding box center [131, 401] width 6 height 6
click at [129, 332] on input "checkbox" at bounding box center [131, 335] width 6 height 6
drag, startPoint x: 130, startPoint y: 144, endPoint x: 120, endPoint y: 198, distance: 54.8
click at [130, 267] on input "checkbox" at bounding box center [131, 270] width 6 height 6
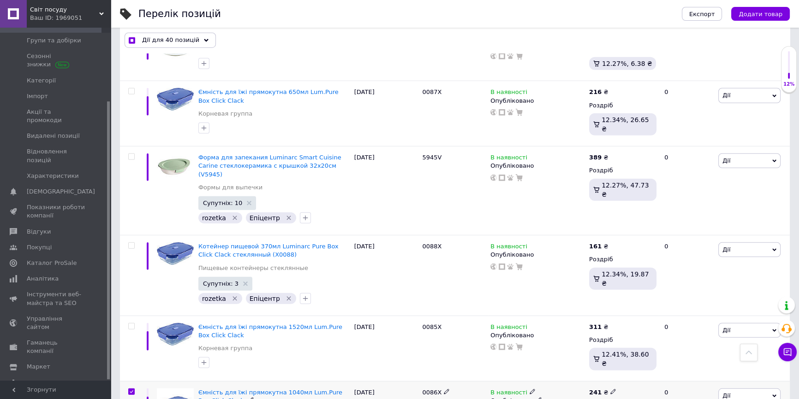
scroll to position [3009, 0]
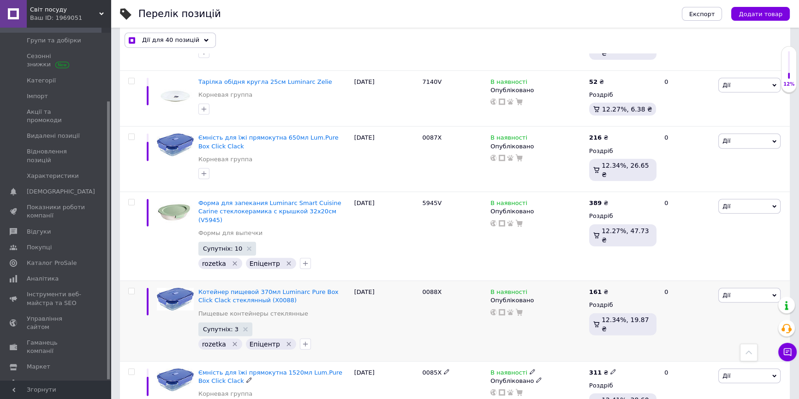
click at [131, 369] on input "checkbox" at bounding box center [131, 372] width 6 height 6
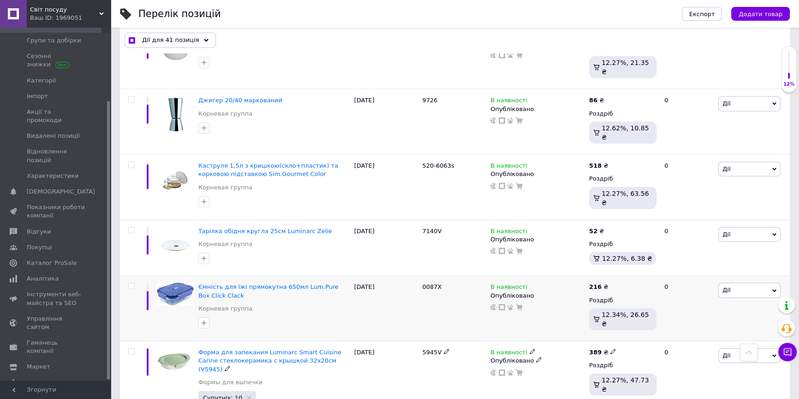
scroll to position [2841, 0]
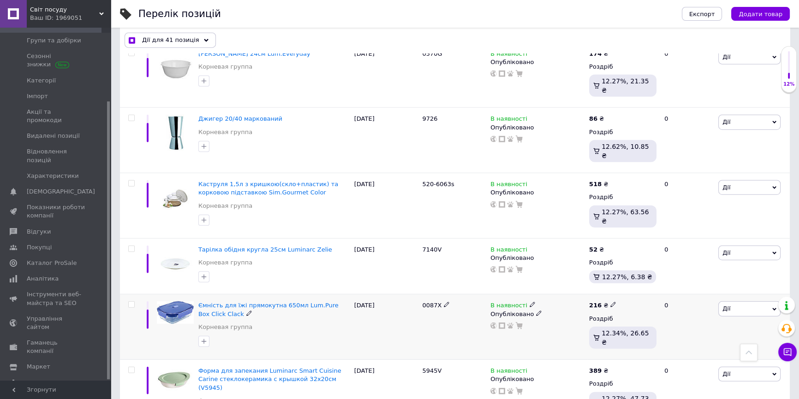
click at [131, 302] on input "checkbox" at bounding box center [131, 305] width 6 height 6
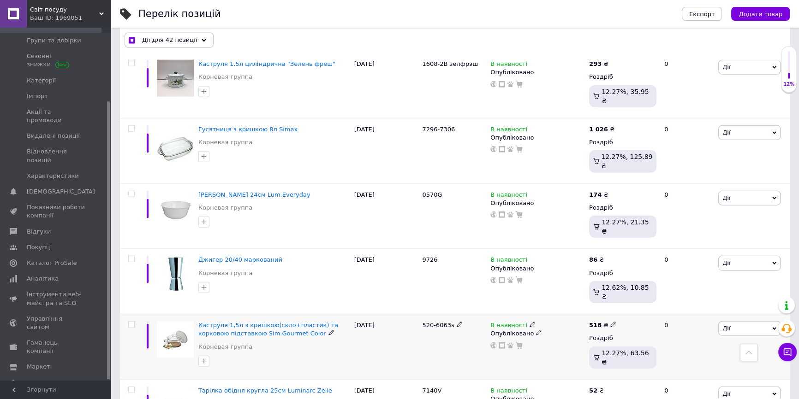
scroll to position [2674, 0]
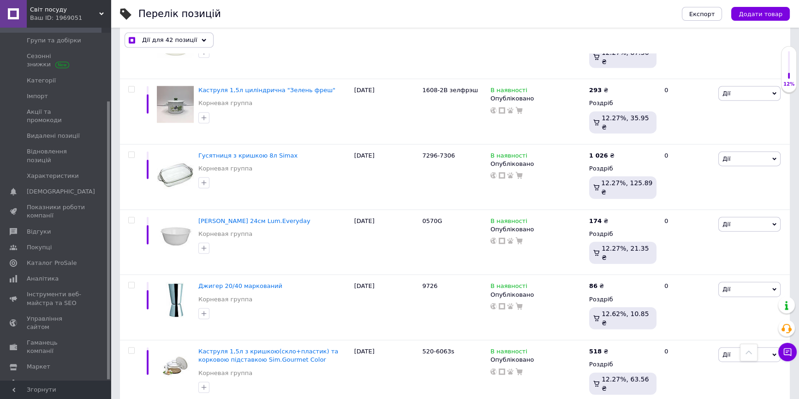
click at [131, 348] on input "checkbox" at bounding box center [131, 351] width 6 height 6
click at [132, 283] on input "checkbox" at bounding box center [131, 286] width 6 height 6
click at [129, 218] on input "checkbox" at bounding box center [131, 221] width 6 height 6
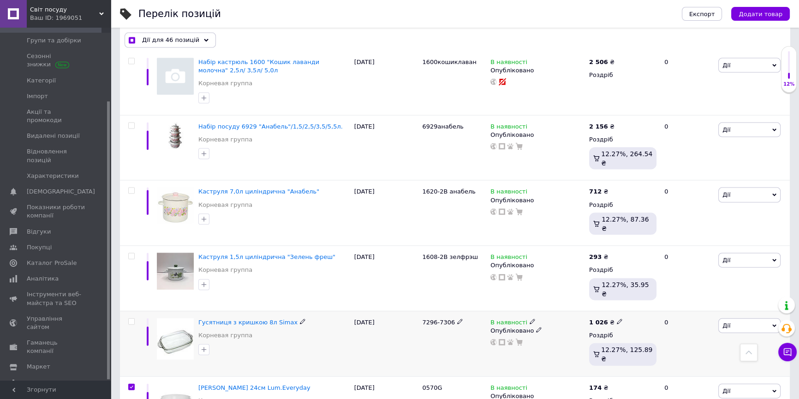
scroll to position [2506, 0]
click at [129, 320] on input "checkbox" at bounding box center [131, 323] width 6 height 6
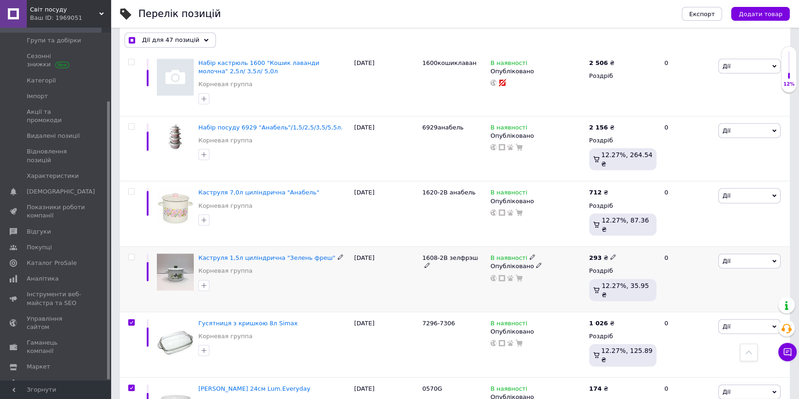
click at [131, 255] on input "checkbox" at bounding box center [131, 258] width 6 height 6
click at [131, 189] on input "checkbox" at bounding box center [131, 192] width 6 height 6
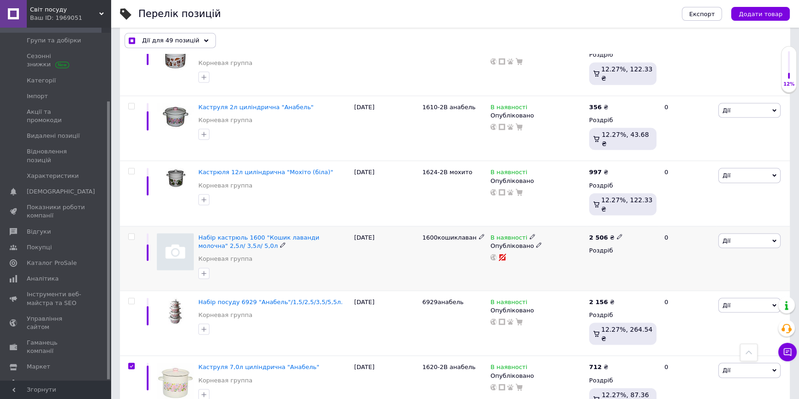
scroll to position [2297, 0]
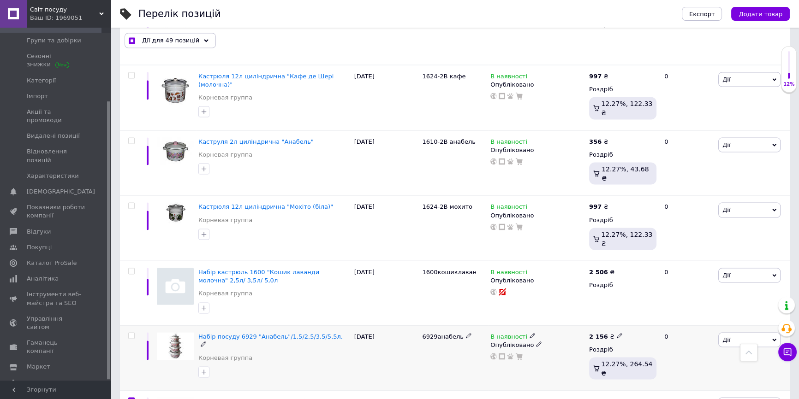
click at [131, 326] on div at bounding box center [130, 358] width 21 height 65
click at [130, 333] on input "checkbox" at bounding box center [131, 336] width 6 height 6
click at [131, 269] on input "checkbox" at bounding box center [131, 272] width 6 height 6
click at [131, 203] on input "checkbox" at bounding box center [131, 206] width 6 height 6
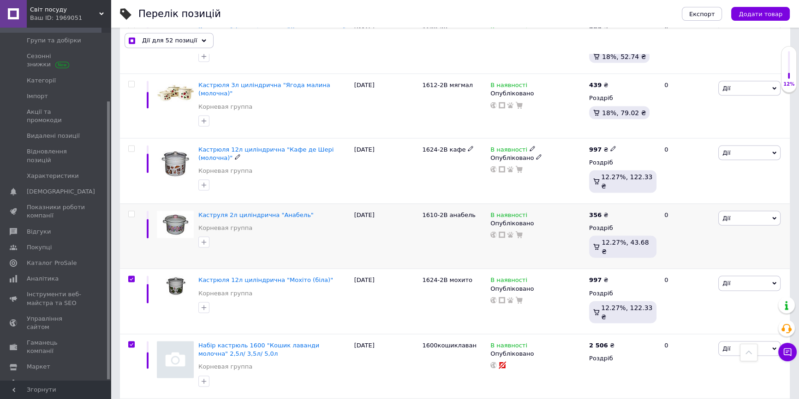
scroll to position [2171, 0]
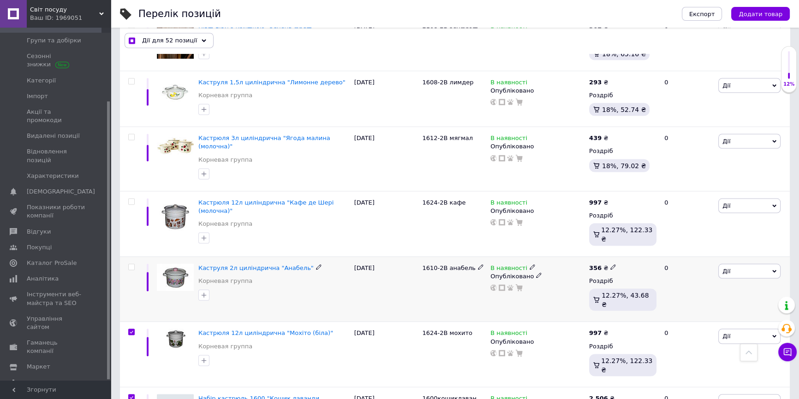
click at [132, 264] on input "checkbox" at bounding box center [131, 267] width 6 height 6
click at [133, 199] on input "checkbox" at bounding box center [131, 202] width 6 height 6
click at [132, 134] on input "checkbox" at bounding box center [131, 137] width 6 height 6
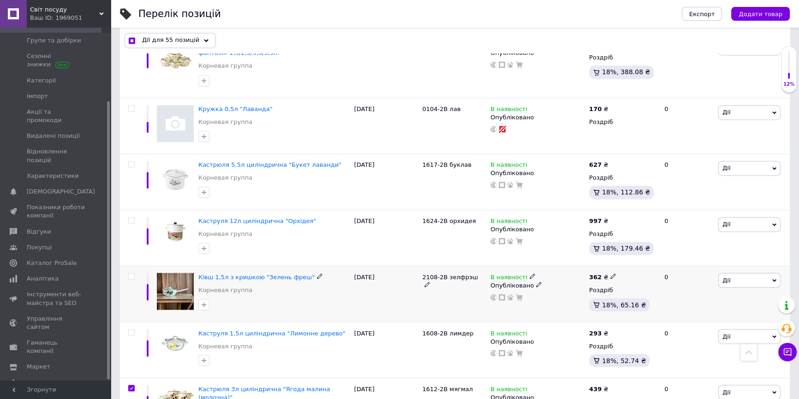
scroll to position [1919, 0]
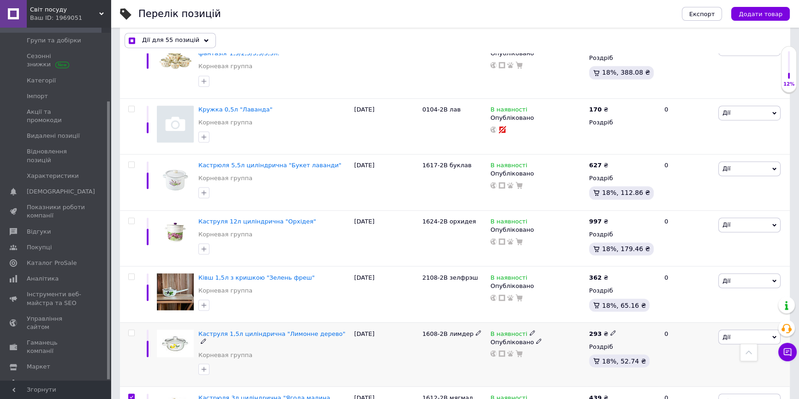
click at [129, 330] on input "checkbox" at bounding box center [131, 333] width 6 height 6
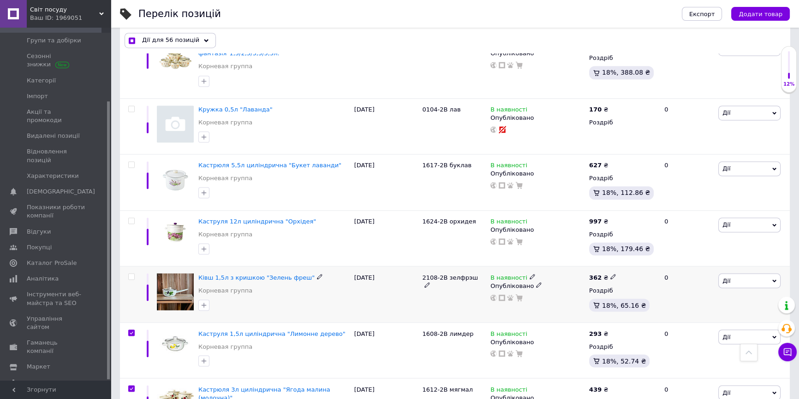
click at [131, 267] on div at bounding box center [130, 295] width 21 height 56
drag, startPoint x: 129, startPoint y: 198, endPoint x: 137, endPoint y: 242, distance: 45.0
click at [129, 218] on input "checkbox" at bounding box center [131, 221] width 6 height 6
click at [131, 274] on input "checkbox" at bounding box center [131, 277] width 6 height 6
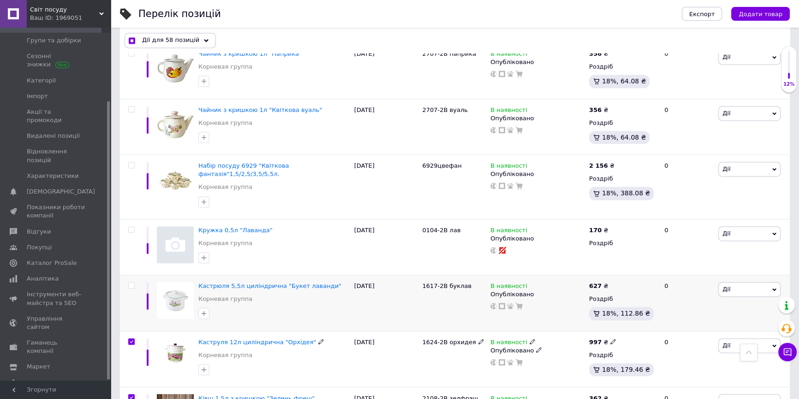
scroll to position [1794, 0]
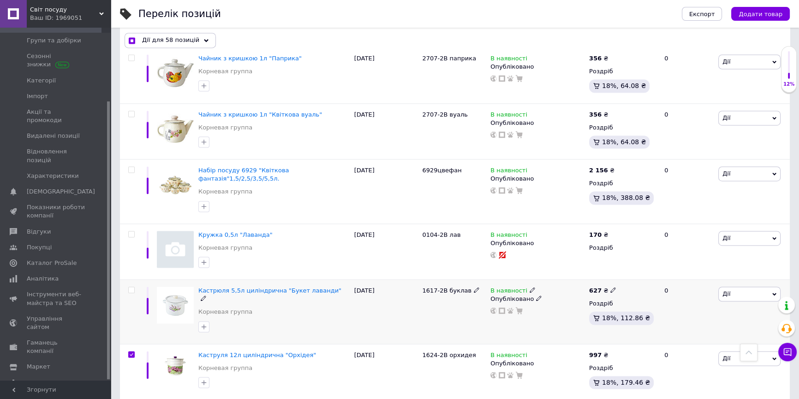
drag, startPoint x: 129, startPoint y: 272, endPoint x: 132, endPoint y: 219, distance: 52.6
click at [129, 287] on input "checkbox" at bounding box center [131, 290] width 6 height 6
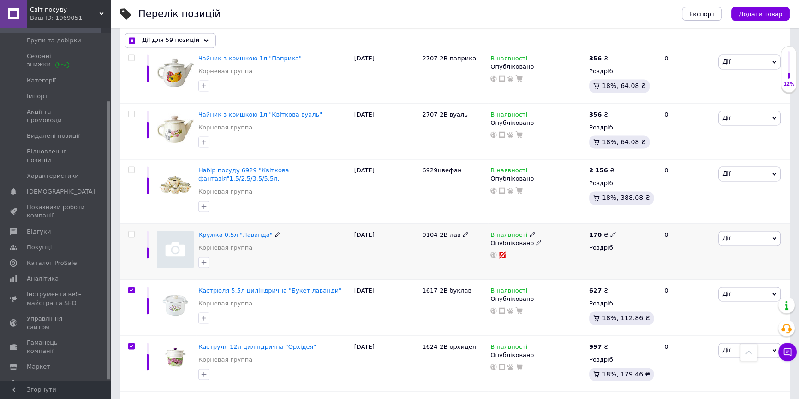
click at [131, 232] on input "checkbox" at bounding box center [131, 235] width 6 height 6
click at [132, 167] on input "checkbox" at bounding box center [131, 170] width 6 height 6
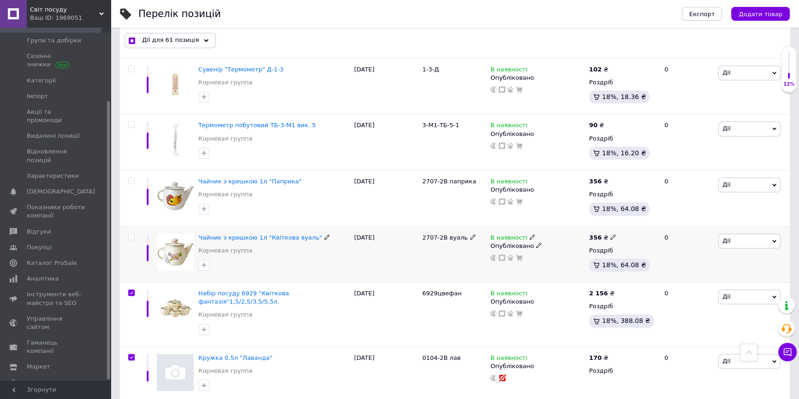
scroll to position [1668, 0]
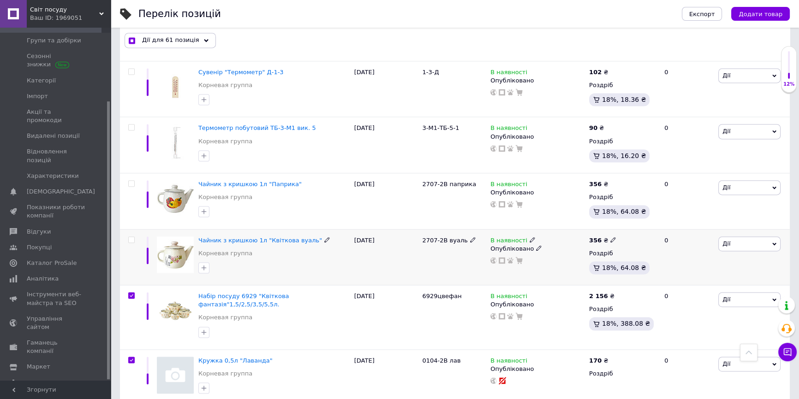
click at [131, 237] on input "checkbox" at bounding box center [131, 240] width 6 height 6
click at [132, 181] on input "checkbox" at bounding box center [131, 184] width 6 height 6
drag, startPoint x: 132, startPoint y: 115, endPoint x: 135, endPoint y: 138, distance: 23.6
click at [132, 125] on input "checkbox" at bounding box center [131, 128] width 6 height 6
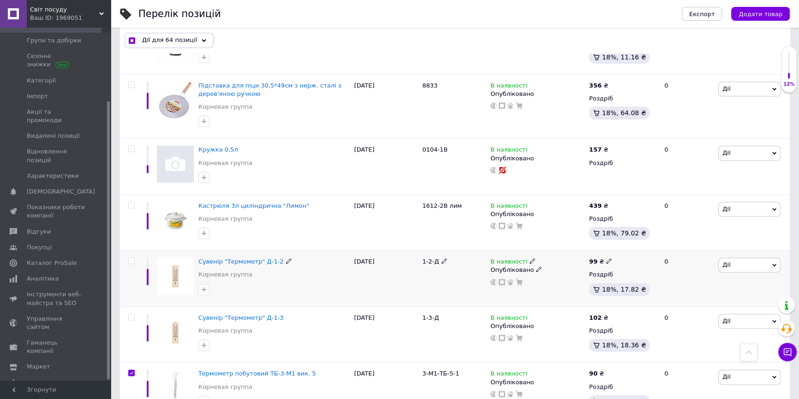
scroll to position [1416, 0]
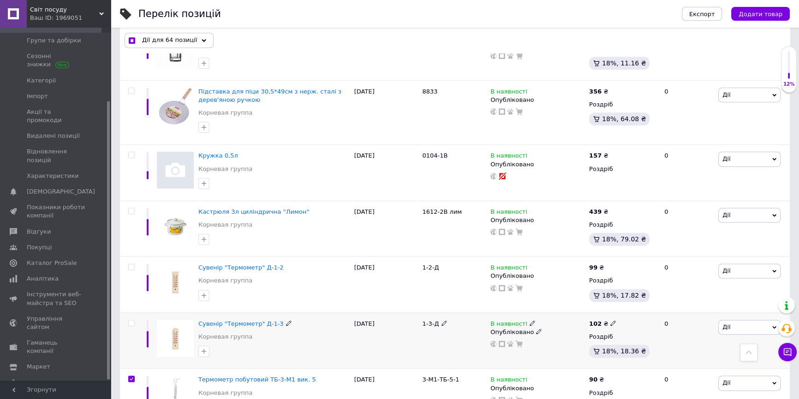
click at [131, 321] on input "checkbox" at bounding box center [131, 324] width 6 height 6
click at [130, 264] on input "checkbox" at bounding box center [131, 267] width 6 height 6
click at [133, 208] on input "checkbox" at bounding box center [131, 211] width 6 height 6
click at [129, 152] on input "checkbox" at bounding box center [131, 155] width 6 height 6
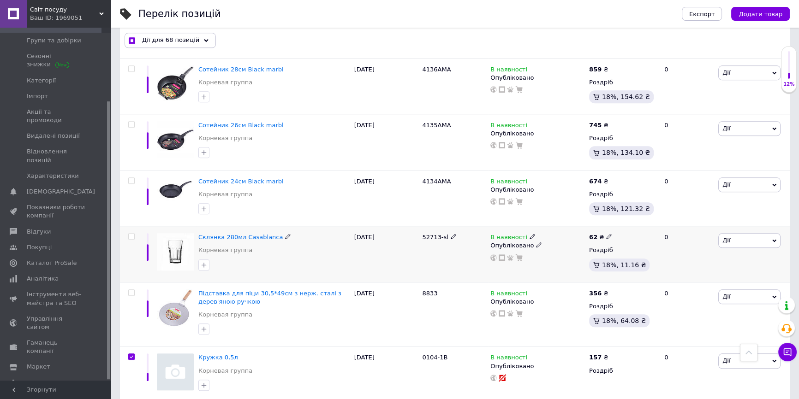
scroll to position [1206, 0]
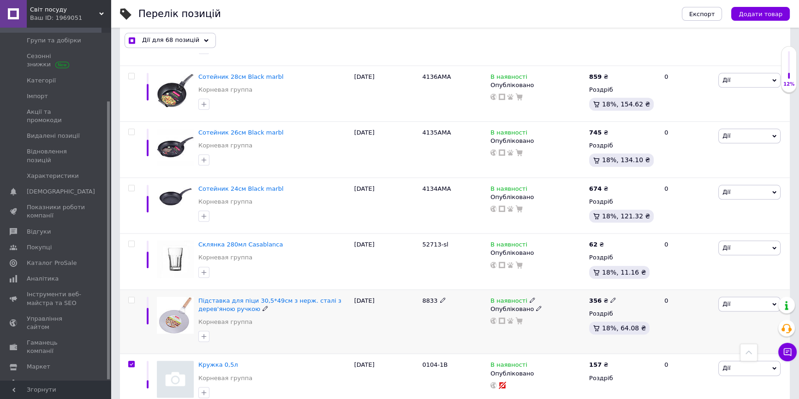
drag, startPoint x: 132, startPoint y: 289, endPoint x: 132, endPoint y: 251, distance: 37.8
click at [132, 297] on input "checkbox" at bounding box center [131, 300] width 6 height 6
click at [129, 241] on input "checkbox" at bounding box center [131, 244] width 6 height 6
click at [131, 178] on div at bounding box center [130, 206] width 21 height 56
click at [130, 129] on input "checkbox" at bounding box center [131, 132] width 6 height 6
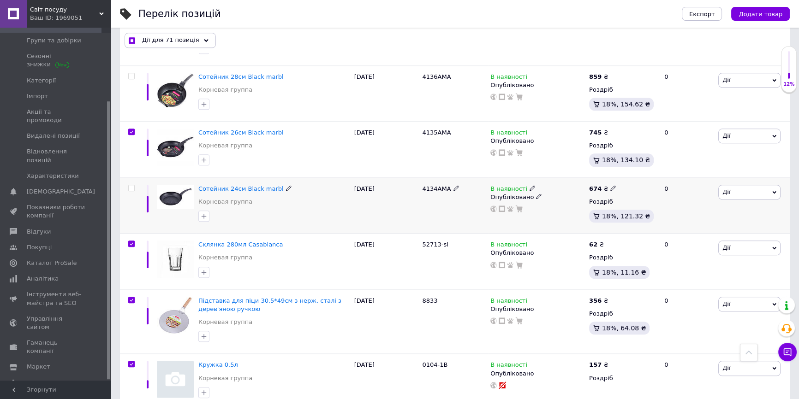
click at [133, 185] on input "checkbox" at bounding box center [131, 188] width 6 height 6
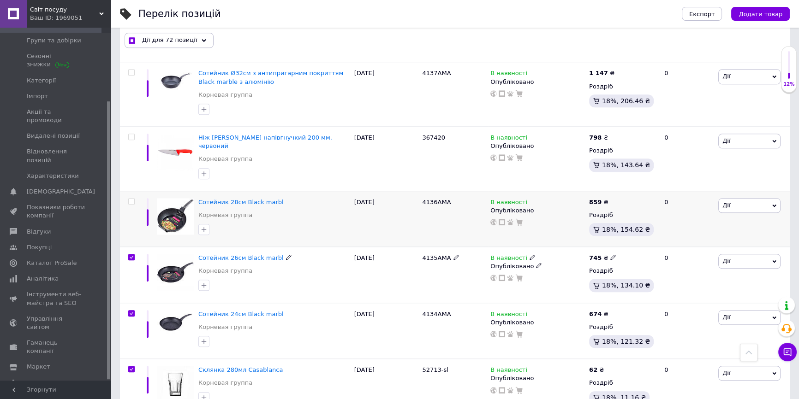
scroll to position [1081, 0]
click at [131, 199] on input "checkbox" at bounding box center [131, 202] width 6 height 6
click at [129, 135] on input "checkbox" at bounding box center [131, 138] width 6 height 6
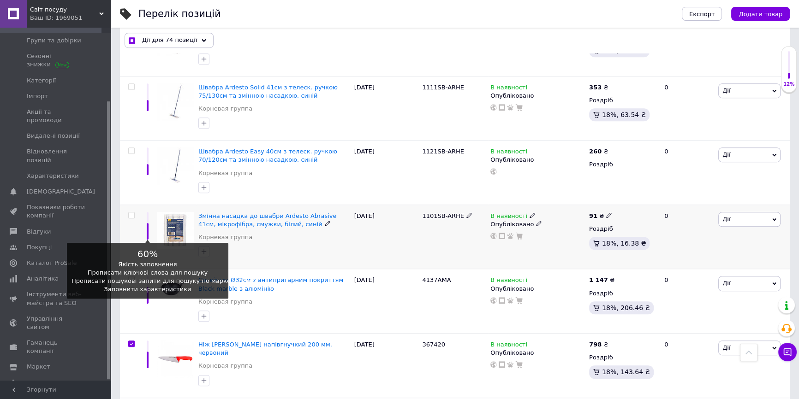
scroll to position [871, 0]
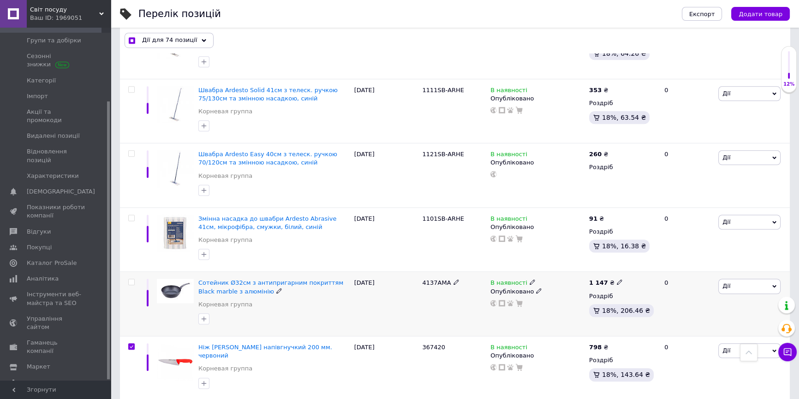
drag, startPoint x: 131, startPoint y: 280, endPoint x: 129, endPoint y: 234, distance: 45.7
click at [131, 280] on input "checkbox" at bounding box center [131, 282] width 6 height 6
click at [130, 216] on input "checkbox" at bounding box center [131, 218] width 6 height 6
click at [130, 152] on input "checkbox" at bounding box center [131, 154] width 6 height 6
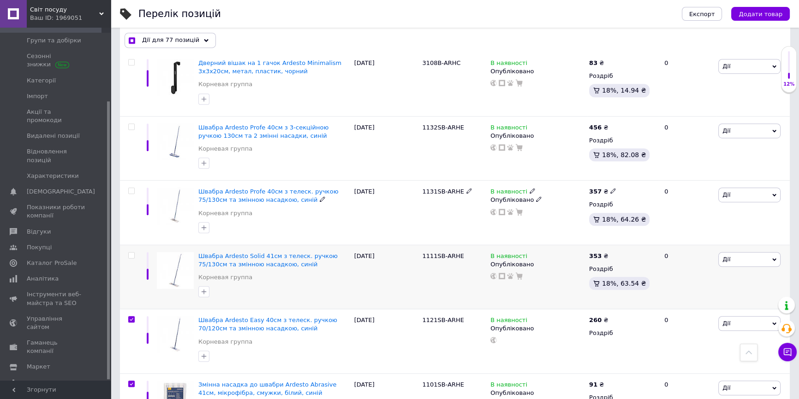
scroll to position [703, 0]
click at [130, 255] on input "checkbox" at bounding box center [131, 258] width 6 height 6
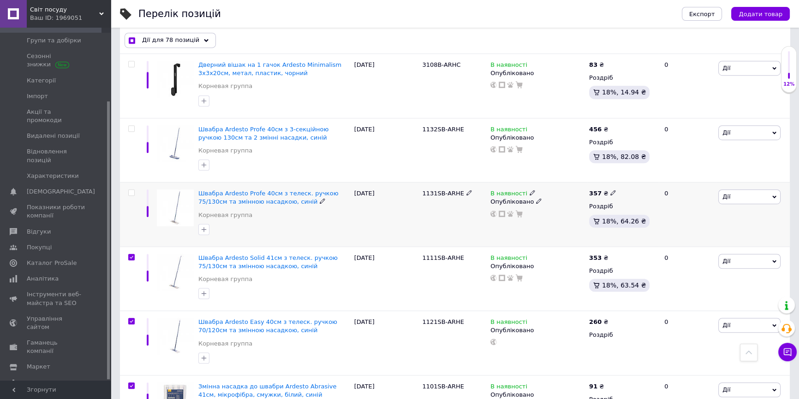
click at [133, 190] on input "checkbox" at bounding box center [131, 193] width 6 height 6
click at [131, 127] on input "checkbox" at bounding box center [131, 129] width 6 height 6
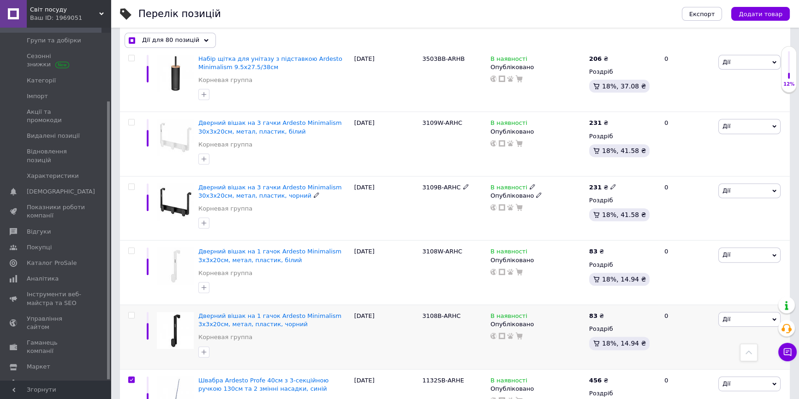
scroll to position [452, 0]
click at [132, 313] on input "checkbox" at bounding box center [131, 316] width 6 height 6
click at [132, 248] on input "checkbox" at bounding box center [131, 251] width 6 height 6
click at [131, 184] on input "checkbox" at bounding box center [131, 187] width 6 height 6
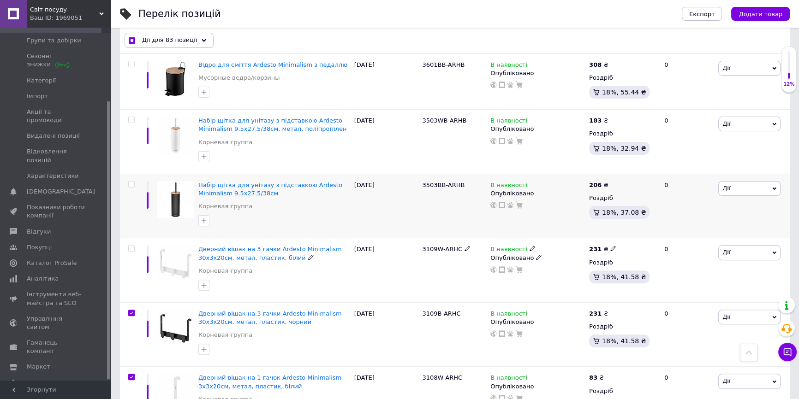
scroll to position [284, 0]
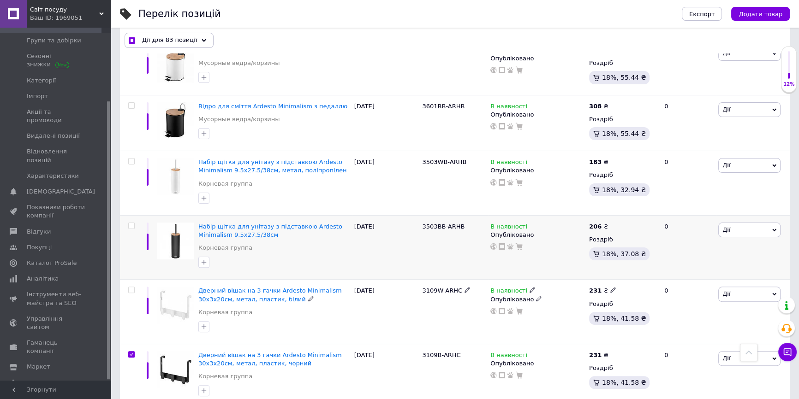
drag, startPoint x: 130, startPoint y: 289, endPoint x: 131, endPoint y: 260, distance: 29.1
click at [130, 288] on input "checkbox" at bounding box center [131, 290] width 6 height 6
click at [129, 226] on input "checkbox" at bounding box center [131, 226] width 6 height 6
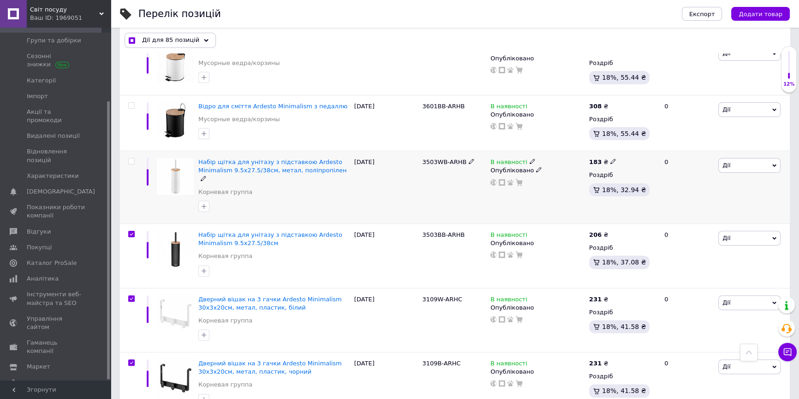
click at [130, 161] on input "checkbox" at bounding box center [131, 162] width 6 height 6
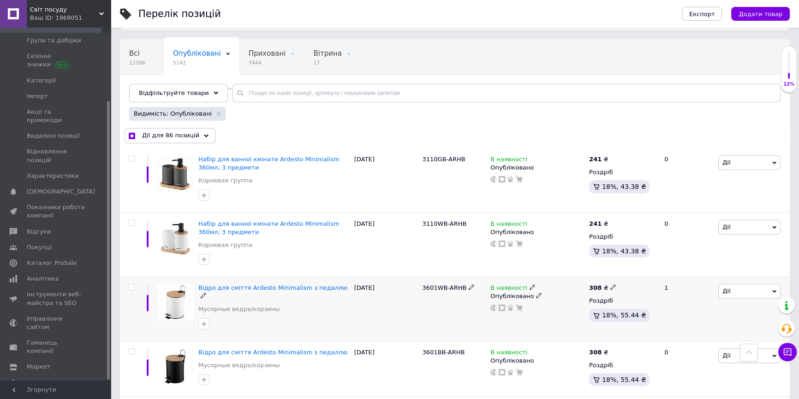
scroll to position [32, 0]
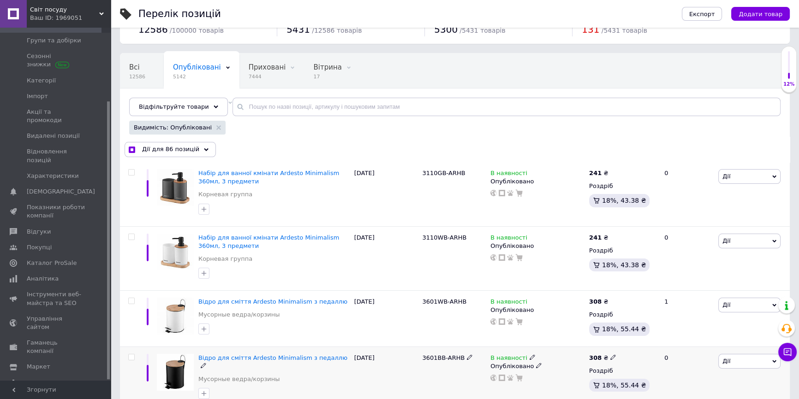
click at [131, 356] on input "checkbox" at bounding box center [131, 358] width 6 height 6
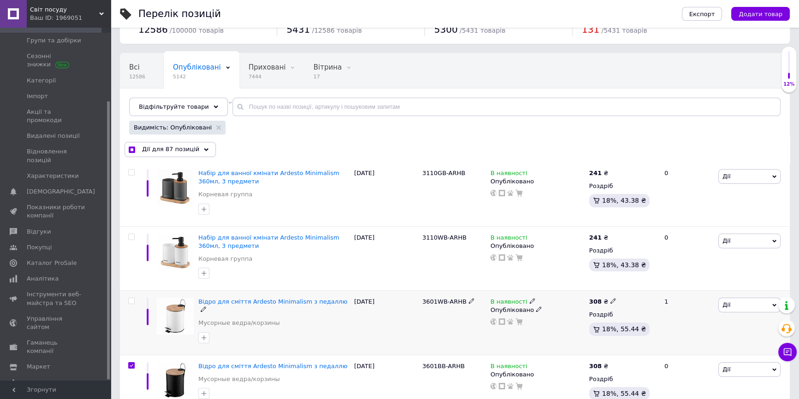
click at [131, 299] on input "checkbox" at bounding box center [131, 301] width 6 height 6
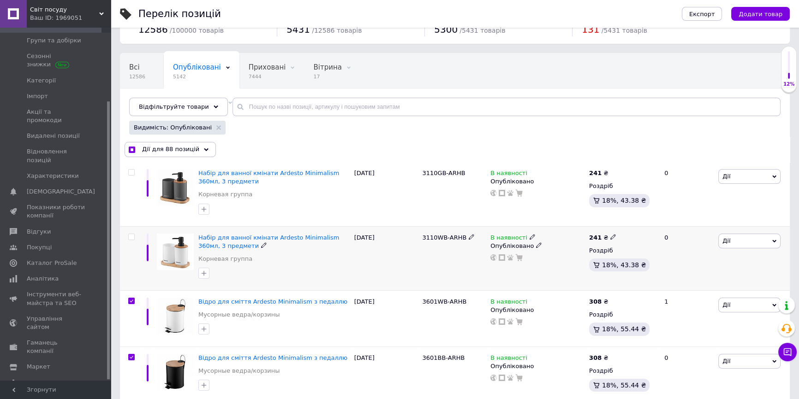
click at [131, 234] on input "checkbox" at bounding box center [131, 237] width 6 height 6
click at [132, 170] on input "checkbox" at bounding box center [131, 173] width 6 height 6
click at [164, 150] on span "Дії для 90 позицій" at bounding box center [170, 149] width 57 height 8
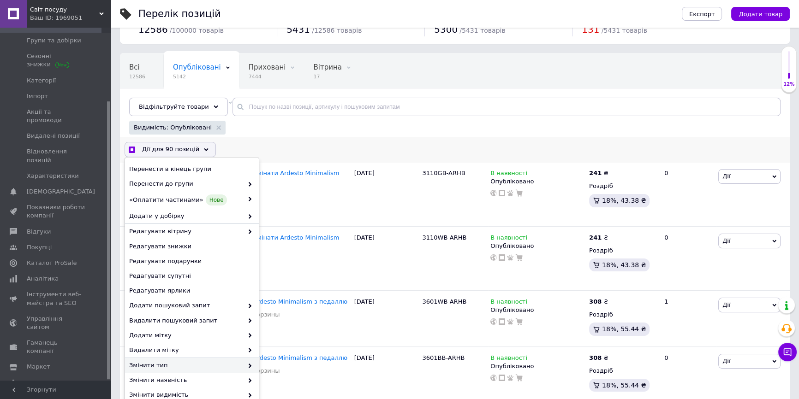
scroll to position [158, 0]
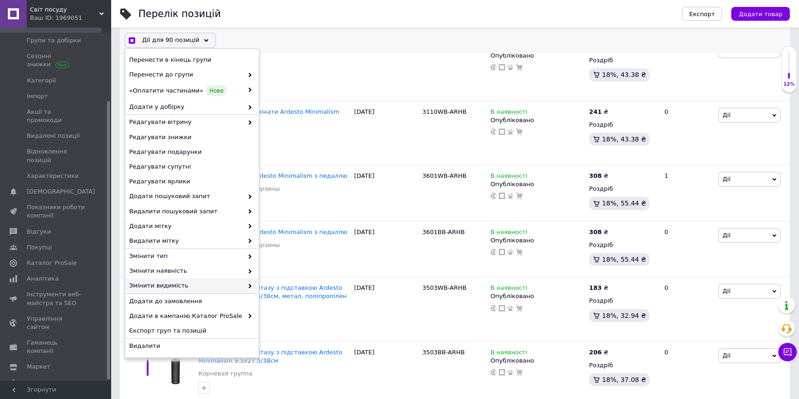
click at [151, 282] on span "Змінити видимість" at bounding box center [186, 286] width 114 height 8
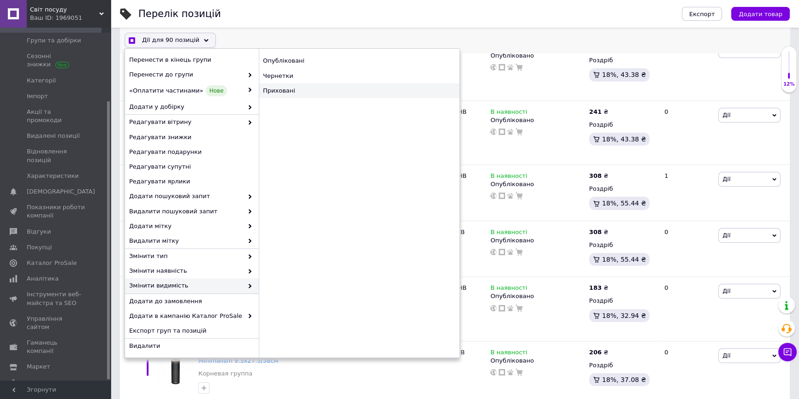
click at [286, 91] on div "Приховані" at bounding box center [359, 90] width 201 height 15
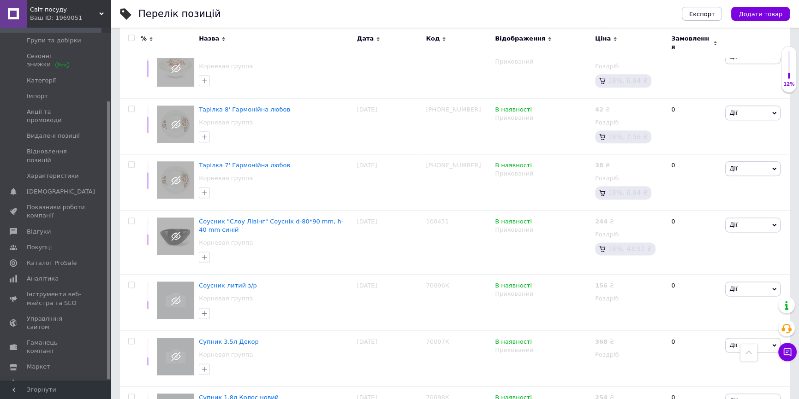
scroll to position [5903, 0]
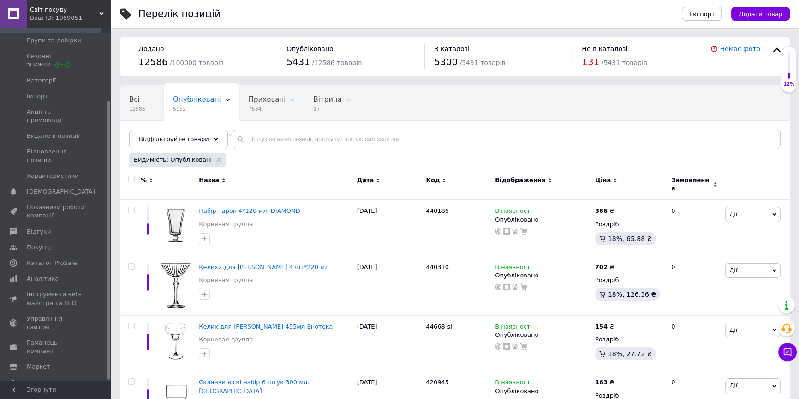
click at [131, 178] on input "checkbox" at bounding box center [131, 180] width 6 height 6
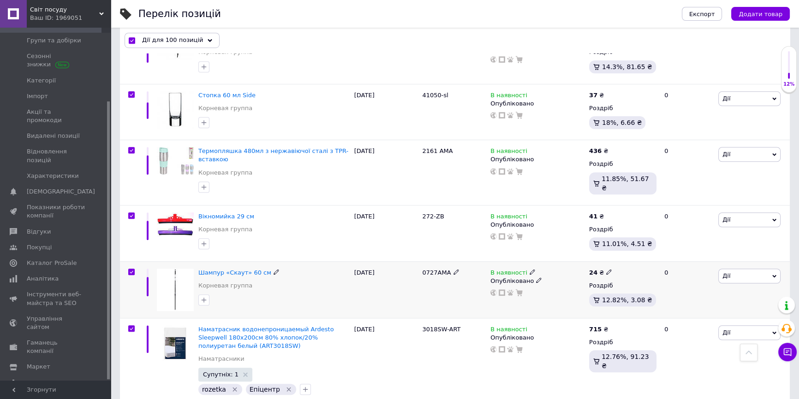
scroll to position [964, 0]
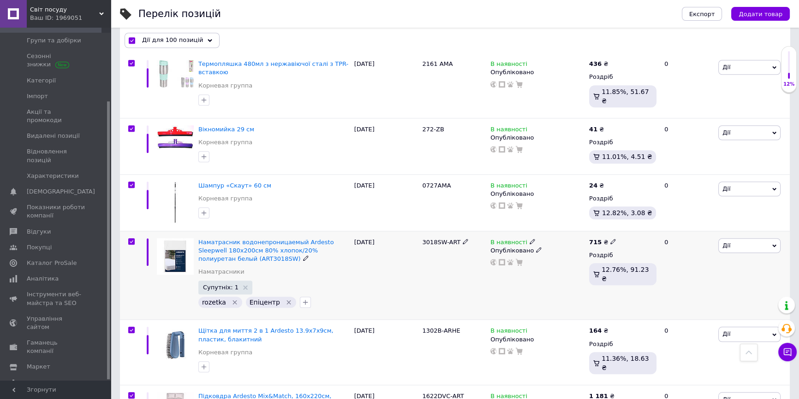
click at [129, 239] on input "checkbox" at bounding box center [131, 242] width 6 height 6
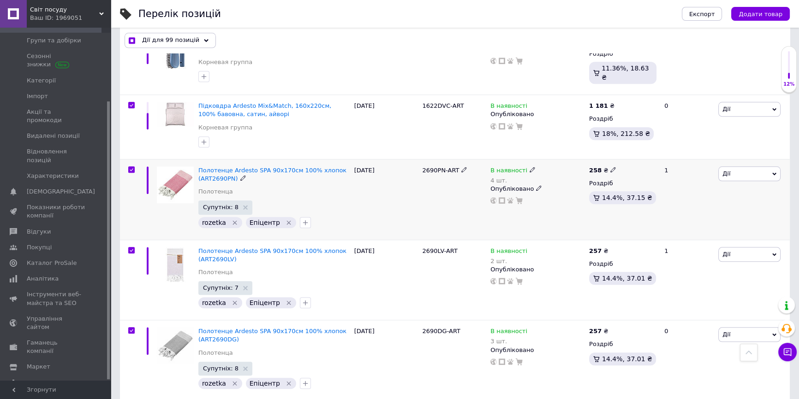
scroll to position [1258, 0]
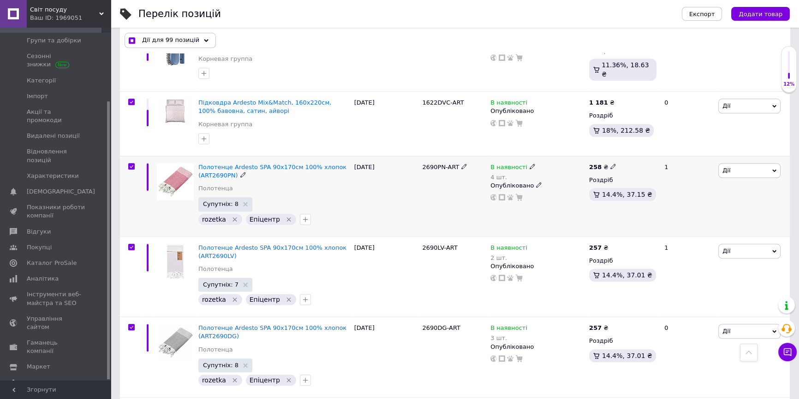
click at [129, 164] on input "checkbox" at bounding box center [131, 167] width 6 height 6
click at [131, 244] on input "checkbox" at bounding box center [131, 247] width 6 height 6
click at [129, 325] on input "checkbox" at bounding box center [131, 328] width 6 height 6
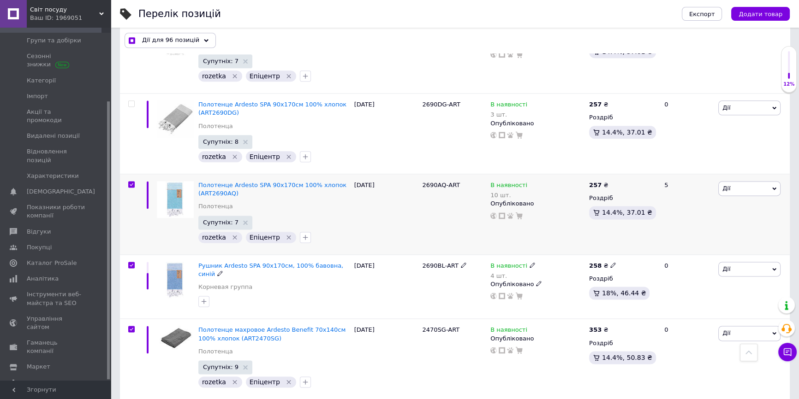
scroll to position [1509, 0]
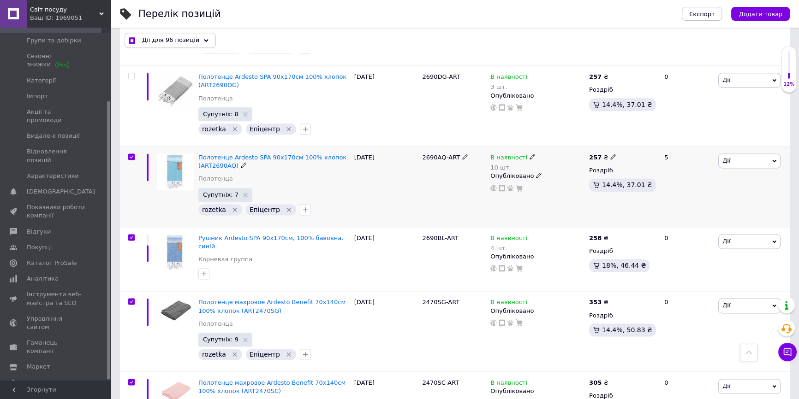
click at [131, 154] on input "checkbox" at bounding box center [131, 157] width 6 height 6
click at [132, 235] on input "checkbox" at bounding box center [131, 238] width 6 height 6
click at [130, 299] on input "checkbox" at bounding box center [131, 302] width 6 height 6
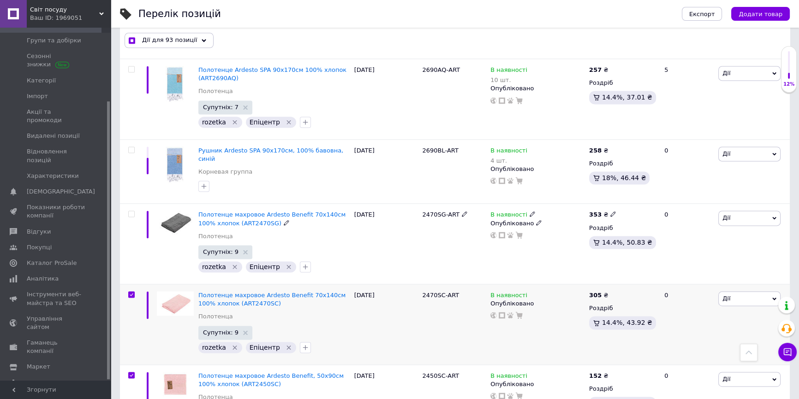
scroll to position [1677, 0]
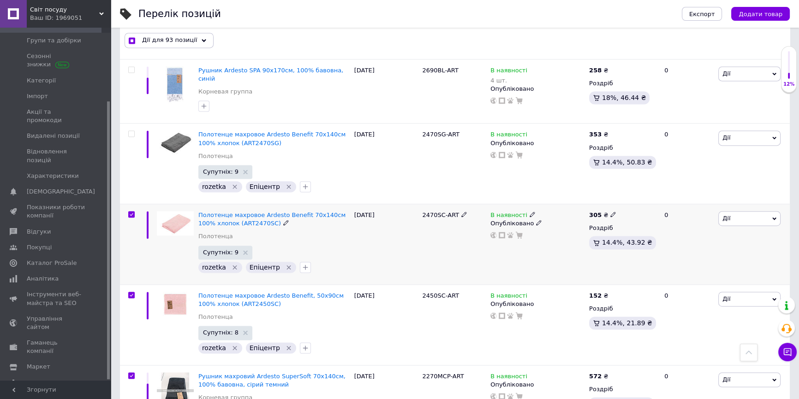
click at [131, 212] on input "checkbox" at bounding box center [131, 215] width 6 height 6
click at [130, 292] on input "checkbox" at bounding box center [131, 295] width 6 height 6
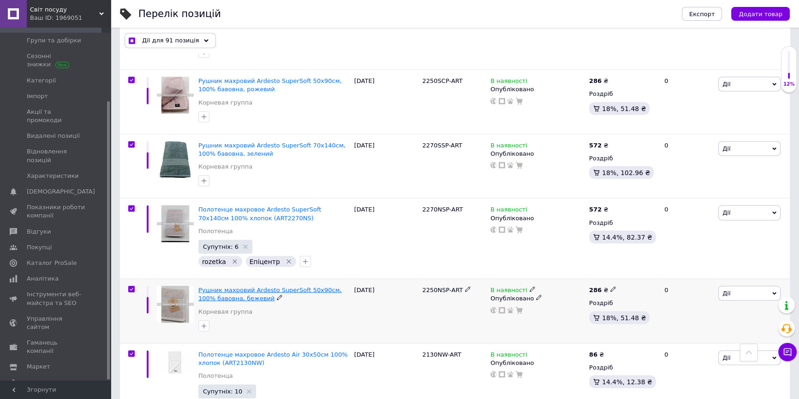
scroll to position [2180, 0]
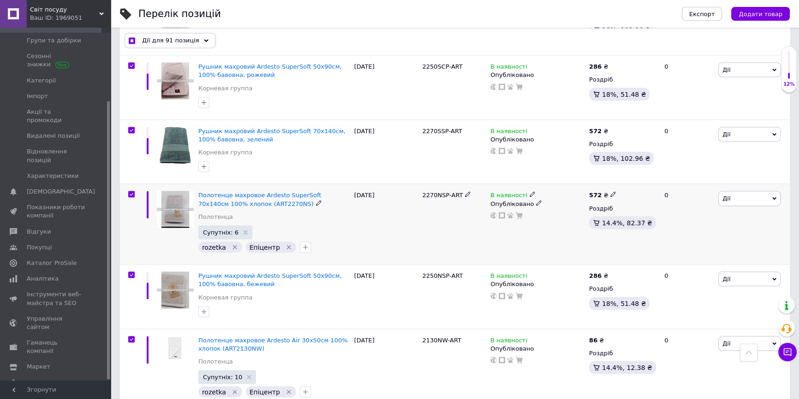
click at [131, 191] on input "checkbox" at bounding box center [131, 194] width 6 height 6
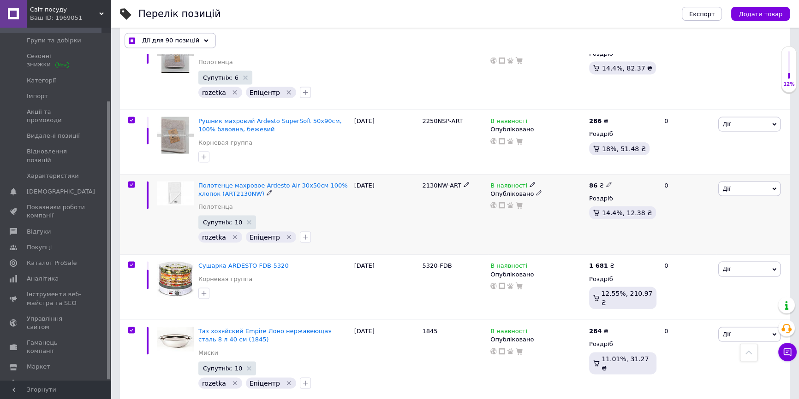
scroll to position [2347, 0]
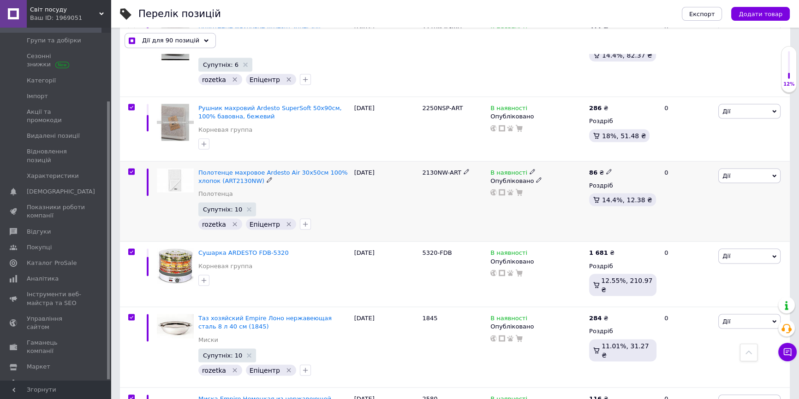
click at [132, 169] on input "checkbox" at bounding box center [131, 172] width 6 height 6
click at [132, 315] on input "checkbox" at bounding box center [131, 318] width 6 height 6
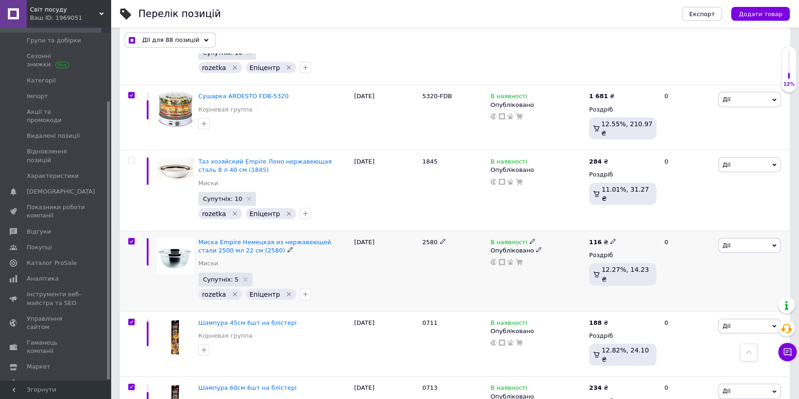
scroll to position [2515, 0]
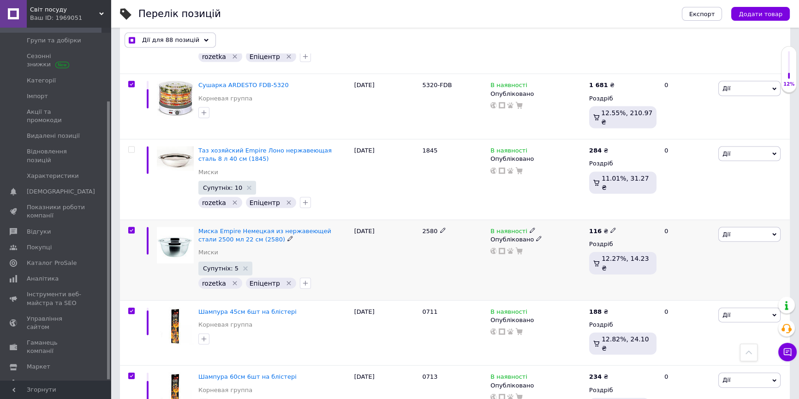
click at [129, 228] on input "checkbox" at bounding box center [131, 231] width 6 height 6
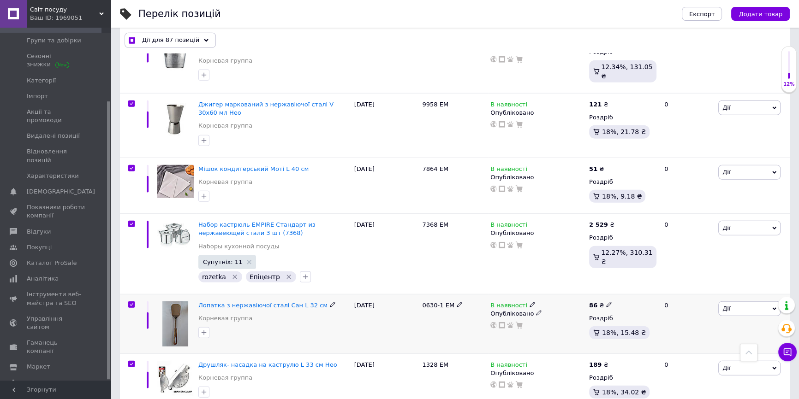
scroll to position [3144, 0]
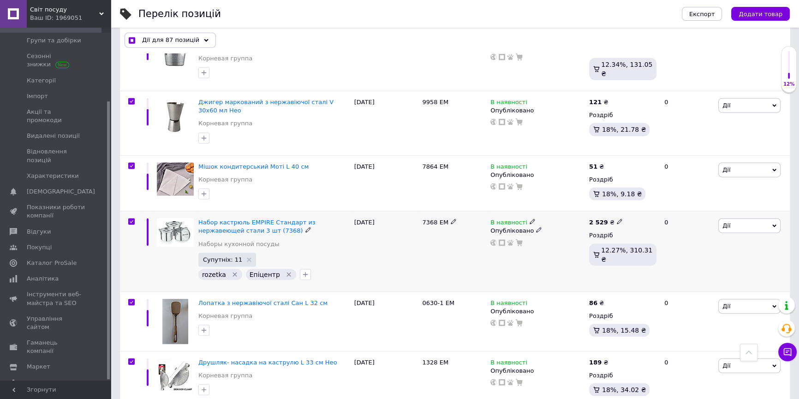
click at [130, 219] on input "checkbox" at bounding box center [131, 222] width 6 height 6
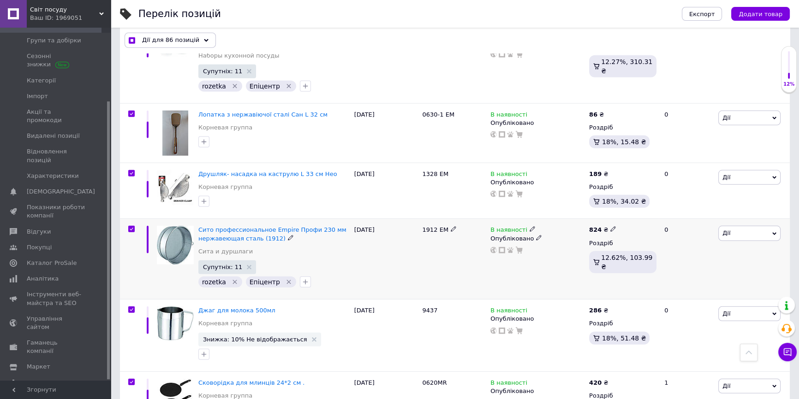
scroll to position [3354, 0]
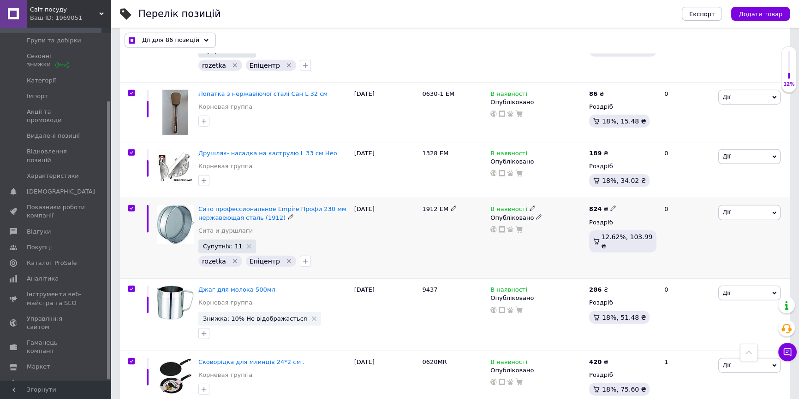
drag, startPoint x: 132, startPoint y: 138, endPoint x: 134, endPoint y: 165, distance: 26.4
click at [132, 206] on input "checkbox" at bounding box center [131, 209] width 6 height 6
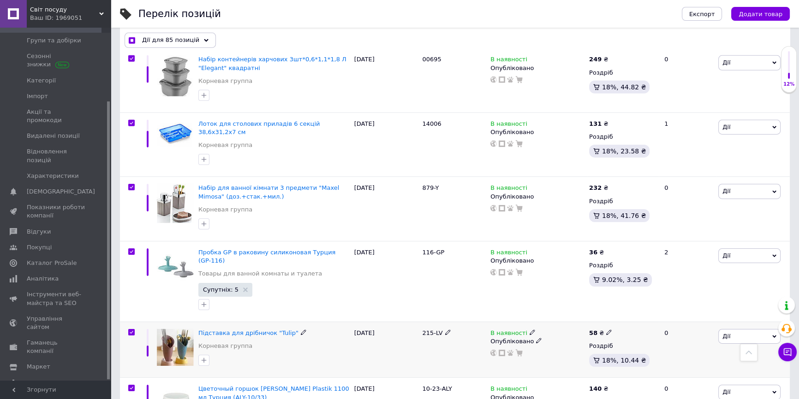
scroll to position [3857, 0]
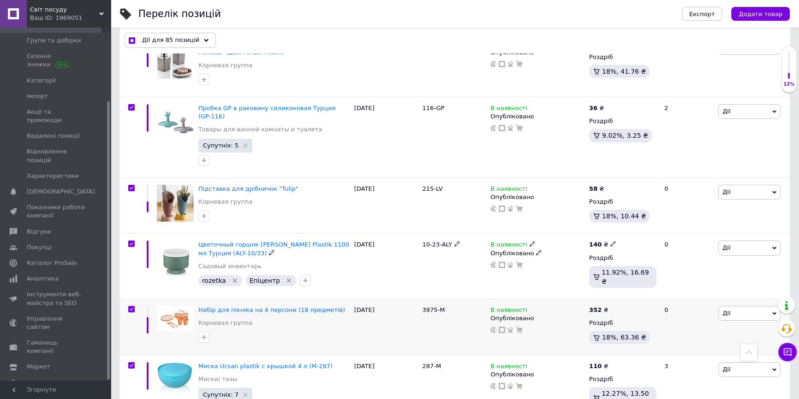
drag, startPoint x: 133, startPoint y: 157, endPoint x: 171, endPoint y: 226, distance: 78.2
click at [134, 241] on input "checkbox" at bounding box center [131, 244] width 6 height 6
click at [130, 363] on input "checkbox" at bounding box center [131, 366] width 6 height 6
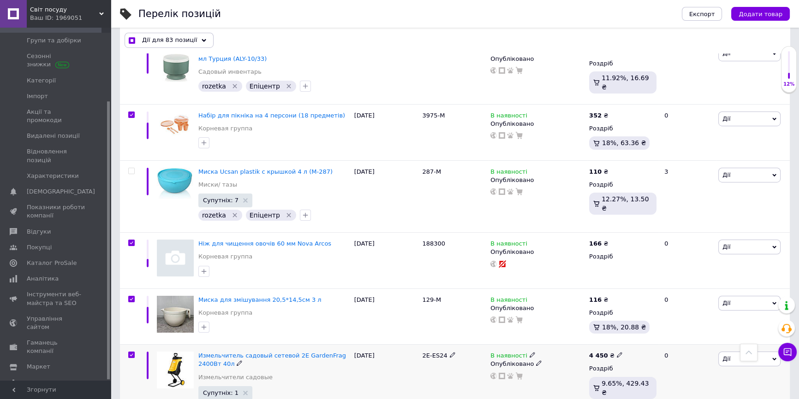
scroll to position [4067, 0]
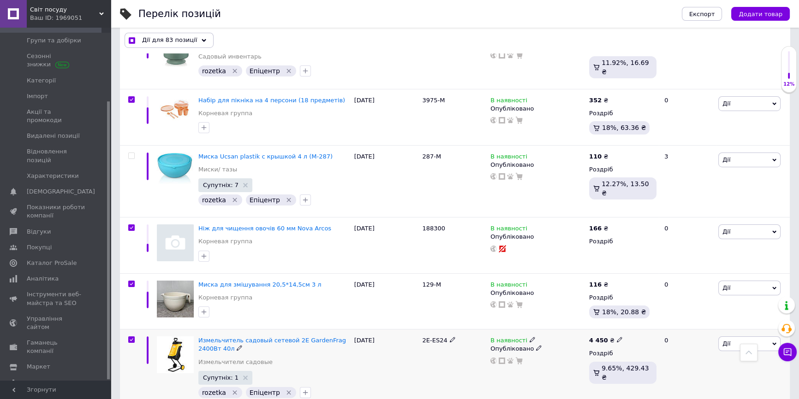
click at [134, 337] on input "checkbox" at bounding box center [131, 340] width 6 height 6
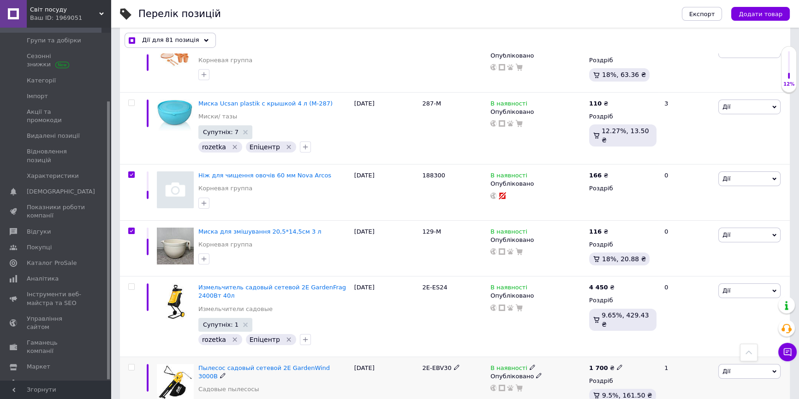
scroll to position [4234, 0]
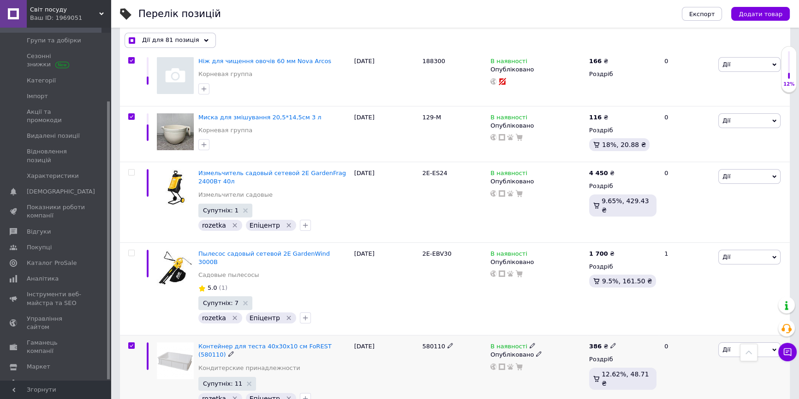
click at [131, 343] on input "checkbox" at bounding box center [131, 346] width 6 height 6
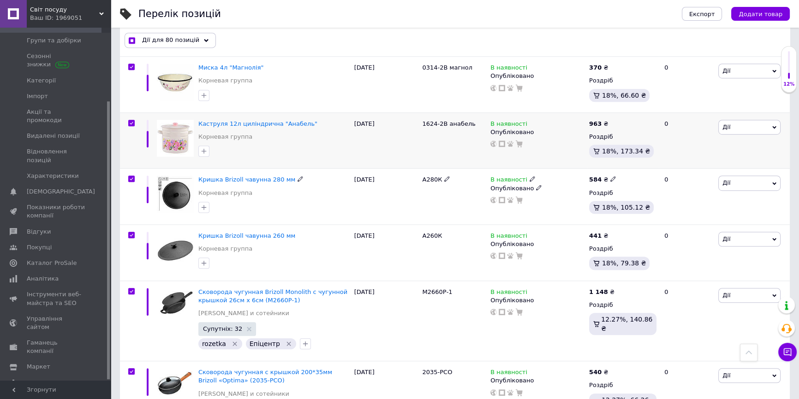
scroll to position [5114, 0]
drag, startPoint x: 132, startPoint y: 166, endPoint x: 129, endPoint y: 199, distance: 32.9
click at [132, 289] on input "checkbox" at bounding box center [131, 292] width 6 height 6
drag, startPoint x: 132, startPoint y: 251, endPoint x: 132, endPoint y: 280, distance: 29.1
click at [132, 369] on input "checkbox" at bounding box center [131, 372] width 6 height 6
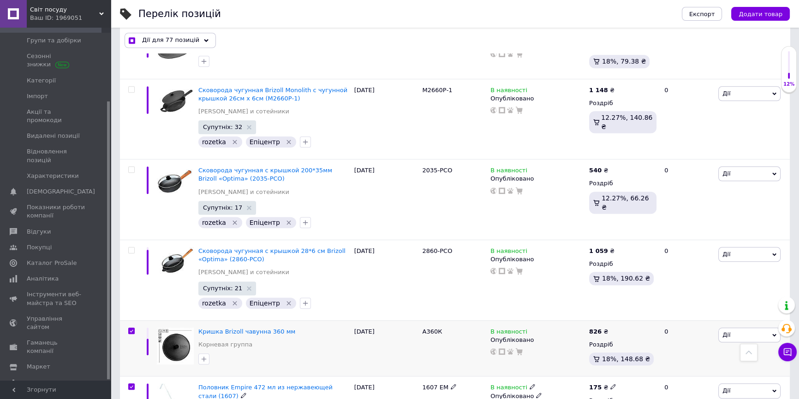
scroll to position [5324, 0]
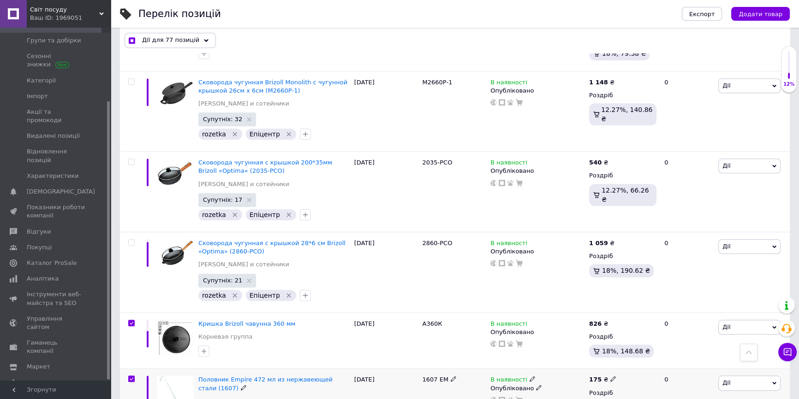
click at [132, 376] on input "checkbox" at bounding box center [131, 379] width 6 height 6
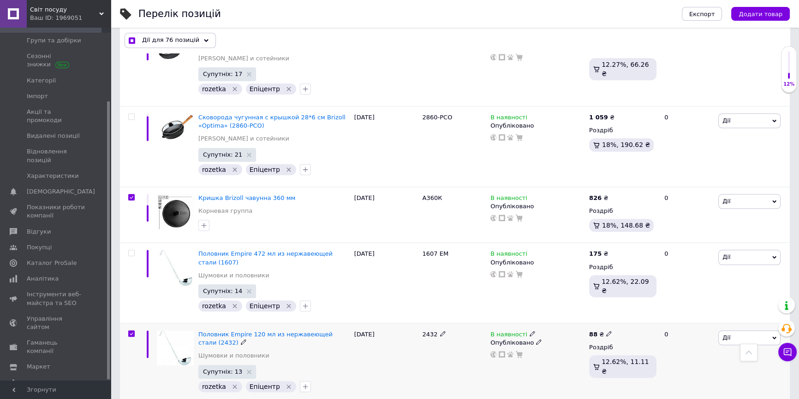
click at [130, 331] on input "checkbox" at bounding box center [131, 334] width 6 height 6
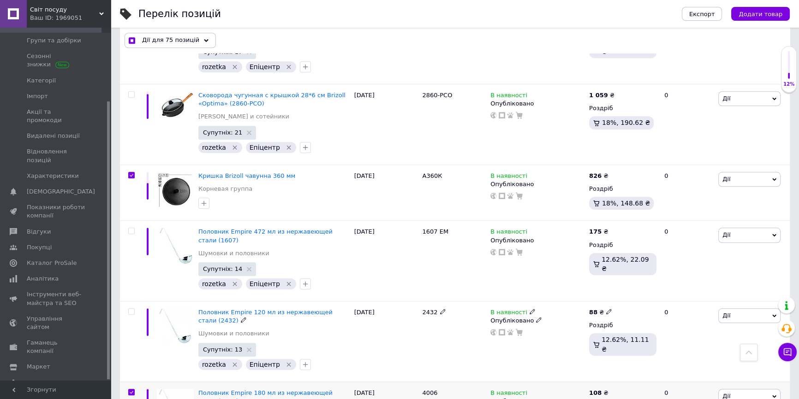
scroll to position [5534, 0]
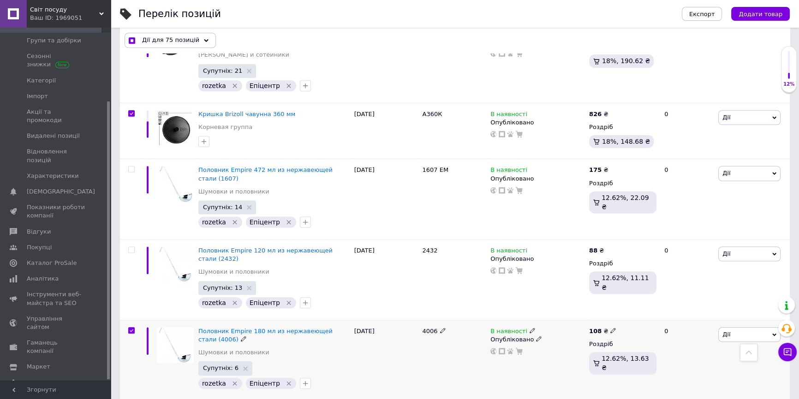
click at [131, 327] on label at bounding box center [131, 330] width 6 height 6
click at [131, 328] on input "checkbox" at bounding box center [131, 331] width 6 height 6
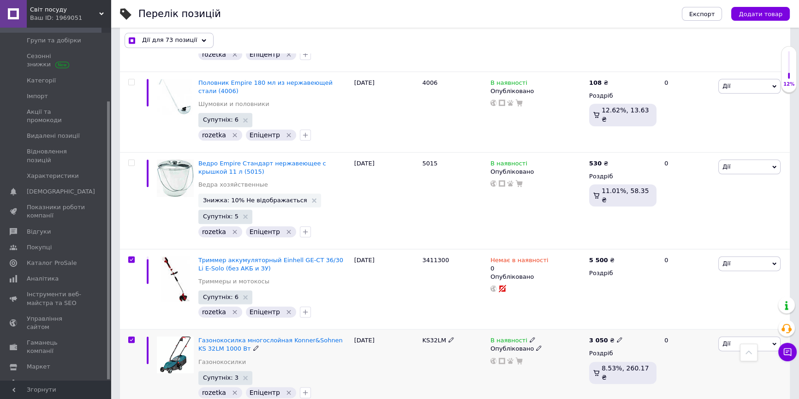
scroll to position [5786, 0]
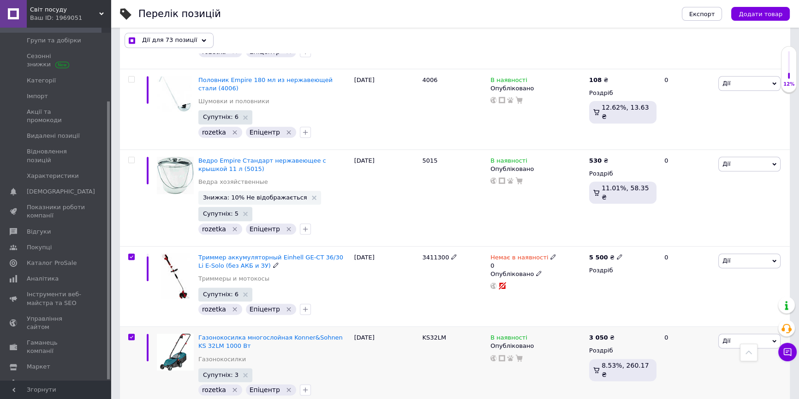
drag, startPoint x: 130, startPoint y: 134, endPoint x: 152, endPoint y: 214, distance: 83.8
click at [130, 254] on input "checkbox" at bounding box center [131, 257] width 6 height 6
drag, startPoint x: 130, startPoint y: 212, endPoint x: 144, endPoint y: 256, distance: 46.8
click at [131, 334] on label at bounding box center [131, 337] width 6 height 6
click at [131, 334] on input "checkbox" at bounding box center [131, 337] width 6 height 6
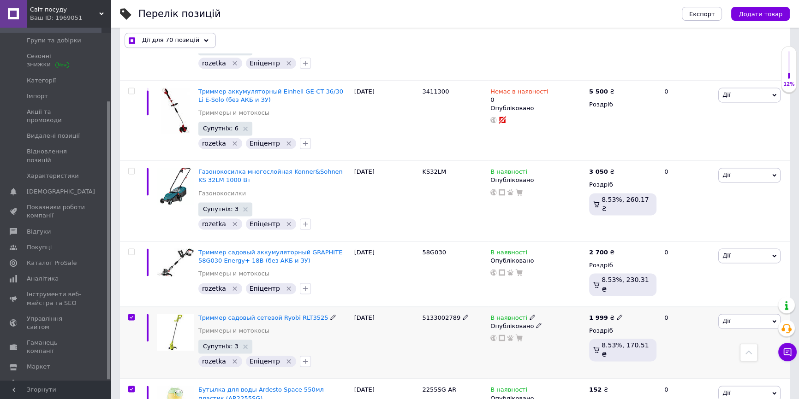
scroll to position [5953, 0]
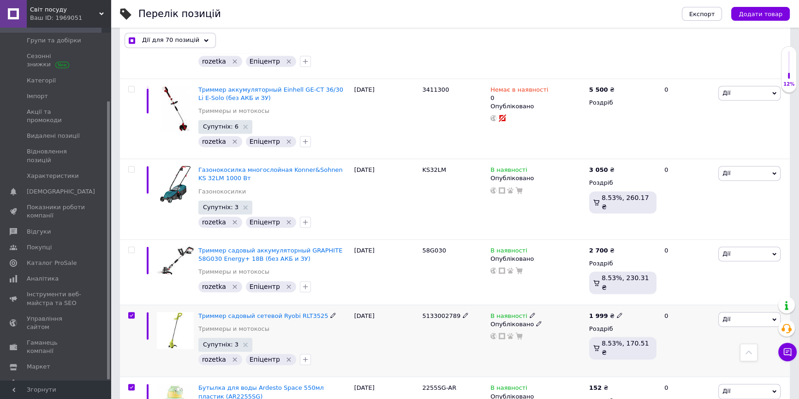
drag, startPoint x: 131, startPoint y: 189, endPoint x: 133, endPoint y: 253, distance: 64.1
click at [131, 313] on input "checkbox" at bounding box center [131, 316] width 6 height 6
click at [130, 385] on input "checkbox" at bounding box center [131, 388] width 6 height 6
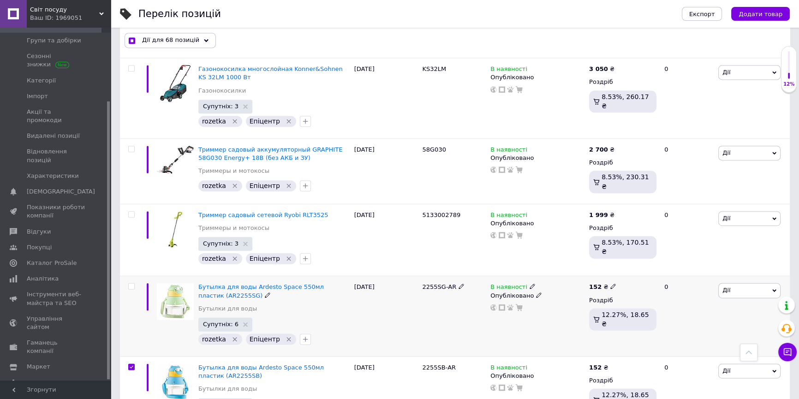
scroll to position [6121, 0]
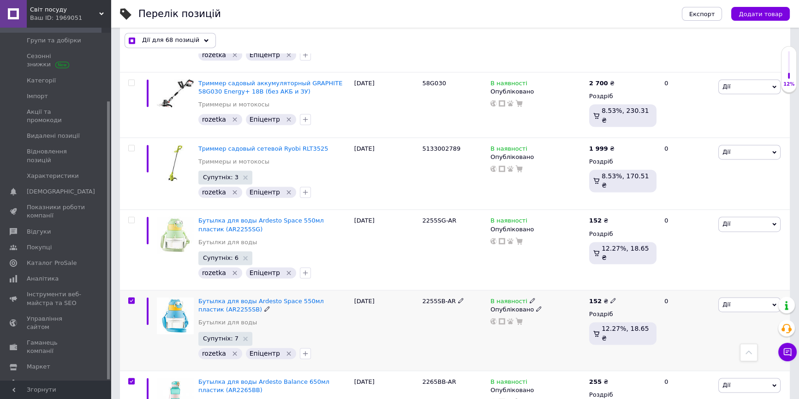
click at [134, 298] on input "checkbox" at bounding box center [131, 301] width 6 height 6
click at [131, 379] on input "checkbox" at bounding box center [131, 382] width 6 height 6
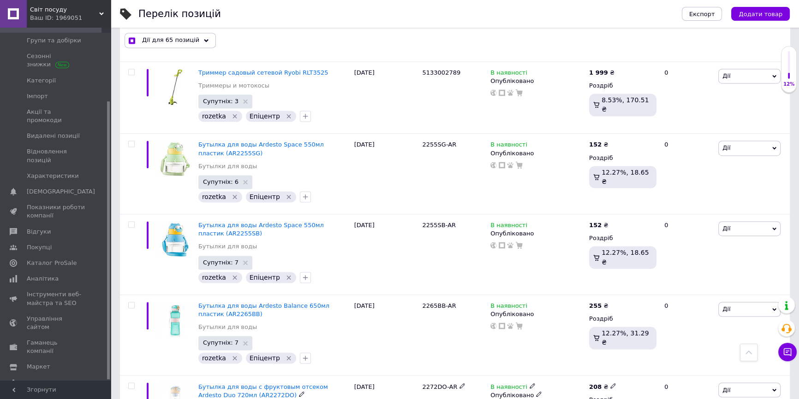
scroll to position [6205, 0]
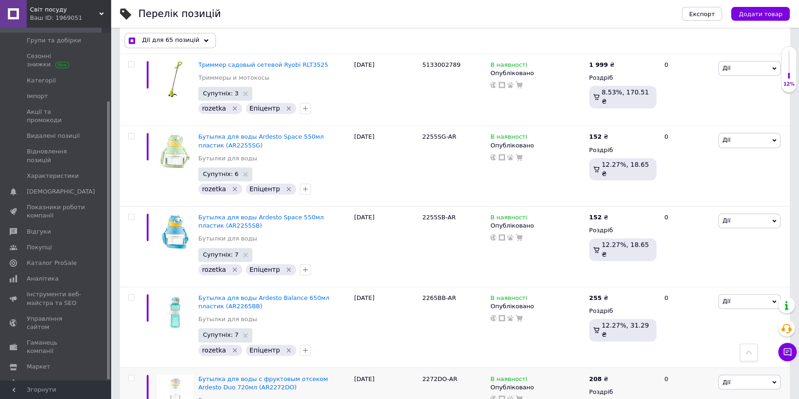
drag, startPoint x: 130, startPoint y: 334, endPoint x: 177, endPoint y: 309, distance: 53.2
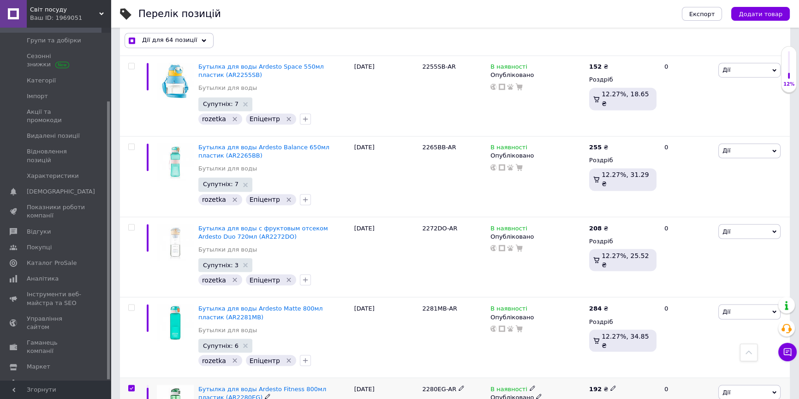
scroll to position [6373, 0]
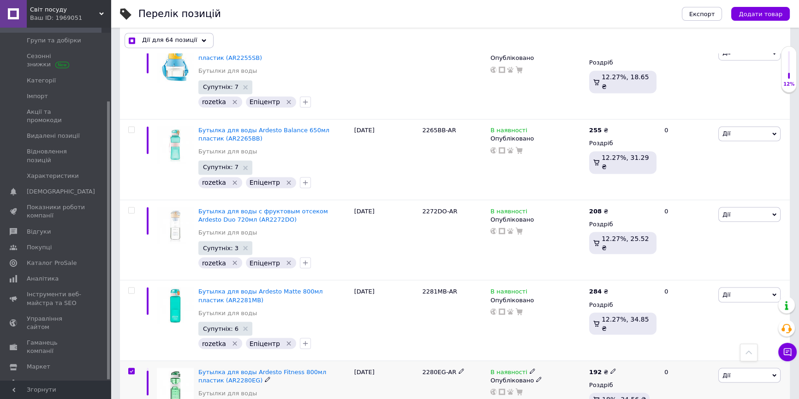
click at [132, 368] on input "checkbox" at bounding box center [131, 371] width 6 height 6
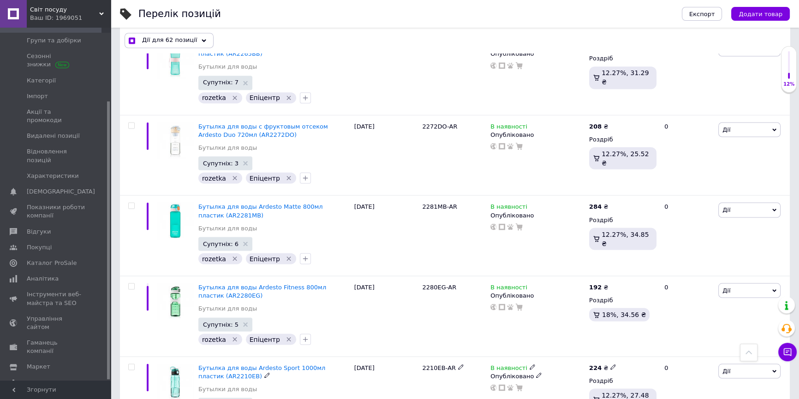
scroll to position [6490, 0]
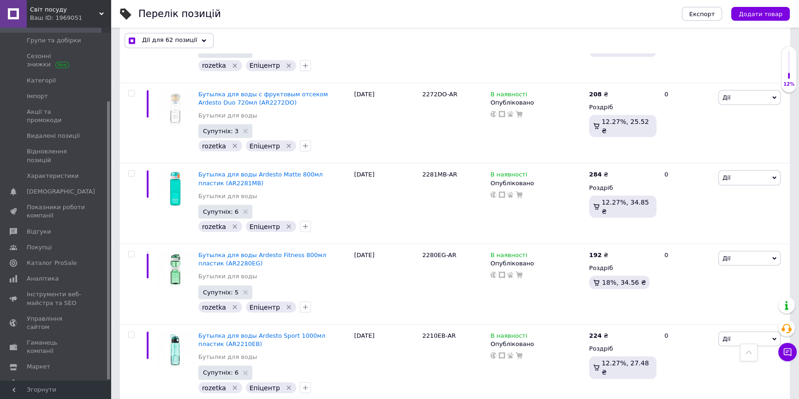
click at [204, 38] on icon at bounding box center [206, 40] width 5 height 5
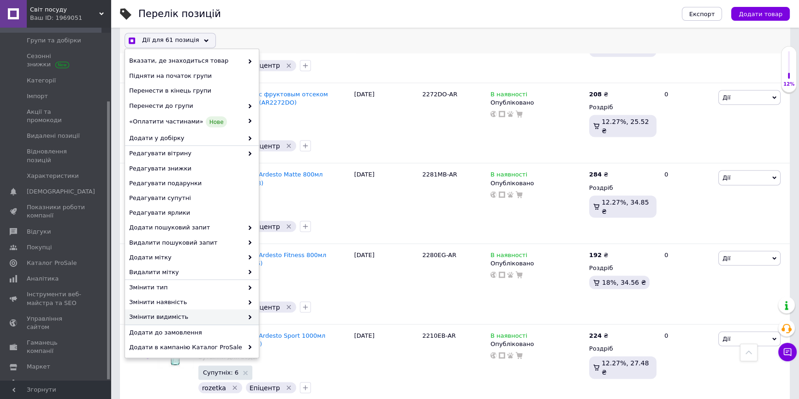
click at [147, 318] on span "Змінити видимість" at bounding box center [186, 317] width 114 height 8
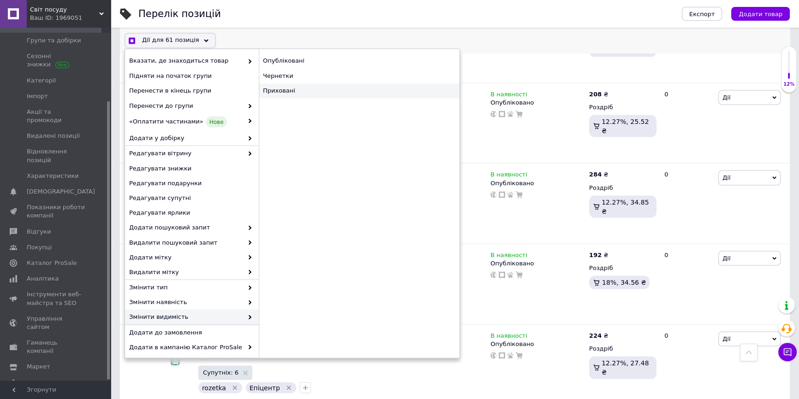
click at [278, 90] on div "Приховані" at bounding box center [359, 90] width 201 height 15
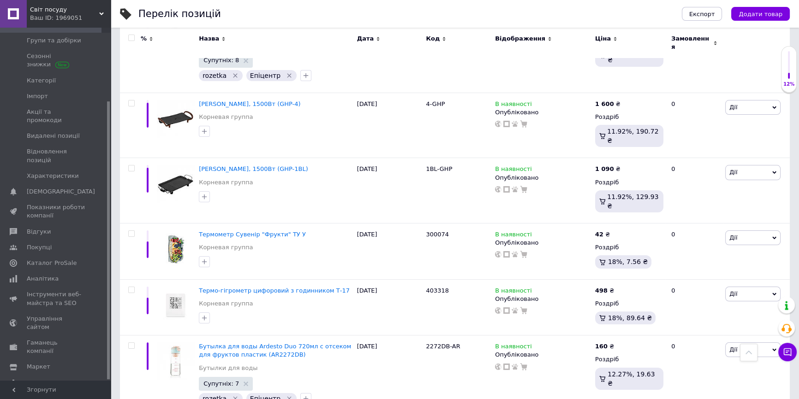
scroll to position [0, 0]
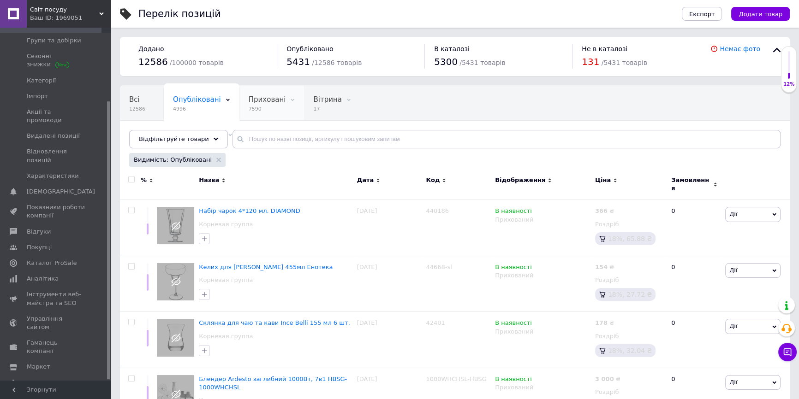
click at [268, 93] on div "Приховані 7590" at bounding box center [271, 103] width 65 height 35
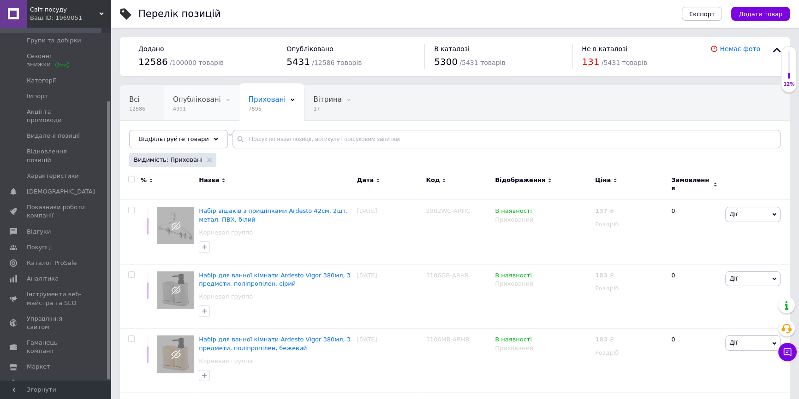
click at [185, 107] on span "4991" at bounding box center [197, 109] width 48 height 7
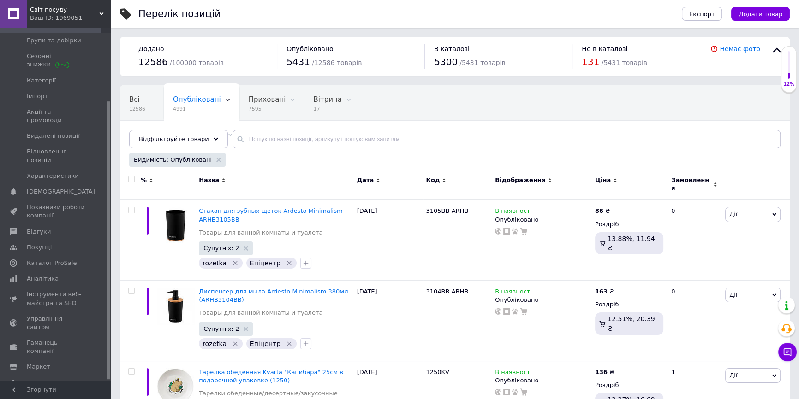
click at [132, 178] on input "checkbox" at bounding box center [131, 180] width 6 height 6
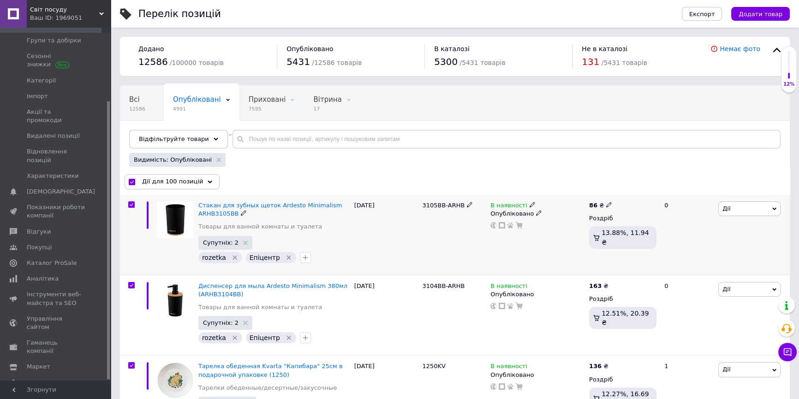
click at [134, 204] on input "checkbox" at bounding box center [131, 205] width 6 height 6
click at [131, 285] on input "checkbox" at bounding box center [131, 286] width 6 height 6
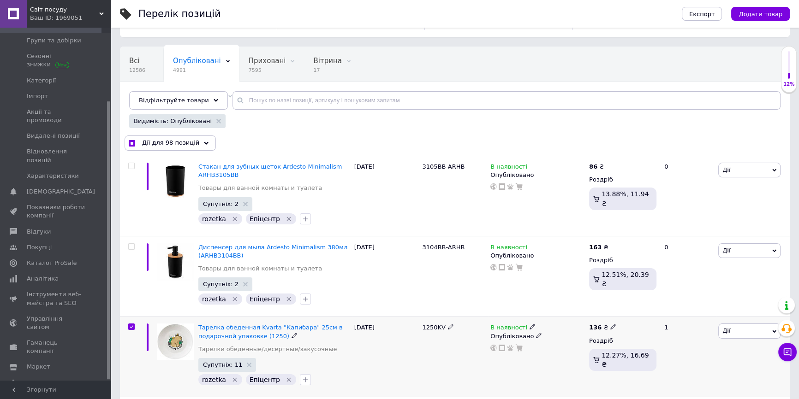
scroll to position [125, 0]
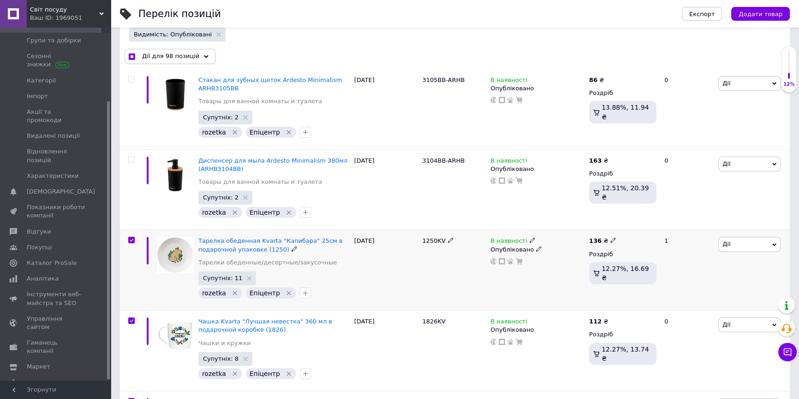
drag, startPoint x: 132, startPoint y: 240, endPoint x: 137, endPoint y: 303, distance: 62.9
click at [132, 243] on div at bounding box center [130, 270] width 21 height 81
drag, startPoint x: 131, startPoint y: 322, endPoint x: 135, endPoint y: 269, distance: 53.6
click at [131, 320] on input "checkbox" at bounding box center [131, 321] width 6 height 6
click at [132, 239] on input "checkbox" at bounding box center [131, 241] width 6 height 6
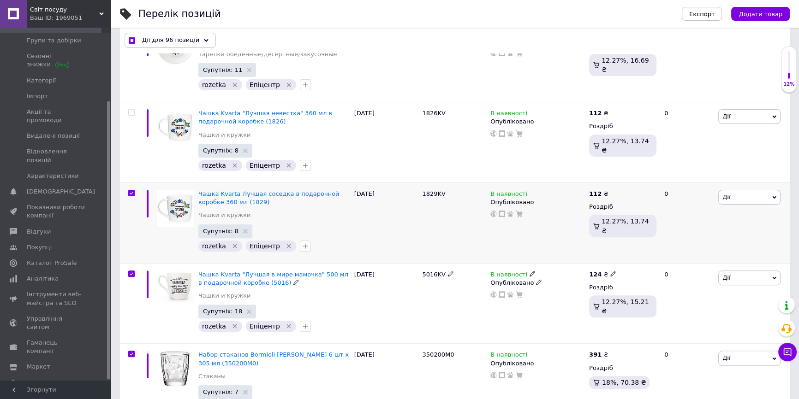
scroll to position [335, 0]
click at [129, 190] on input "checkbox" at bounding box center [131, 192] width 6 height 6
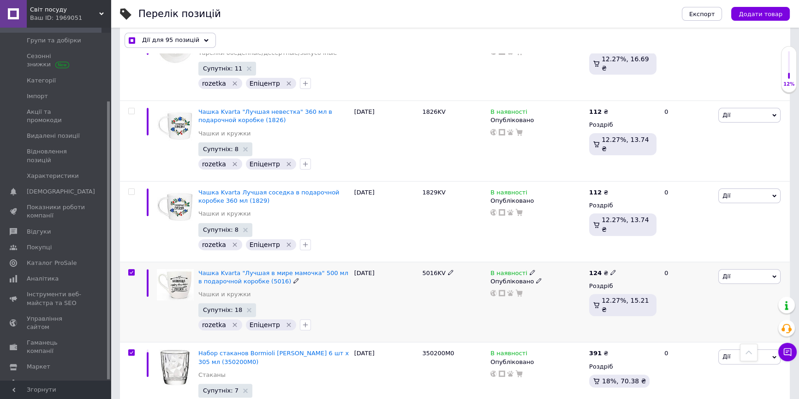
click at [131, 272] on input "checkbox" at bounding box center [131, 273] width 6 height 6
click at [131, 350] on input "checkbox" at bounding box center [131, 353] width 6 height 6
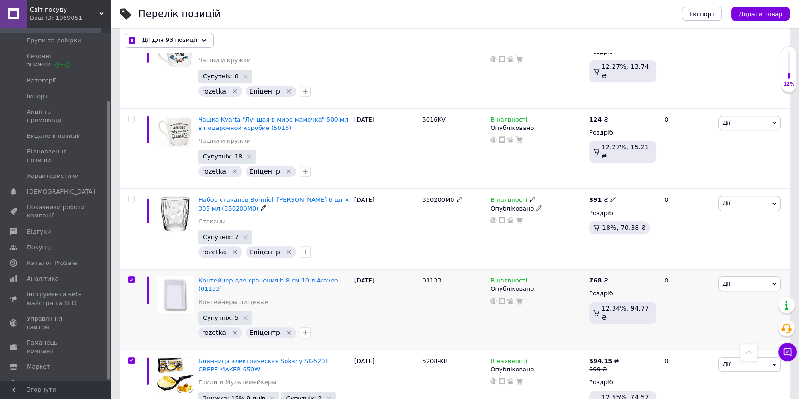
scroll to position [503, 0]
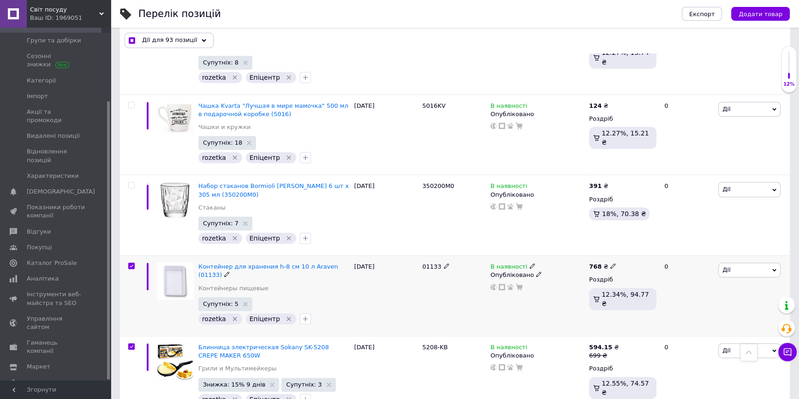
click at [131, 263] on input "checkbox" at bounding box center [131, 266] width 6 height 6
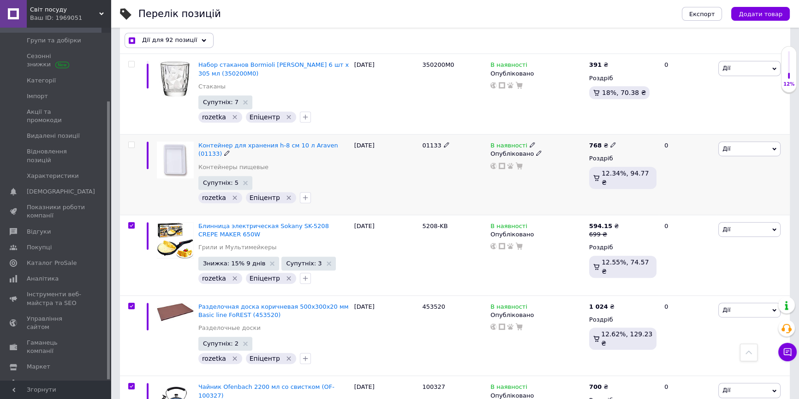
scroll to position [629, 0]
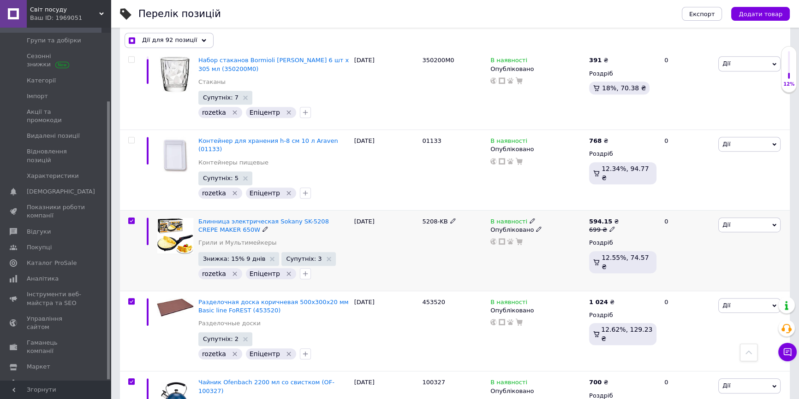
click at [132, 218] on input "checkbox" at bounding box center [131, 221] width 6 height 6
click at [132, 298] on label at bounding box center [131, 301] width 6 height 6
click at [132, 299] on input "checkbox" at bounding box center [131, 302] width 6 height 6
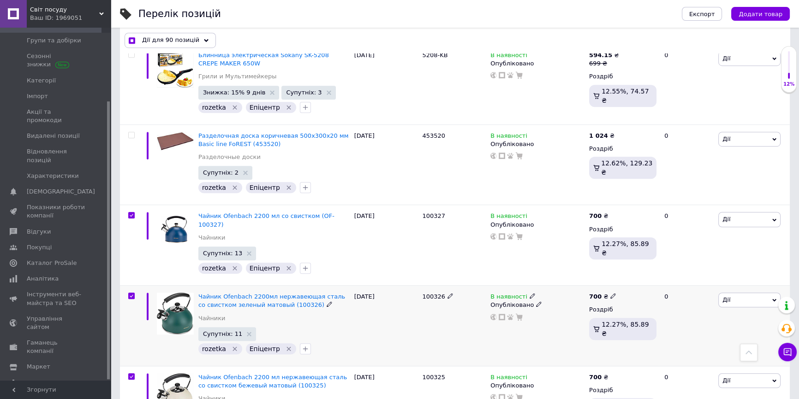
scroll to position [796, 0]
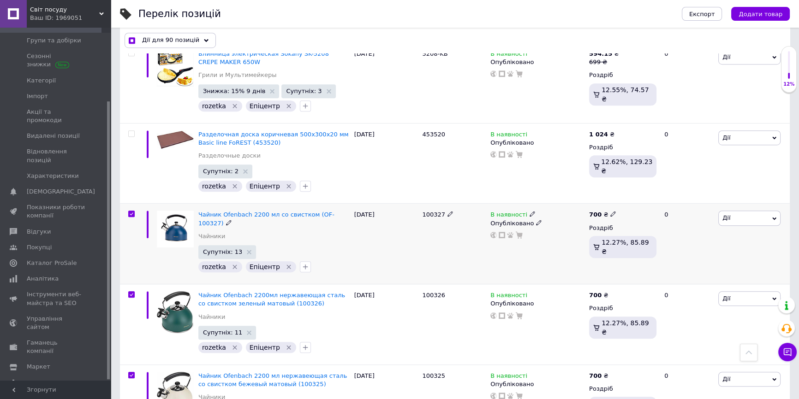
click at [132, 211] on input "checkbox" at bounding box center [131, 214] width 6 height 6
click at [129, 292] on input "checkbox" at bounding box center [131, 295] width 6 height 6
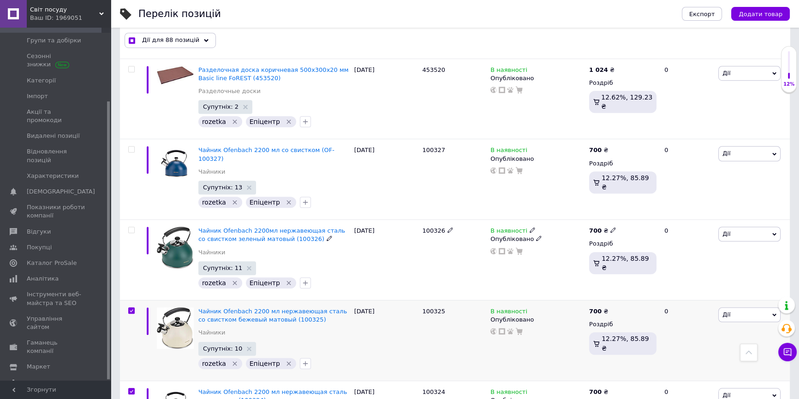
scroll to position [922, 0]
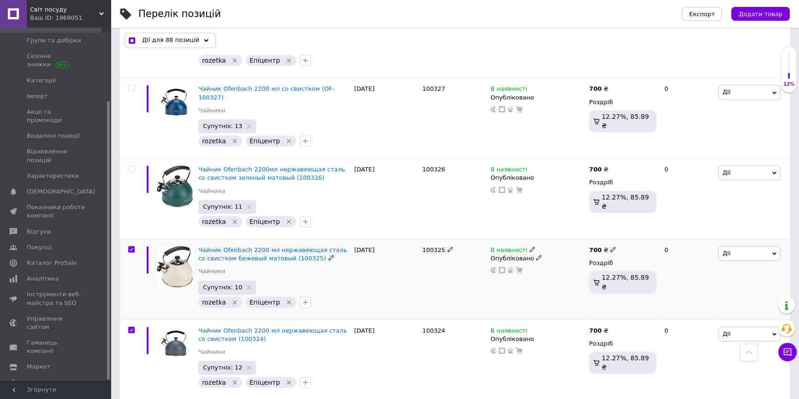
click at [131, 247] on input "checkbox" at bounding box center [131, 250] width 6 height 6
click at [131, 327] on input "checkbox" at bounding box center [131, 330] width 6 height 6
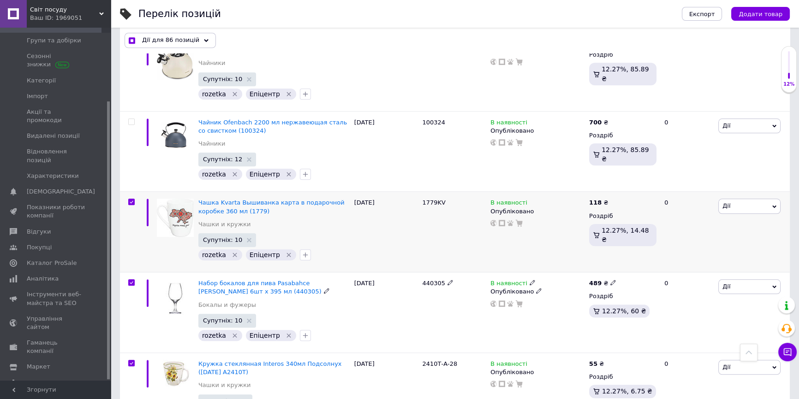
scroll to position [1132, 0]
click at [131, 198] on input "checkbox" at bounding box center [131, 201] width 6 height 6
click at [129, 279] on input "checkbox" at bounding box center [131, 282] width 6 height 6
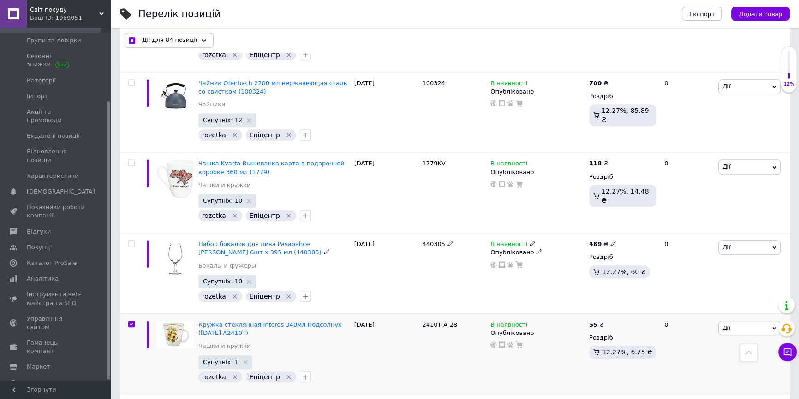
scroll to position [1258, 0]
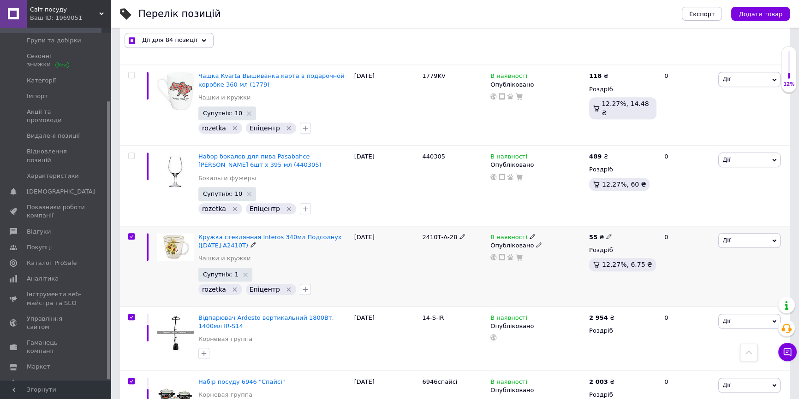
click at [129, 234] on input "checkbox" at bounding box center [131, 237] width 6 height 6
click at [134, 315] on input "checkbox" at bounding box center [131, 318] width 6 height 6
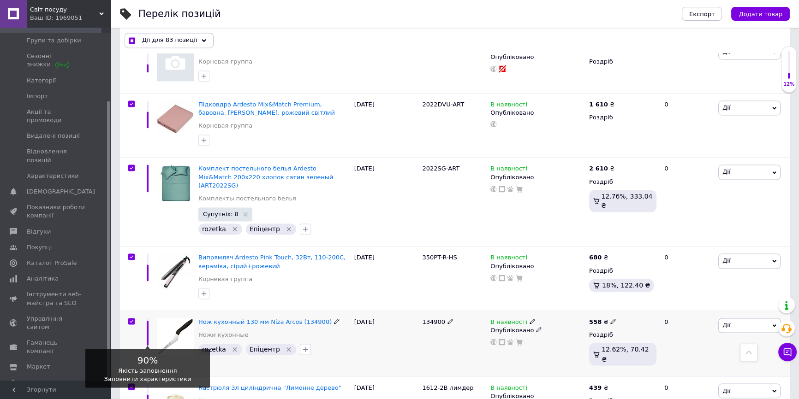
scroll to position [1845, 0]
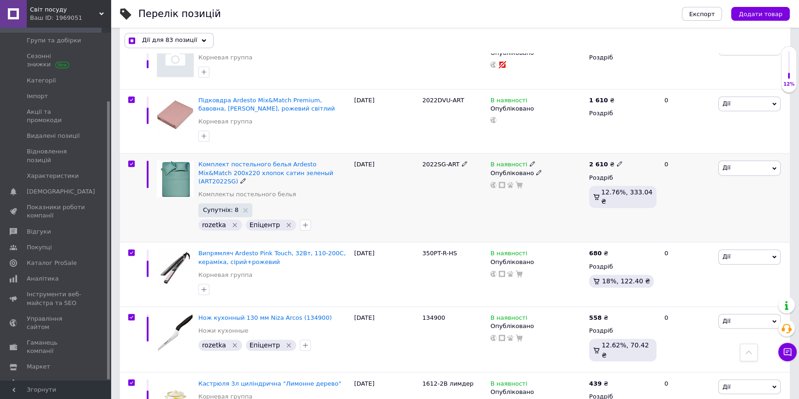
click at [129, 161] on input "checkbox" at bounding box center [131, 164] width 6 height 6
click at [134, 315] on input "checkbox" at bounding box center [131, 318] width 6 height 6
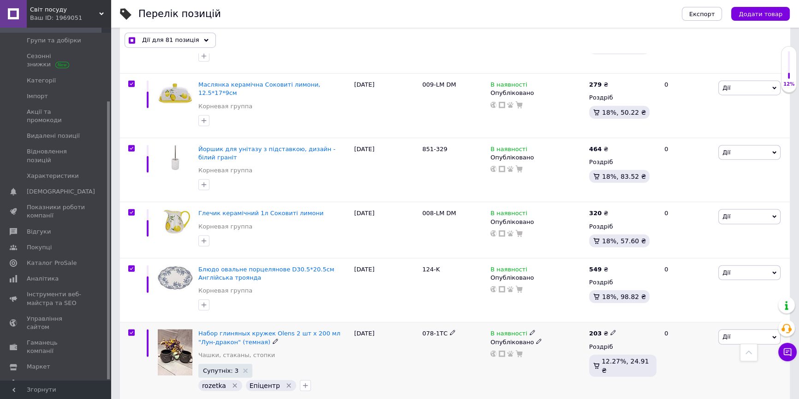
scroll to position [3060, 0]
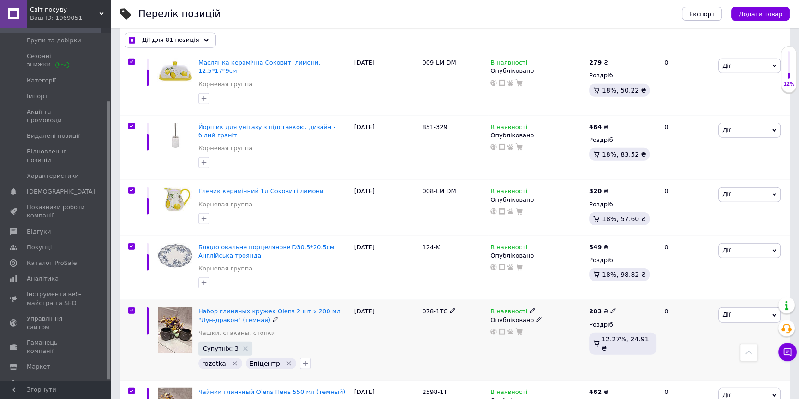
drag, startPoint x: 131, startPoint y: 214, endPoint x: 129, endPoint y: 250, distance: 36.5
click at [131, 308] on input "checkbox" at bounding box center [131, 311] width 6 height 6
click at [132, 389] on input "checkbox" at bounding box center [131, 392] width 6 height 6
drag, startPoint x: 131, startPoint y: 367, endPoint x: 139, endPoint y: 327, distance: 40.5
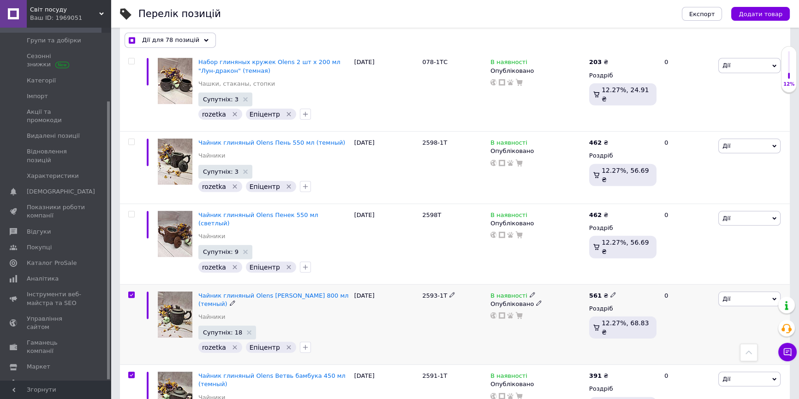
scroll to position [3312, 0]
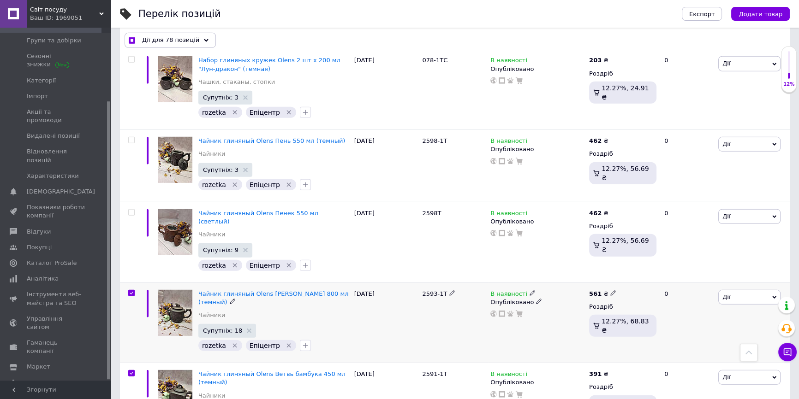
click at [130, 291] on input "checkbox" at bounding box center [131, 294] width 6 height 6
click at [131, 371] on input "checkbox" at bounding box center [131, 374] width 6 height 6
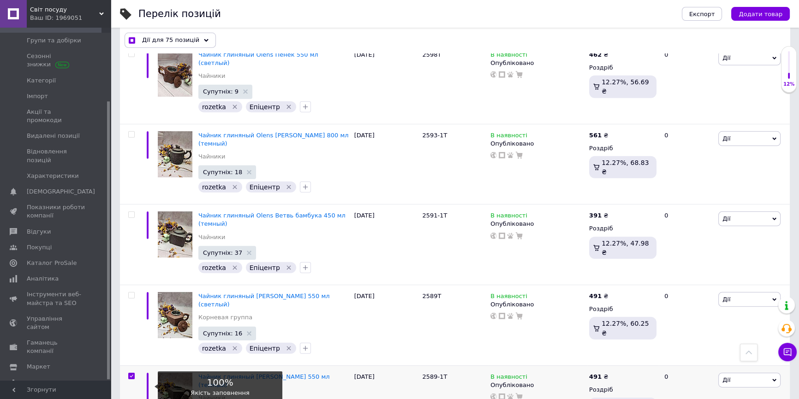
scroll to position [3522, 0]
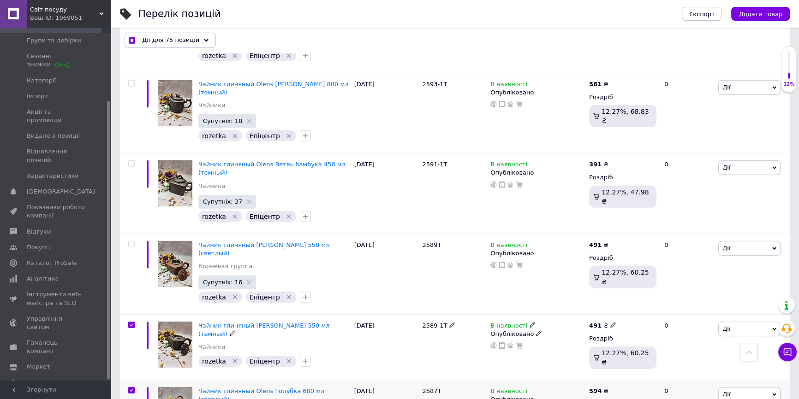
drag, startPoint x: 131, startPoint y: 202, endPoint x: 138, endPoint y: 256, distance: 54.3
click at [131, 322] on input "checkbox" at bounding box center [131, 325] width 6 height 6
click at [133, 388] on input "checkbox" at bounding box center [131, 391] width 6 height 6
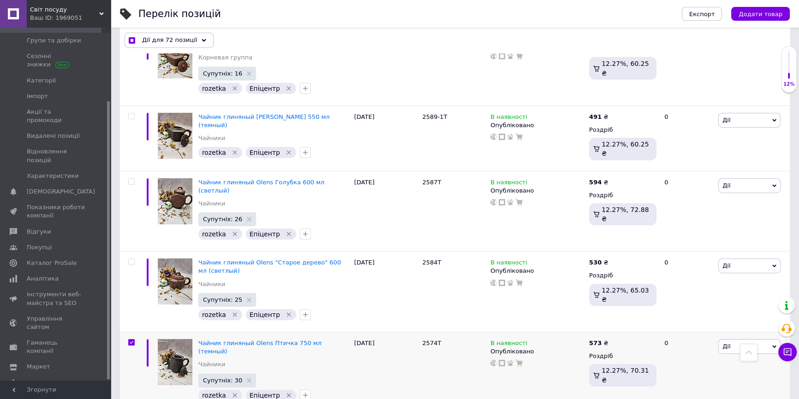
scroll to position [3731, 0]
click at [132, 339] on input "checkbox" at bounding box center [131, 342] width 6 height 6
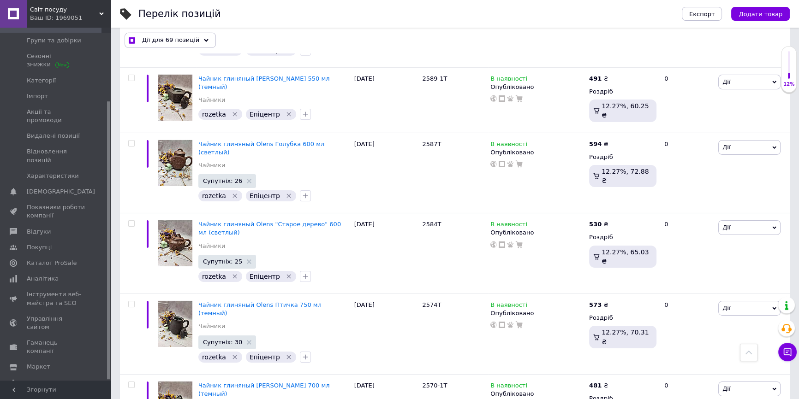
scroll to position [4025, 0]
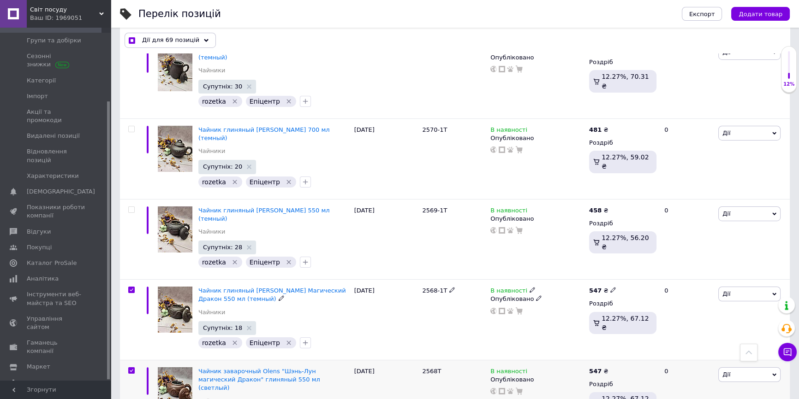
drag, startPoint x: 130, startPoint y: 129, endPoint x: 125, endPoint y: 202, distance: 72.6
click at [130, 287] on input "checkbox" at bounding box center [131, 290] width 6 height 6
drag, startPoint x: 131, startPoint y: 208, endPoint x: 129, endPoint y: 239, distance: 31.4
click at [131, 368] on input "checkbox" at bounding box center [131, 371] width 6 height 6
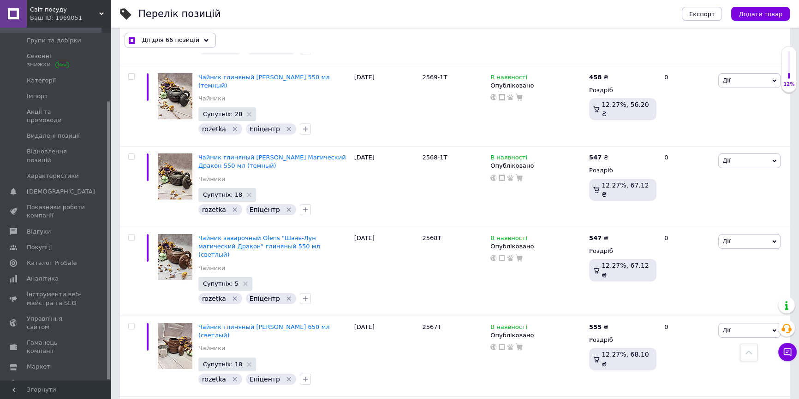
scroll to position [4192, 0]
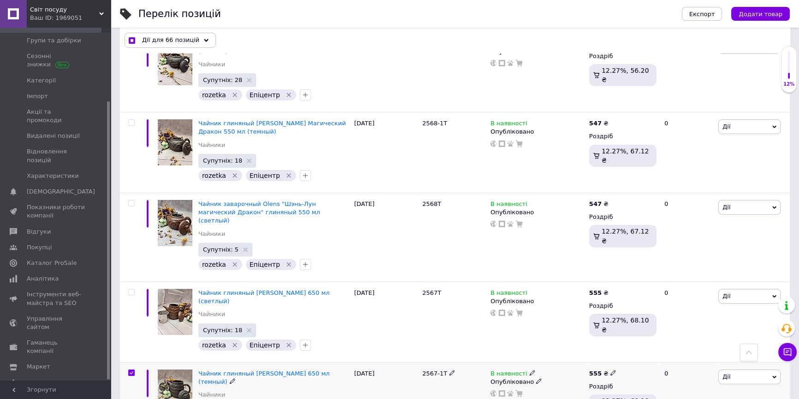
click at [130, 370] on input "checkbox" at bounding box center [131, 373] width 6 height 6
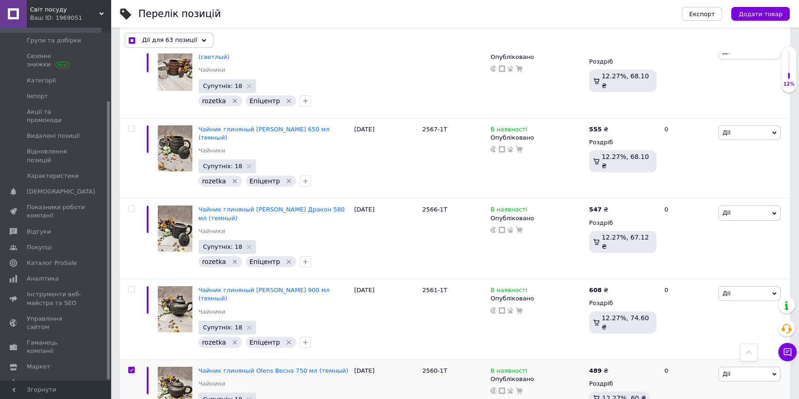
scroll to position [4444, 0]
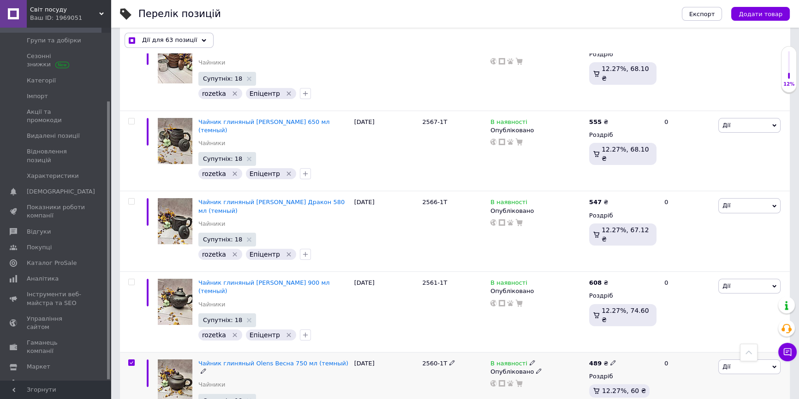
click at [130, 360] on input "checkbox" at bounding box center [131, 363] width 6 height 6
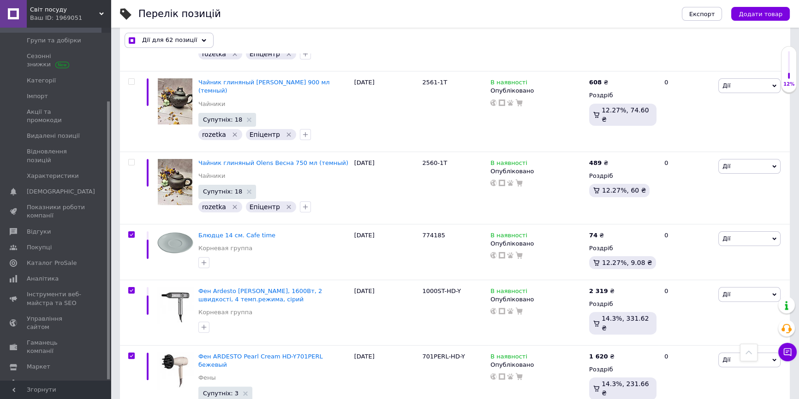
scroll to position [4653, 0]
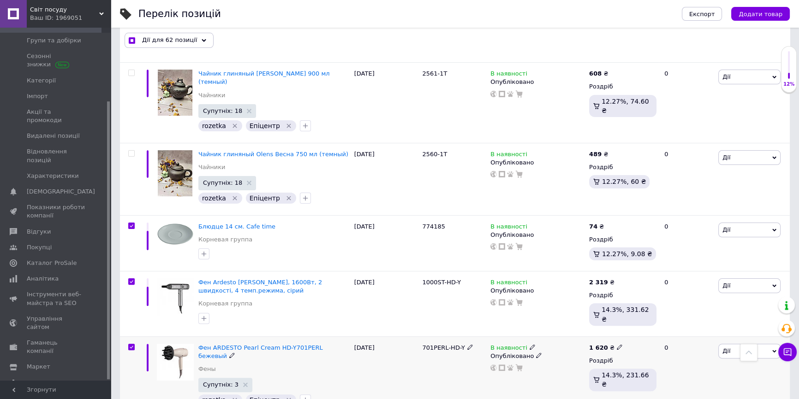
click at [131, 345] on input "checkbox" at bounding box center [131, 348] width 6 height 6
drag, startPoint x: 132, startPoint y: 221, endPoint x: 132, endPoint y: 258, distance: 36.9
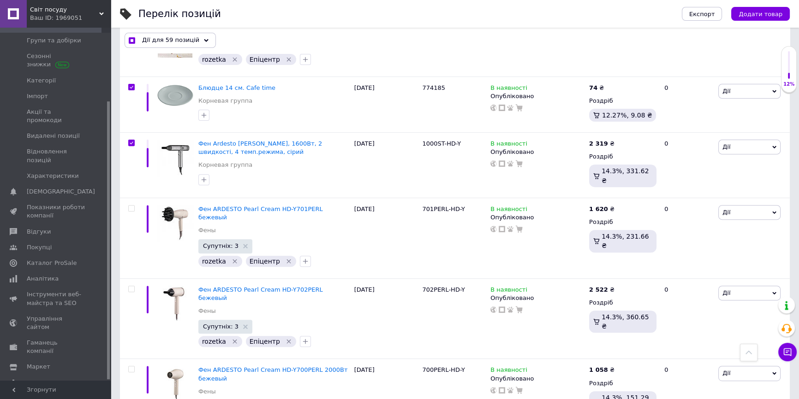
scroll to position [4863, 0]
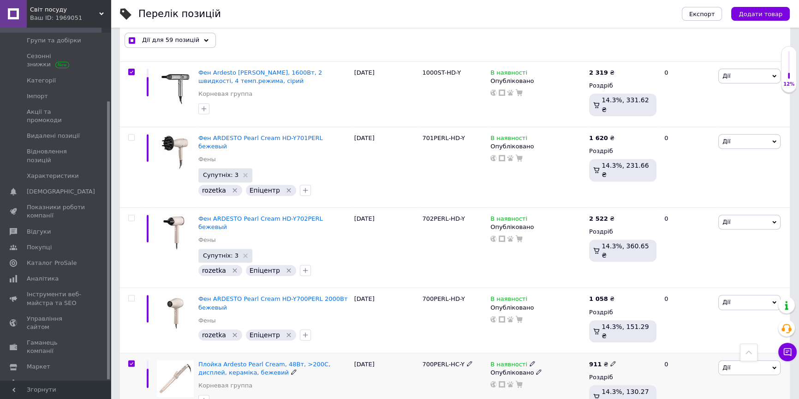
click at [131, 361] on input "checkbox" at bounding box center [131, 364] width 6 height 6
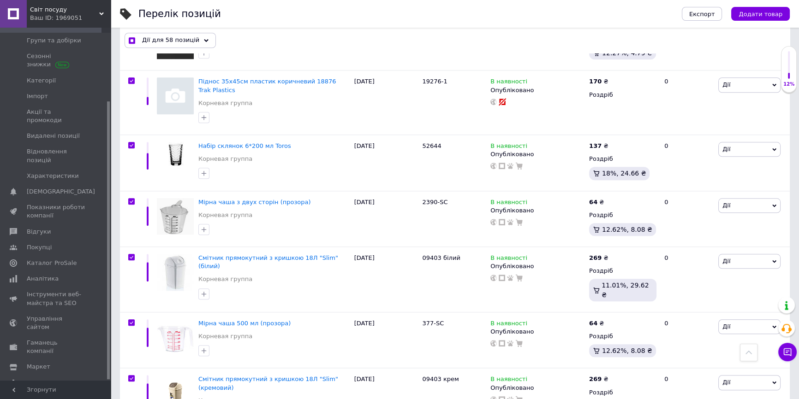
scroll to position [5534, 0]
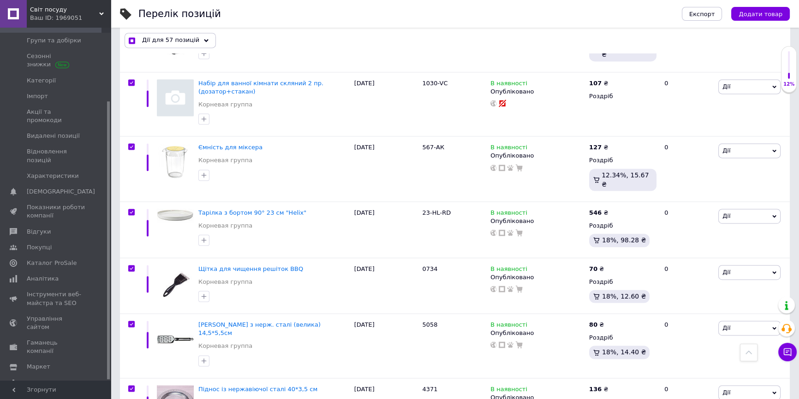
scroll to position [6079, 0]
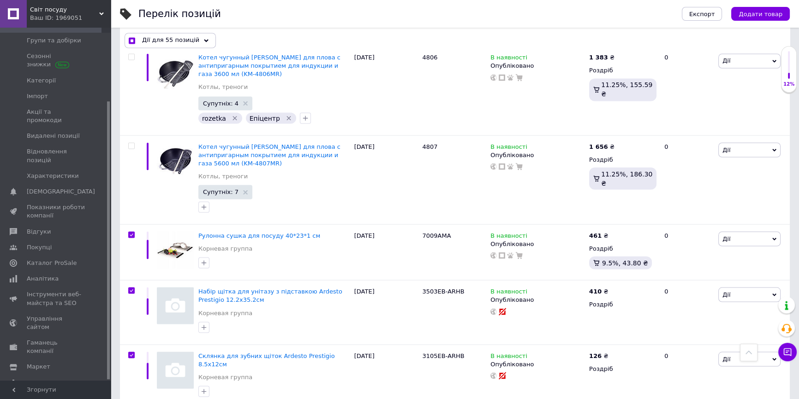
scroll to position [6481, 0]
click at [194, 38] on div "Дії для 55 позицій" at bounding box center [170, 40] width 91 height 15
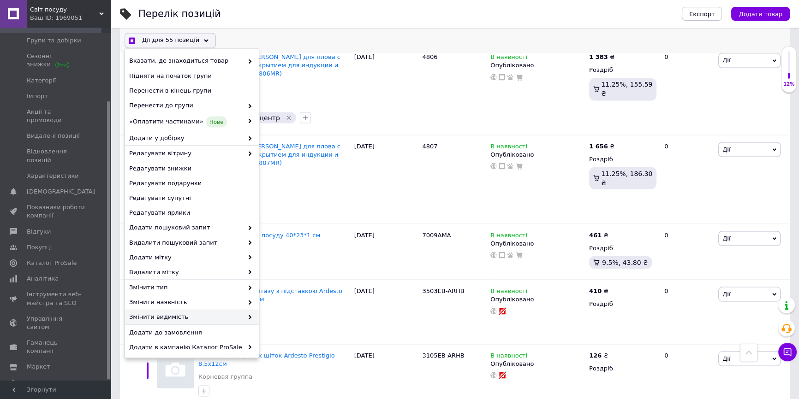
click at [148, 315] on span "Змінити видимість" at bounding box center [186, 317] width 114 height 8
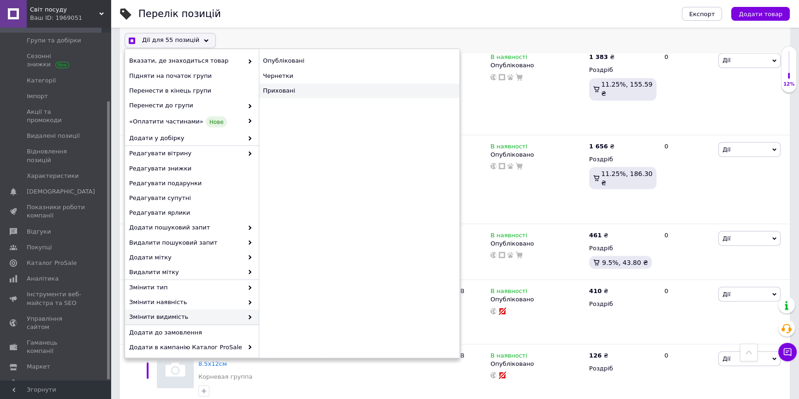
click at [281, 84] on div "Приховані" at bounding box center [359, 90] width 201 height 15
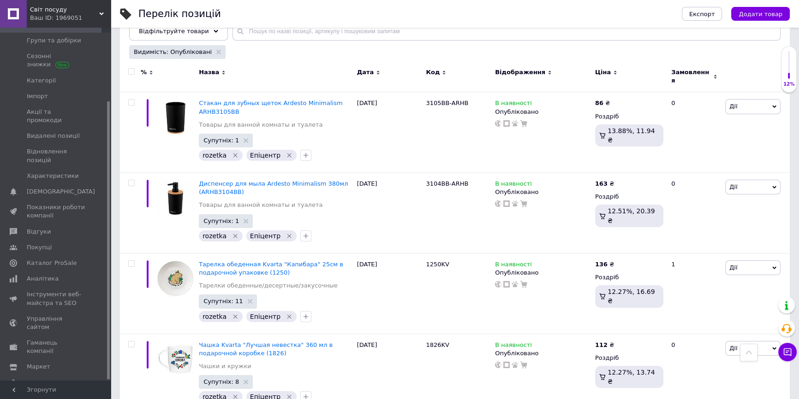
scroll to position [0, 0]
